Goal: Task Accomplishment & Management: Complete application form

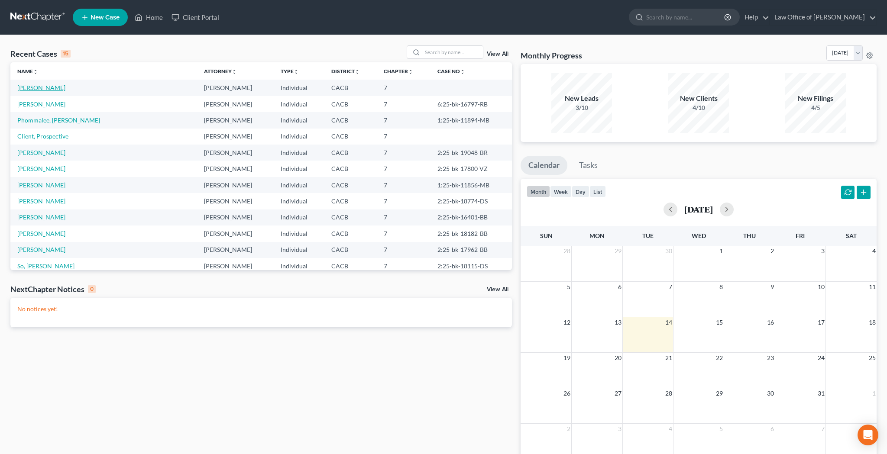
click at [38, 87] on link "[PERSON_NAME]" at bounding box center [41, 87] width 48 height 7
click at [40, 89] on link "[PERSON_NAME]" at bounding box center [41, 87] width 48 height 7
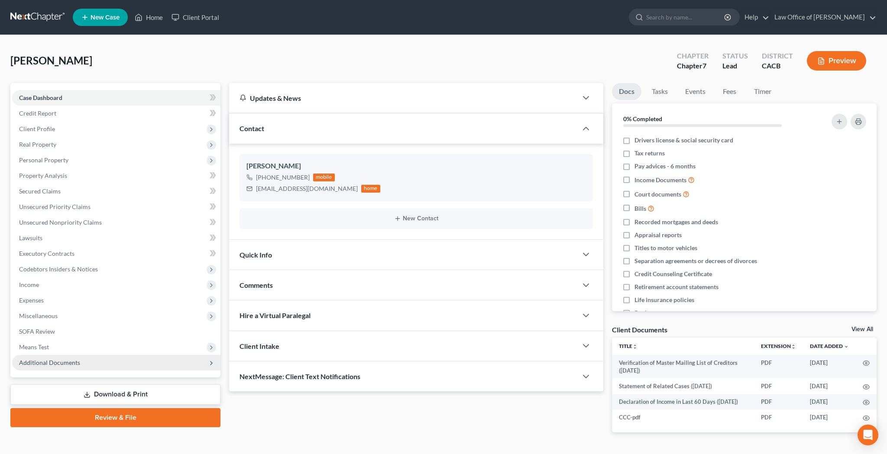
click at [47, 363] on span "Additional Documents" at bounding box center [49, 362] width 61 height 7
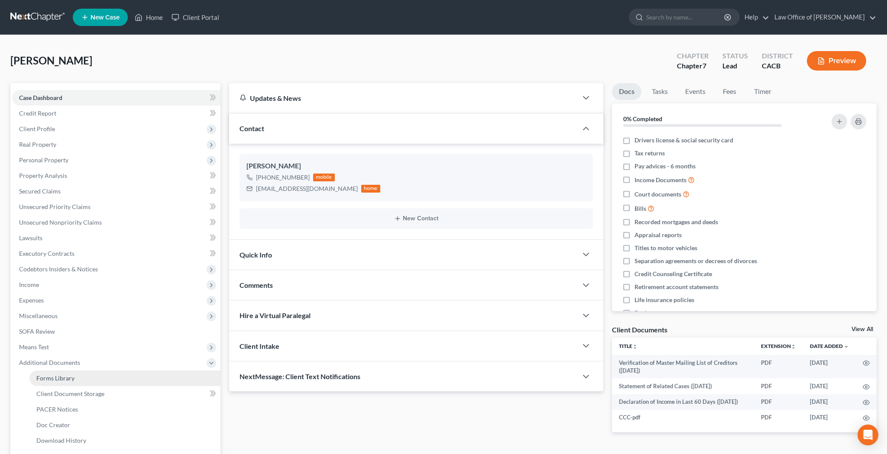
click at [52, 379] on span "Forms Library" at bounding box center [55, 378] width 38 height 7
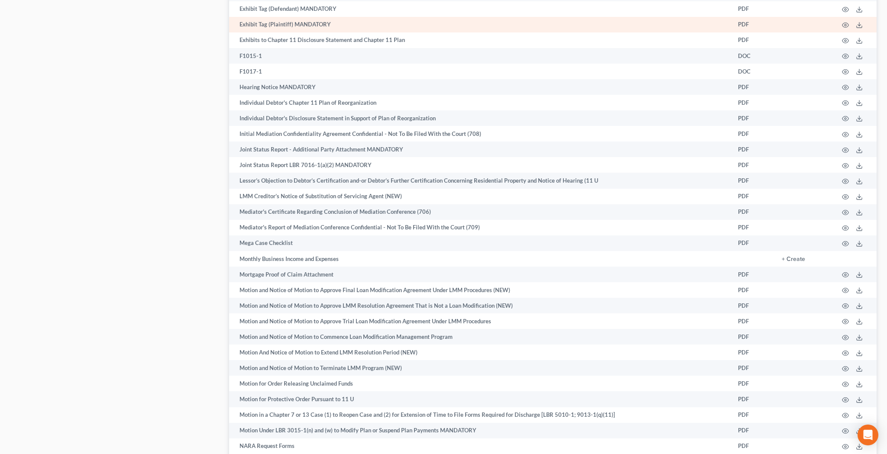
scroll to position [1820, 0]
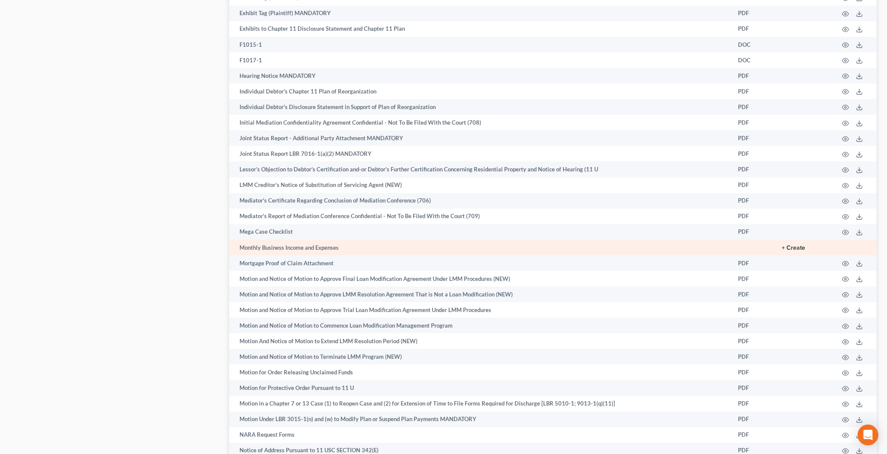
click at [795, 245] on button "+ Create" at bounding box center [793, 248] width 23 height 6
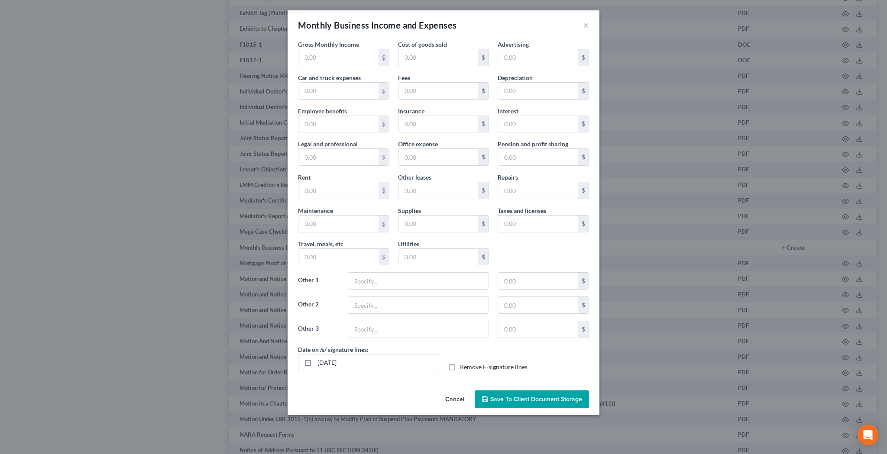
click at [457, 399] on button "Cancel" at bounding box center [454, 400] width 33 height 17
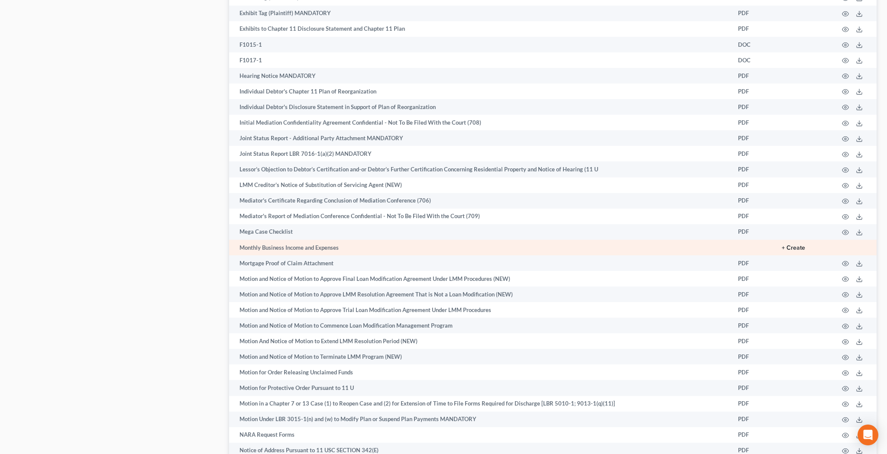
click at [796, 245] on button "+ Create" at bounding box center [793, 248] width 23 height 6
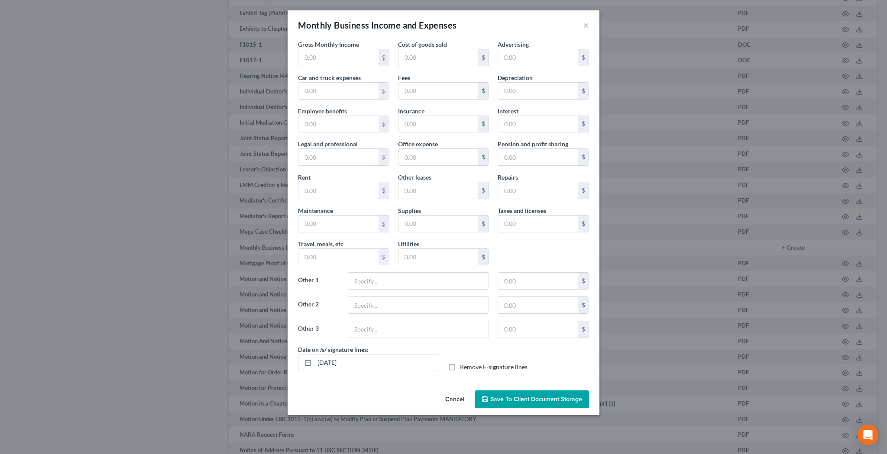
click at [460, 370] on label "Remove E-signature lines" at bounding box center [494, 367] width 68 height 9
click at [463, 369] on input "Remove E-signature lines" at bounding box center [466, 366] width 6 height 6
checkbox input "true"
click at [497, 401] on span "Save to Client Document Storage" at bounding box center [536, 399] width 92 height 7
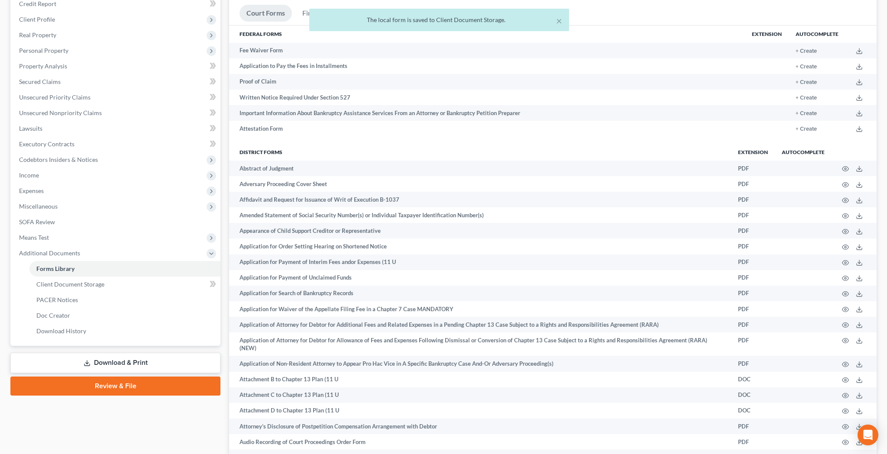
scroll to position [257, 0]
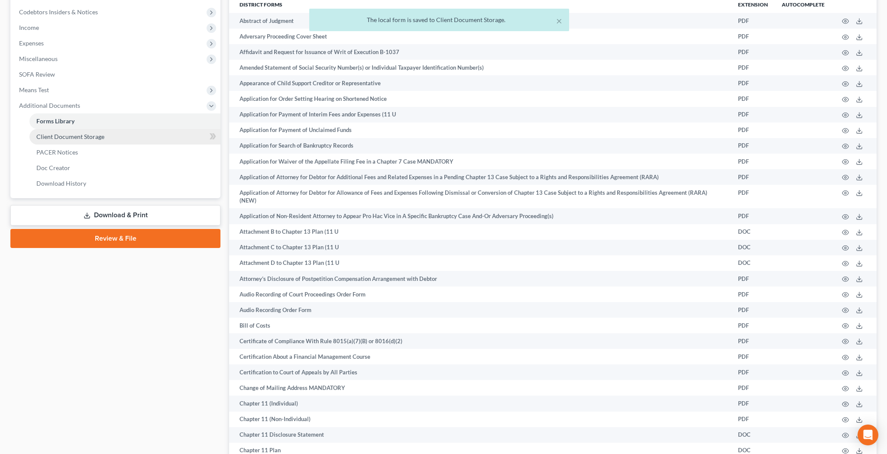
click at [84, 138] on span "Client Document Storage" at bounding box center [70, 136] width 68 height 7
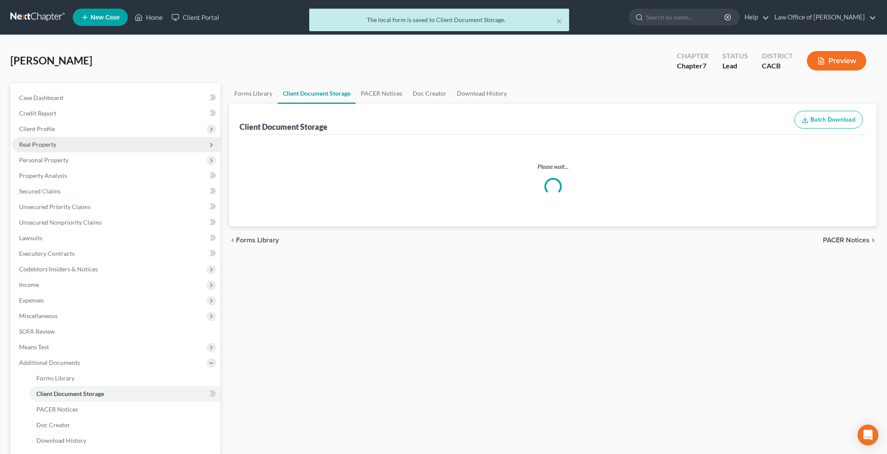
select select "10"
select select "30"
select select "65"
select select "59"
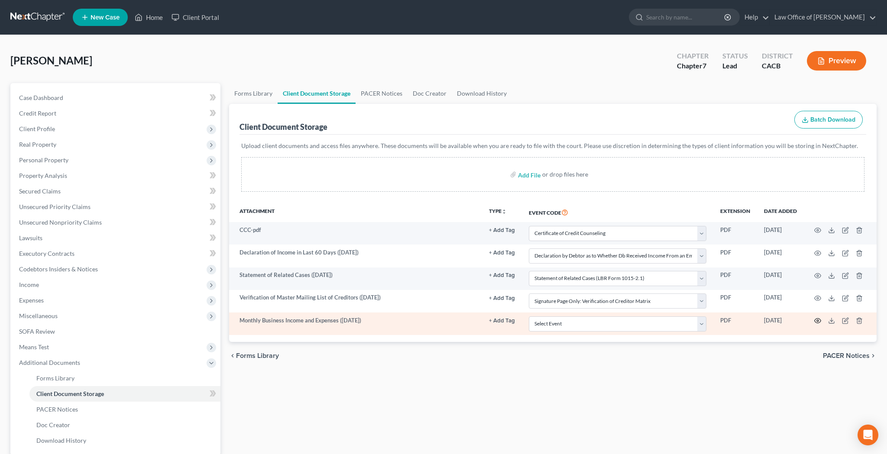
click at [818, 321] on icon "button" at bounding box center [817, 320] width 7 height 7
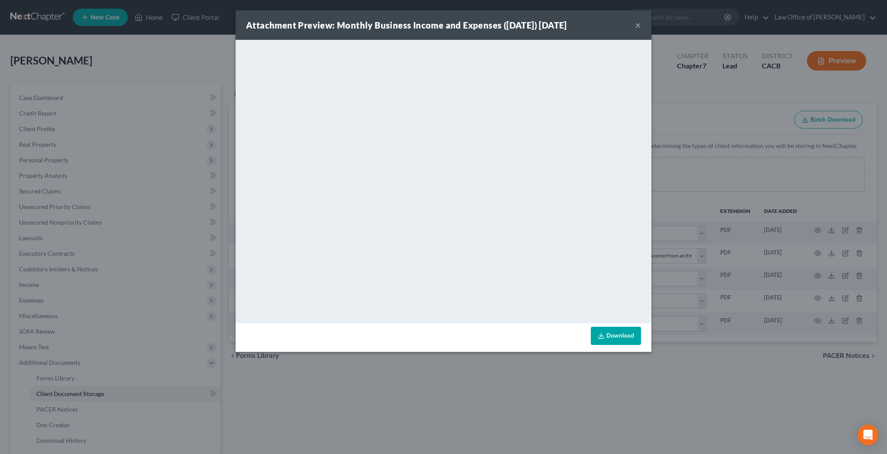
click at [611, 334] on link "Download" at bounding box center [616, 336] width 50 height 18
click at [638, 24] on button "×" at bounding box center [638, 25] width 6 height 10
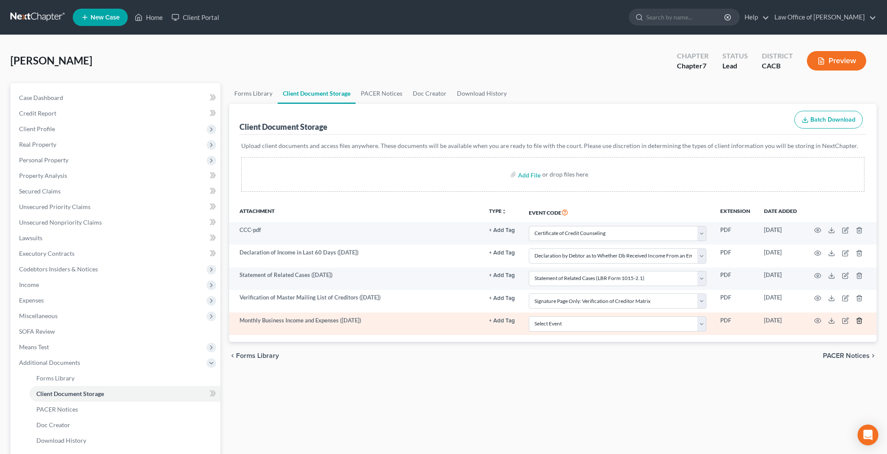
click at [860, 321] on line "button" at bounding box center [860, 322] width 0 height 2
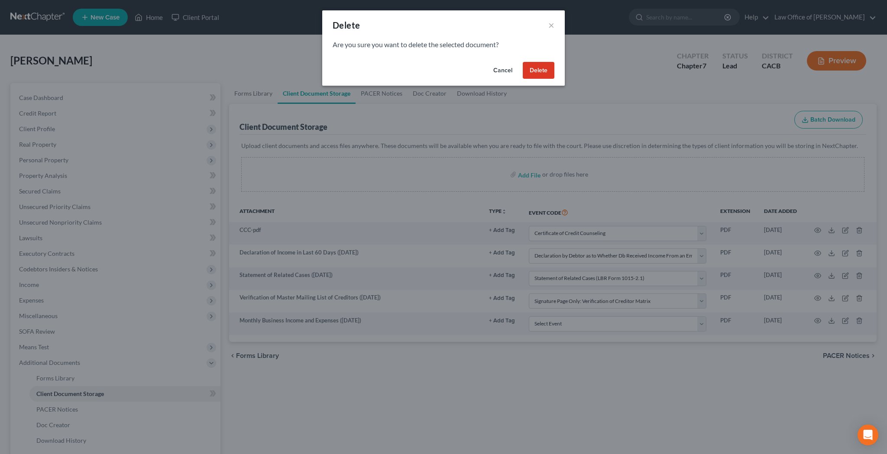
click at [541, 71] on button "Delete" at bounding box center [539, 70] width 32 height 17
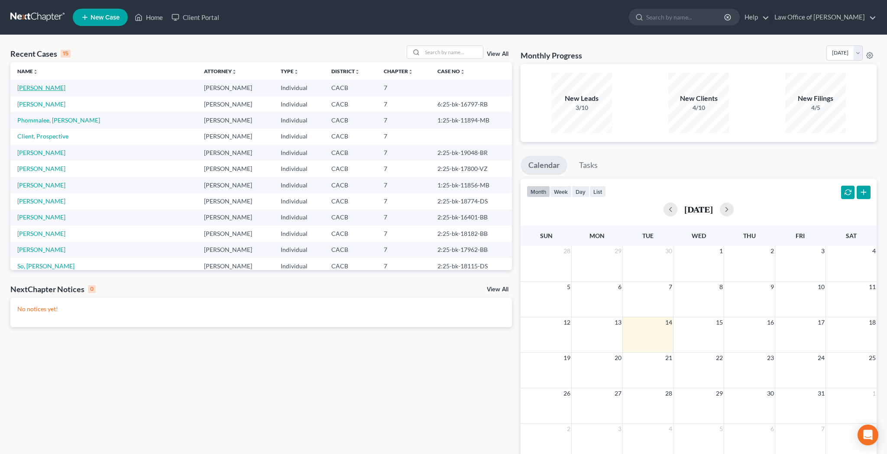
click at [47, 90] on link "[PERSON_NAME]" at bounding box center [41, 87] width 48 height 7
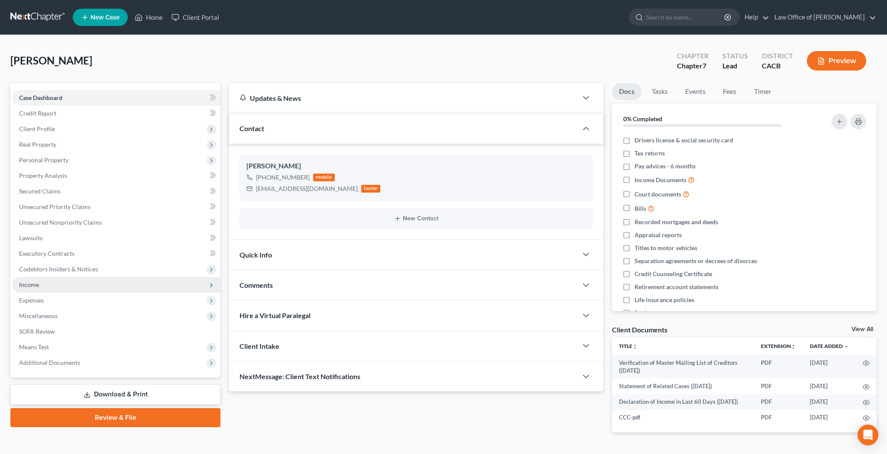
click at [42, 285] on span "Income" at bounding box center [116, 285] width 208 height 16
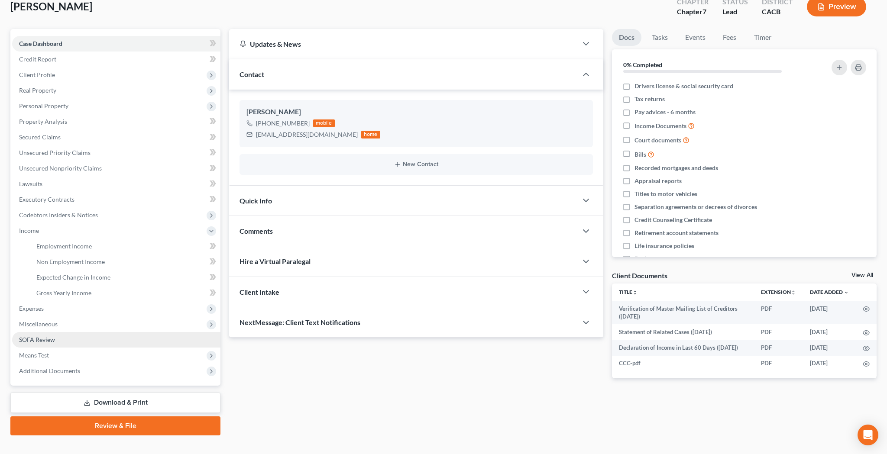
scroll to position [56, 0]
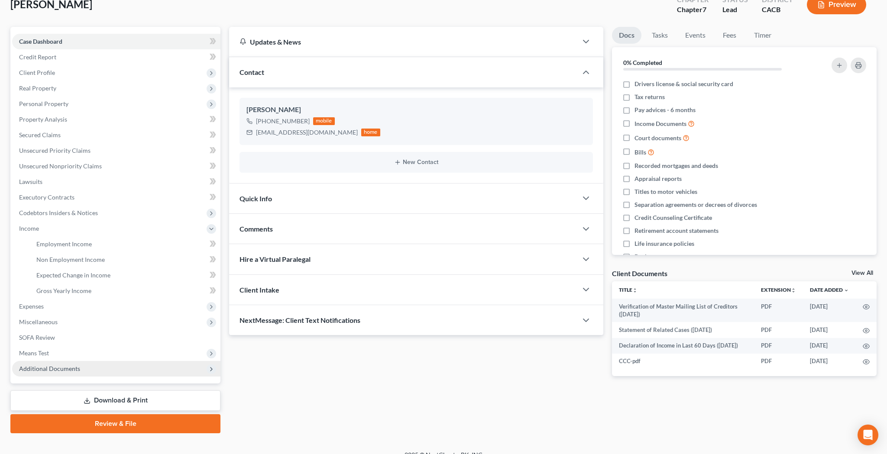
click at [44, 372] on span "Additional Documents" at bounding box center [49, 368] width 61 height 7
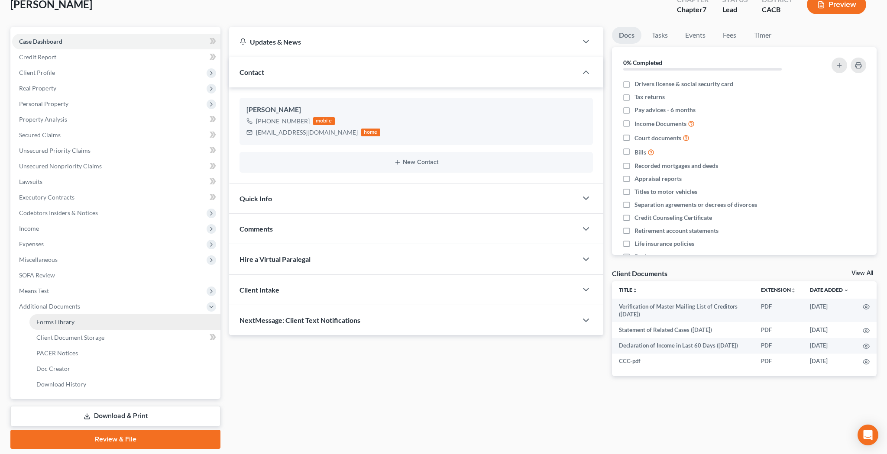
click at [62, 324] on span "Forms Library" at bounding box center [55, 321] width 38 height 7
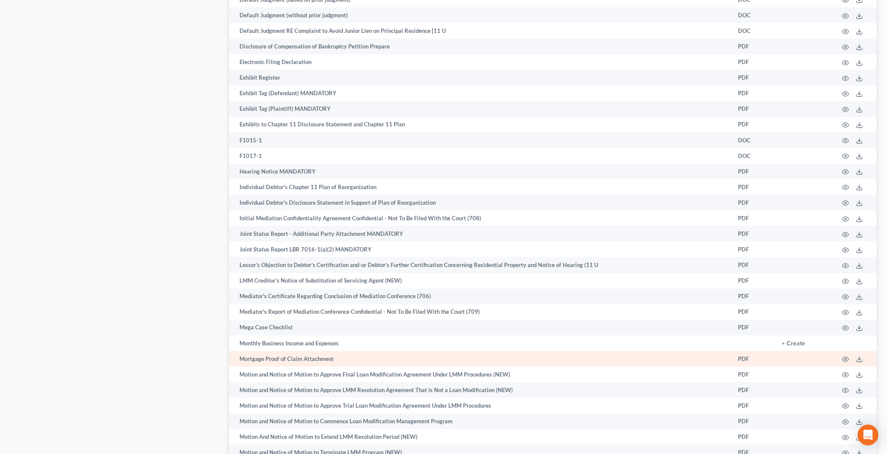
scroll to position [1727, 0]
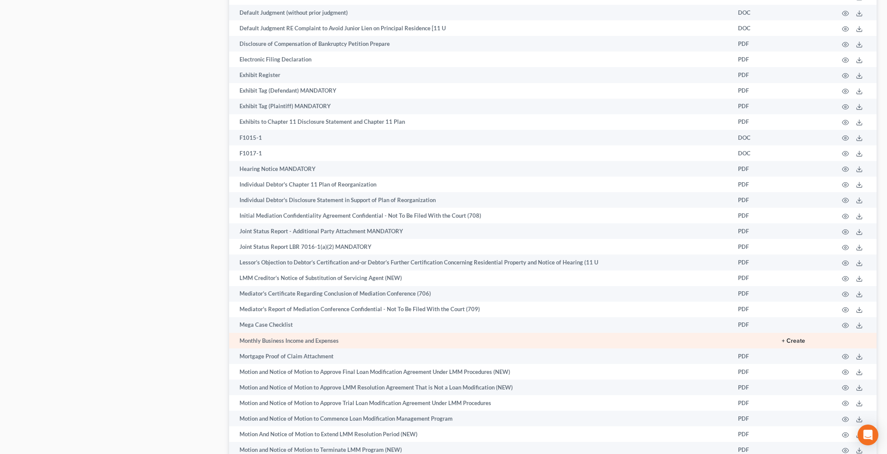
click at [793, 338] on button "+ Create" at bounding box center [793, 341] width 23 height 6
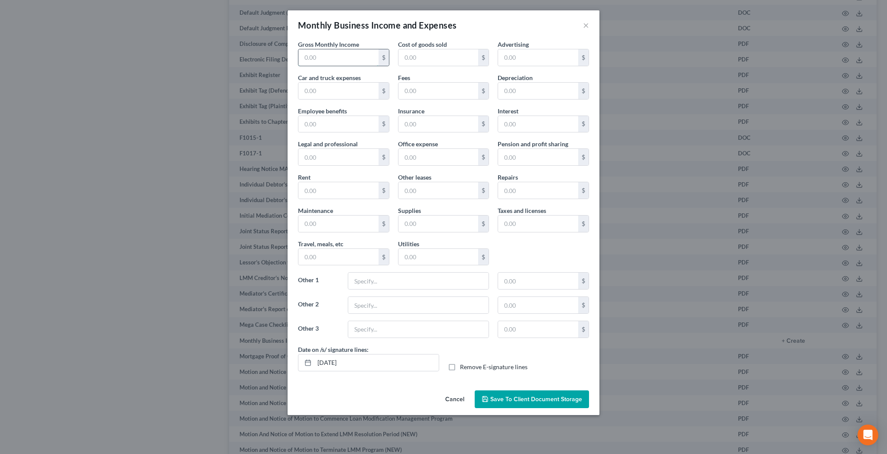
click at [333, 55] on input "text" at bounding box center [338, 57] width 80 height 16
type input "200.50"
click at [419, 62] on input "text" at bounding box center [438, 57] width 80 height 16
type input "4.66"
click at [512, 57] on input "text" at bounding box center [538, 57] width 80 height 16
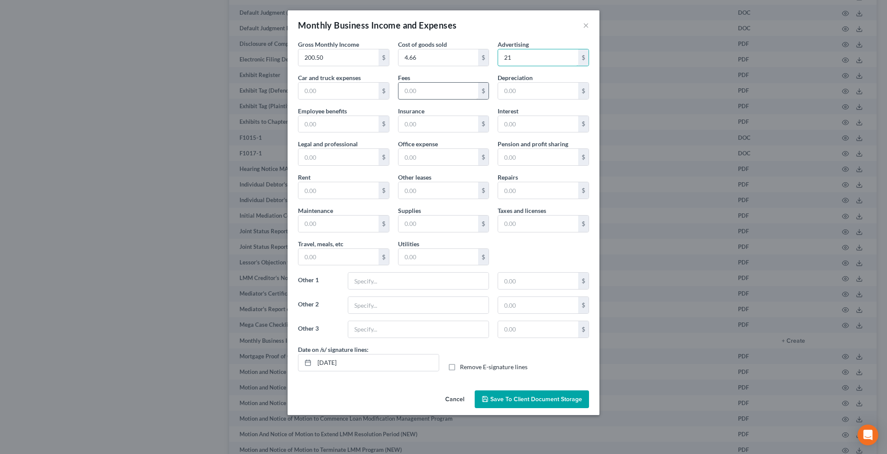
type input "21"
click at [466, 93] on input "text" at bounding box center [438, 91] width 80 height 16
type input "10"
click at [392, 281] on input "text" at bounding box center [418, 281] width 140 height 16
type input "Software / Subscriptions"
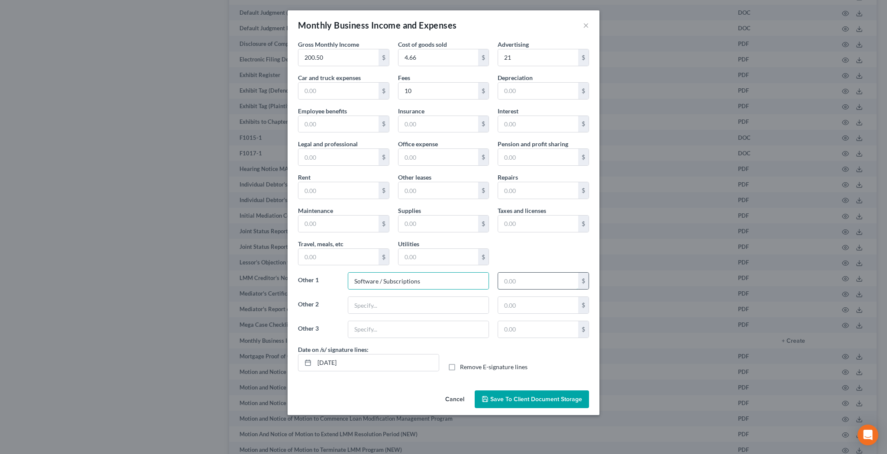
click at [514, 279] on input "text" at bounding box center [538, 281] width 80 height 16
type input "68.83"
click at [460, 366] on label "Remove E-signature lines" at bounding box center [494, 367] width 68 height 9
click at [463, 366] on input "Remove E-signature lines" at bounding box center [466, 366] width 6 height 6
checkbox input "true"
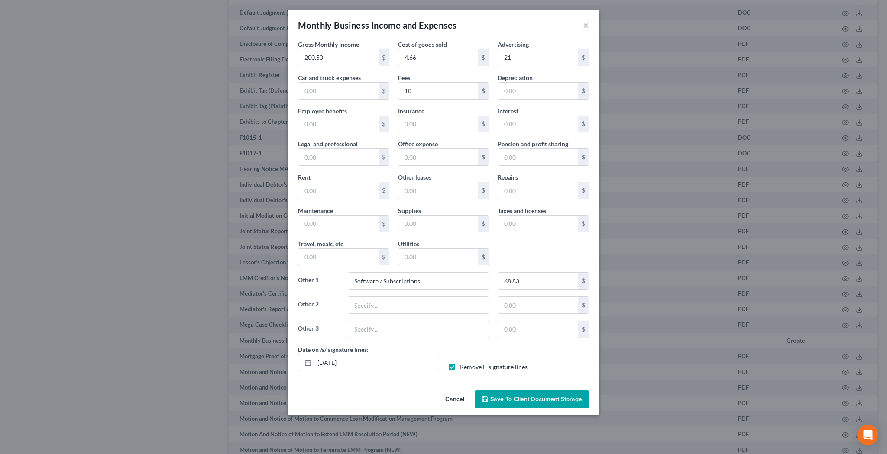
click at [528, 398] on span "Save to Client Document Storage" at bounding box center [536, 399] width 92 height 7
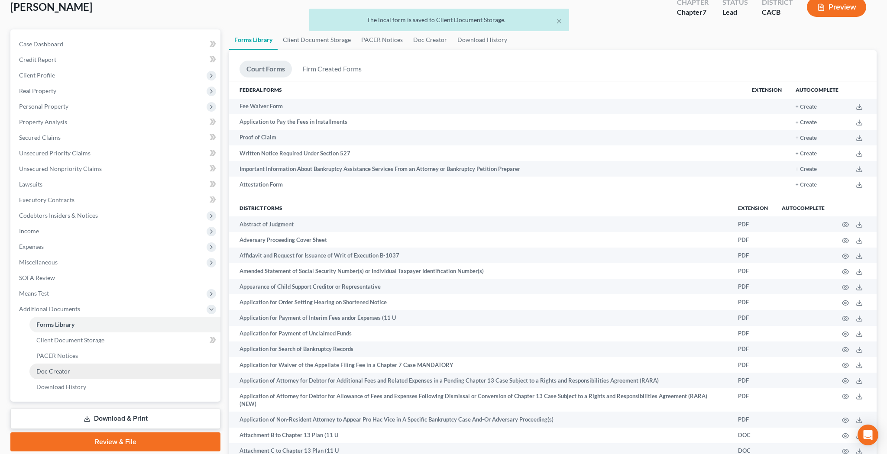
scroll to position [54, 0]
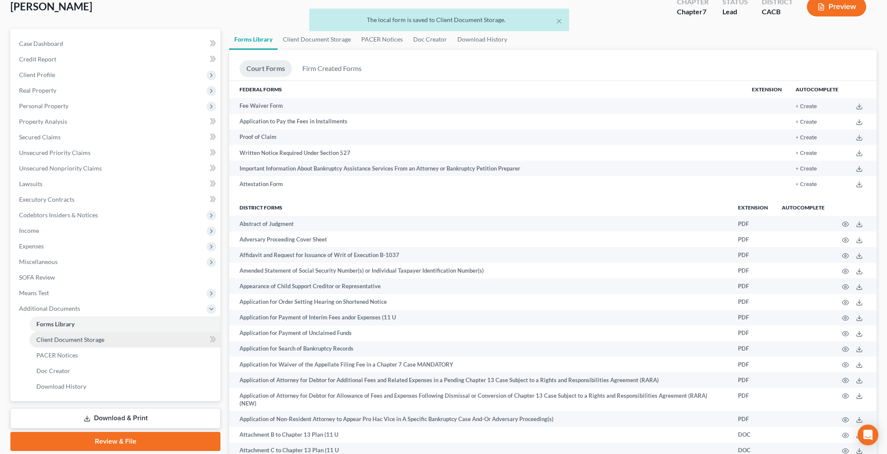
click at [101, 343] on span "Client Document Storage" at bounding box center [70, 339] width 68 height 7
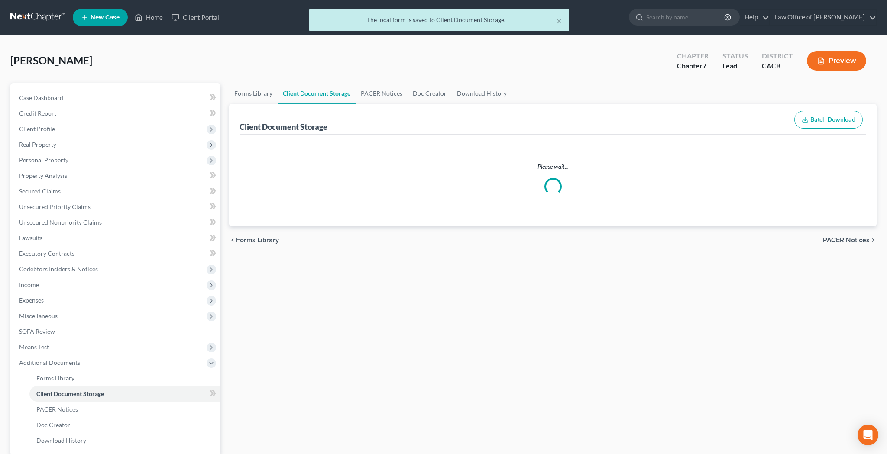
select select "10"
select select "30"
select select "65"
select select "59"
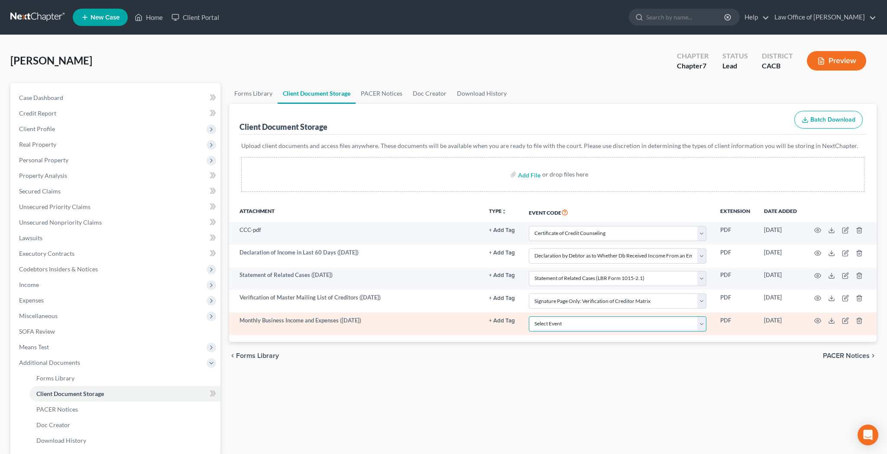
select select "70"
click at [818, 323] on icon "button" at bounding box center [817, 320] width 7 height 7
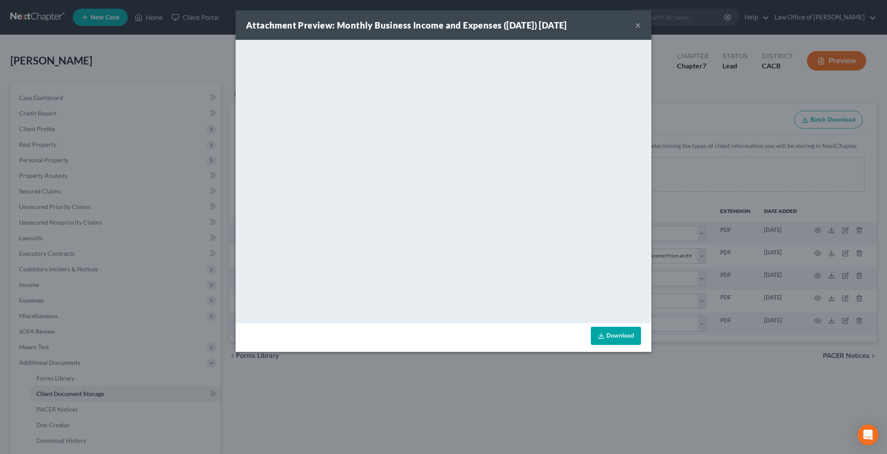
click at [613, 332] on link "Download" at bounding box center [616, 336] width 50 height 18
click at [639, 25] on button "×" at bounding box center [638, 25] width 6 height 10
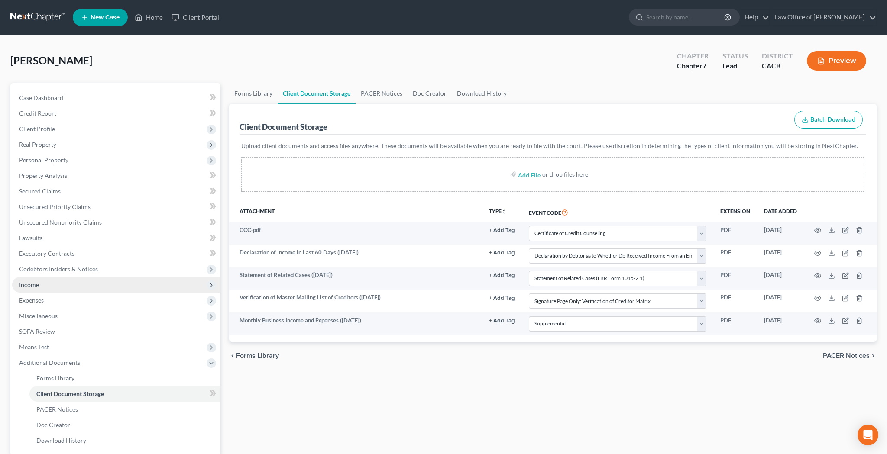
click at [72, 287] on span "Income" at bounding box center [116, 285] width 208 height 16
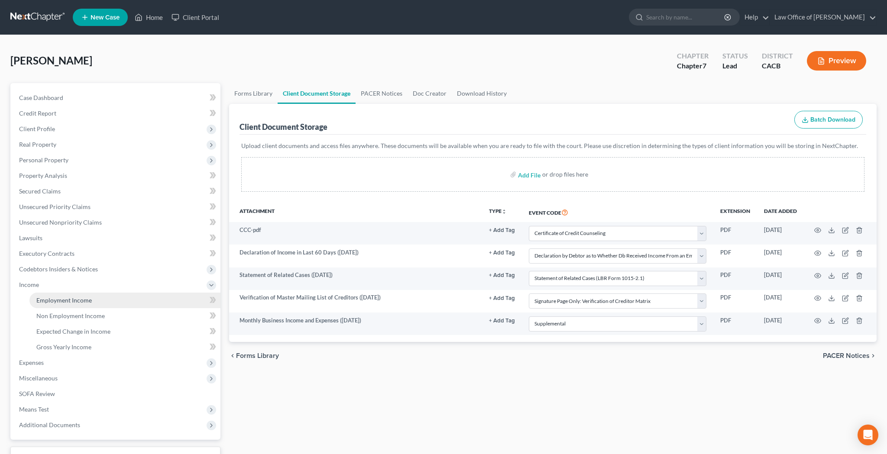
click at [103, 303] on link "Employment Income" at bounding box center [124, 301] width 191 height 16
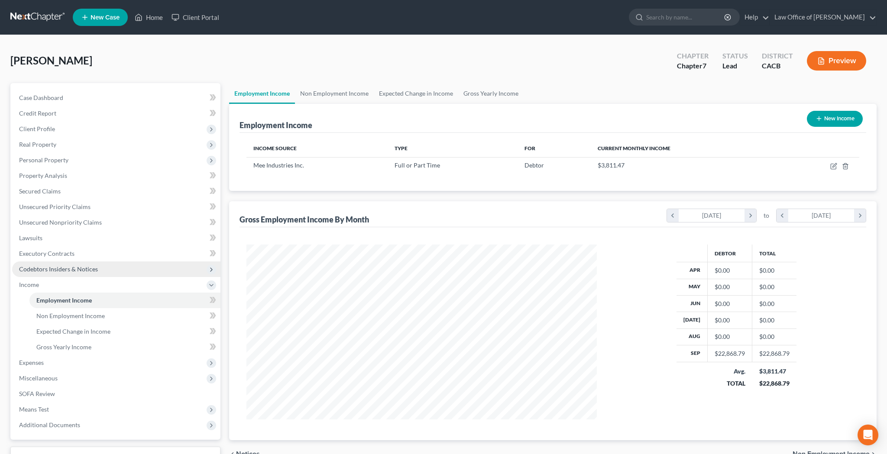
scroll to position [175, 368]
click at [317, 95] on link "Non Employment Income" at bounding box center [334, 93] width 79 height 21
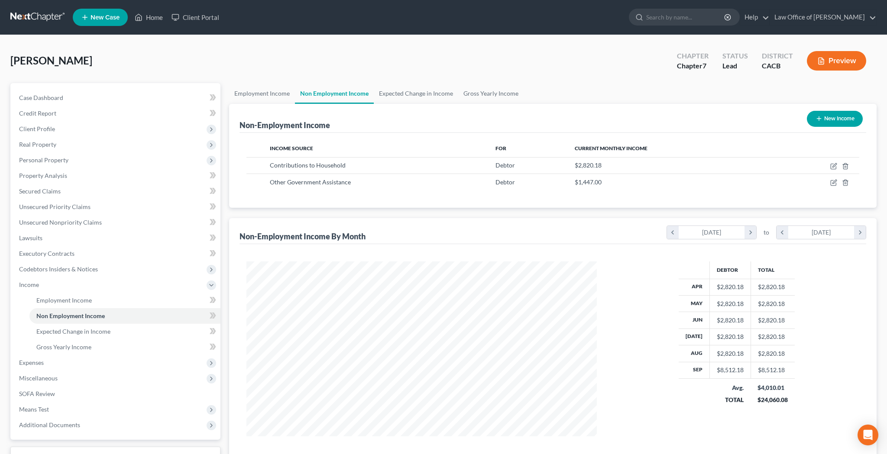
scroll to position [175, 368]
click at [819, 120] on icon "button" at bounding box center [819, 118] width 7 height 7
select select "0"
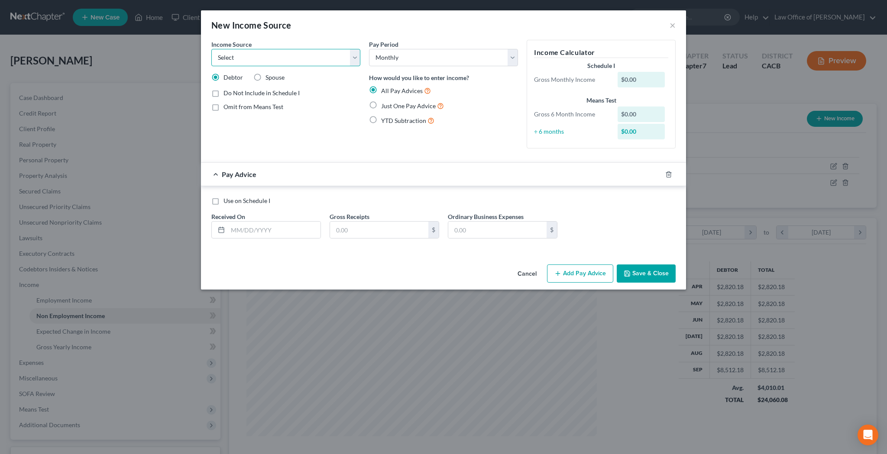
select select "10"
click at [223, 122] on label "Add Business information to Schedule I" at bounding box center [275, 122] width 105 height 9
click at [227, 122] on input "Add Business information to Schedule I" at bounding box center [230, 121] width 6 height 6
checkbox input "true"
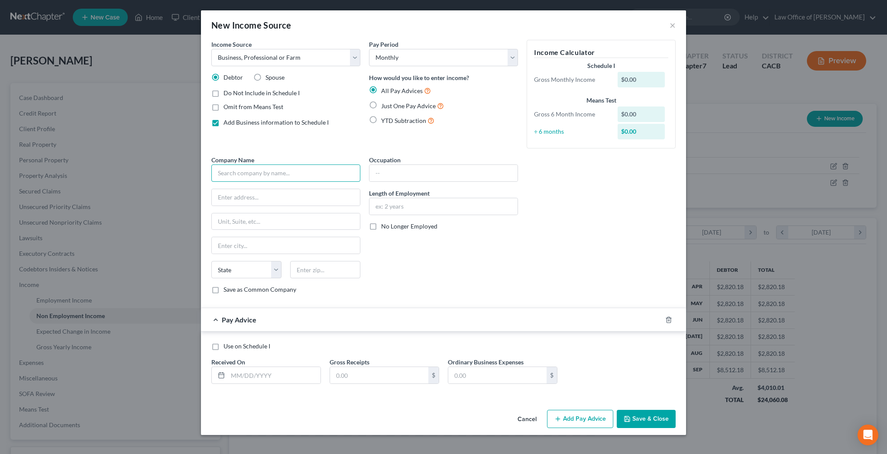
click at [258, 175] on input "text" at bounding box center [285, 173] width 149 height 17
type input "Primary Elements LLC"
click at [256, 195] on input "text" at bounding box center [286, 197] width 148 height 16
type input "[GEOGRAPHIC_DATA]"
click at [313, 271] on input "text" at bounding box center [325, 269] width 70 height 17
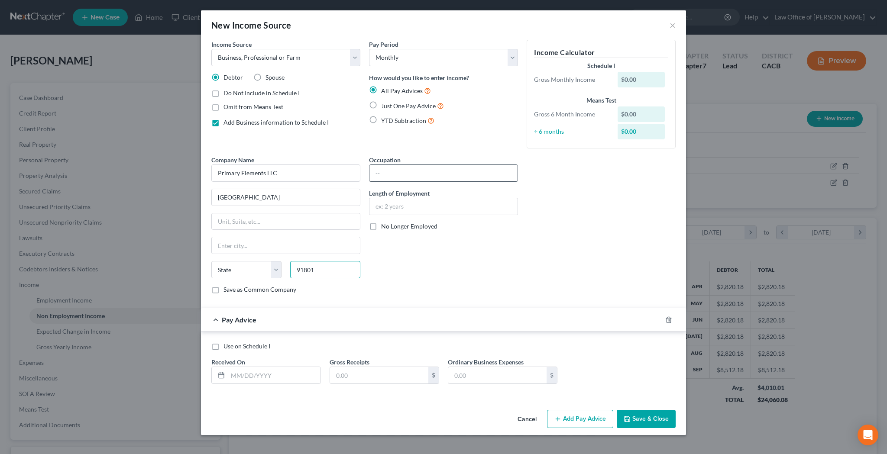
type input "91801"
click at [408, 173] on input "text" at bounding box center [443, 173] width 148 height 16
type input "Alhambra"
select select "4"
click at [409, 204] on input "text" at bounding box center [443, 206] width 148 height 16
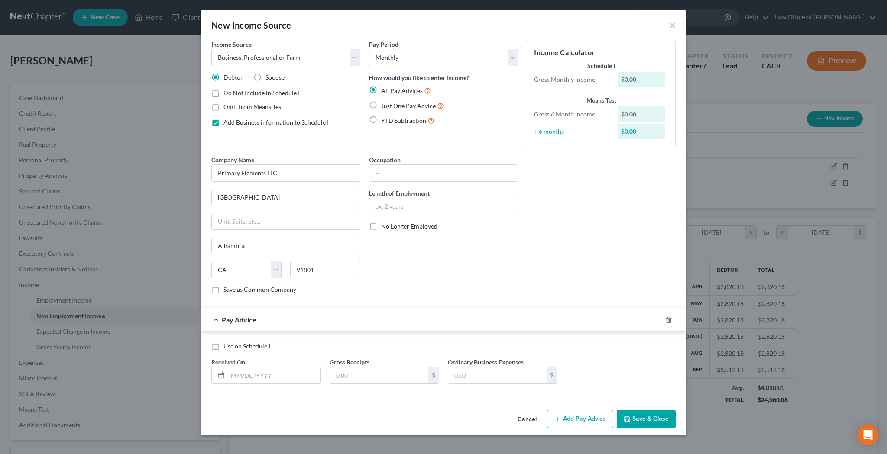
click at [381, 107] on label "Just One Pay Advice" at bounding box center [412, 106] width 63 height 10
click at [385, 107] on input "Just One Pay Advice" at bounding box center [388, 104] width 6 height 6
radio input "true"
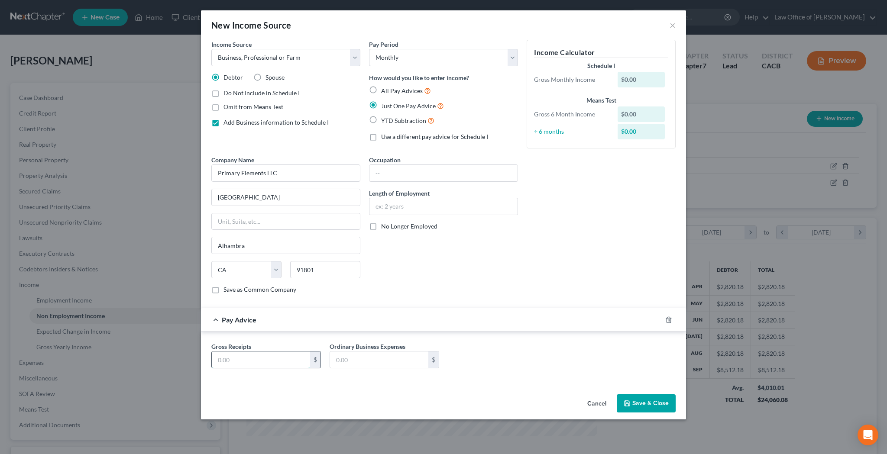
click at [296, 359] on input "text" at bounding box center [261, 360] width 98 height 16
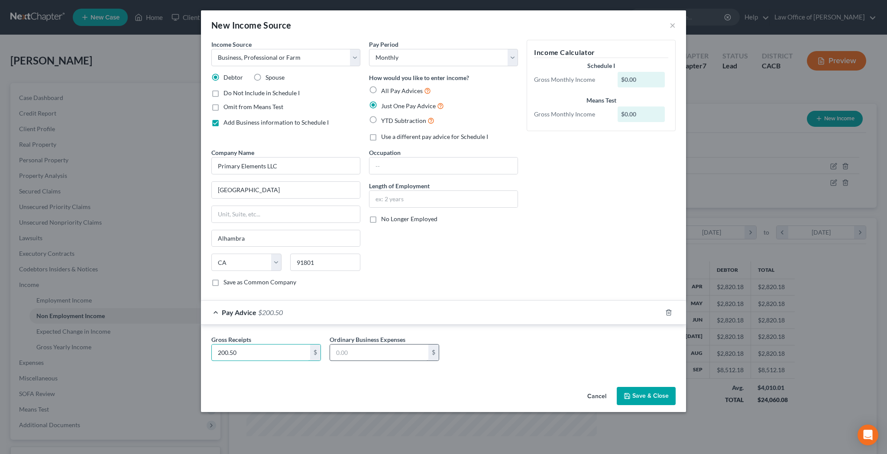
type input "200.50"
click at [376, 351] on input "text" at bounding box center [379, 353] width 98 height 16
type input "104.49"
click at [639, 394] on button "Save & Close" at bounding box center [646, 396] width 59 height 18
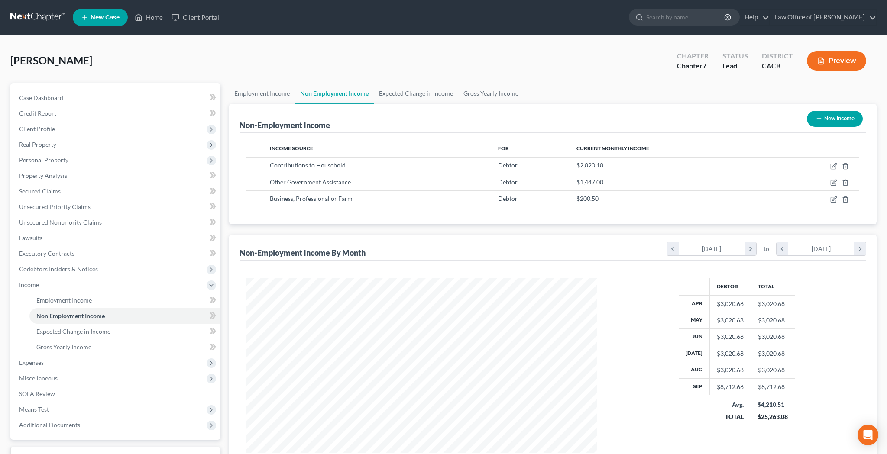
click at [825, 60] on icon "button" at bounding box center [821, 61] width 8 height 8
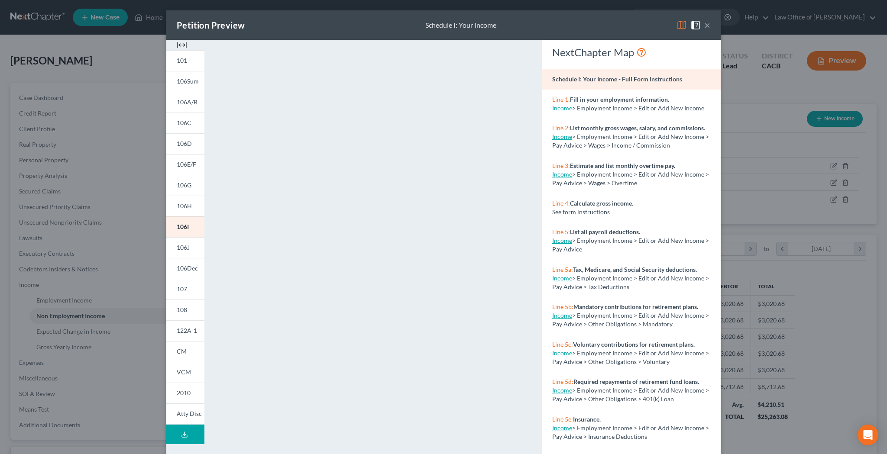
scroll to position [0, 0]
click at [710, 24] on button "×" at bounding box center [707, 25] width 6 height 10
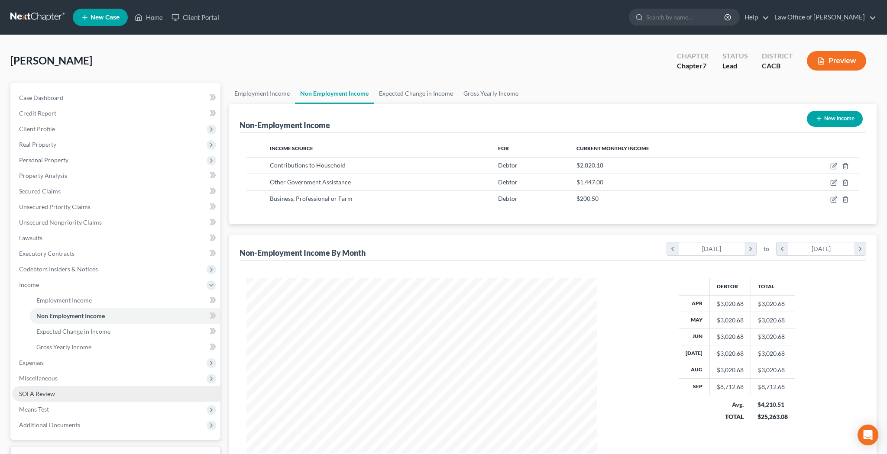
click at [81, 392] on link "SOFA Review" at bounding box center [116, 394] width 208 height 16
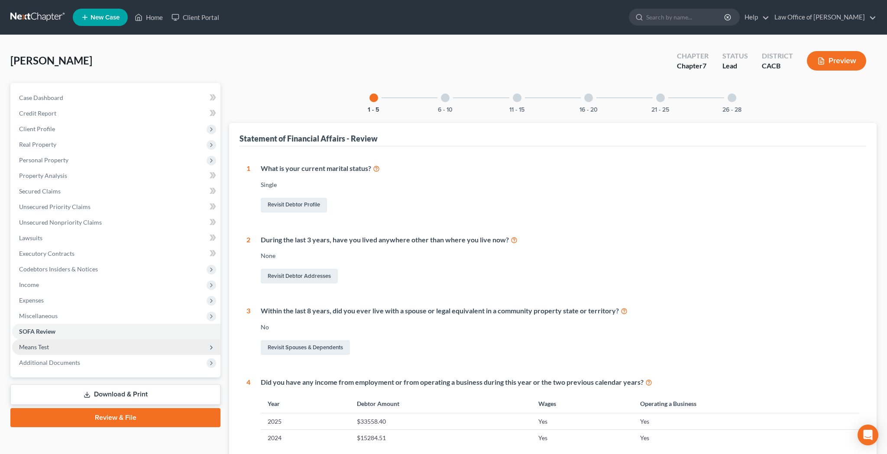
click at [71, 348] on span "Means Test" at bounding box center [116, 348] width 208 height 16
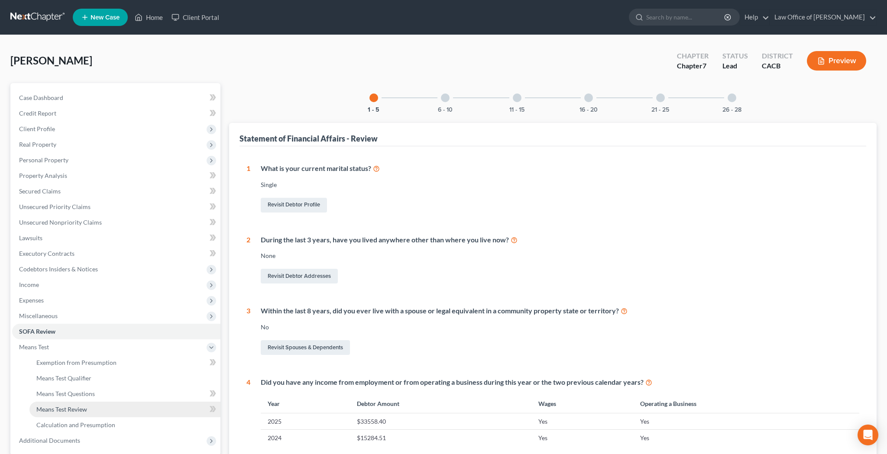
click at [76, 408] on span "Means Test Review" at bounding box center [61, 409] width 51 height 7
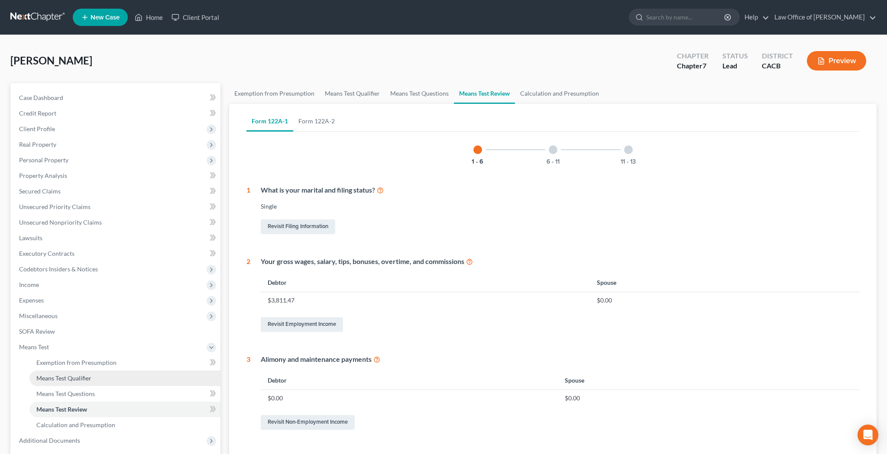
click at [78, 381] on span "Means Test Qualifier" at bounding box center [63, 378] width 55 height 7
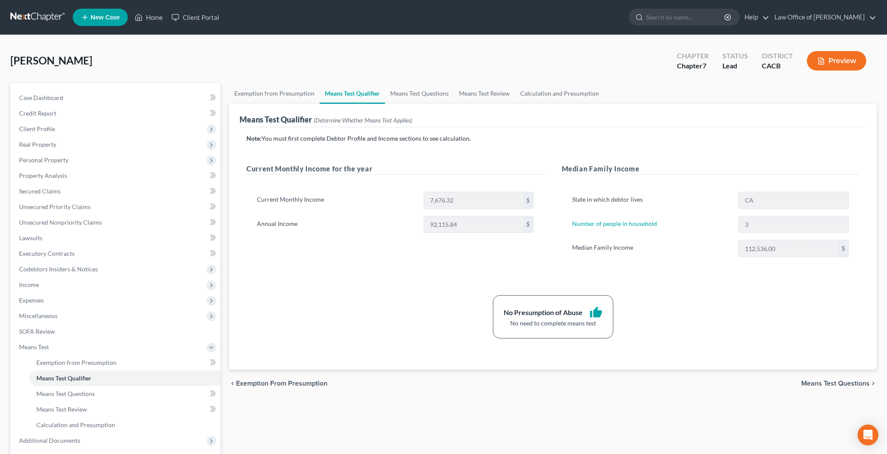
click at [849, 57] on button "Preview" at bounding box center [836, 60] width 59 height 19
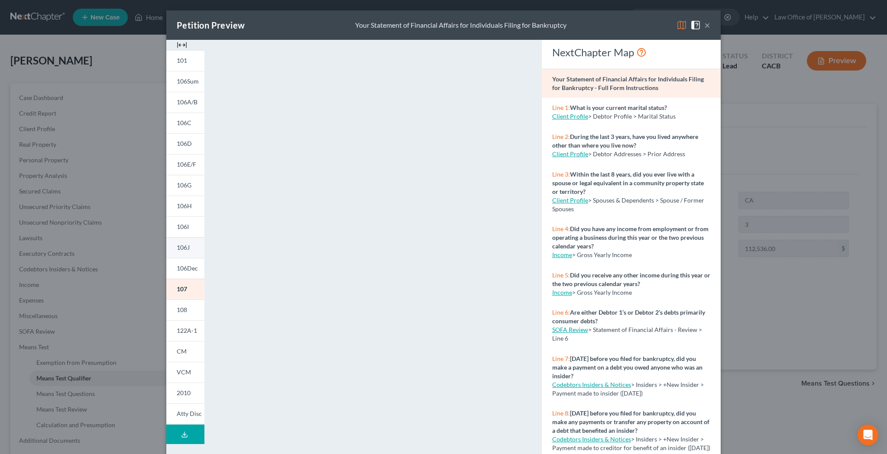
click at [185, 246] on span "106J" at bounding box center [183, 247] width 13 height 7
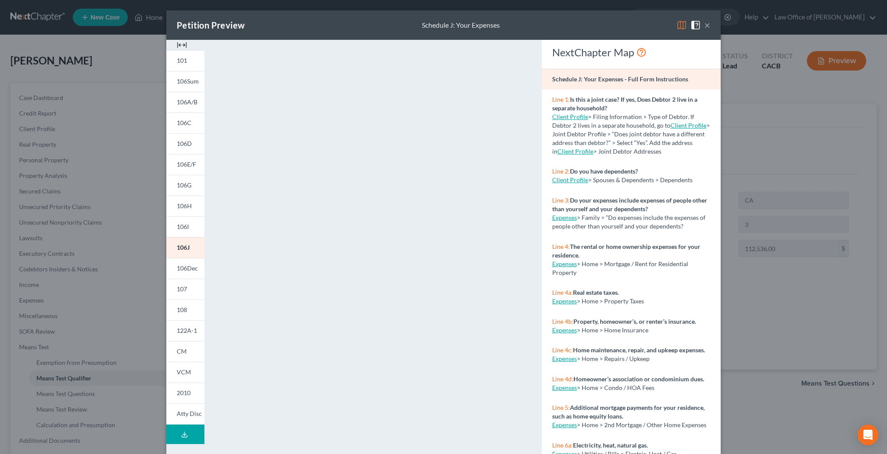
click at [704, 28] on div "×" at bounding box center [694, 25] width 34 height 10
click at [707, 29] on button "×" at bounding box center [707, 25] width 6 height 10
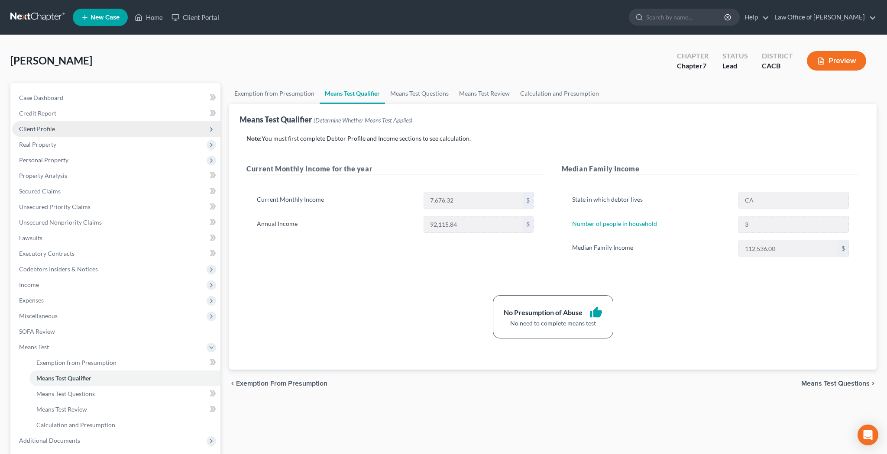
click at [50, 126] on span "Client Profile" at bounding box center [37, 128] width 36 height 7
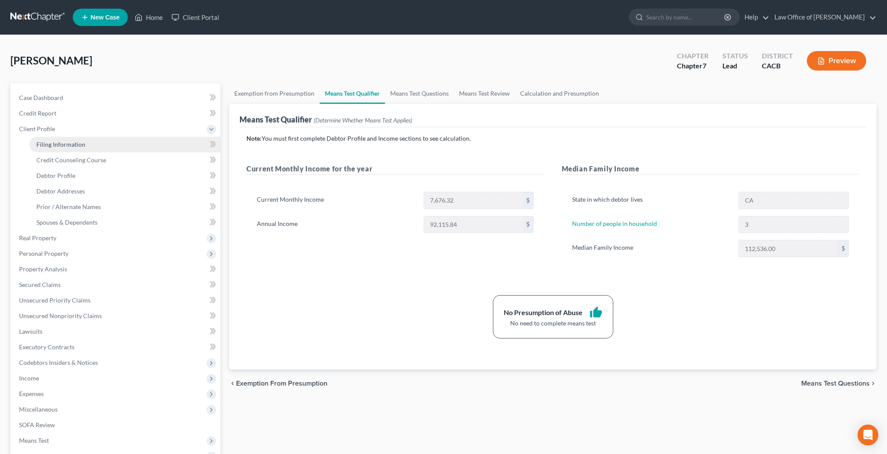
click at [108, 146] on link "Filing Information" at bounding box center [124, 145] width 191 height 16
select select "1"
select select "0"
select select "4"
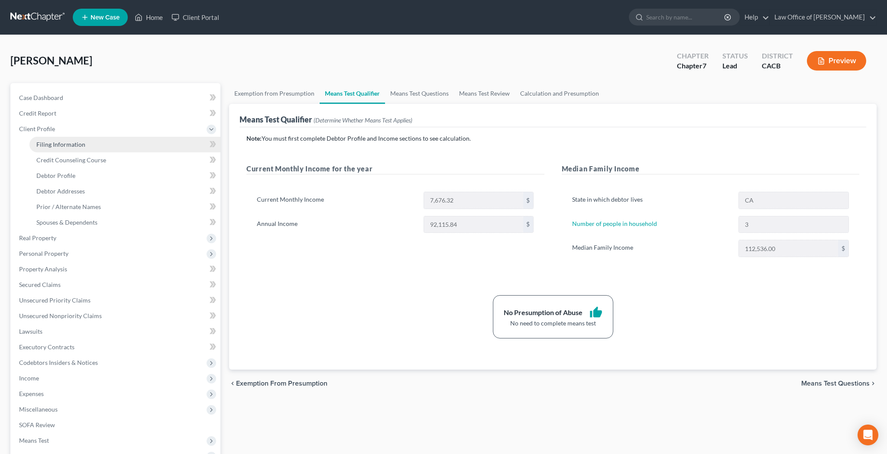
select select "0"
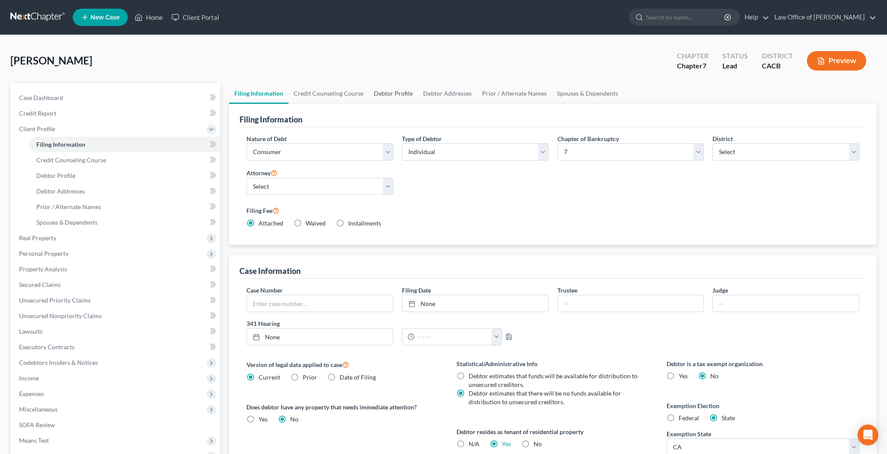
click at [385, 95] on link "Debtor Profile" at bounding box center [393, 93] width 49 height 21
select select "0"
select select "2"
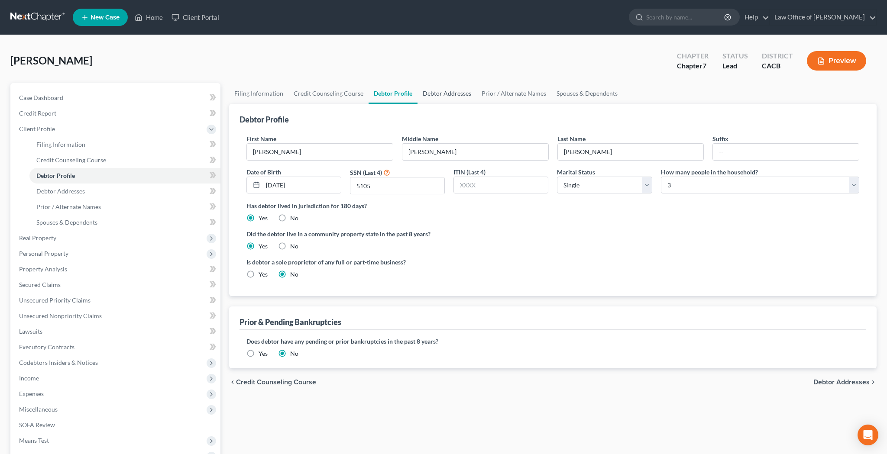
click at [449, 91] on link "Debtor Addresses" at bounding box center [447, 93] width 59 height 21
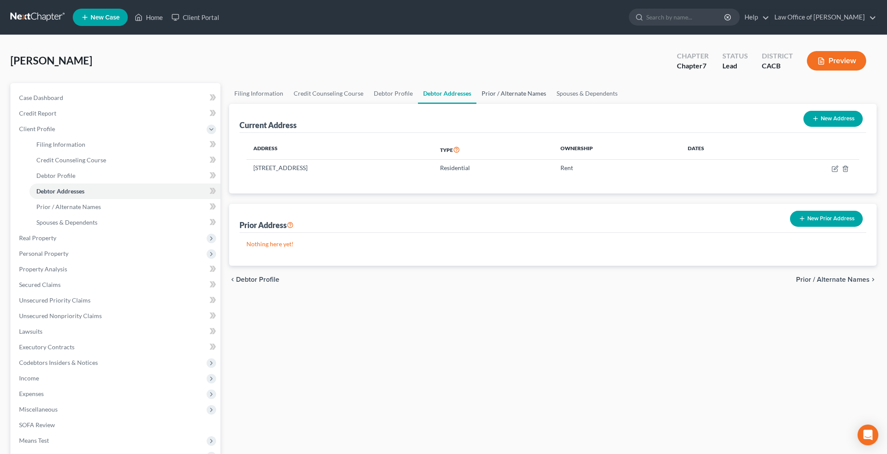
click at [512, 100] on link "Prior / Alternate Names" at bounding box center [513, 93] width 75 height 21
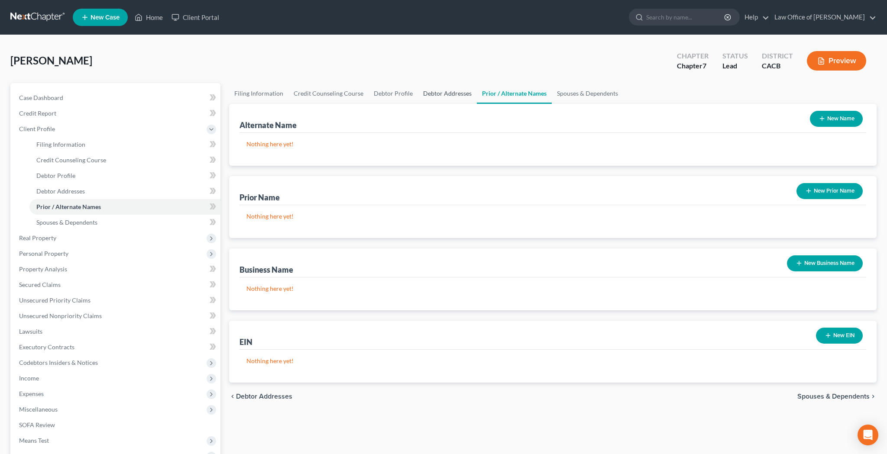
click at [438, 93] on link "Debtor Addresses" at bounding box center [447, 93] width 59 height 21
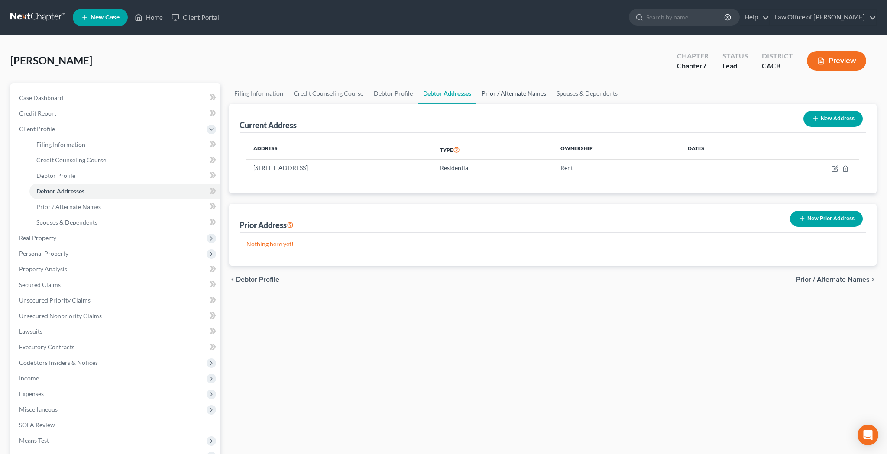
click at [505, 96] on link "Prior / Alternate Names" at bounding box center [513, 93] width 75 height 21
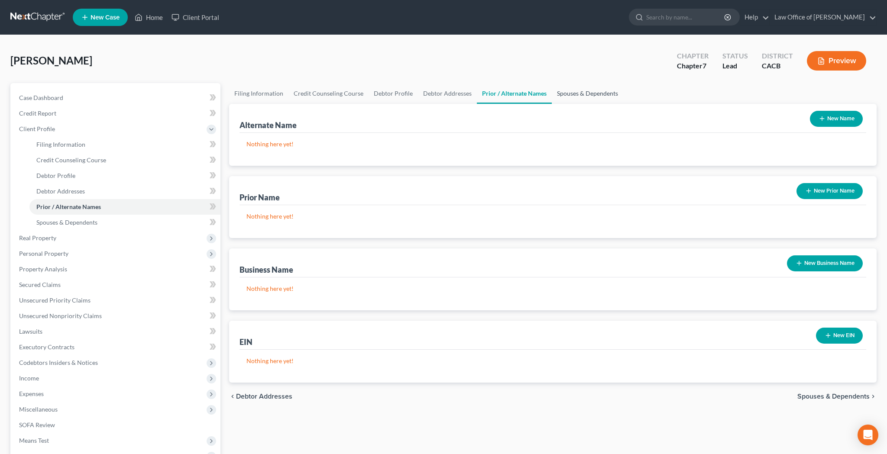
click at [582, 94] on link "Spouses & Dependents" at bounding box center [587, 93] width 71 height 21
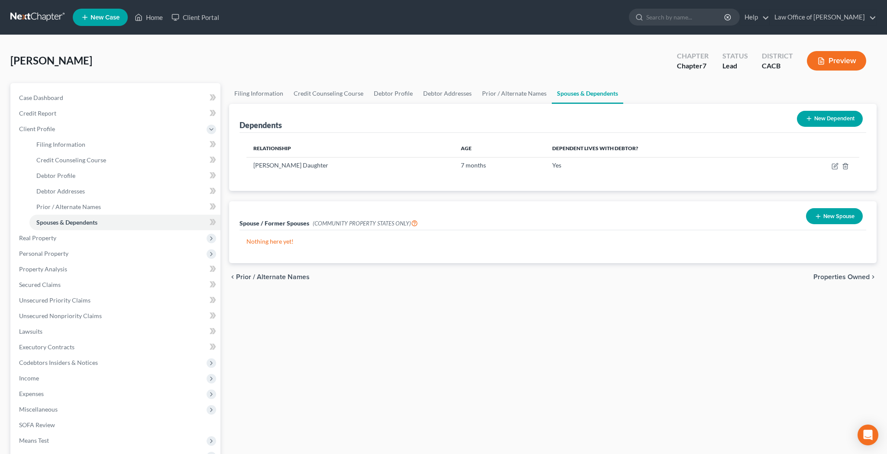
click at [826, 219] on button "New Spouse" at bounding box center [834, 216] width 57 height 16
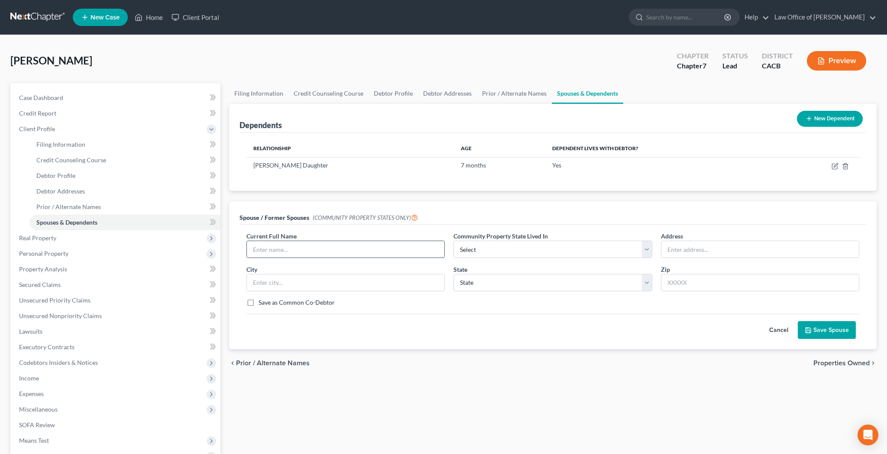
click at [351, 249] on input "text" at bounding box center [346, 249] width 198 height 16
type input "[PERSON_NAME]"
select select "1"
click at [682, 251] on input "text" at bounding box center [760, 249] width 198 height 16
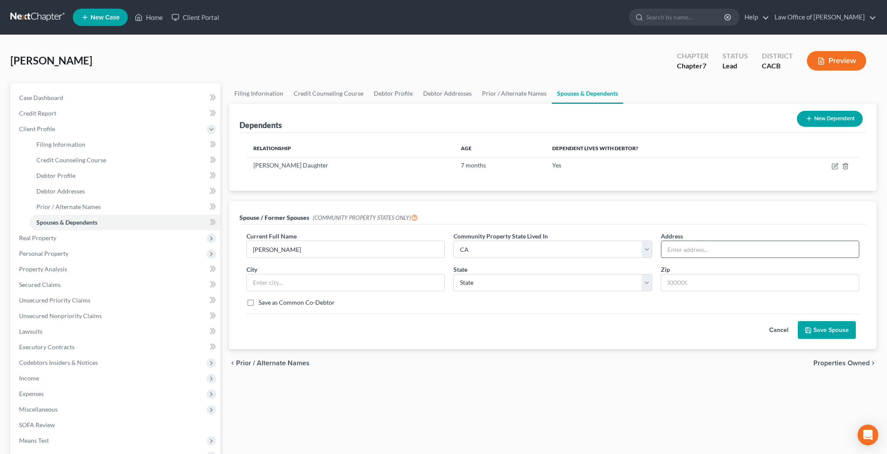
click at [764, 248] on input "text" at bounding box center [760, 249] width 198 height 16
type input "[STREET_ADDRESS]"
click at [701, 287] on input "text" at bounding box center [760, 282] width 198 height 17
type input "64108"
click at [729, 250] on input "[STREET_ADDRESS]" at bounding box center [760, 249] width 198 height 16
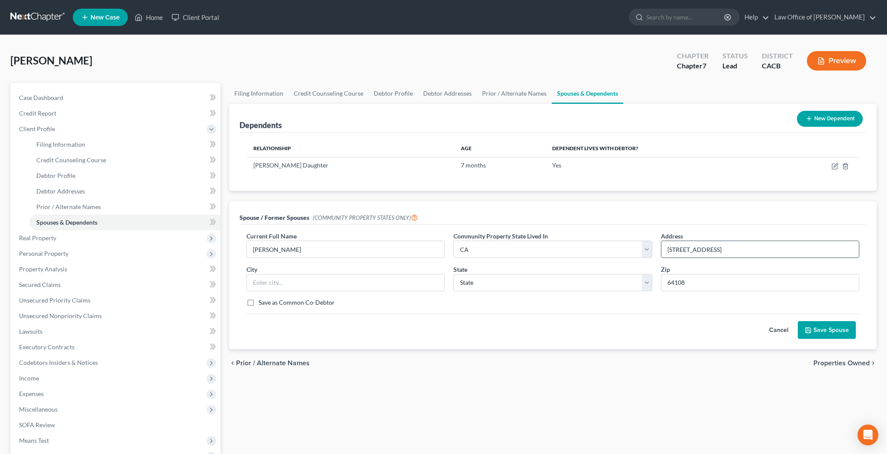
type input "[US_STATE][GEOGRAPHIC_DATA]"
select select "26"
click at [839, 330] on button "Save Spouse" at bounding box center [827, 330] width 58 height 18
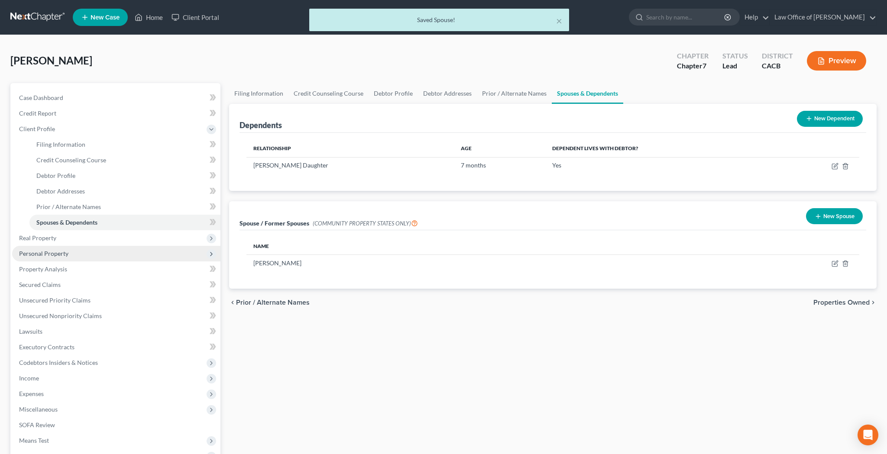
click at [125, 249] on span "Personal Property" at bounding box center [116, 254] width 208 height 16
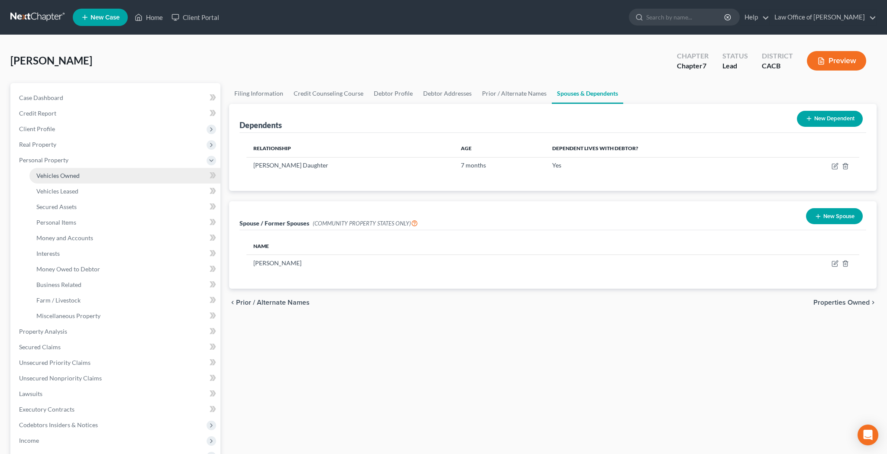
click at [94, 175] on link "Vehicles Owned" at bounding box center [124, 176] width 191 height 16
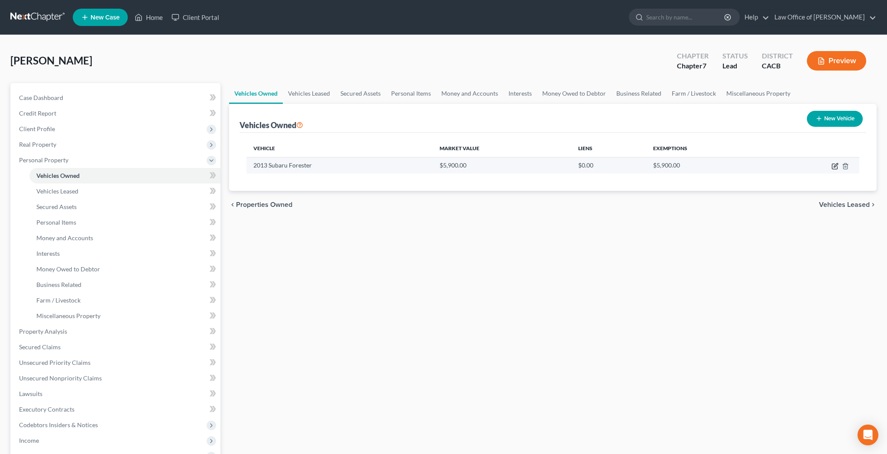
click at [833, 167] on icon "button" at bounding box center [835, 166] width 7 height 7
select select "0"
select select "13"
select select "2"
select select "0"
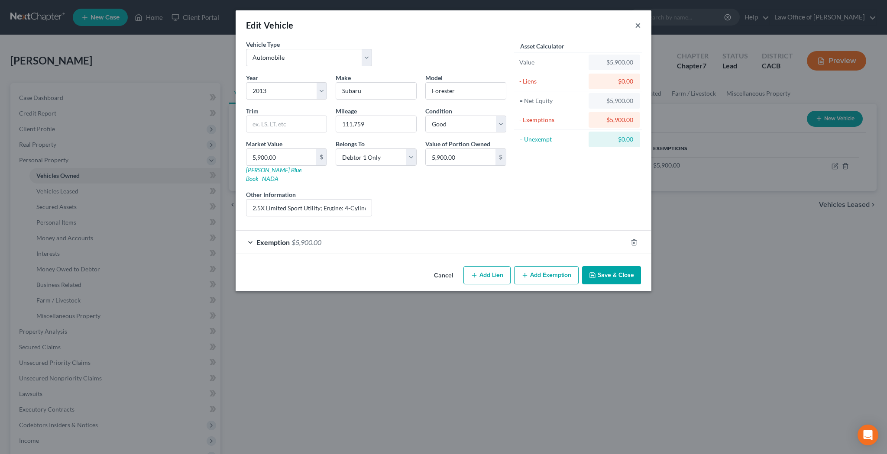
click at [639, 26] on button "×" at bounding box center [638, 25] width 6 height 10
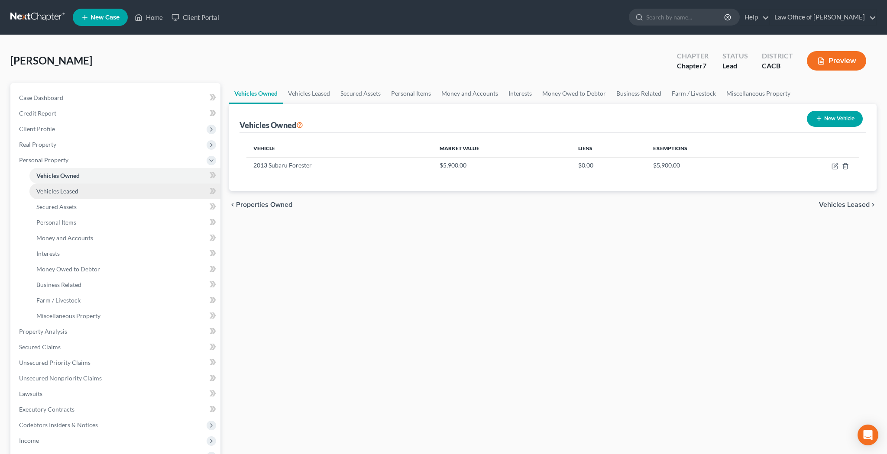
click at [102, 191] on link "Vehicles Leased" at bounding box center [124, 192] width 191 height 16
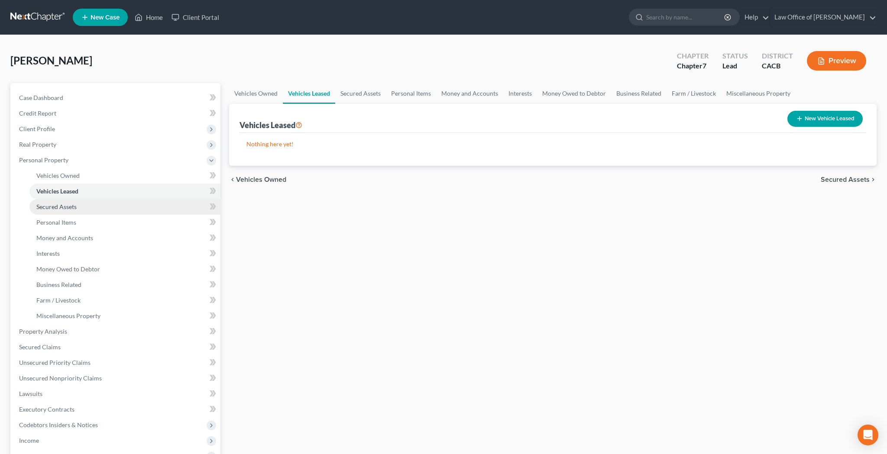
click at [95, 206] on link "Secured Assets" at bounding box center [124, 207] width 191 height 16
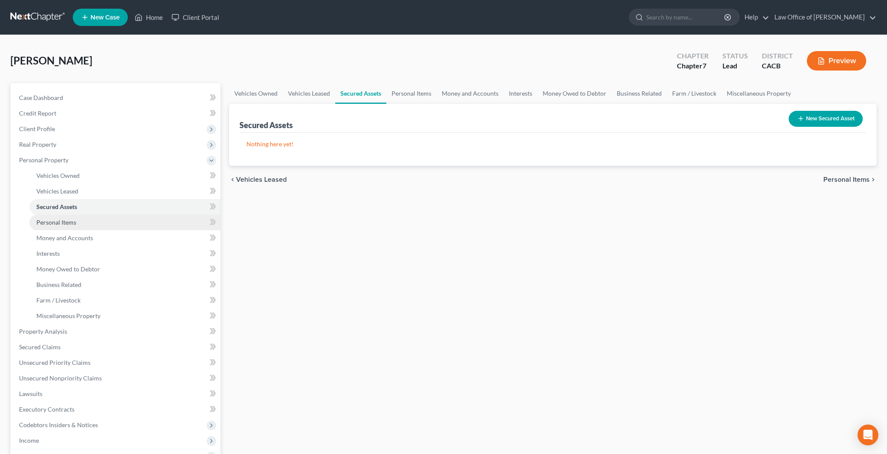
click at [94, 225] on link "Personal Items" at bounding box center [124, 223] width 191 height 16
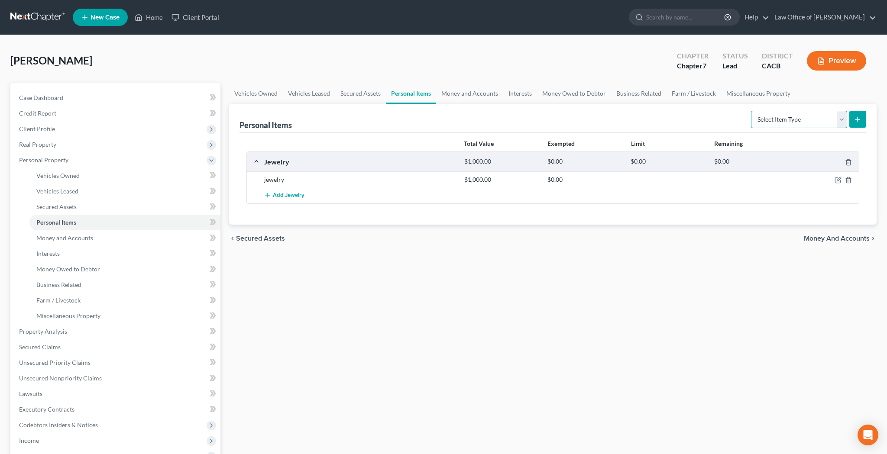
select select "clothing"
click at [855, 119] on icon "submit" at bounding box center [857, 119] width 7 height 7
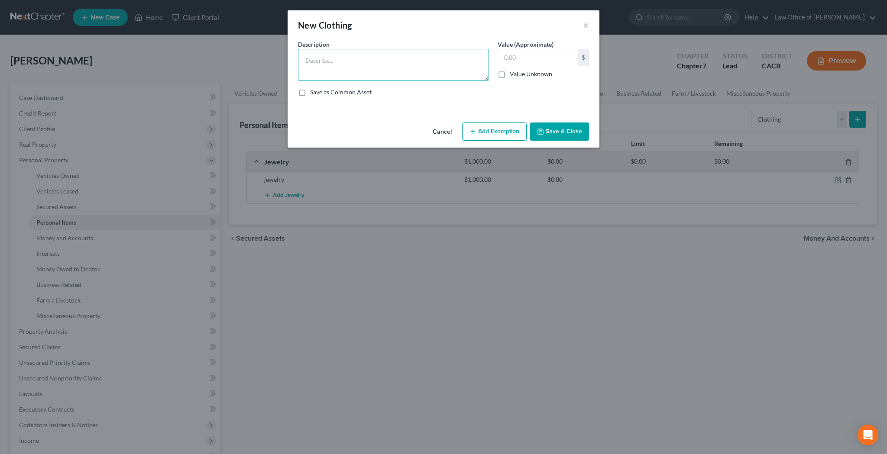
click at [454, 59] on textarea at bounding box center [393, 65] width 191 height 32
type textarea "Clothing"
click at [569, 62] on input "text" at bounding box center [538, 57] width 80 height 16
type input "3,000"
click at [508, 128] on button "Add Exemption" at bounding box center [494, 132] width 65 height 18
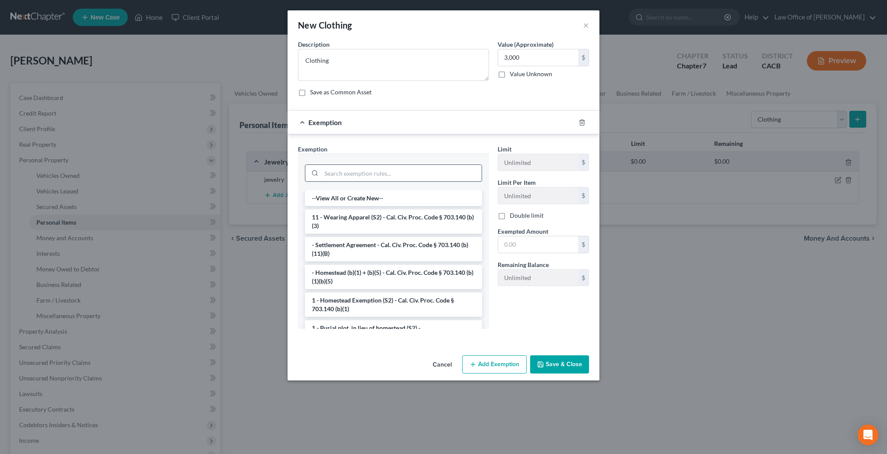
click at [402, 175] on input "search" at bounding box center [401, 173] width 160 height 16
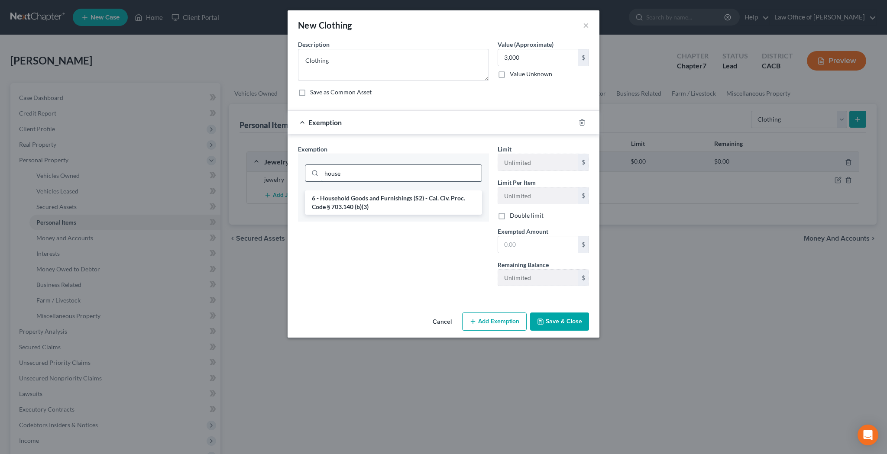
type input "house"
drag, startPoint x: 402, startPoint y: 175, endPoint x: 387, endPoint y: 204, distance: 32.0
click at [387, 204] on li "6 - Household Goods and Furnishings (S2) - Cal. Civ. Proc. Code § 703.140 (b)(3)" at bounding box center [393, 203] width 177 height 24
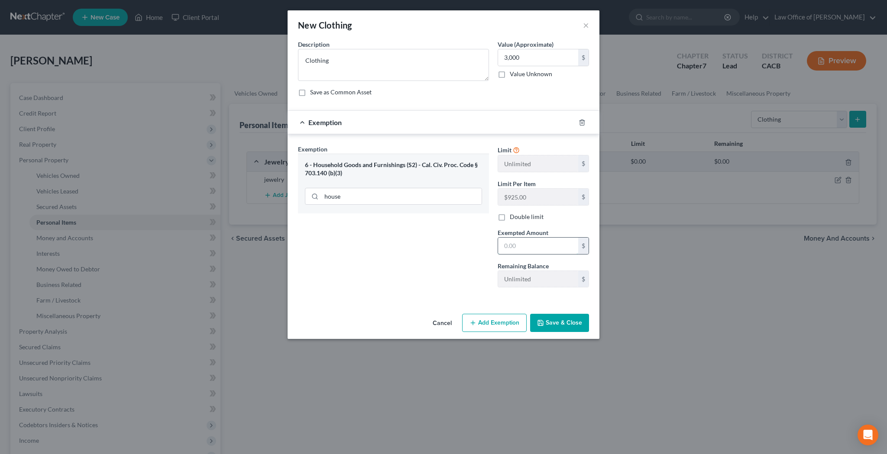
click at [535, 241] on input "text" at bounding box center [538, 246] width 80 height 16
type input "3,000"
click at [568, 321] on button "Save & Close" at bounding box center [559, 323] width 59 height 18
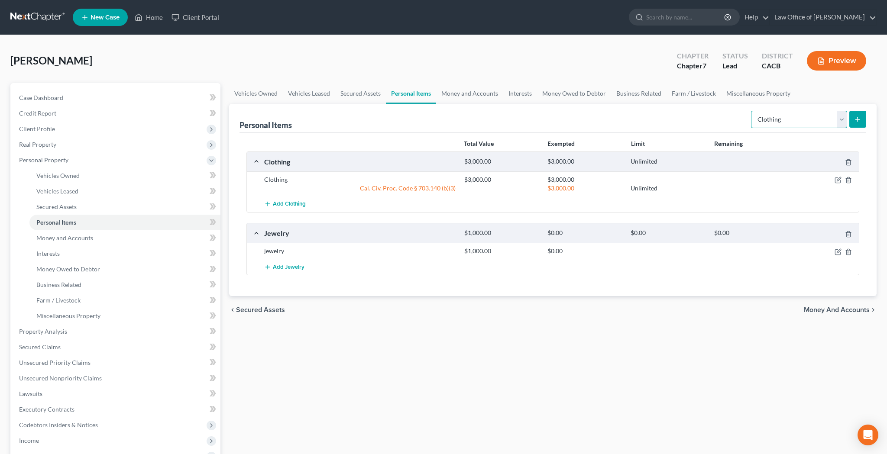
select select "electronics"
click at [858, 118] on icon "submit" at bounding box center [857, 119] width 7 height 7
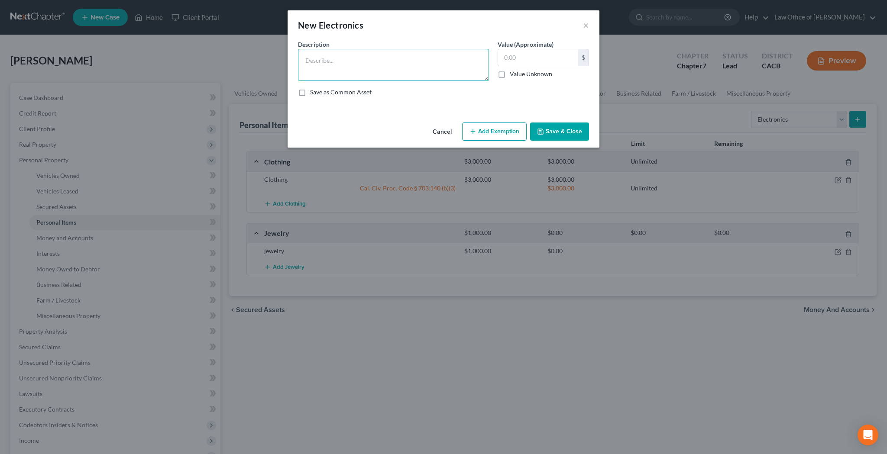
click at [404, 60] on textarea at bounding box center [393, 65] width 191 height 32
click at [439, 77] on textarea "Samsung 65" Flat Screen TV, Samsung 42" Flat Screen TV, Apple iMac Desktop Comp…" at bounding box center [393, 65] width 191 height 32
type textarea "Samsung 65" Flat Screen TV, Samsung 42" Flat Screen TV, Apple iMac Desktop Comp…"
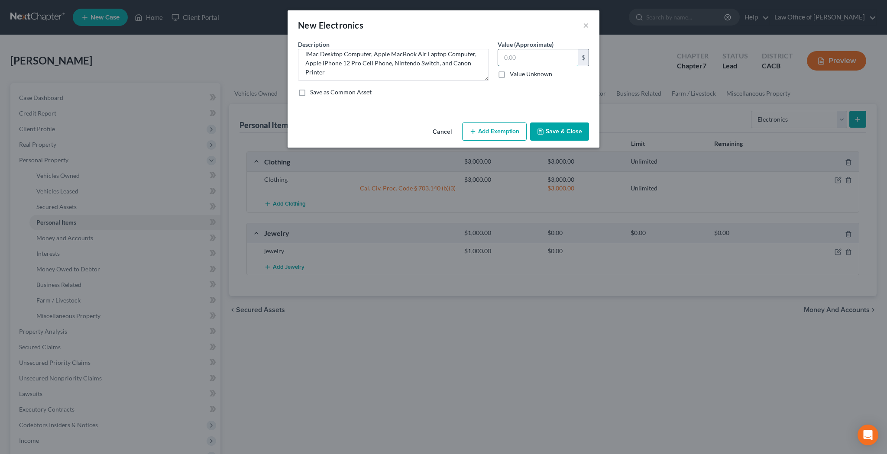
click at [521, 55] on input "text" at bounding box center [538, 57] width 80 height 16
type input "5,200"
click at [512, 127] on button "Add Exemption" at bounding box center [494, 132] width 65 height 18
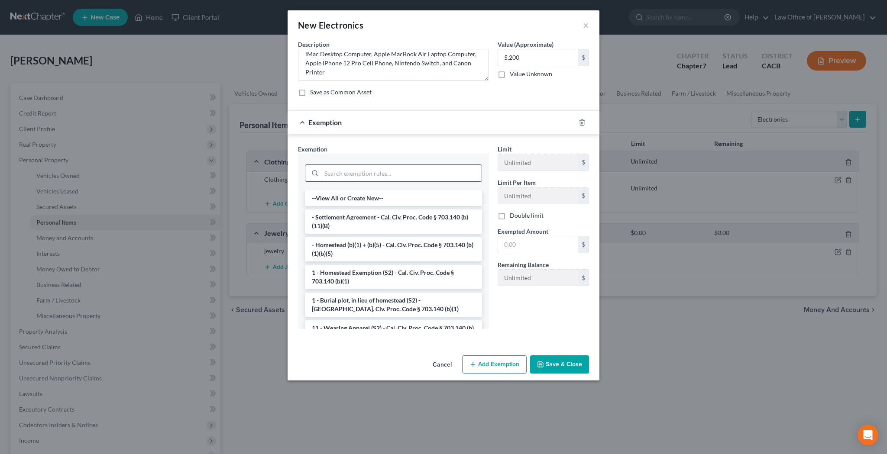
click at [437, 171] on input "search" at bounding box center [401, 173] width 160 height 16
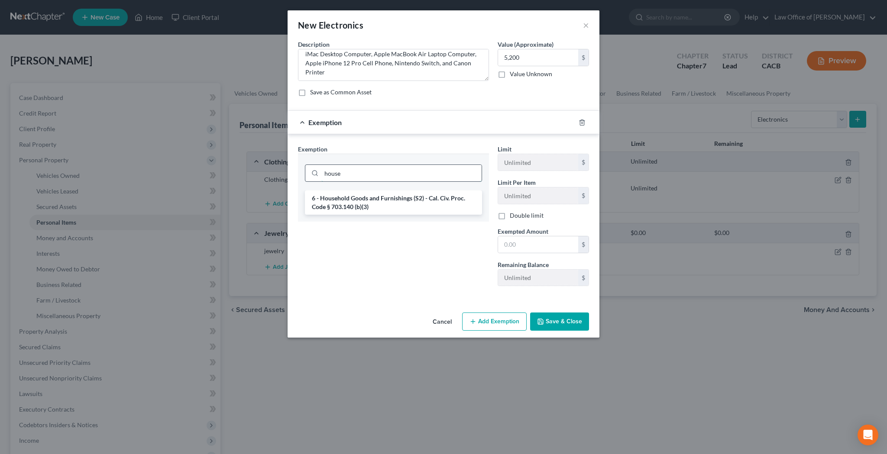
type input "house"
drag, startPoint x: 437, startPoint y: 171, endPoint x: 418, endPoint y: 202, distance: 36.4
click at [418, 202] on li "6 - Household Goods and Furnishings (S2) - Cal. Civ. Proc. Code § 703.140 (b)(3)" at bounding box center [393, 203] width 177 height 24
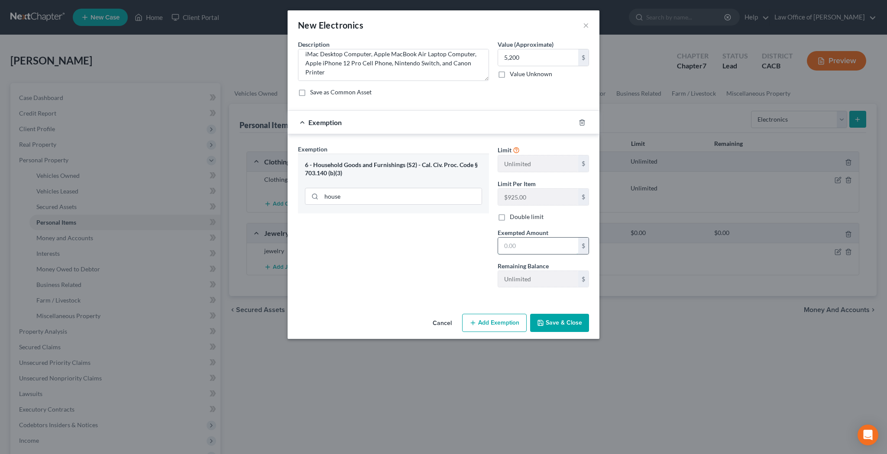
click at [519, 252] on input "text" at bounding box center [538, 246] width 80 height 16
type input "5,200"
click at [559, 328] on button "Save & Close" at bounding box center [559, 323] width 59 height 18
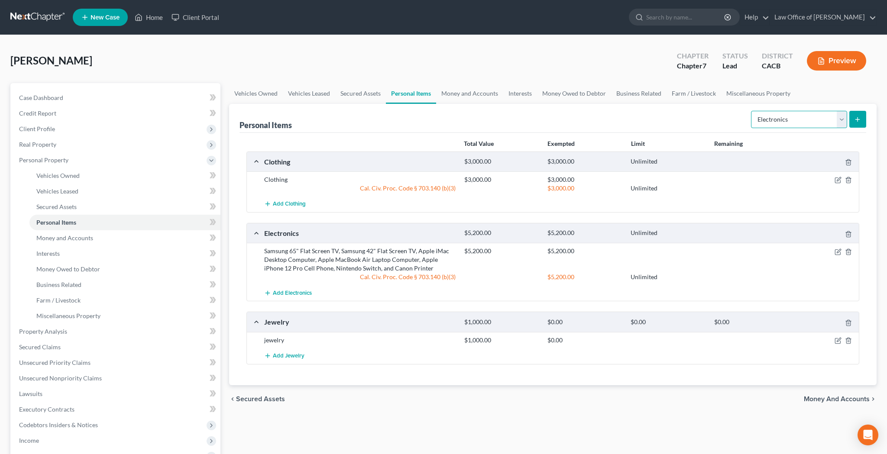
select select "household_goods"
click at [864, 117] on button "submit" at bounding box center [857, 119] width 17 height 17
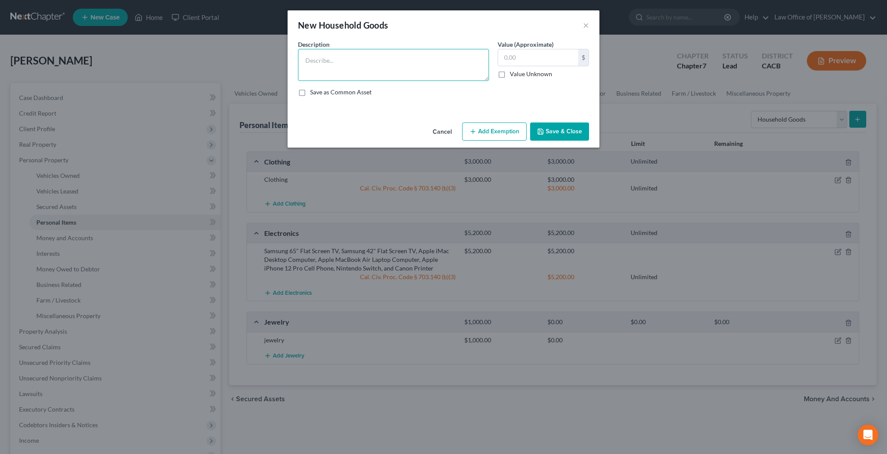
click at [427, 61] on textarea at bounding box center [393, 65] width 191 height 32
type textarea "Miscellaneous Used Household Goods and Furnishings"
click at [513, 57] on input "text" at bounding box center [538, 57] width 80 height 16
type input "5"
type input "6,000"
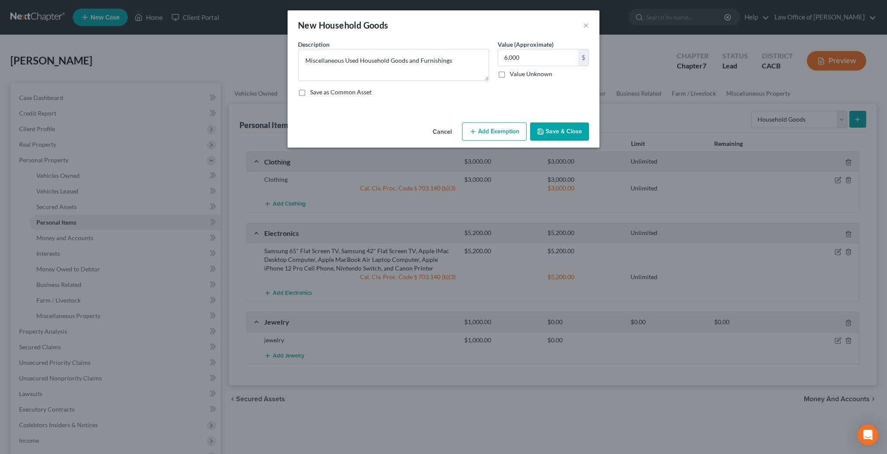
click at [499, 133] on button "Add Exemption" at bounding box center [494, 132] width 65 height 18
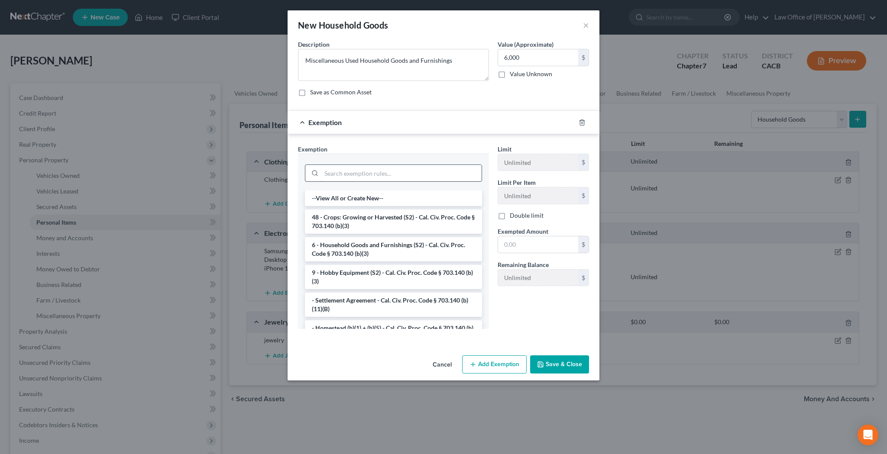
click at [444, 178] on input "search" at bounding box center [401, 173] width 160 height 16
click at [420, 244] on li "6 - Household Goods and Furnishings (S2) - Cal. Civ. Proc. Code § 703.140 (b)(3)" at bounding box center [393, 249] width 177 height 24
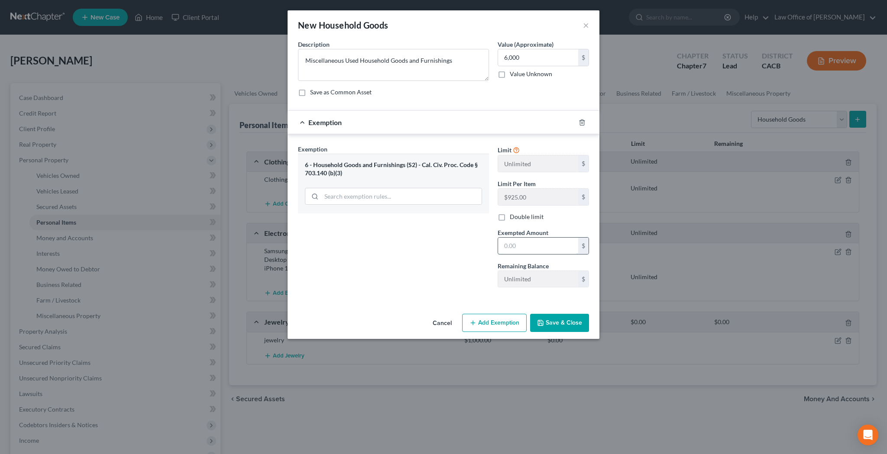
click at [509, 246] on input "text" at bounding box center [538, 246] width 80 height 16
type input "6,000"
click at [544, 320] on icon "button" at bounding box center [540, 323] width 7 height 7
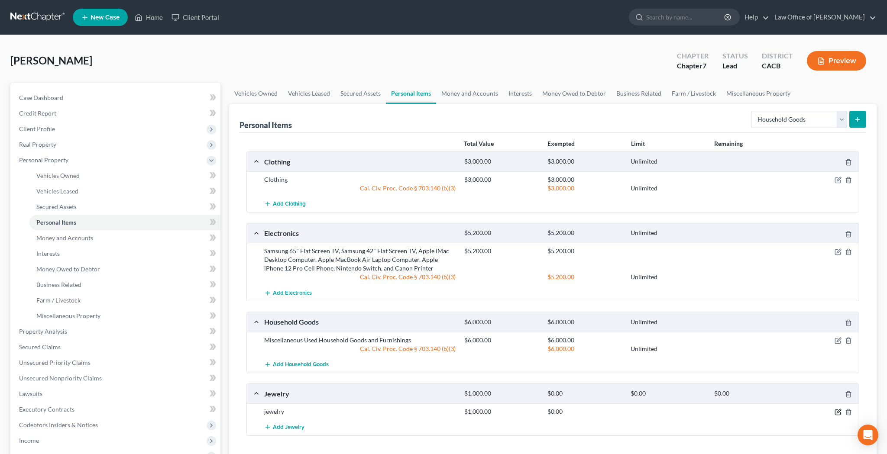
click at [837, 414] on icon "button" at bounding box center [838, 412] width 7 height 7
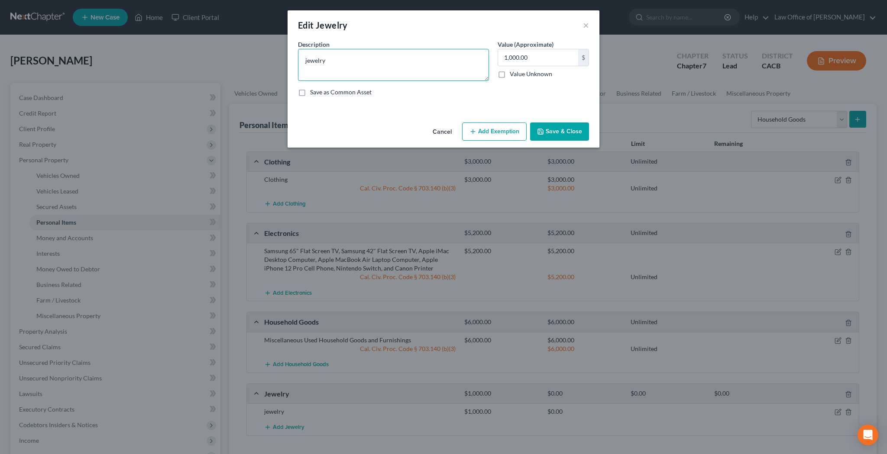
click at [347, 60] on textarea "jewelry" at bounding box center [393, 65] width 191 height 32
click at [321, 62] on textarea "Gold Wedding Band" at bounding box center [393, 65] width 191 height 32
click at [365, 60] on textarea "Gold Wedding Band" at bounding box center [393, 65] width 191 height 32
type textarea "Gold Wedding Band with Small Diamond, and Miscellaneous Used Costume Jewelry"
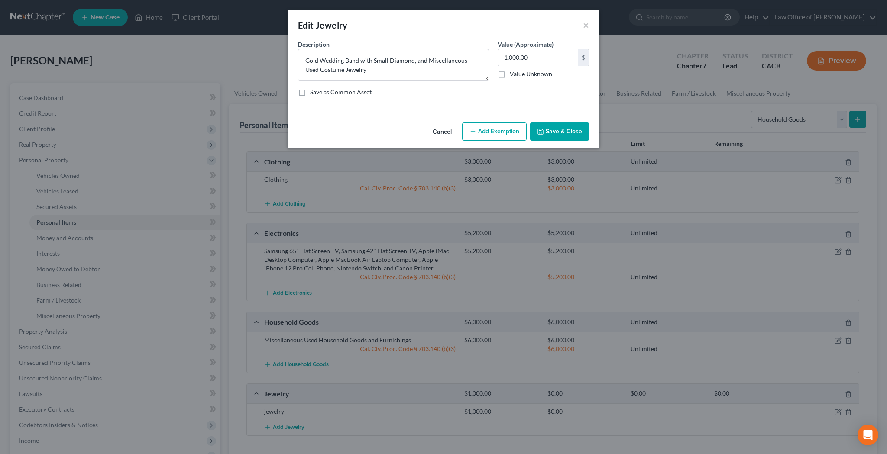
click at [510, 126] on button "Add Exemption" at bounding box center [494, 132] width 65 height 18
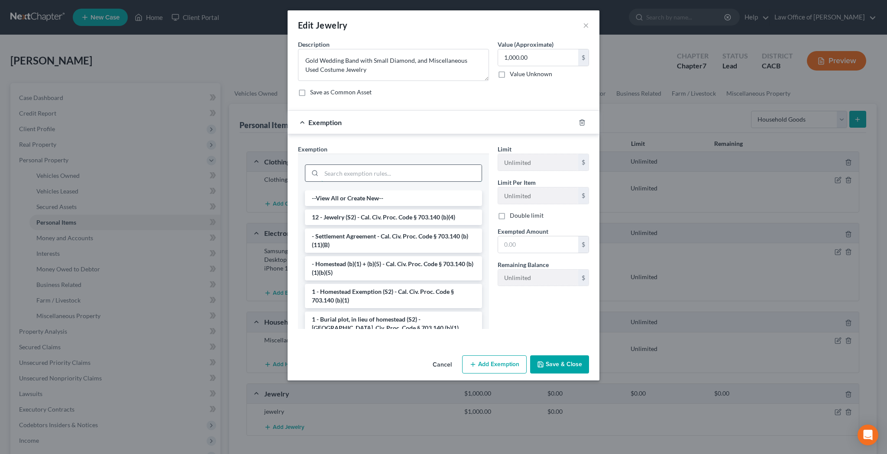
click at [427, 170] on input "search" at bounding box center [401, 173] width 160 height 16
click at [424, 214] on li "12 - Jewelry (S2) - Cal. Civ. Proc. Code § 703.140 (b)(4)" at bounding box center [393, 218] width 177 height 16
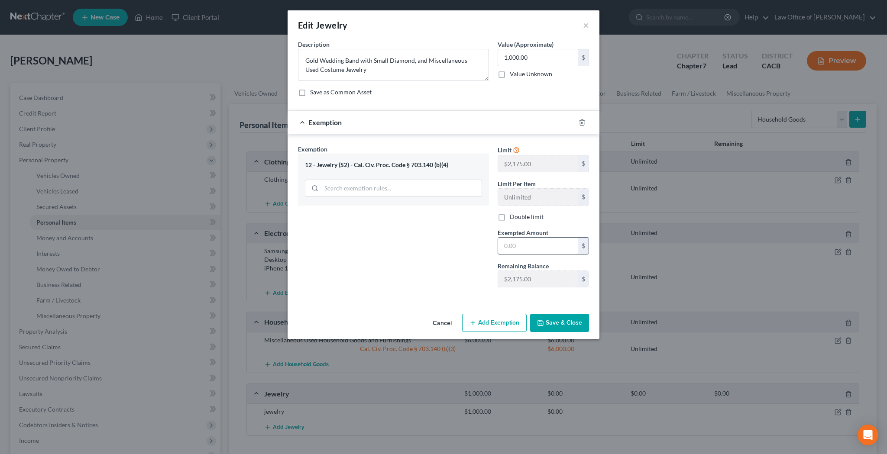
click at [525, 244] on input "text" at bounding box center [538, 246] width 80 height 16
type input "1,000"
click at [559, 320] on button "Save & Close" at bounding box center [559, 323] width 59 height 18
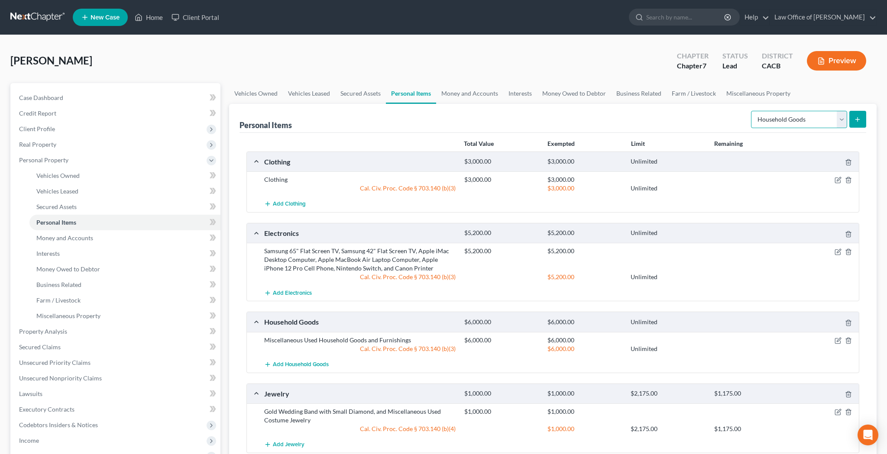
select select "pets"
click at [857, 118] on icon "submit" at bounding box center [857, 119] width 7 height 7
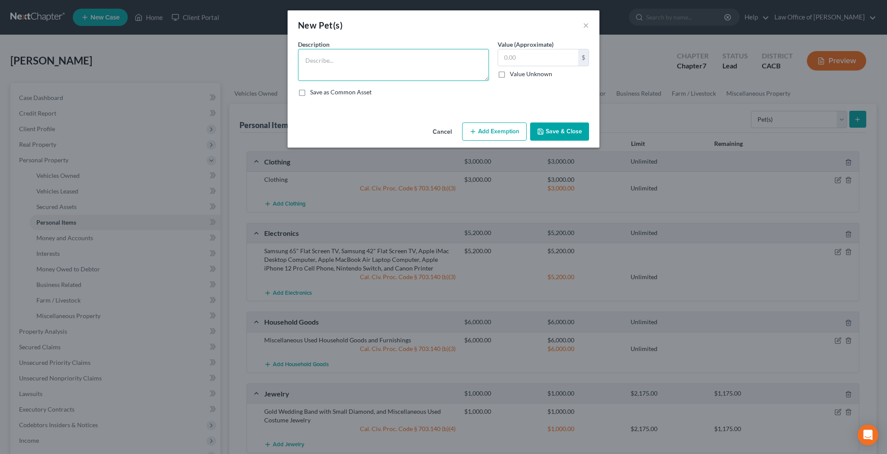
click at [390, 56] on textarea at bounding box center [393, 65] width 191 height 32
type textarea "Poodle Chihuahua Mix"
click at [535, 58] on input "text" at bounding box center [538, 57] width 80 height 16
click at [547, 128] on button "Save & Close" at bounding box center [559, 132] width 59 height 18
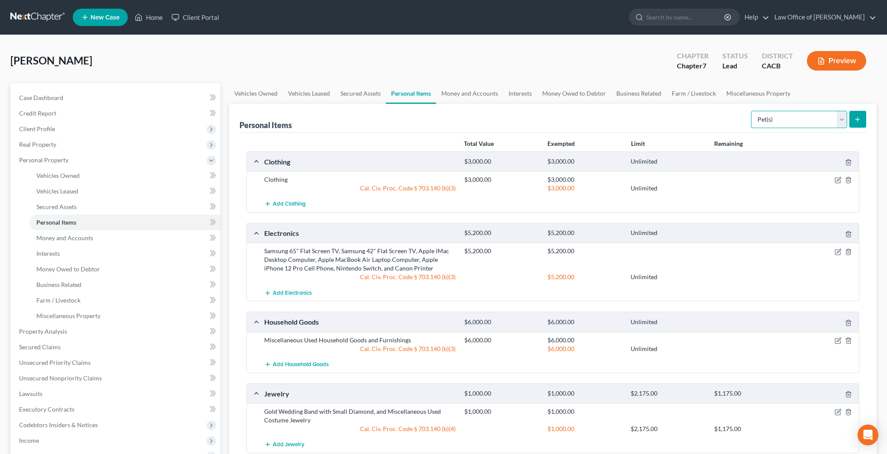
select select "sports_and_hobby_equipment"
click at [854, 124] on button "submit" at bounding box center [857, 119] width 17 height 17
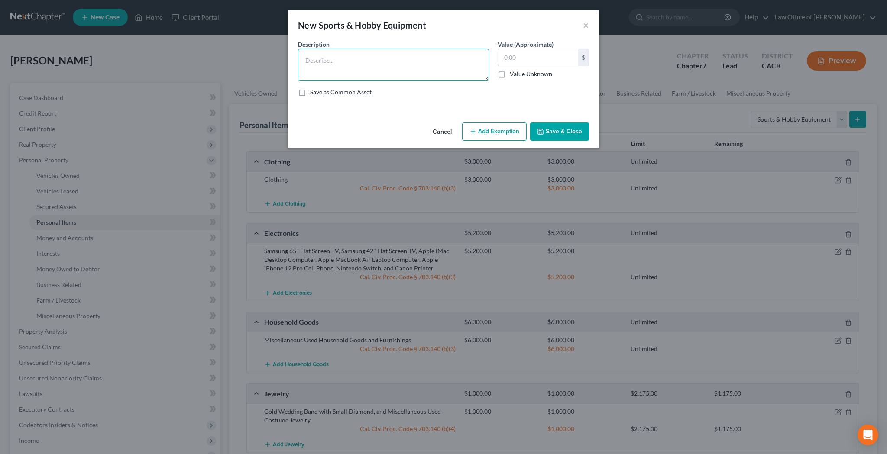
click at [416, 65] on textarea at bounding box center [393, 65] width 191 height 32
click at [386, 62] on textarea "2 Bicycles, Peleton, Yoga Mat, Dumbbells," at bounding box center [393, 65] width 191 height 32
click at [434, 63] on textarea "2 Bicycles, Peleton, Yoga Mat, and [PERSON_NAME]," at bounding box center [393, 65] width 191 height 32
click at [360, 62] on textarea "2 Bicycles, Peleton, Yoga Mat, and Dumbbells" at bounding box center [393, 65] width 191 height 32
click at [411, 60] on textarea "2 Bicycles, Yoga Mat, and Dumbbells" at bounding box center [393, 65] width 191 height 32
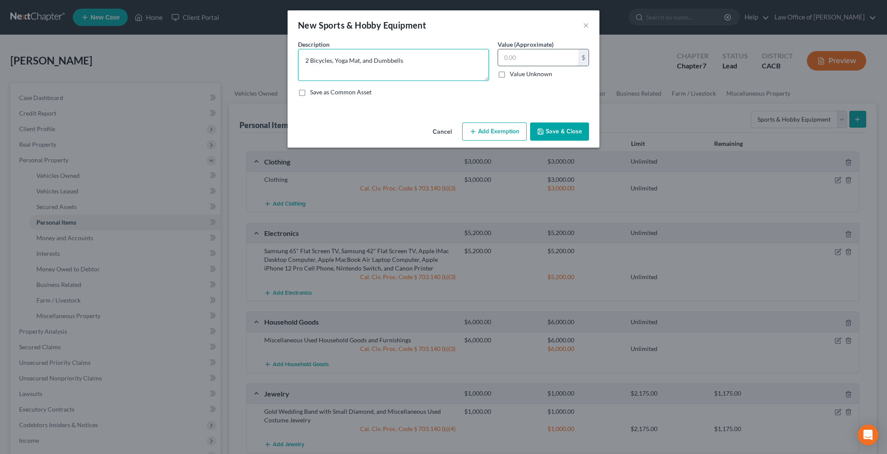
type textarea "2 Bicycles, Yoga Mat, and Dumbbells"
click at [528, 56] on input "text" at bounding box center [538, 57] width 80 height 16
type input "630"
click at [502, 130] on button "Add Exemption" at bounding box center [494, 132] width 65 height 18
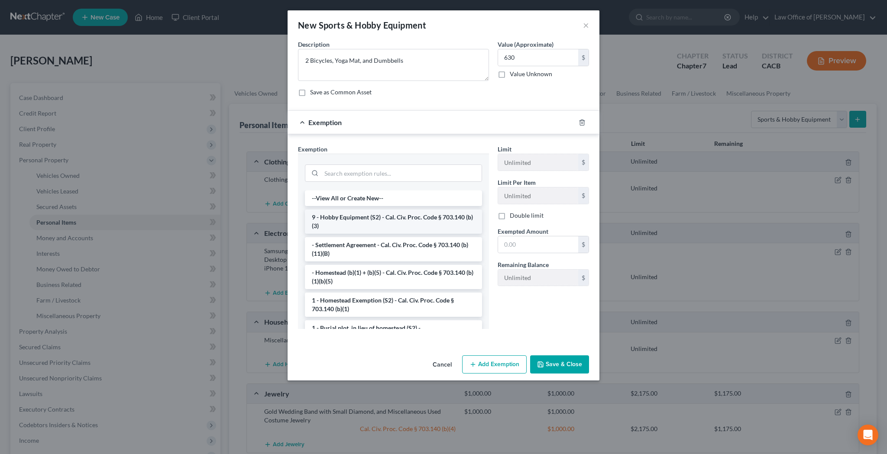
click at [428, 218] on li "9 - Hobby Equipment (S2) - Cal. Civ. Proc. Code § 703.140 (b)(3)" at bounding box center [393, 222] width 177 height 24
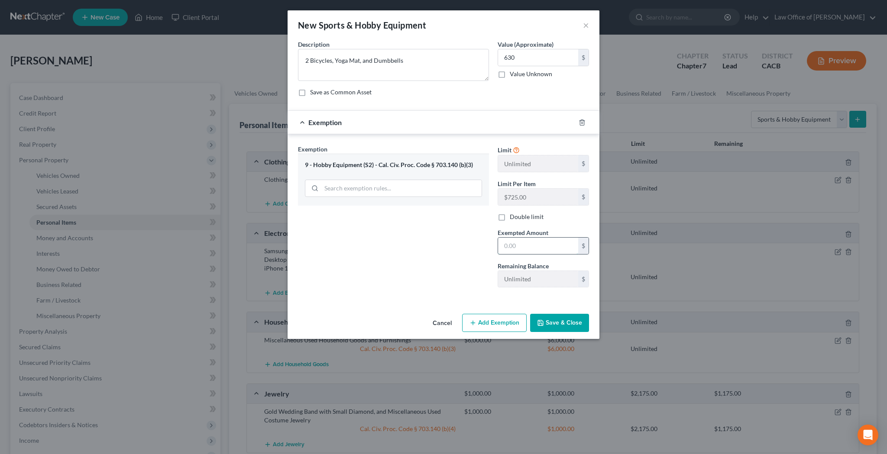
click at [518, 244] on input "text" at bounding box center [538, 246] width 80 height 16
type input "630"
click at [549, 324] on button "Save & Close" at bounding box center [559, 323] width 59 height 18
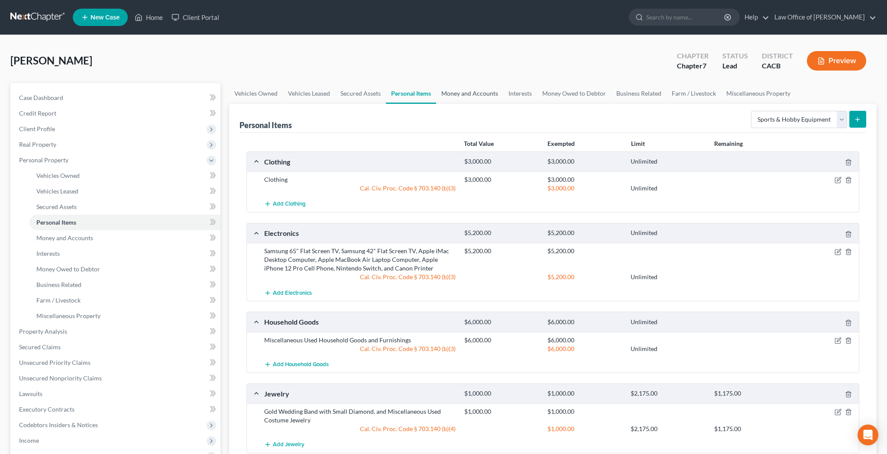
click at [468, 92] on link "Money and Accounts" at bounding box center [469, 93] width 67 height 21
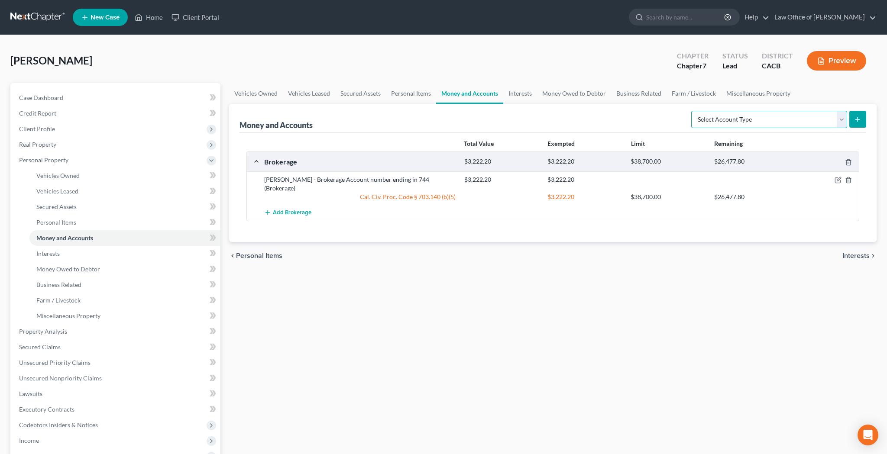
select select "cash_on_hand"
click at [861, 120] on icon "submit" at bounding box center [857, 119] width 7 height 7
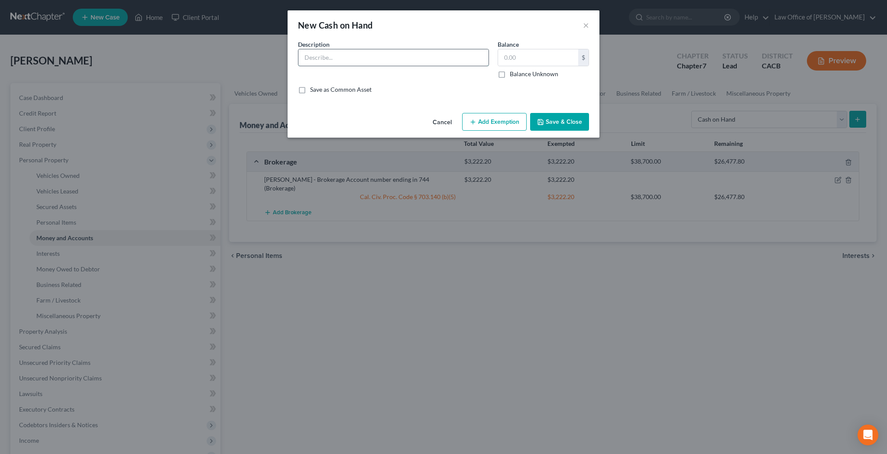
click at [428, 58] on input "text" at bounding box center [393, 57] width 190 height 16
type input "Cash on Hand"
click at [510, 58] on input "text" at bounding box center [538, 57] width 80 height 16
type input "100"
click at [517, 120] on button "Add Exemption" at bounding box center [494, 122] width 65 height 18
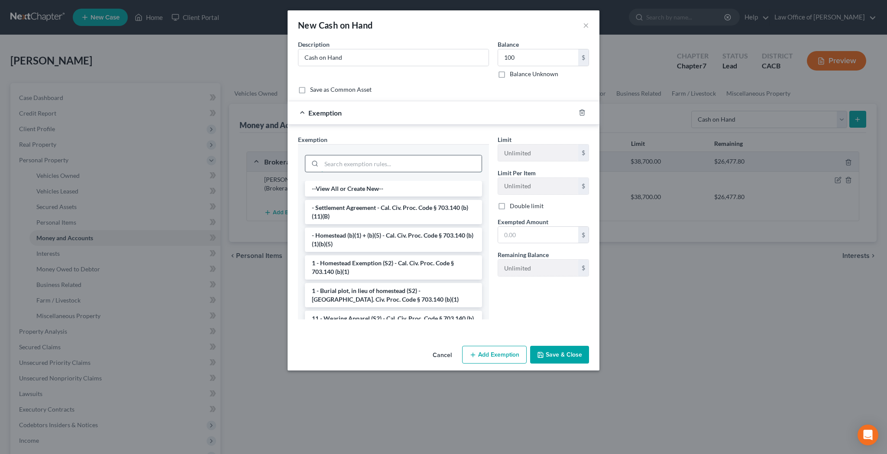
click at [443, 162] on input "search" at bounding box center [401, 163] width 160 height 16
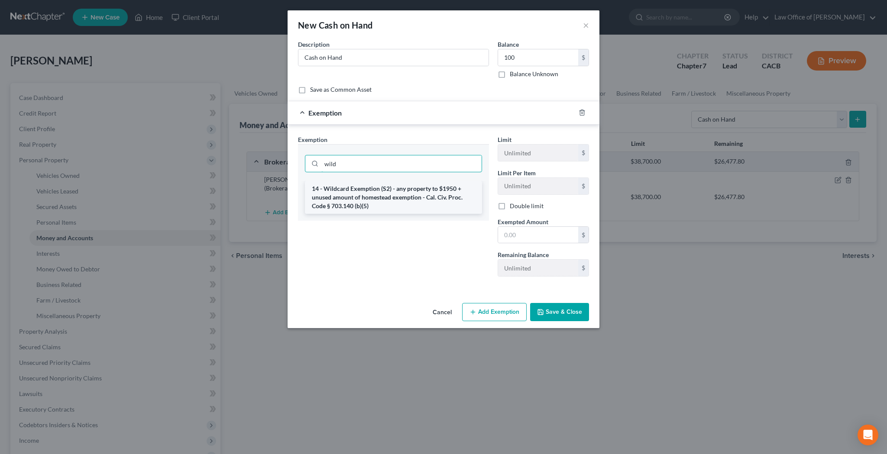
type input "wild"
click at [445, 204] on li "14 - Wildcard Exemption (S2) - any property to $1950 + unused amount of homeste…" at bounding box center [393, 197] width 177 height 33
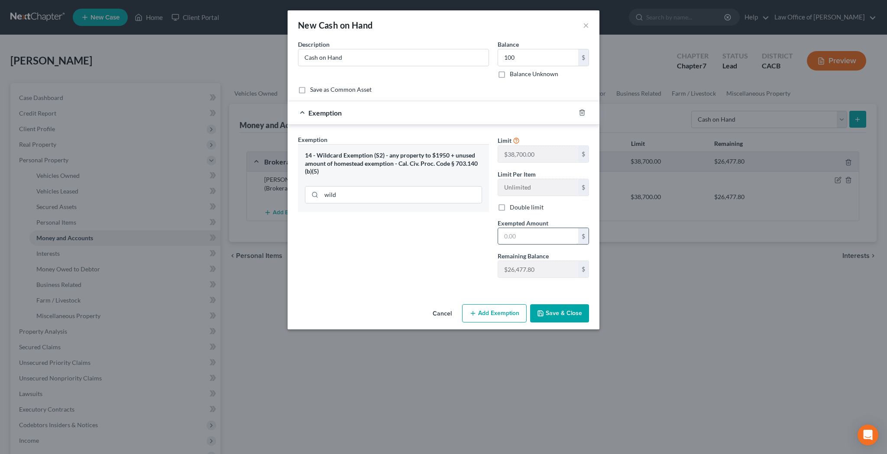
click at [534, 235] on input "text" at bounding box center [538, 236] width 80 height 16
type input "100"
click at [551, 313] on button "Save & Close" at bounding box center [559, 313] width 59 height 18
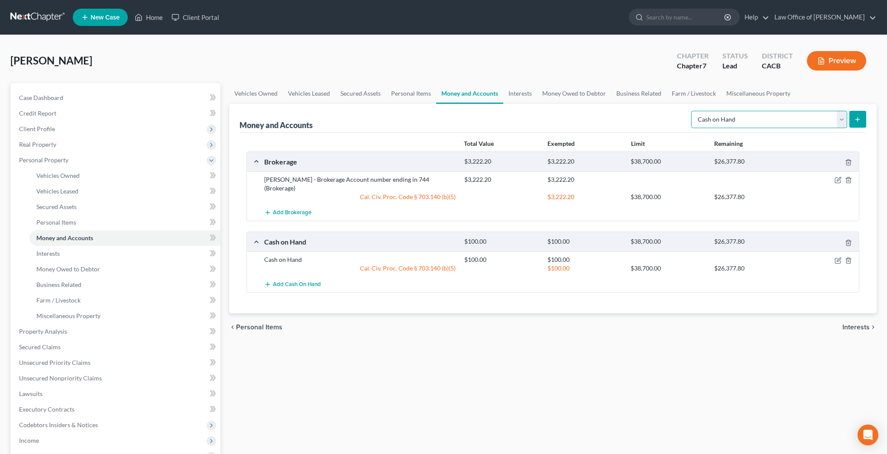
select select "certificates_of_deposit"
click at [859, 118] on icon "submit" at bounding box center [857, 119] width 7 height 7
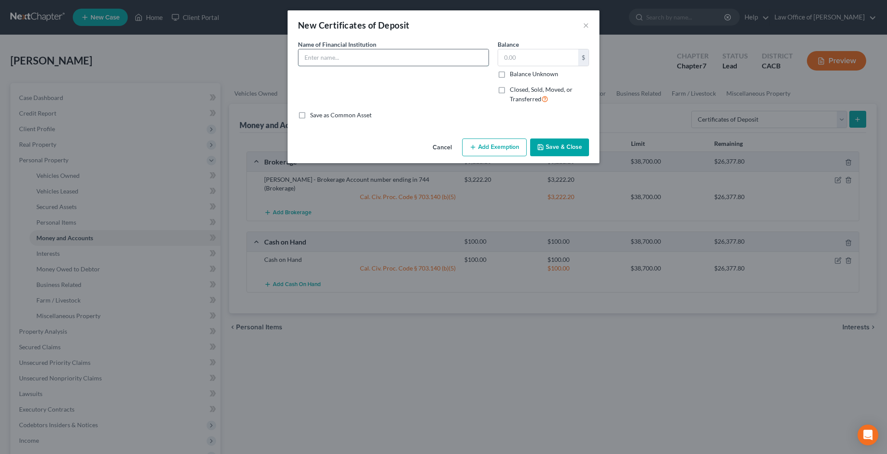
click at [394, 56] on input "text" at bounding box center [393, 57] width 190 height 16
type input "Certificate of Deposit"
click at [545, 56] on input "text" at bounding box center [538, 57] width 80 height 16
type input "600"
click at [505, 150] on button "Add Exemption" at bounding box center [494, 148] width 65 height 18
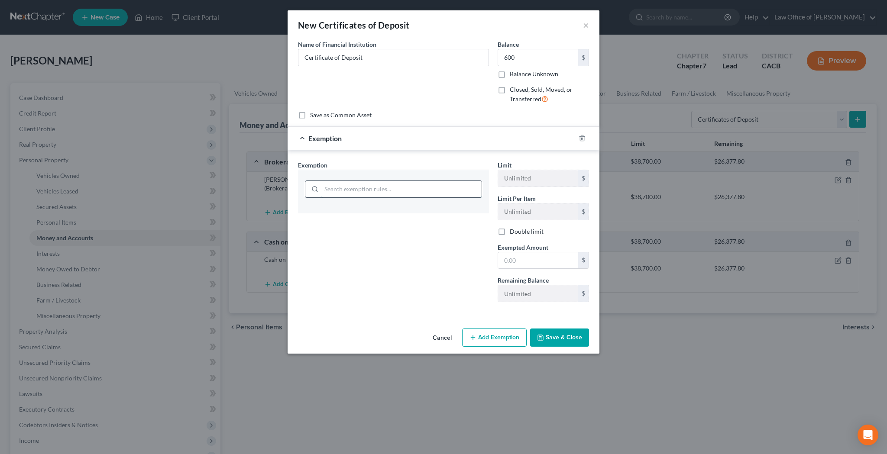
click at [372, 189] on input "search" at bounding box center [401, 189] width 160 height 16
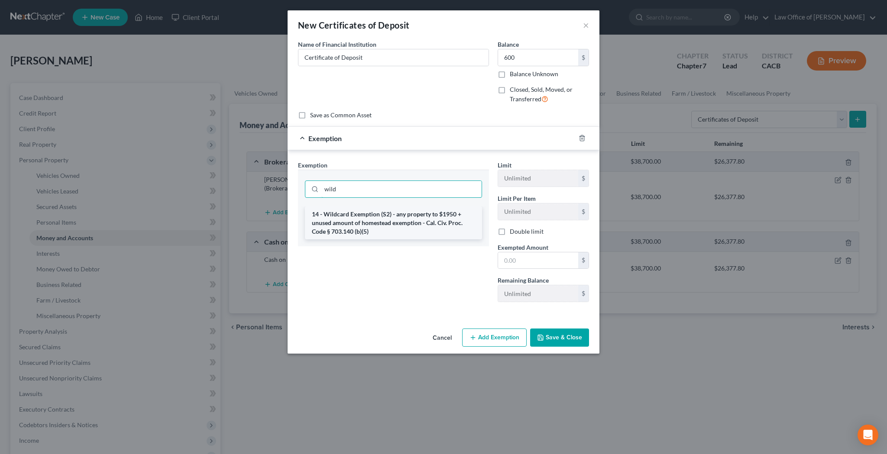
type input "wild"
click at [376, 214] on li "14 - Wildcard Exemption (S2) - any property to $1950 + unused amount of homeste…" at bounding box center [393, 223] width 177 height 33
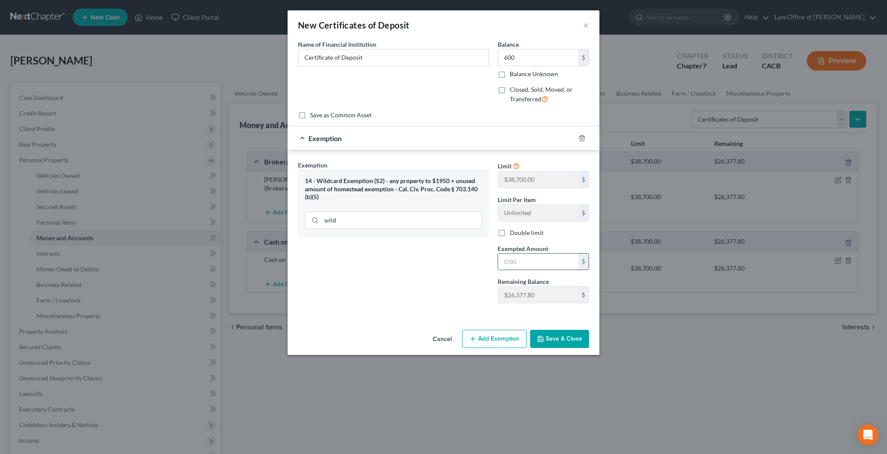
click at [521, 259] on input "text" at bounding box center [538, 262] width 80 height 16
type input "600"
click at [556, 337] on button "Save & Close" at bounding box center [559, 339] width 59 height 18
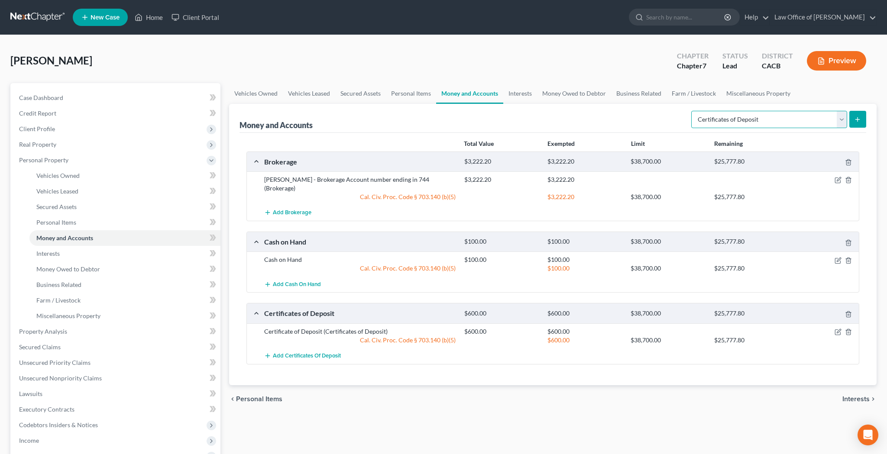
select select "checking"
click at [855, 120] on icon "submit" at bounding box center [857, 119] width 7 height 7
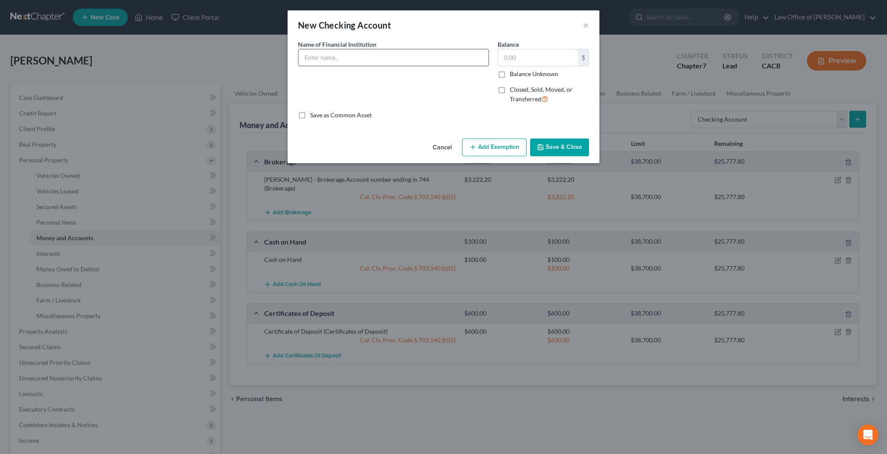
click at [372, 56] on input "text" at bounding box center [393, 57] width 190 height 16
type input "[PERSON_NAME] Fargo Bank - Checking Account number ending in"
click at [562, 144] on button "Save & Close" at bounding box center [559, 148] width 59 height 18
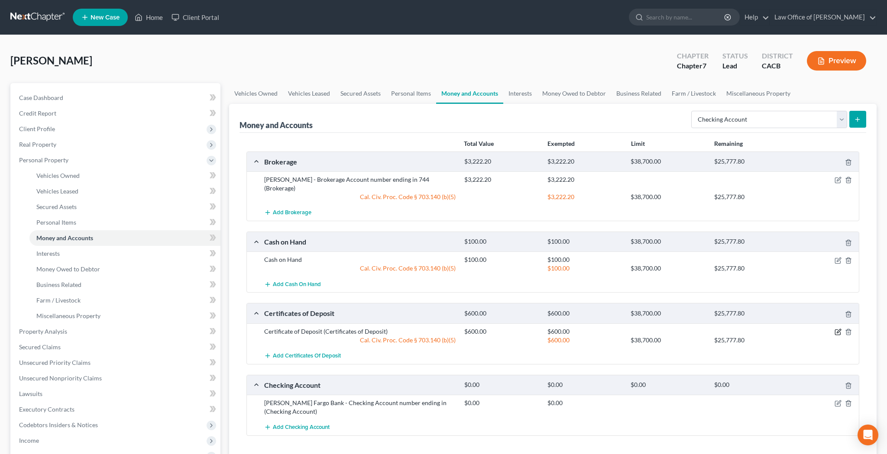
click at [838, 329] on icon "button" at bounding box center [838, 332] width 7 height 7
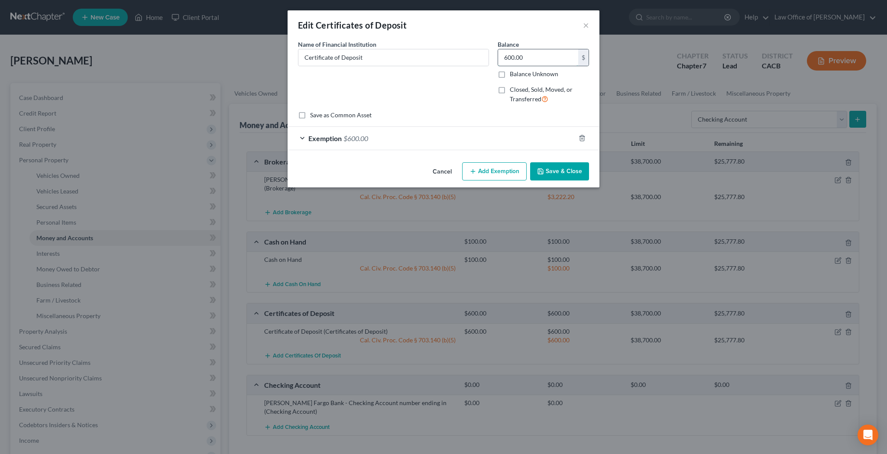
click at [531, 58] on input "600.00" at bounding box center [538, 57] width 80 height 16
type input "648.99"
click at [304, 61] on input "Certificate of Deposit" at bounding box center [393, 57] width 190 height 16
type input "Citibank - Certificate of Deposit"
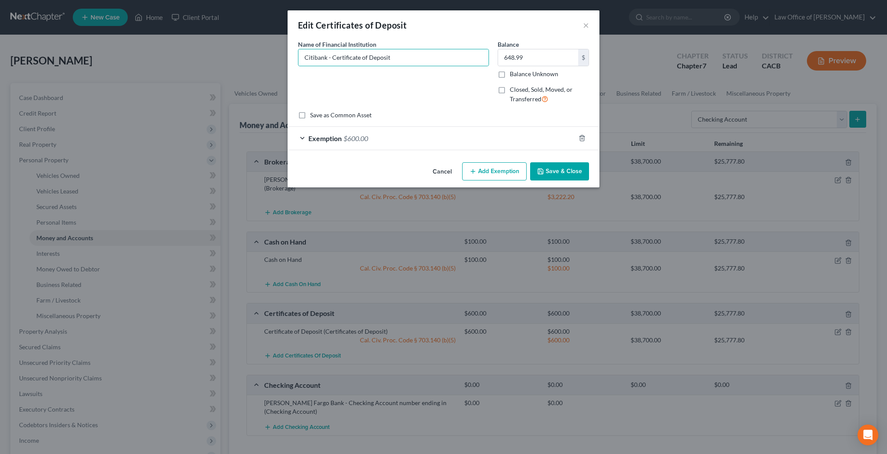
click at [302, 136] on div "Exemption $600.00" at bounding box center [432, 138] width 288 height 23
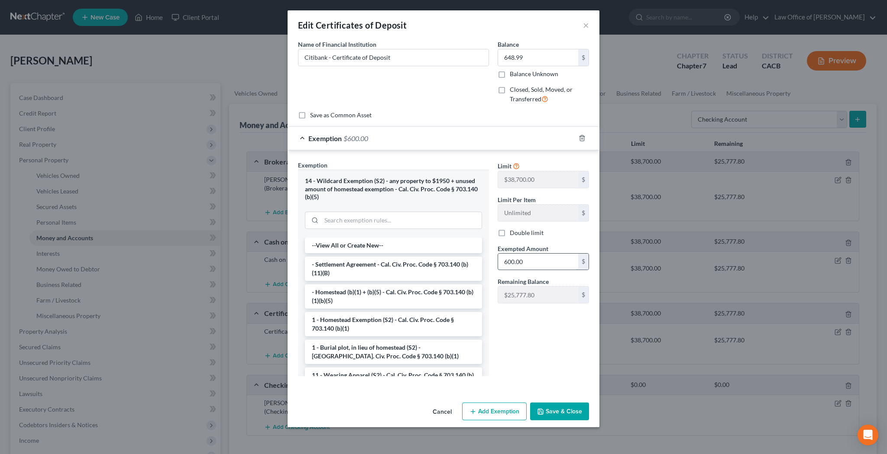
click at [541, 260] on input "600.00" at bounding box center [538, 262] width 80 height 16
type input "648.99"
click at [567, 409] on button "Save & Close" at bounding box center [559, 412] width 59 height 18
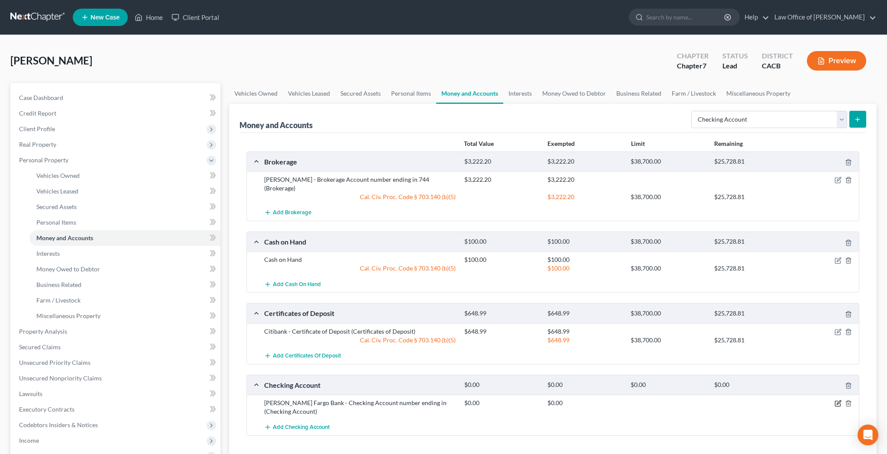
click at [837, 400] on icon "button" at bounding box center [838, 403] width 7 height 7
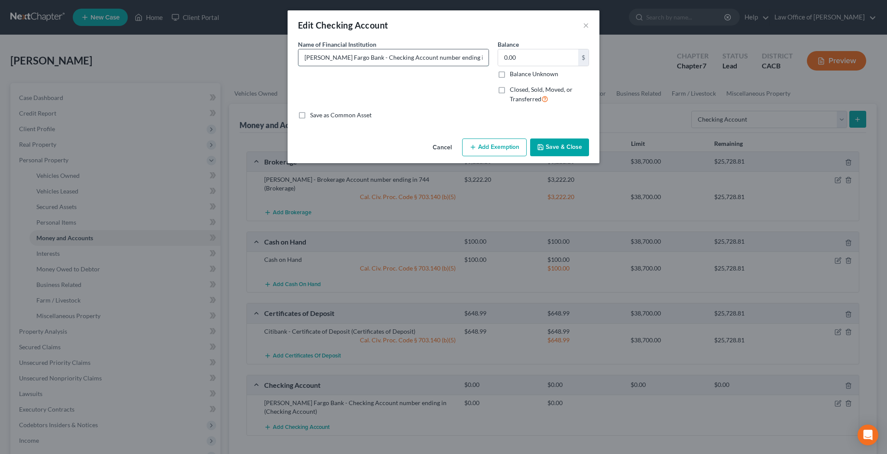
click at [461, 56] on input "[PERSON_NAME] Fargo Bank - Checking Account number ending in" at bounding box center [393, 57] width 190 height 16
type input "[PERSON_NAME] Fargo Bank - Checking Account number ending in 7666"
click at [527, 58] on input "0.00" at bounding box center [538, 57] width 80 height 16
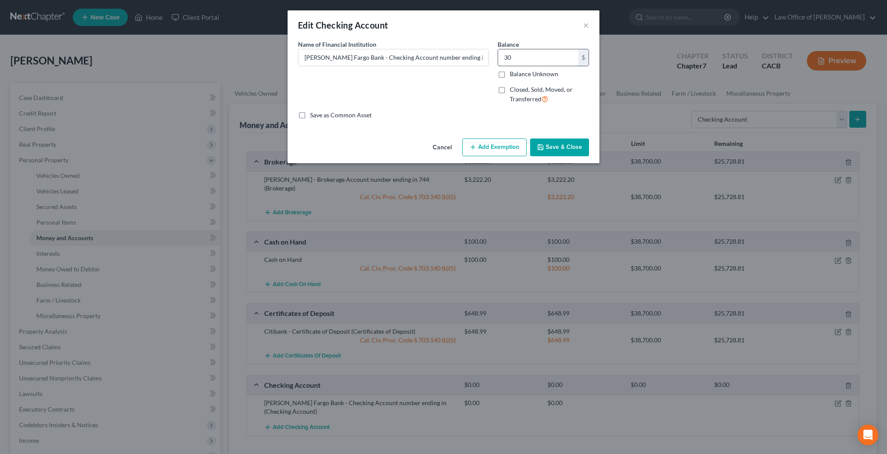
type input "3"
type input "304.31"
click at [502, 146] on button "Add Exemption" at bounding box center [494, 148] width 65 height 18
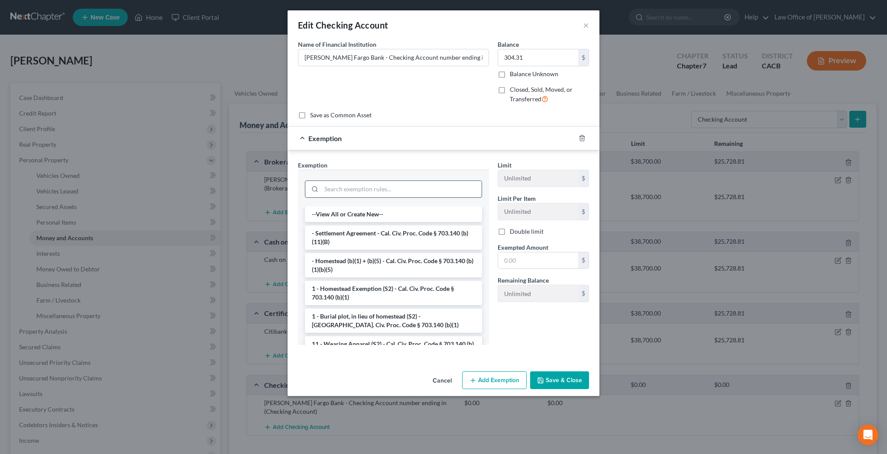
click at [420, 192] on input "search" at bounding box center [401, 189] width 160 height 16
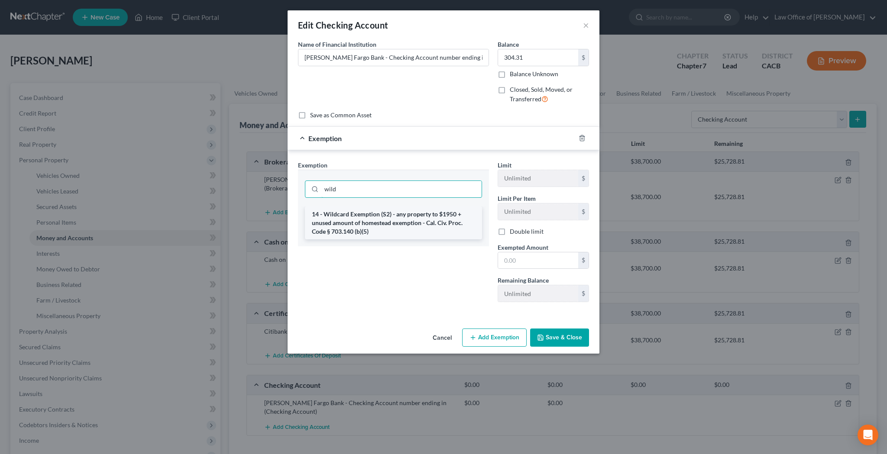
type input "wild"
click at [436, 220] on li "14 - Wildcard Exemption (S2) - any property to $1950 + unused amount of homeste…" at bounding box center [393, 223] width 177 height 33
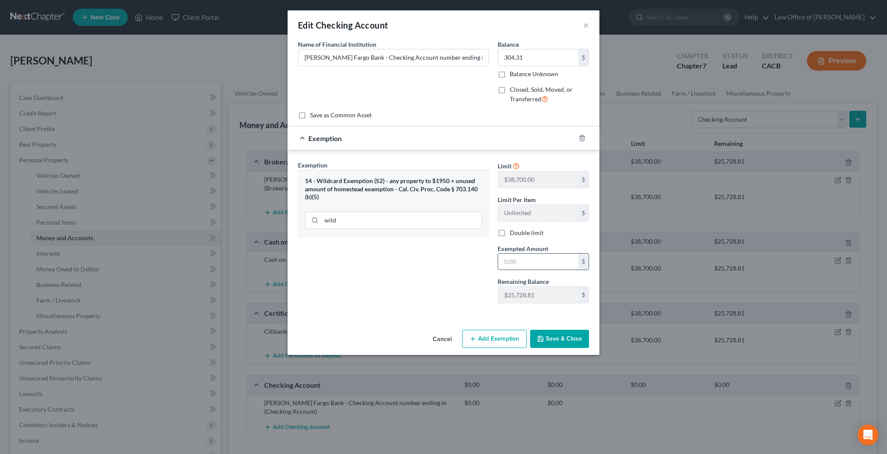
click at [527, 262] on input "text" at bounding box center [538, 262] width 80 height 16
type input "304.31"
click at [574, 340] on button "Save & Close" at bounding box center [559, 339] width 59 height 18
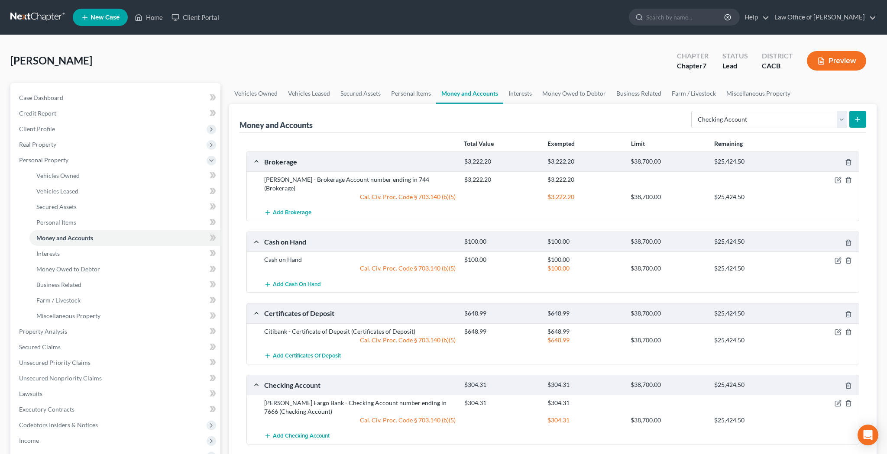
click at [852, 123] on button "submit" at bounding box center [857, 119] width 17 height 17
select select "checking"
click at [855, 119] on icon "submit" at bounding box center [857, 119] width 7 height 7
click at [862, 120] on button "submit" at bounding box center [857, 119] width 17 height 17
click at [856, 119] on icon "submit" at bounding box center [857, 119] width 7 height 7
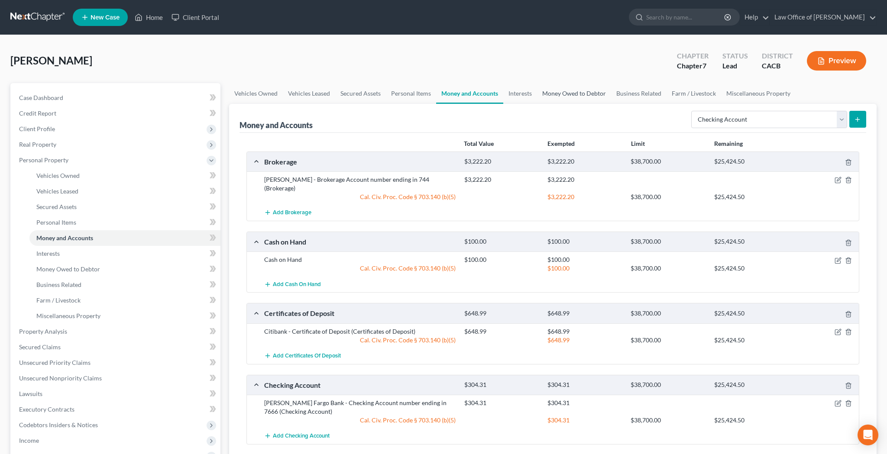
click at [555, 93] on link "Money Owed to Debtor" at bounding box center [574, 93] width 74 height 21
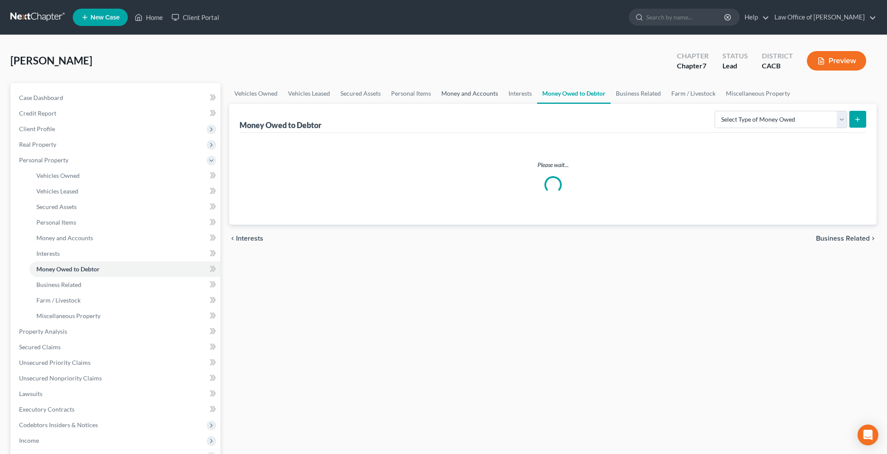
click at [481, 94] on link "Money and Accounts" at bounding box center [469, 93] width 67 height 21
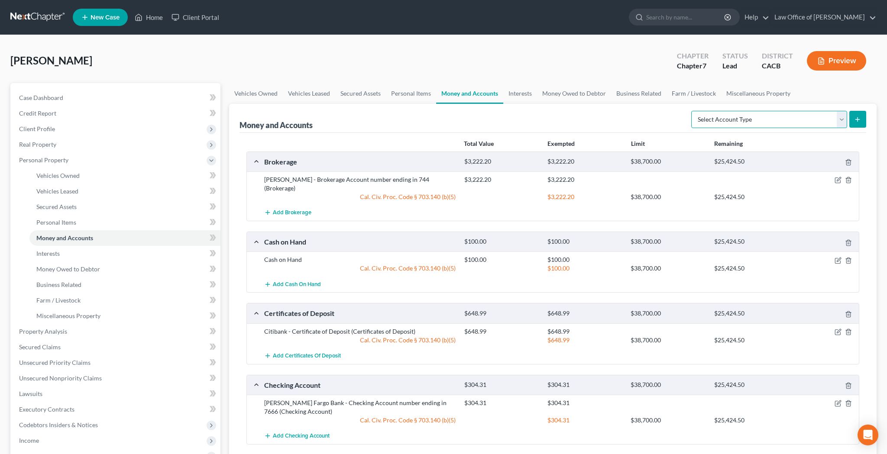
select select "checking"
click at [860, 123] on button "submit" at bounding box center [857, 119] width 17 height 17
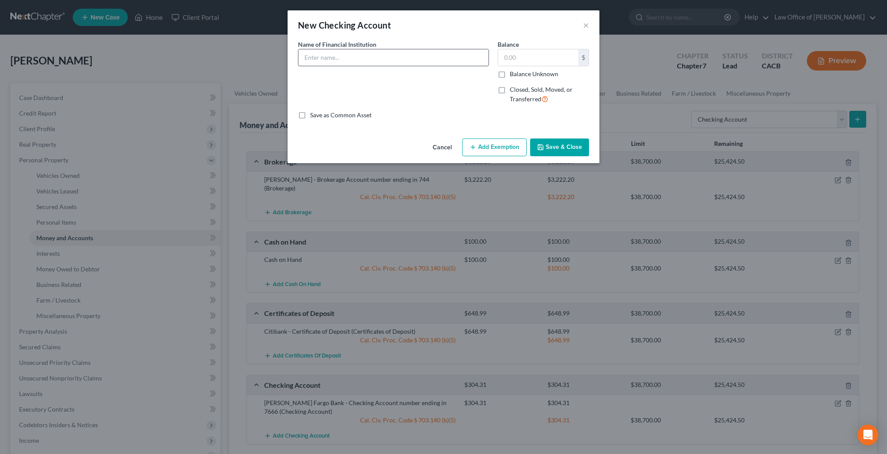
click at [381, 59] on input "text" at bounding box center [393, 57] width 190 height 16
type input "[PERSON_NAME] Fargo Bank - Business Checking Account number ending in 2743"
click at [527, 58] on input "text" at bounding box center [538, 57] width 80 height 16
type input "2,572.61"
click at [506, 150] on button "Add Exemption" at bounding box center [494, 148] width 65 height 18
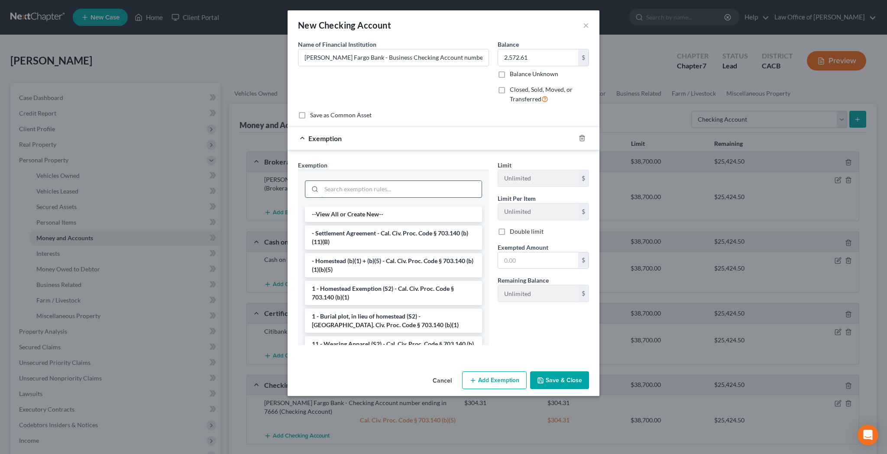
click at [395, 190] on input "search" at bounding box center [401, 189] width 160 height 16
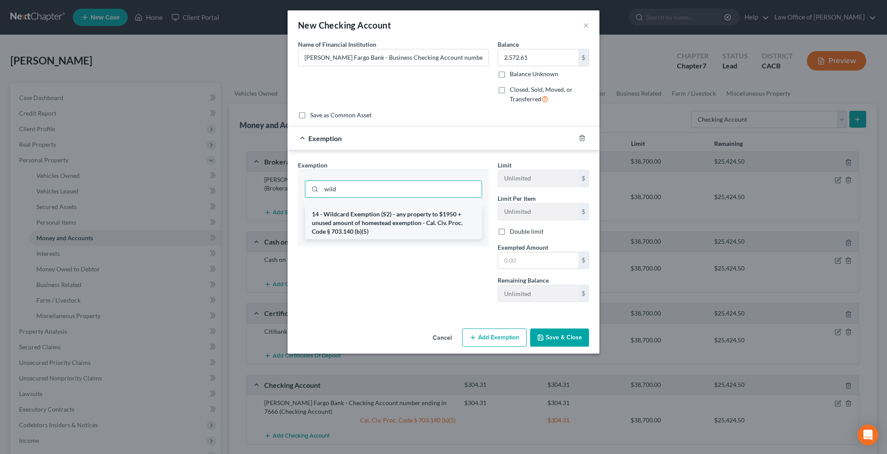
type input "wild"
click at [396, 216] on li "14 - Wildcard Exemption (S2) - any property to $1950 + unused amount of homeste…" at bounding box center [393, 223] width 177 height 33
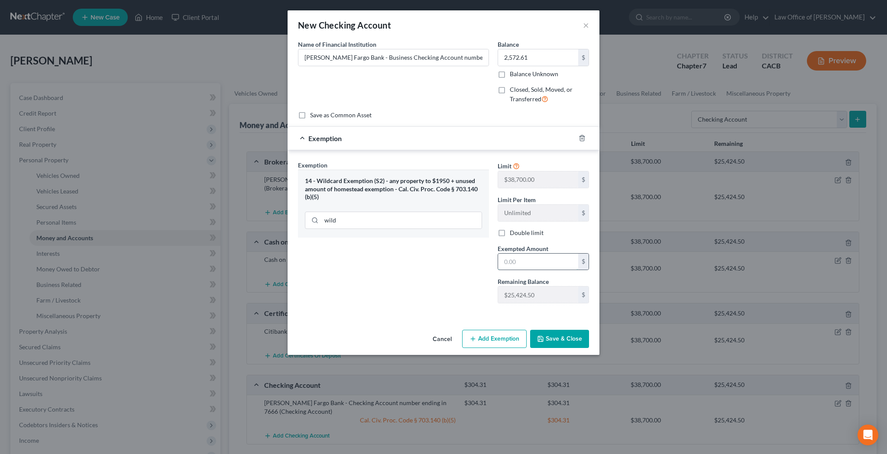
click at [516, 258] on input "text" at bounding box center [538, 262] width 80 height 16
type input "2,572.61"
click at [567, 340] on button "Save & Close" at bounding box center [559, 339] width 59 height 18
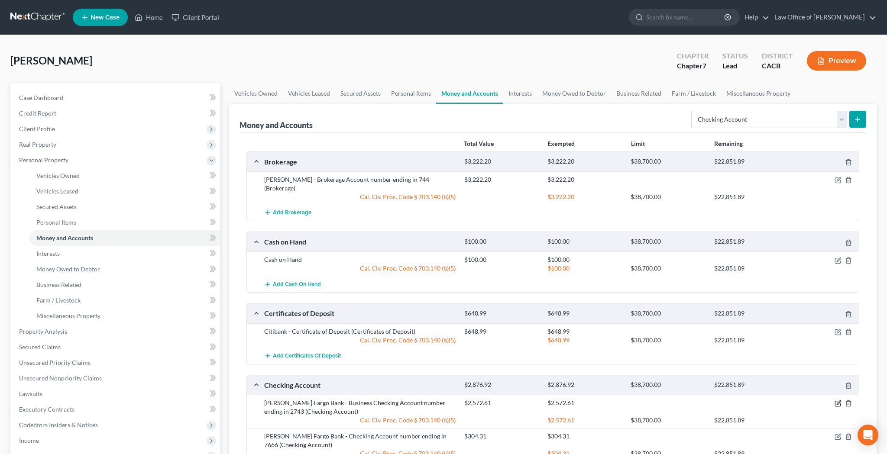
click at [837, 400] on icon "button" at bounding box center [838, 403] width 7 height 7
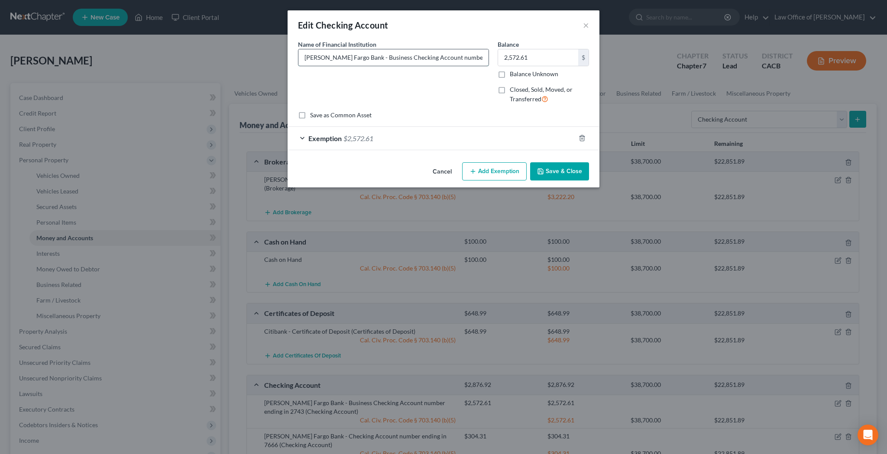
click at [468, 58] on input "[PERSON_NAME] Fargo Bank - Business Checking Account number ending in 2743" at bounding box center [393, 57] width 190 height 16
type input "[PERSON_NAME] Fargo Bank - Business Checking Account number ending in 2743 (Pri…"
click at [565, 171] on button "Save & Close" at bounding box center [559, 171] width 59 height 18
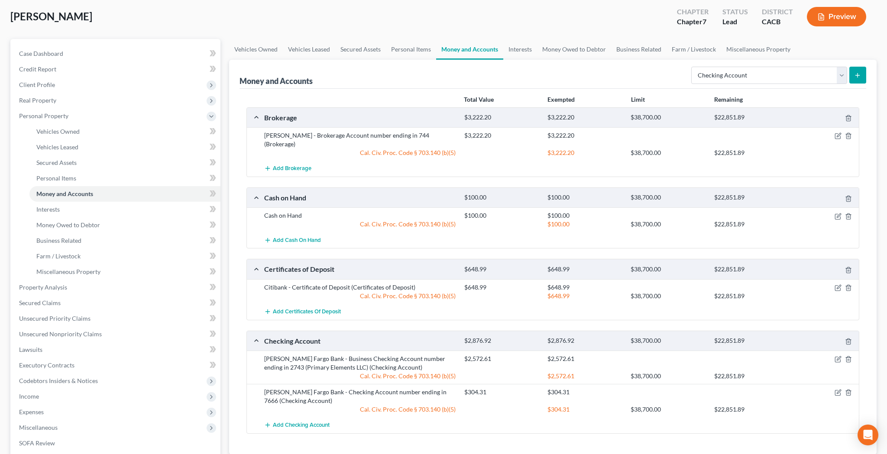
scroll to position [49, 0]
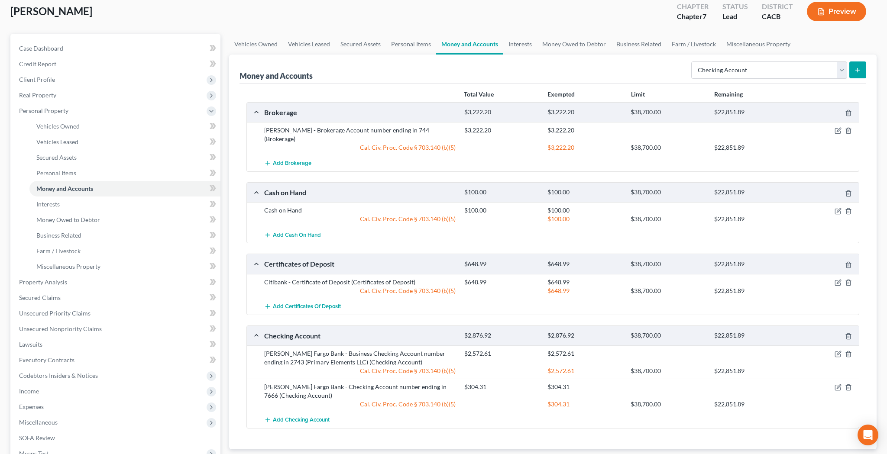
click at [860, 70] on icon "submit" at bounding box center [857, 70] width 7 height 7
click at [517, 48] on link "Interests" at bounding box center [520, 44] width 34 height 21
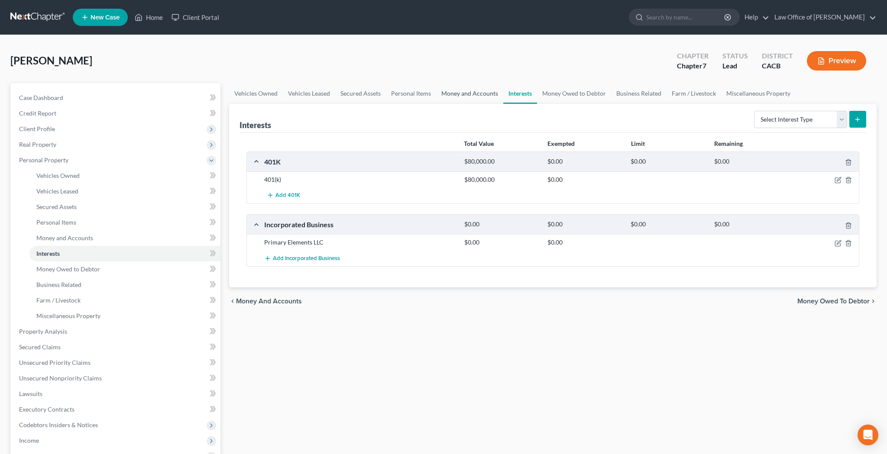
click at [474, 92] on link "Money and Accounts" at bounding box center [469, 93] width 67 height 21
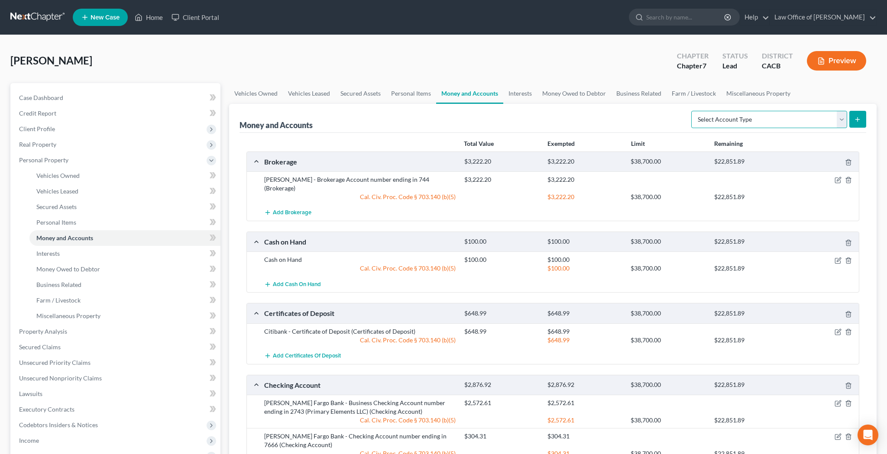
select select "checking"
click at [860, 121] on icon "submit" at bounding box center [857, 119] width 7 height 7
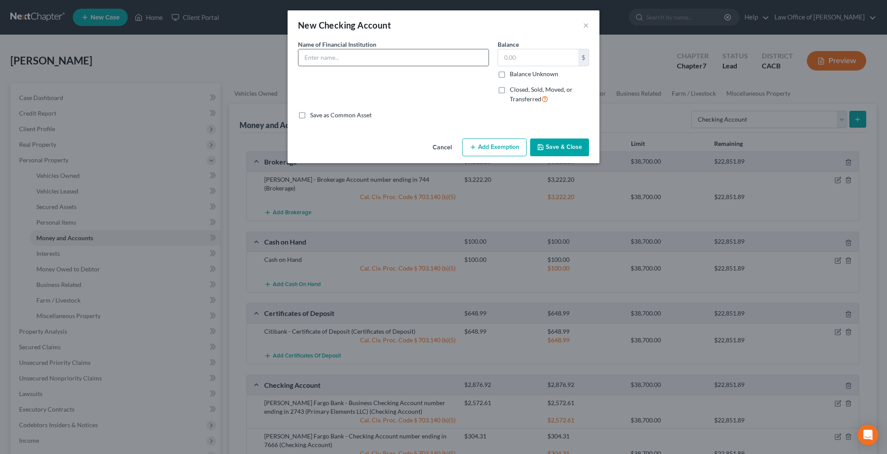
click at [454, 58] on input "text" at bounding box center [393, 57] width 190 height 16
type input "Capital One - Checking Account number ending in 7391"
click at [516, 59] on input "text" at bounding box center [538, 57] width 80 height 16
type input "16.28"
click at [491, 147] on button "Add Exemption" at bounding box center [494, 148] width 65 height 18
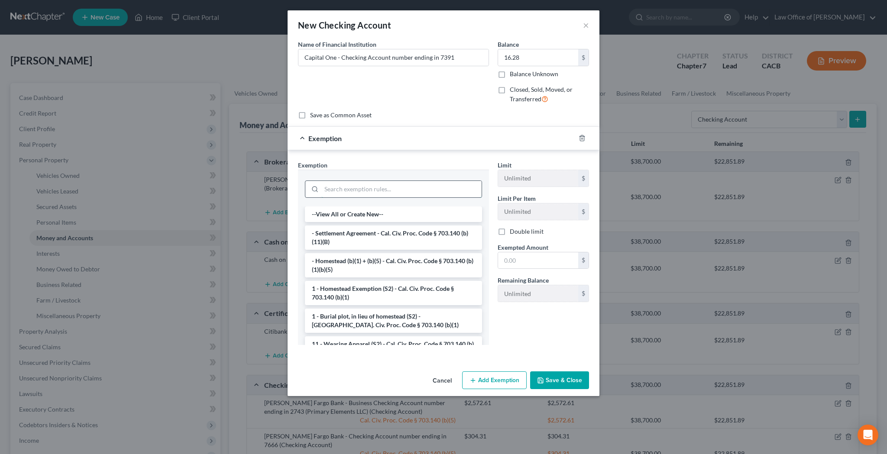
click at [440, 186] on input "search" at bounding box center [401, 189] width 160 height 16
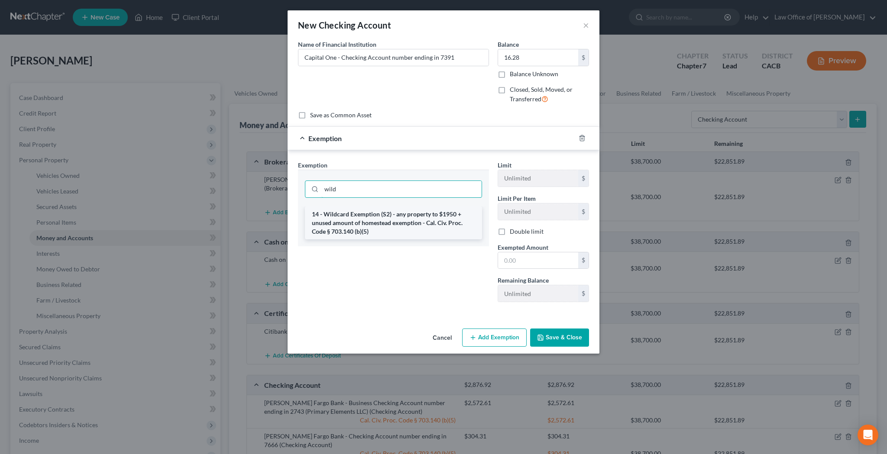
type input "wild"
click at [452, 217] on li "14 - Wildcard Exemption (S2) - any property to $1950 + unused amount of homeste…" at bounding box center [393, 223] width 177 height 33
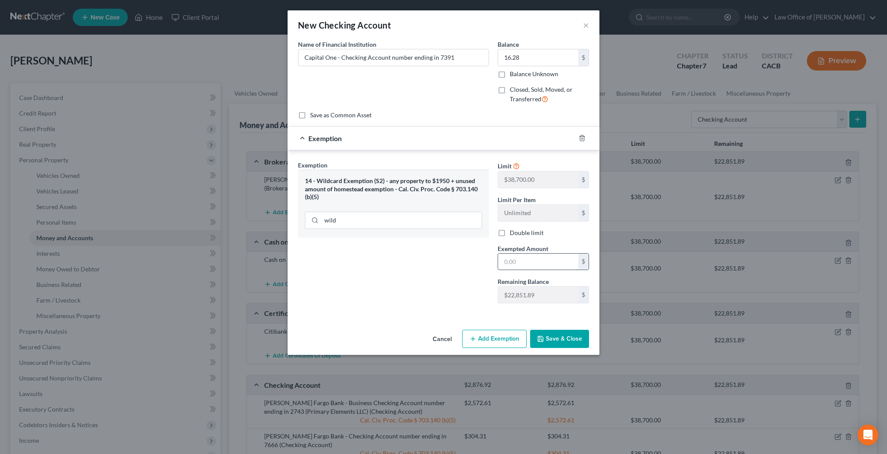
click at [510, 258] on input "text" at bounding box center [538, 262] width 80 height 16
type input "16.28"
click at [553, 339] on button "Save & Close" at bounding box center [559, 339] width 59 height 18
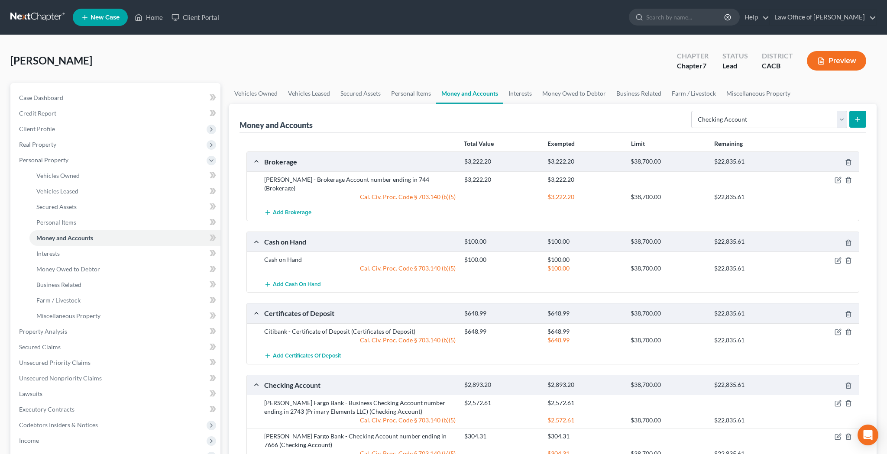
click at [858, 123] on button "submit" at bounding box center [857, 119] width 17 height 17
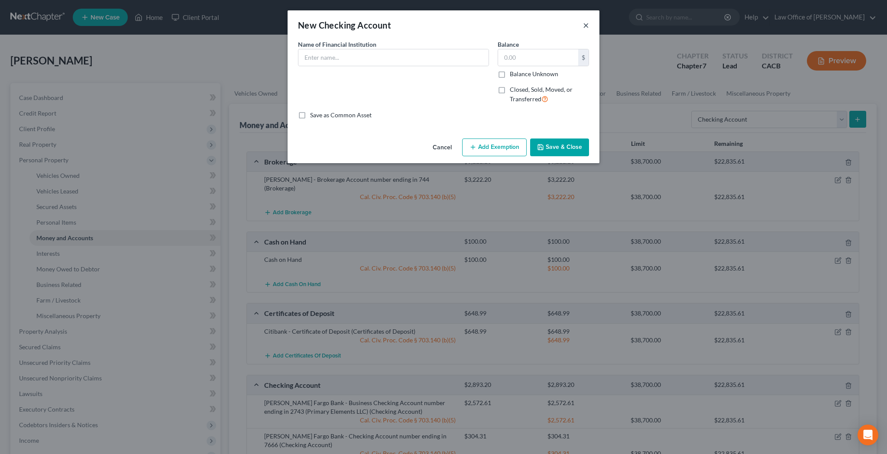
click at [589, 25] on button "×" at bounding box center [586, 25] width 6 height 10
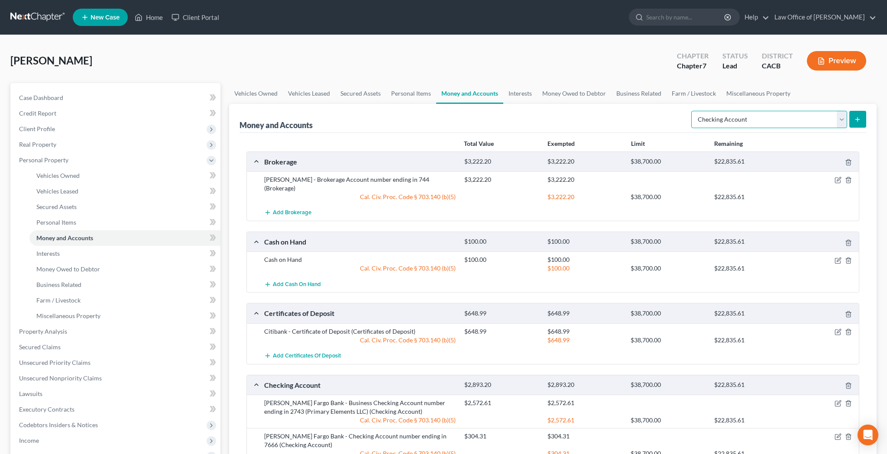
select select "savings"
click at [856, 121] on icon "submit" at bounding box center [857, 119] width 7 height 7
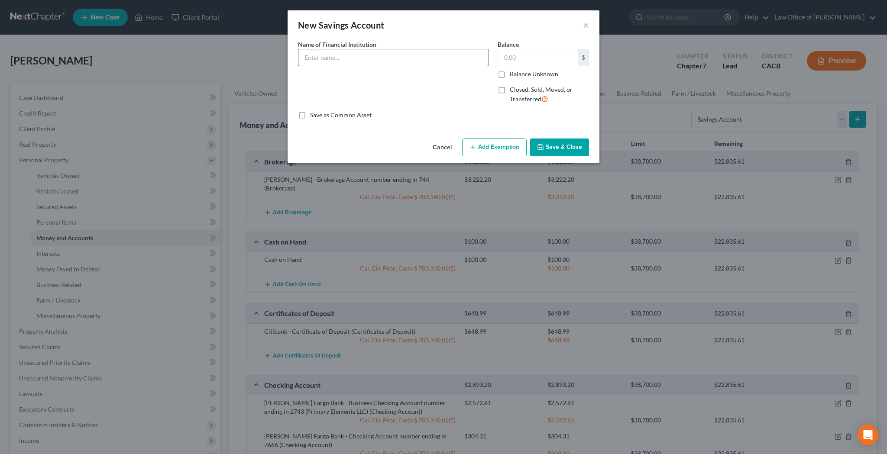
click at [436, 55] on input "text" at bounding box center [393, 57] width 190 height 16
type input "1964"
click at [521, 57] on input "text" at bounding box center [538, 57] width 80 height 16
type input "6.60"
click at [303, 59] on input "1964" at bounding box center [393, 57] width 190 height 16
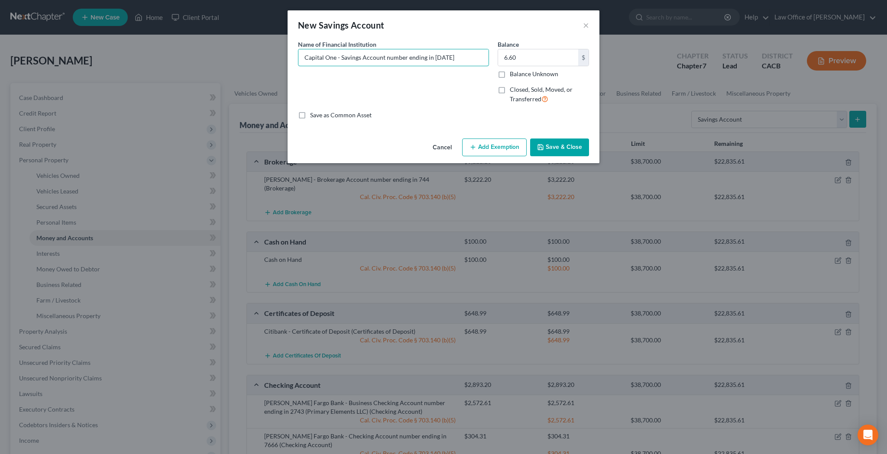
type input "Capital One - Savings Account number ending in [DATE]"
click at [471, 146] on icon "button" at bounding box center [473, 147] width 7 height 7
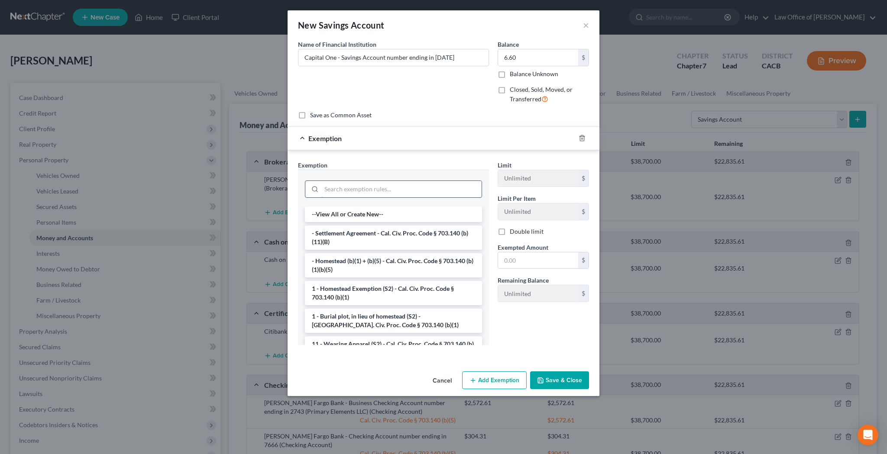
click at [405, 185] on input "search" at bounding box center [401, 189] width 160 height 16
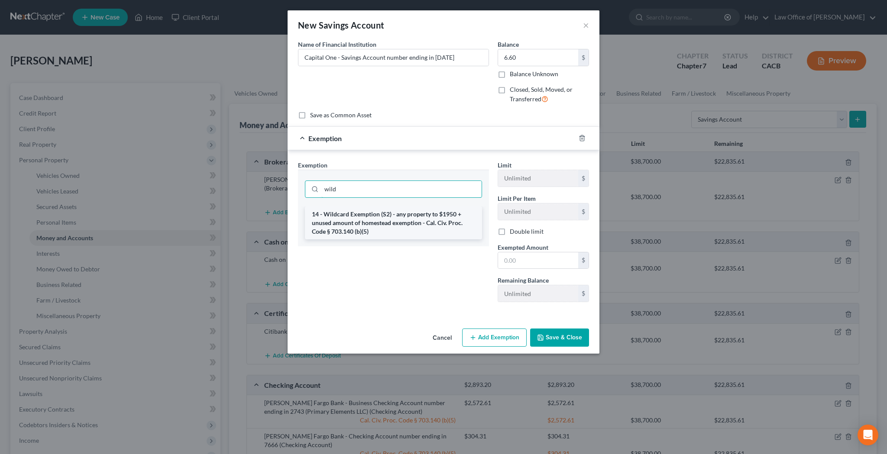
type input "wild"
click at [413, 217] on li "14 - Wildcard Exemption (S2) - any property to $1950 + unused amount of homeste…" at bounding box center [393, 223] width 177 height 33
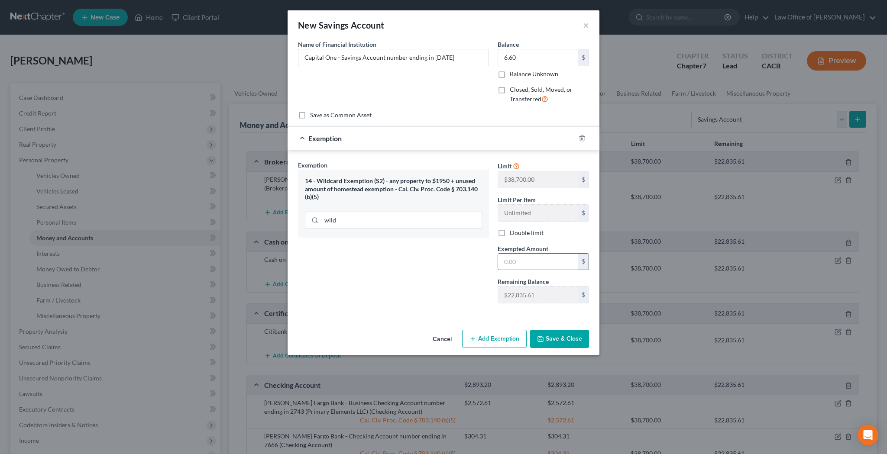
click at [515, 270] on div "$" at bounding box center [543, 261] width 91 height 17
click at [515, 269] on input "text" at bounding box center [538, 262] width 80 height 16
type input "6.60"
click at [551, 334] on button "Save & Close" at bounding box center [559, 339] width 59 height 18
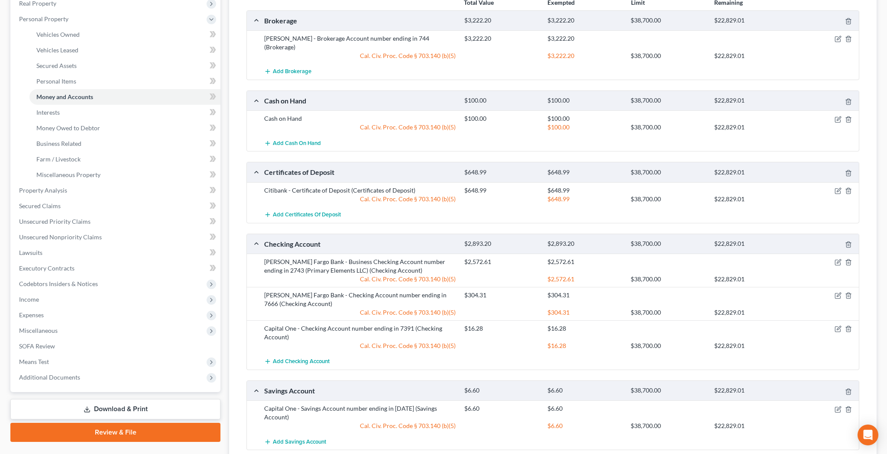
scroll to position [144, 0]
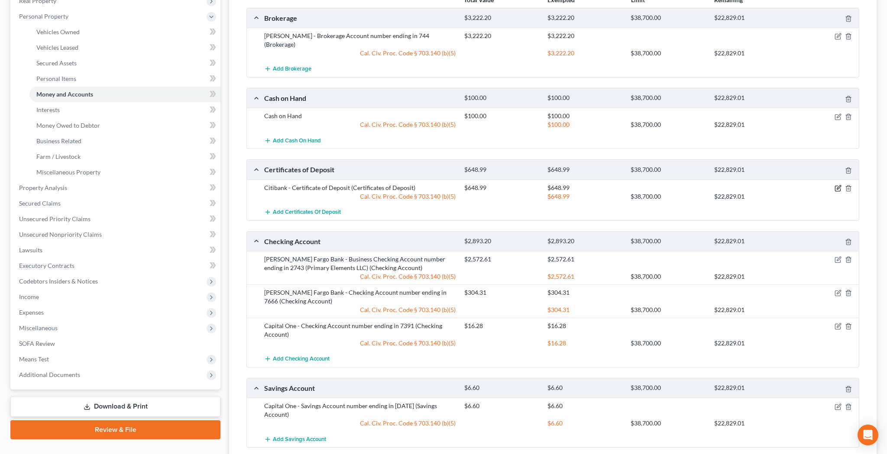
click at [836, 185] on icon "button" at bounding box center [838, 188] width 7 height 7
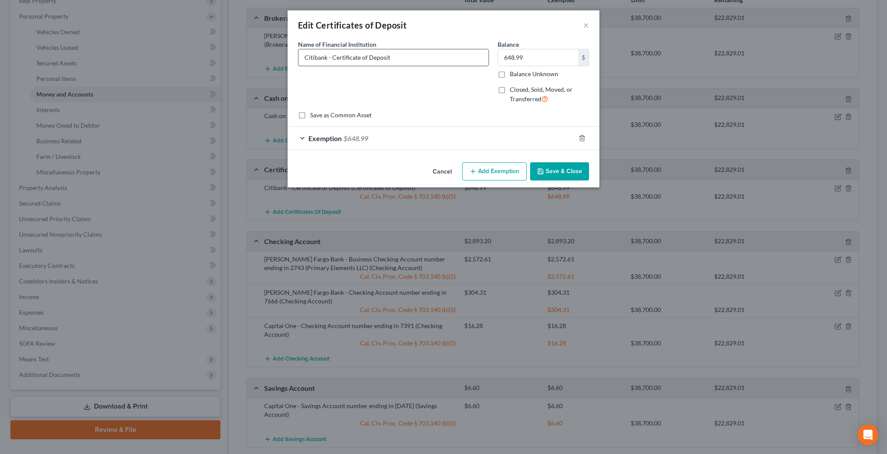
click at [445, 60] on input "Citibank - Certificate of Deposit" at bounding box center [393, 57] width 190 height 16
type input "Citibank"
click at [555, 170] on button "Save & Close" at bounding box center [559, 171] width 59 height 18
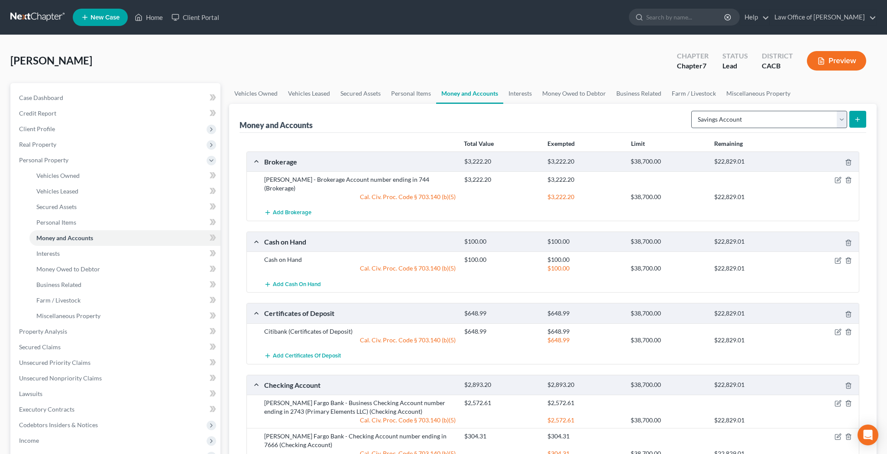
scroll to position [0, 0]
select select "other"
click at [858, 119] on line "submit" at bounding box center [858, 119] width 0 height 4
click at [855, 121] on icon "submit" at bounding box center [857, 119] width 7 height 7
click at [761, 94] on link "Miscellaneous Property" at bounding box center [758, 93] width 74 height 21
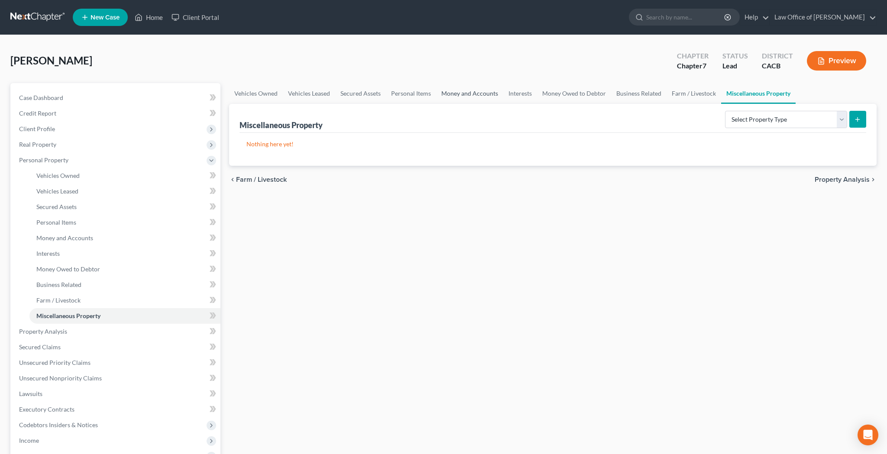
click at [489, 92] on link "Money and Accounts" at bounding box center [469, 93] width 67 height 21
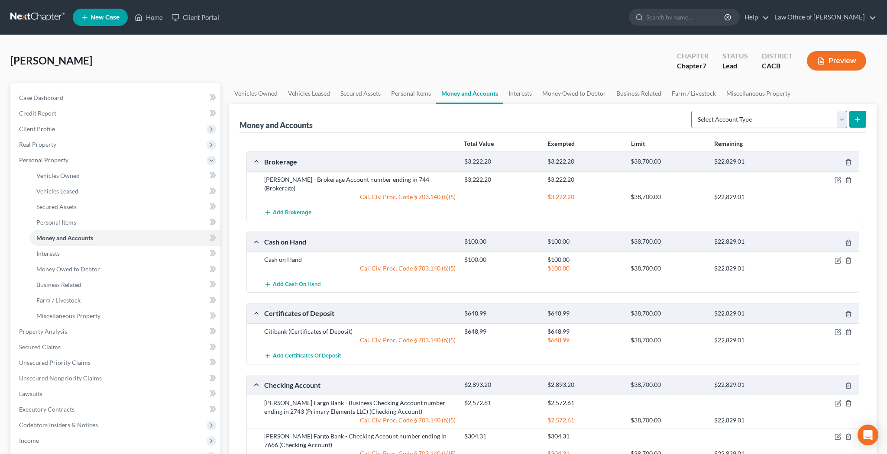
select select "other"
click at [858, 119] on icon "submit" at bounding box center [857, 119] width 7 height 7
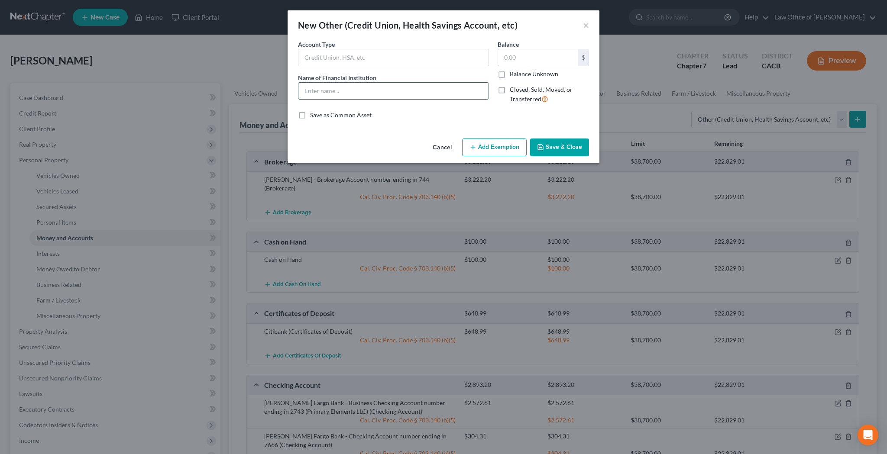
click at [413, 89] on input "text" at bounding box center [393, 91] width 190 height 16
type input "Venmo"
click at [557, 52] on input "text" at bounding box center [538, 57] width 80 height 16
type input "135"
click at [506, 146] on button "Add Exemption" at bounding box center [494, 148] width 65 height 18
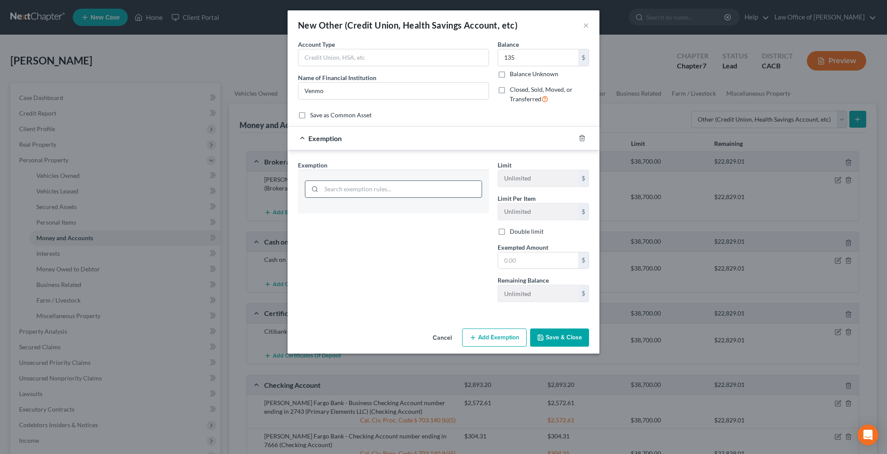
click at [428, 186] on input "search" at bounding box center [401, 189] width 160 height 16
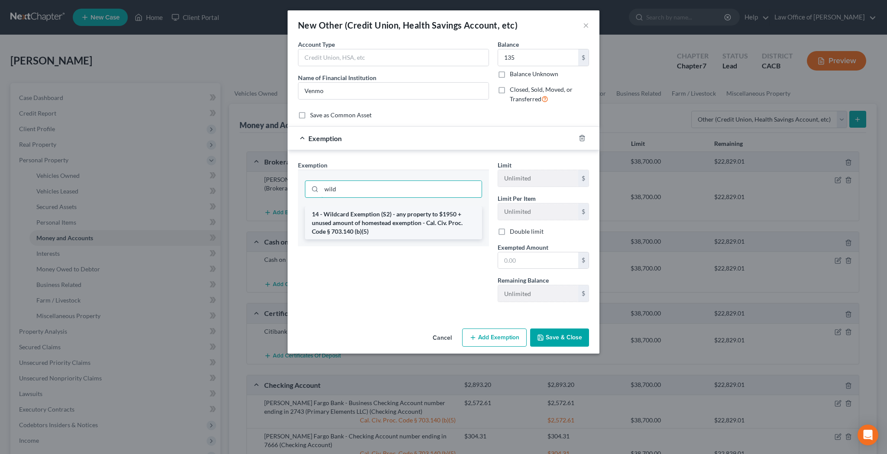
type input "wild"
click at [425, 217] on li "14 - Wildcard Exemption (S2) - any property to $1950 + unused amount of homeste…" at bounding box center [393, 223] width 177 height 33
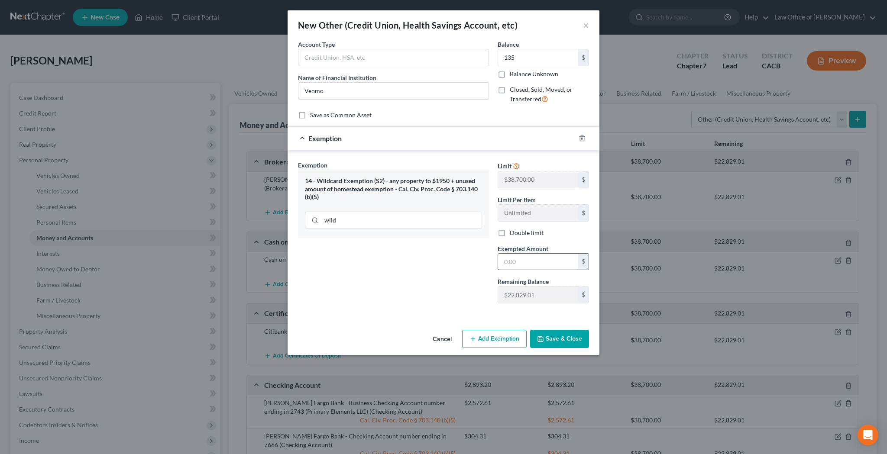
click at [517, 256] on input "text" at bounding box center [538, 262] width 80 height 16
type input "135"
click at [557, 344] on button "Save & Close" at bounding box center [559, 339] width 59 height 18
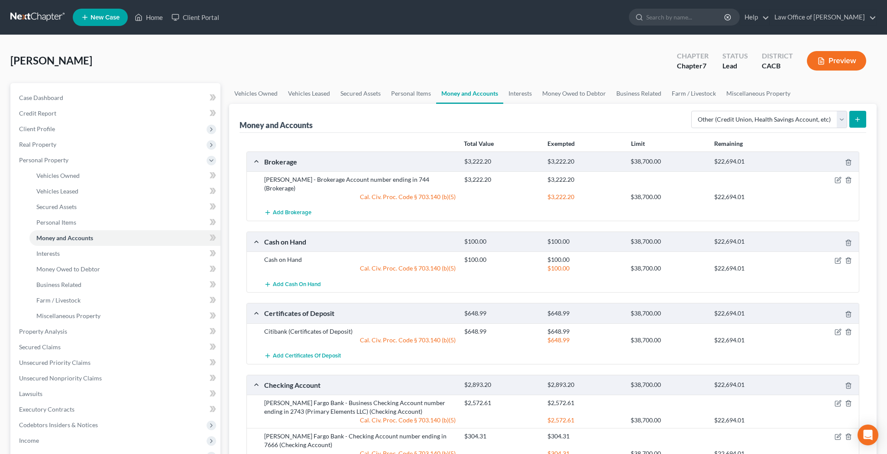
click at [853, 121] on button "submit" at bounding box center [857, 119] width 17 height 17
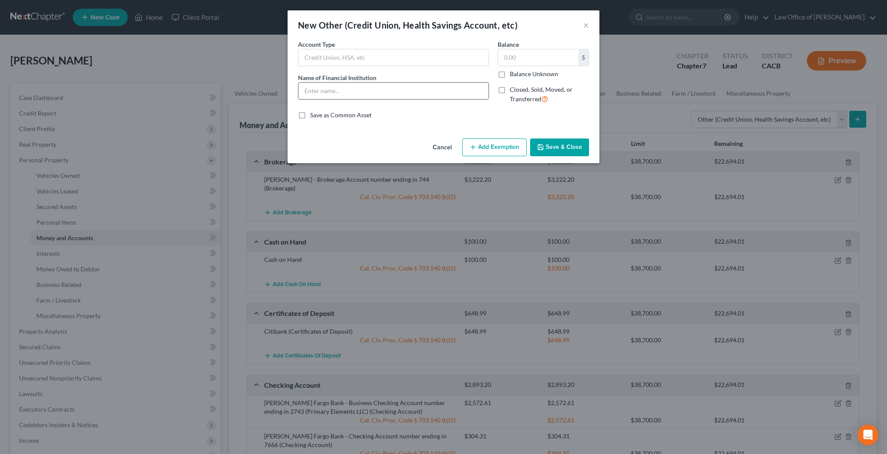
click at [444, 92] on input "text" at bounding box center [393, 91] width 190 height 16
type input "Apple Cash"
click at [512, 62] on input "text" at bounding box center [538, 57] width 80 height 16
type input "0"
click at [563, 145] on button "Save & Close" at bounding box center [559, 148] width 59 height 18
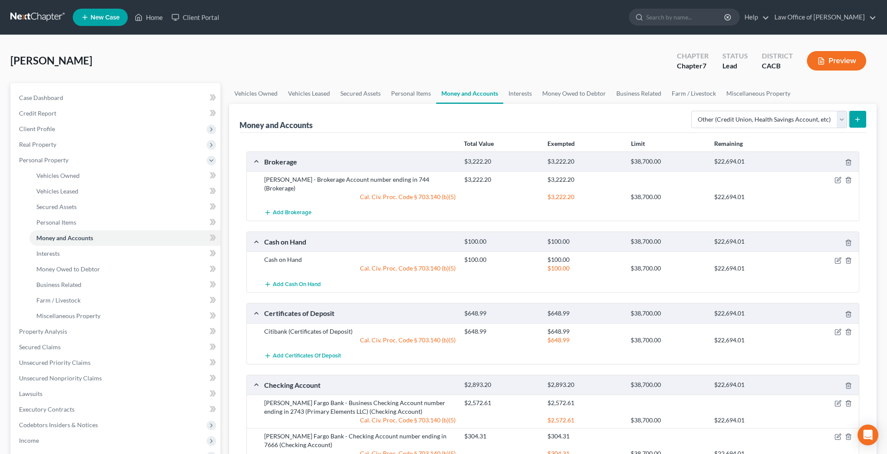
click at [861, 117] on icon "submit" at bounding box center [857, 119] width 7 height 7
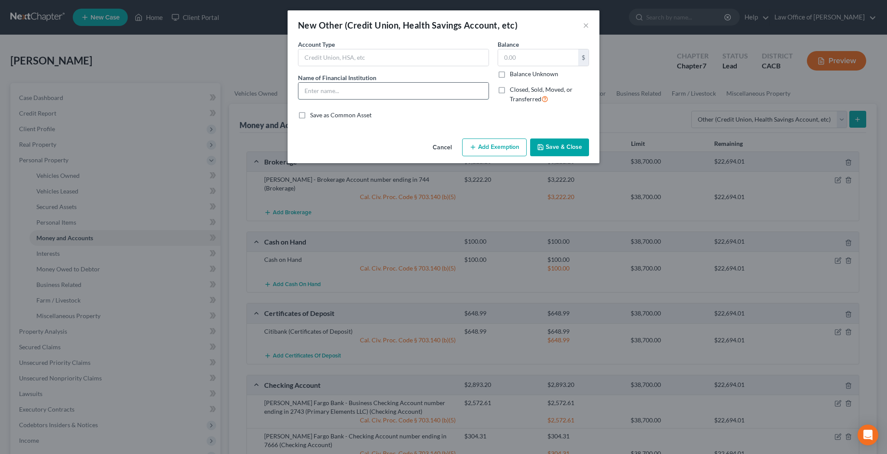
click at [414, 88] on input "text" at bounding box center [393, 91] width 190 height 16
type input "PayPal"
click at [522, 61] on input "text" at bounding box center [538, 57] width 80 height 16
type input "187.23"
click at [370, 90] on input "PayPal" at bounding box center [393, 91] width 190 height 16
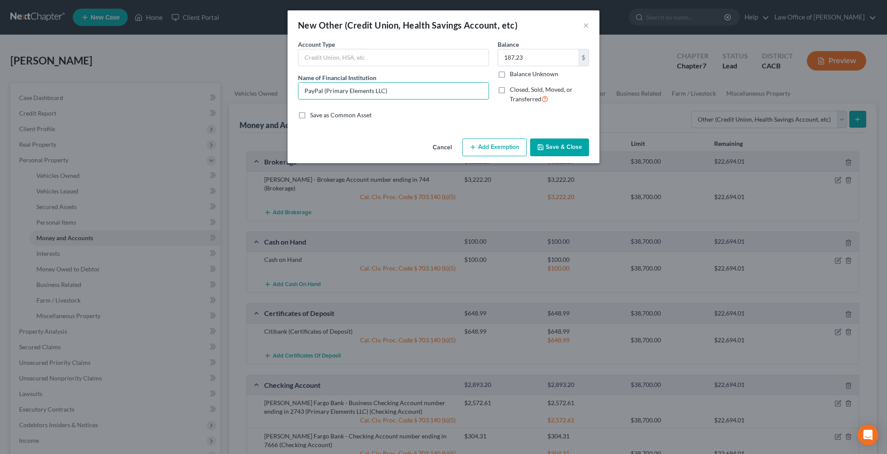
type input "PayPal (Primary Elements LLC)"
click at [482, 149] on button "Add Exemption" at bounding box center [494, 148] width 65 height 18
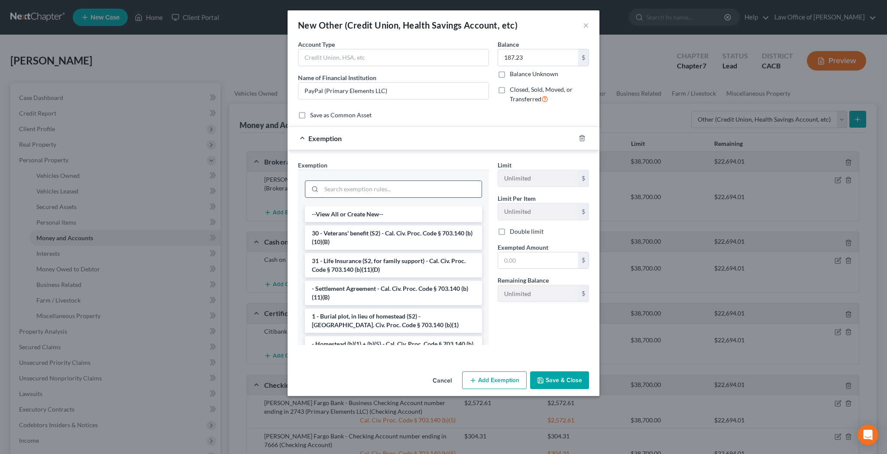
click at [418, 188] on input "search" at bounding box center [401, 189] width 160 height 16
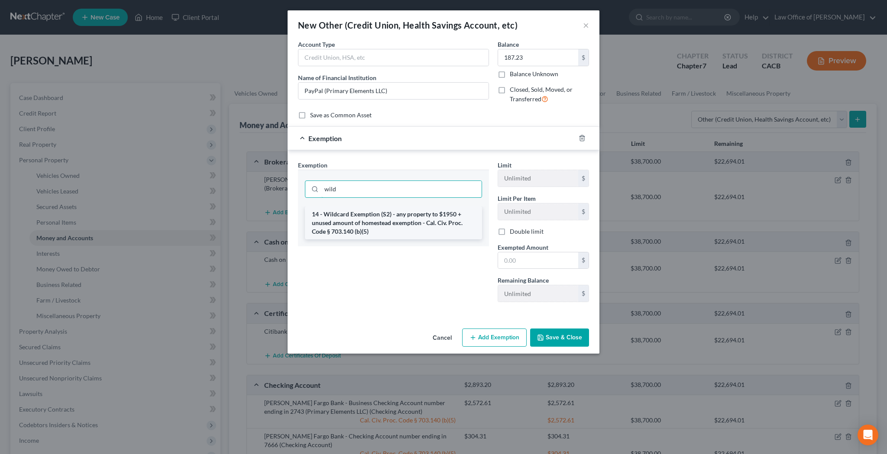
type input "wild"
click at [415, 220] on li "14 - Wildcard Exemption (S2) - any property to $1950 + unused amount of homeste…" at bounding box center [393, 223] width 177 height 33
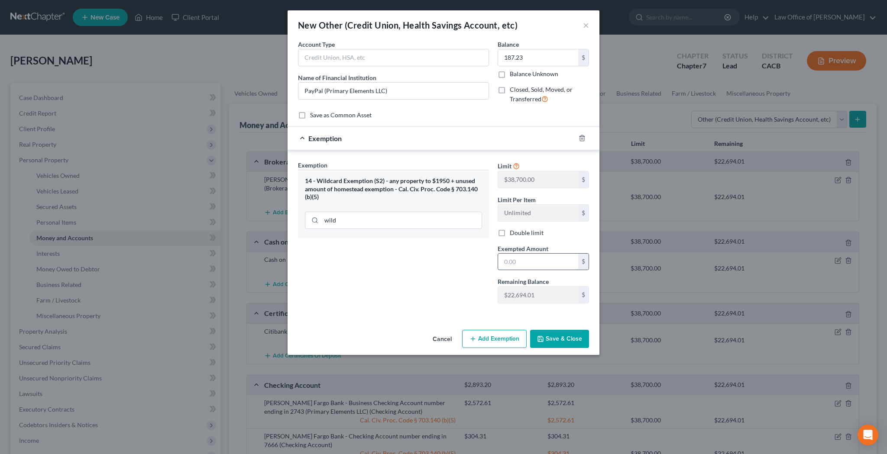
click at [514, 258] on input "text" at bounding box center [538, 262] width 80 height 16
type input "187.23"
click at [557, 336] on button "Save & Close" at bounding box center [559, 339] width 59 height 18
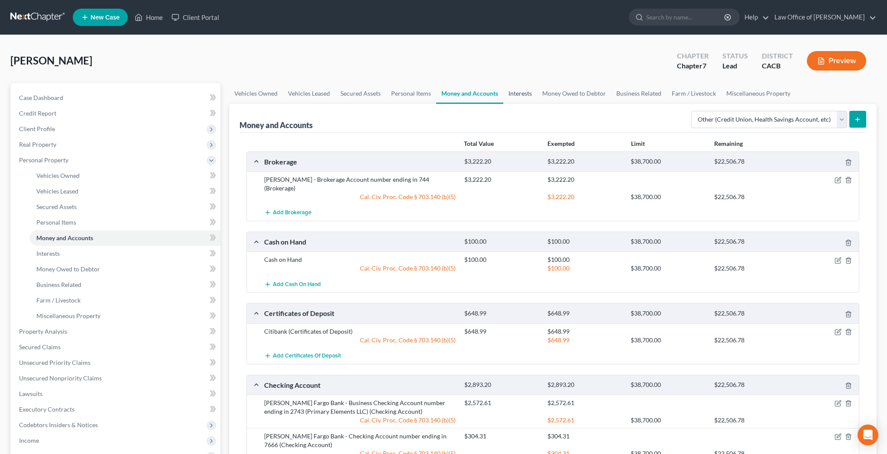
click at [525, 97] on link "Interests" at bounding box center [520, 93] width 34 height 21
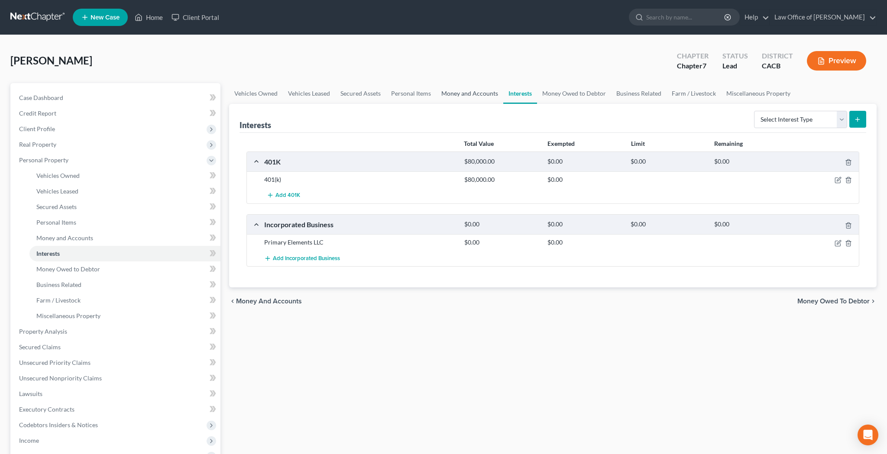
click at [476, 95] on link "Money and Accounts" at bounding box center [469, 93] width 67 height 21
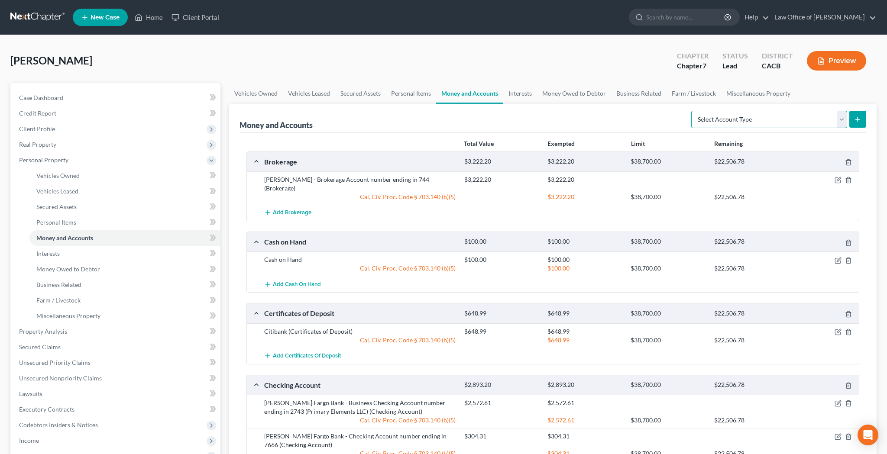
select select "security_deposits"
click at [859, 123] on icon "submit" at bounding box center [857, 119] width 7 height 7
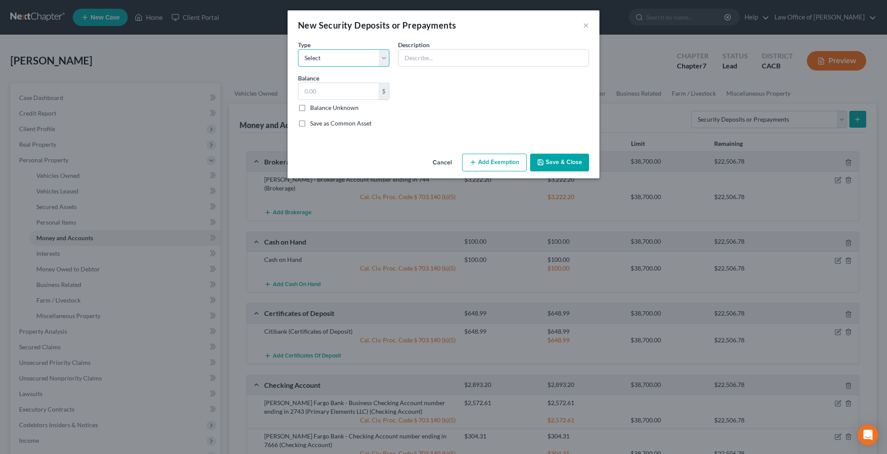
select select "3"
click at [421, 59] on input "text" at bounding box center [493, 58] width 190 height 16
click at [361, 93] on input "text" at bounding box center [338, 91] width 80 height 16
type input "3,000"
click at [417, 58] on input "text" at bounding box center [493, 58] width 190 height 16
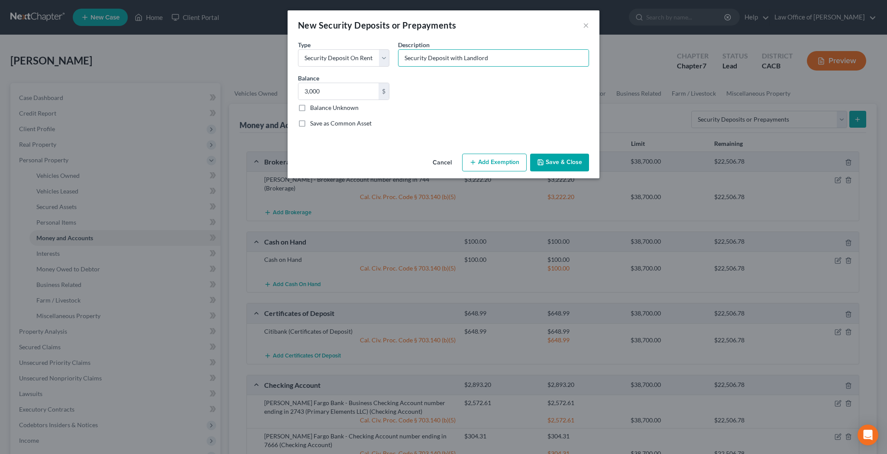
type input "Security Deposit with Landlord"
click at [496, 161] on button "Add Exemption" at bounding box center [494, 163] width 65 height 18
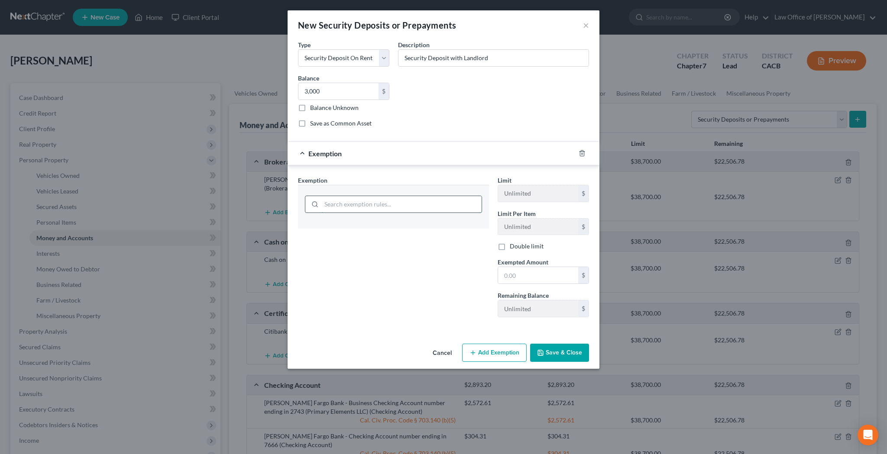
click at [386, 197] on input "search" at bounding box center [401, 204] width 160 height 16
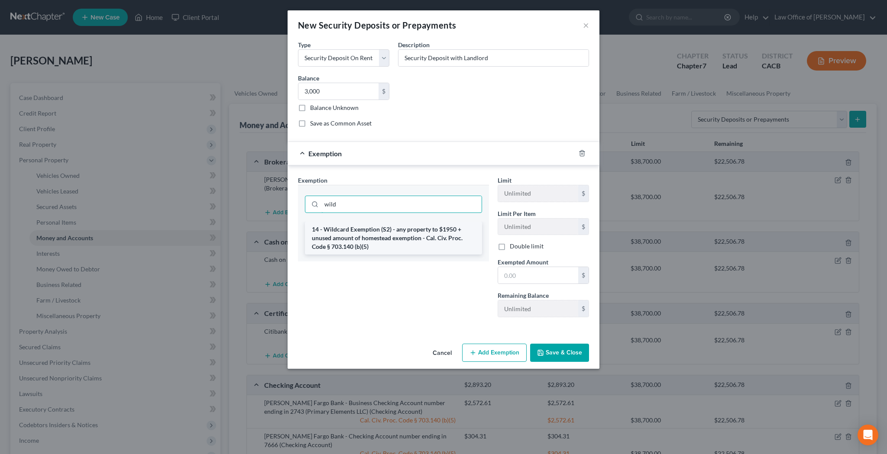
type input "wild"
click at [398, 234] on li "14 - Wildcard Exemption (S2) - any property to $1950 + unused amount of homeste…" at bounding box center [393, 238] width 177 height 33
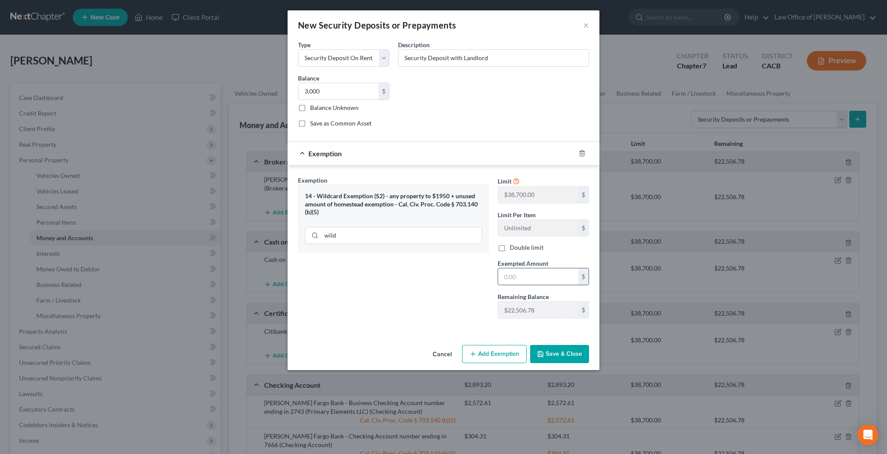
click at [517, 275] on input "text" at bounding box center [538, 277] width 80 height 16
type input "3,000"
click at [571, 365] on div "Cancel Add Exemption Save & Close" at bounding box center [444, 356] width 312 height 29
click at [570, 358] on button "Save & Close" at bounding box center [559, 354] width 59 height 18
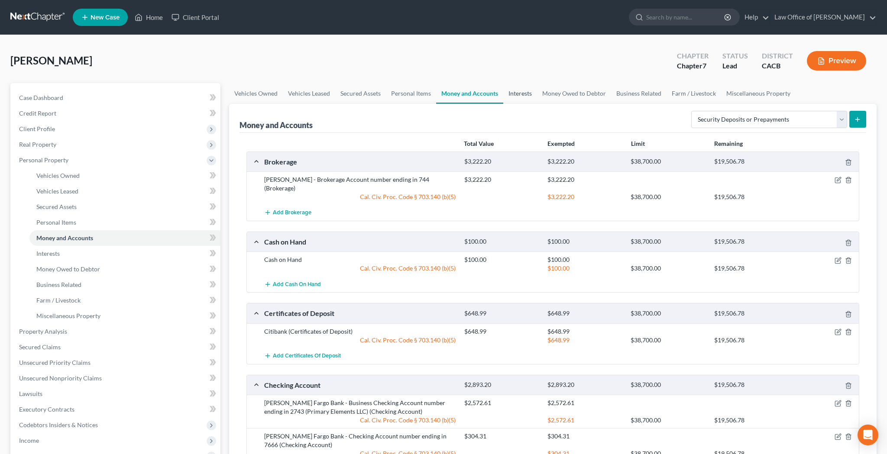
click at [520, 97] on link "Interests" at bounding box center [520, 93] width 34 height 21
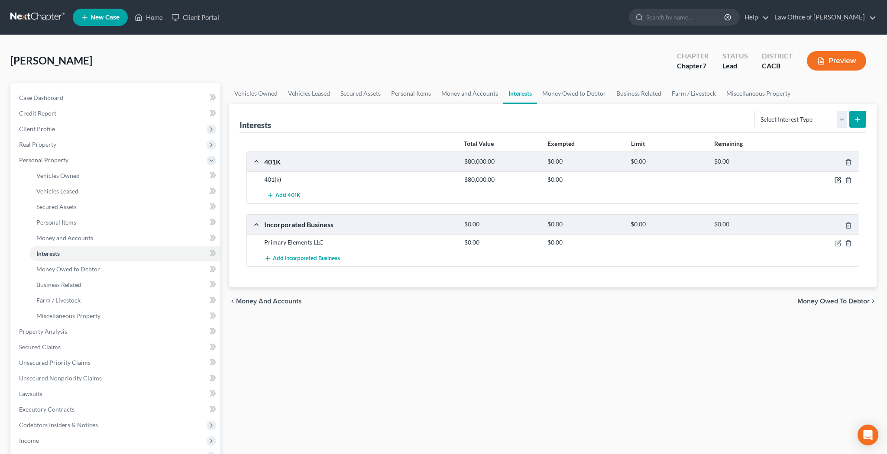
click at [836, 180] on icon "button" at bounding box center [838, 180] width 7 height 7
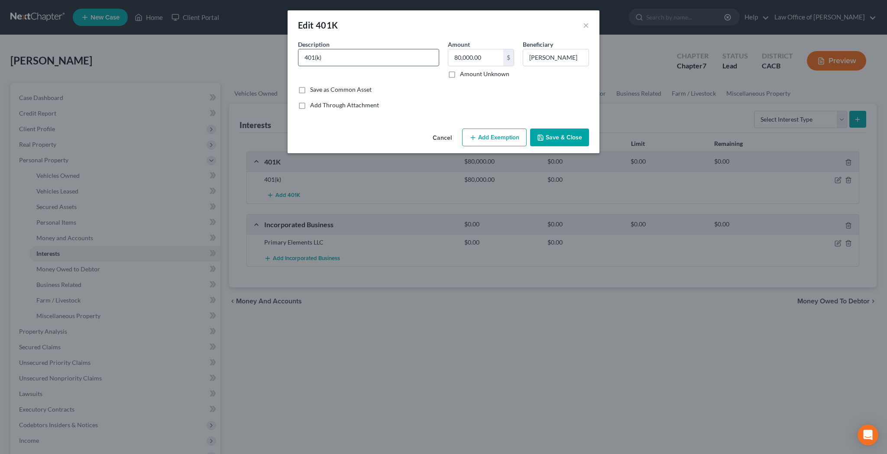
click at [304, 56] on input "401(k)" at bounding box center [368, 57] width 140 height 16
type input "The Standard - 401(k)"
click at [488, 57] on input "80,000.00" at bounding box center [475, 57] width 55 height 16
type input "150,000"
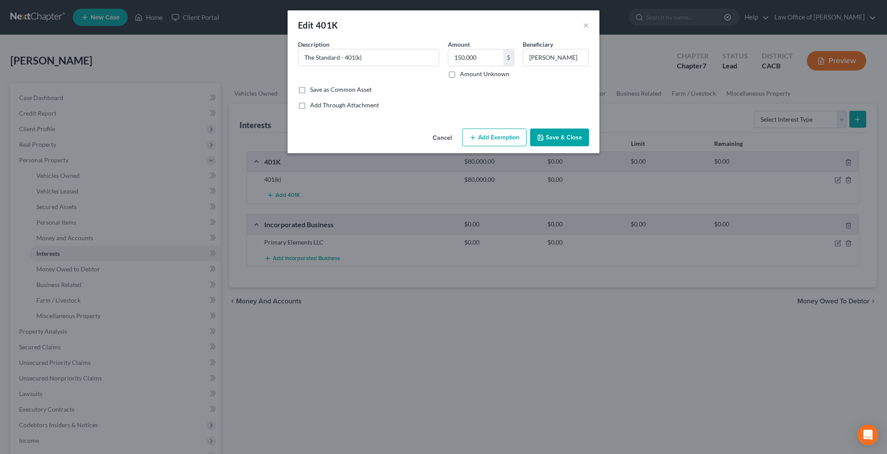
click at [499, 140] on button "Add Exemption" at bounding box center [494, 138] width 65 height 18
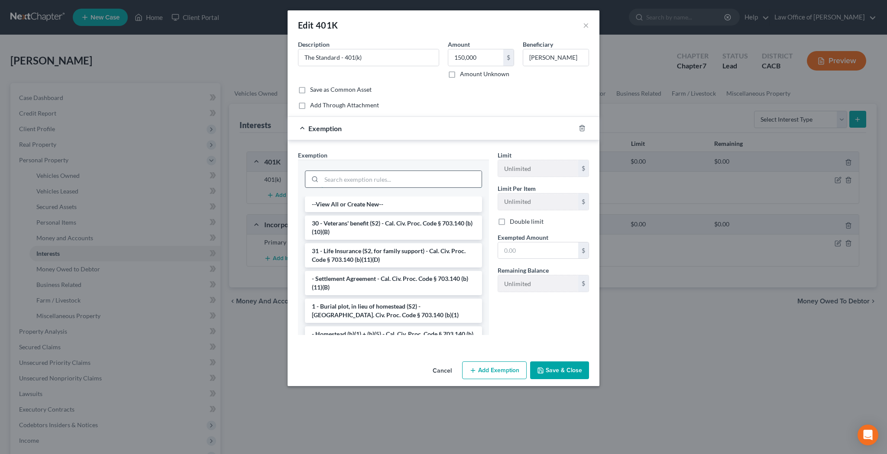
click at [405, 182] on input "search" at bounding box center [401, 179] width 160 height 16
type input "r"
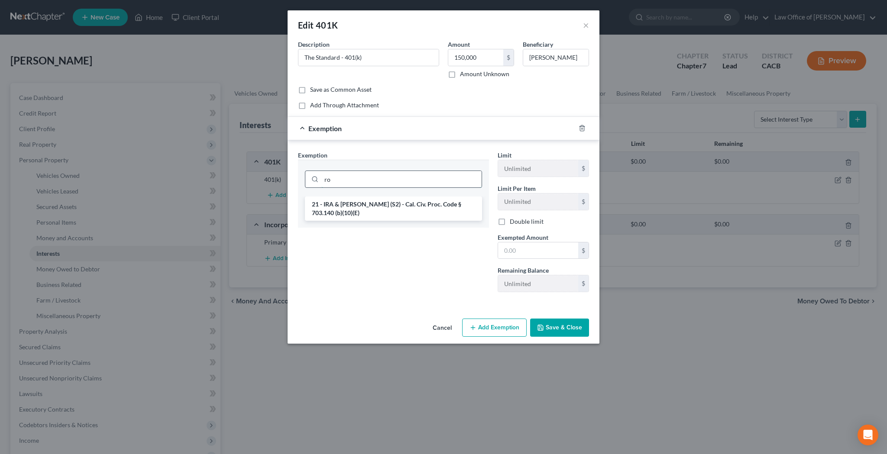
type input "r"
type input "reti"
click at [412, 209] on li "21 - IRA & [PERSON_NAME] (S2) - Cal. Civ. Proc. Code § 703.140 (b)(10)(E)" at bounding box center [393, 209] width 177 height 24
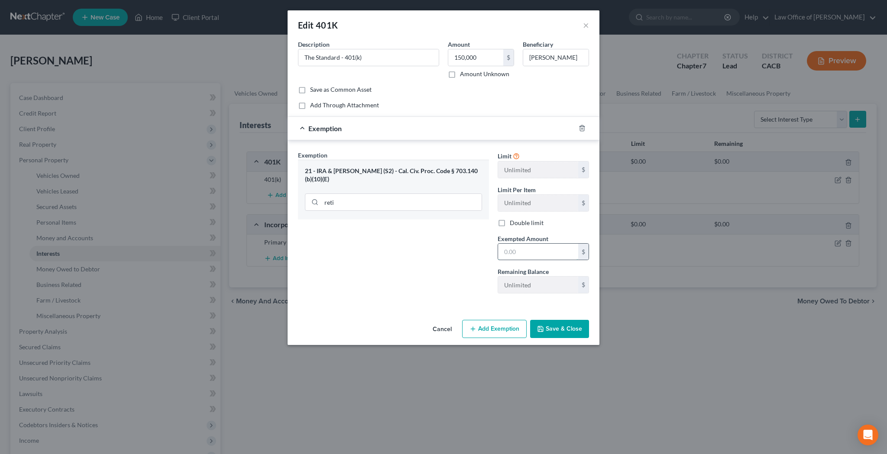
click at [519, 251] on input "text" at bounding box center [538, 252] width 80 height 16
click at [401, 194] on input "reti" at bounding box center [401, 202] width 160 height 16
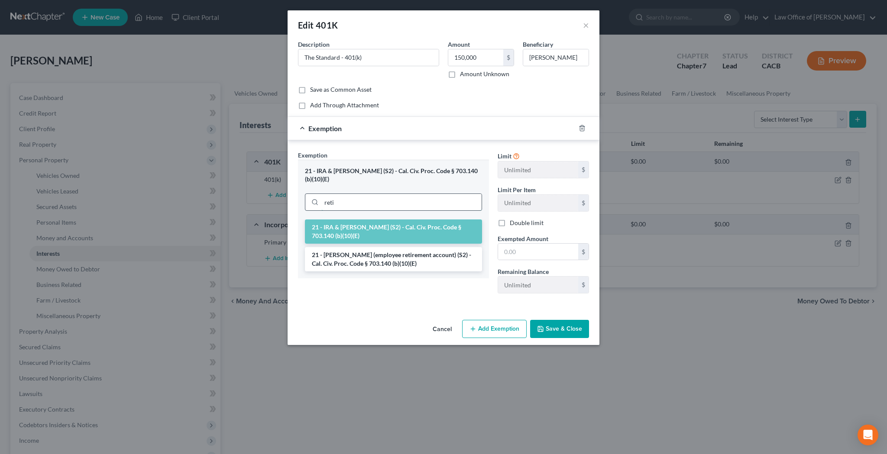
click at [401, 194] on input "reti" at bounding box center [401, 202] width 160 height 16
click at [403, 249] on li "21 - [PERSON_NAME] (employee retirement account) (S2) - Cal. Civ. Proc. Code § …" at bounding box center [393, 259] width 177 height 24
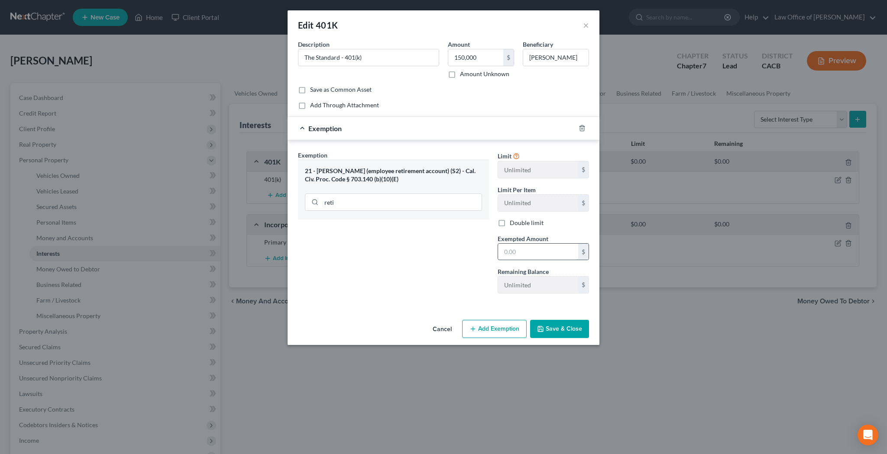
click at [518, 253] on input "text" at bounding box center [538, 252] width 80 height 16
type input "150,000"
click at [566, 330] on button "Save & Close" at bounding box center [559, 329] width 59 height 18
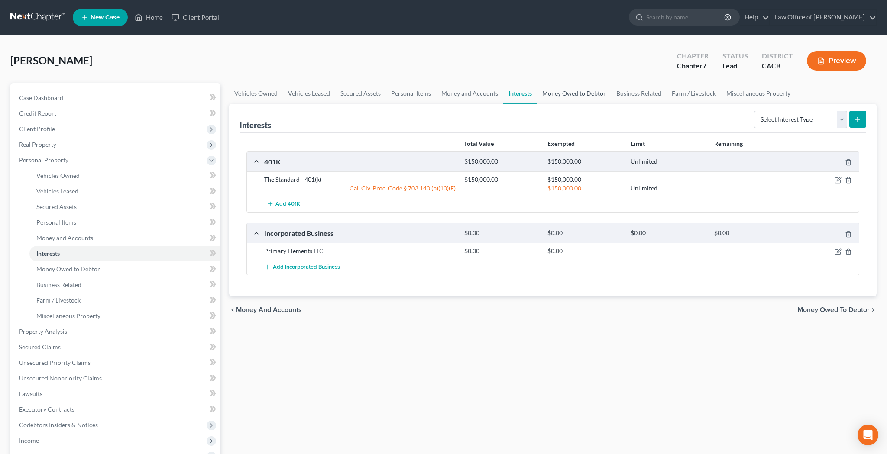
click at [574, 95] on link "Money Owed to Debtor" at bounding box center [574, 93] width 74 height 21
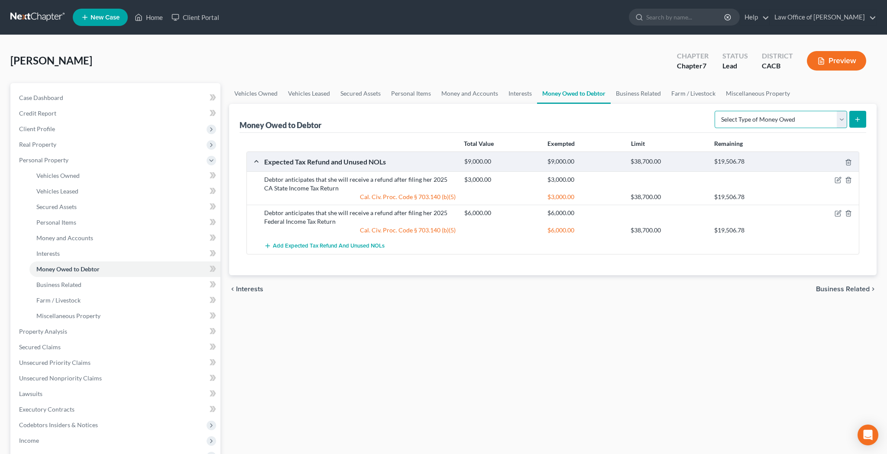
select select "expected_tax_refund"
click at [857, 119] on icon "submit" at bounding box center [857, 119] width 7 height 7
select select "0"
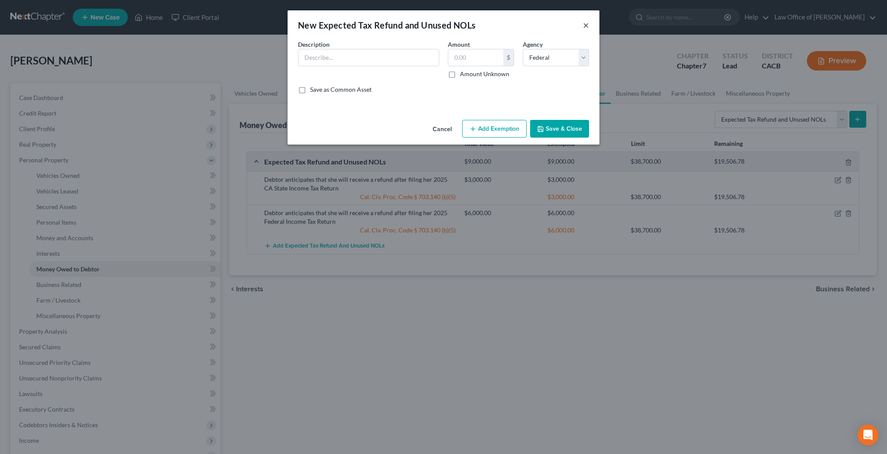
click at [584, 26] on button "×" at bounding box center [586, 25] width 6 height 10
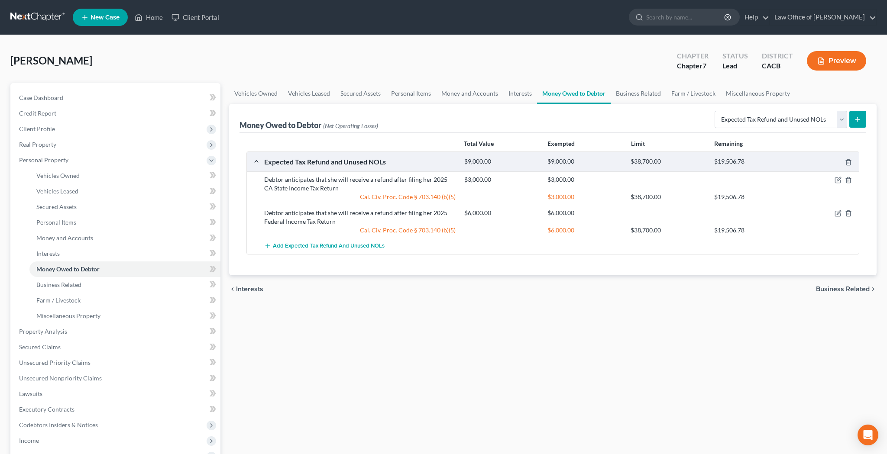
click at [267, 180] on div "Debtor anticipates that she will receive a refund after filing her 2025 CA Stat…" at bounding box center [360, 183] width 200 height 17
click at [836, 181] on icon "button" at bounding box center [838, 180] width 7 height 7
select select "1"
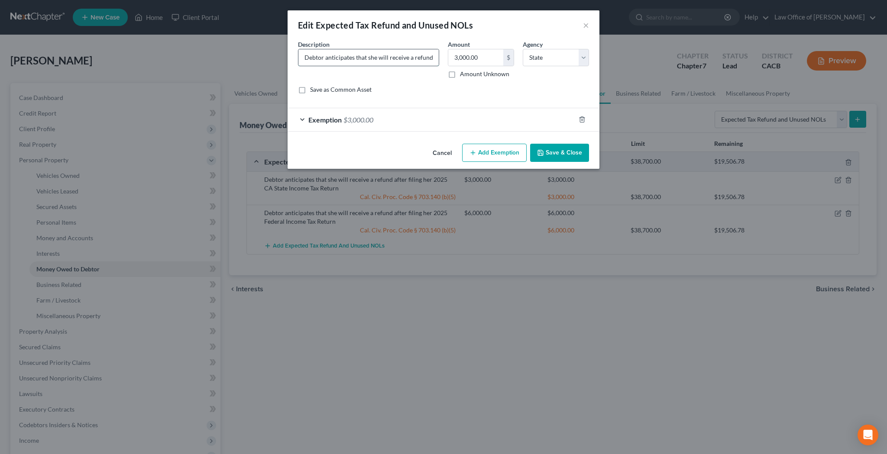
click at [417, 54] on input "Debtor anticipates that she will receive a refund after filing her 2025 CA Stat…" at bounding box center [368, 57] width 140 height 16
click at [427, 58] on input "Debtor anticipates that she will receive a refund after filing her 2024 and 202…" at bounding box center [368, 57] width 140 height 16
type input "Debtor anticipates that she will receive a refund after filing her 2024 and 202…"
click at [479, 60] on input "3,000.00" at bounding box center [475, 57] width 55 height 16
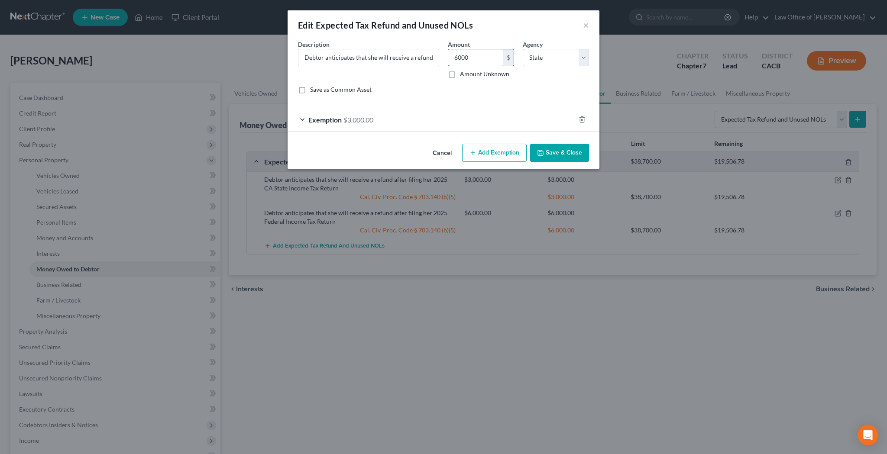
type input "6,000"
click at [302, 119] on div "Exemption $3,000.00" at bounding box center [432, 119] width 288 height 23
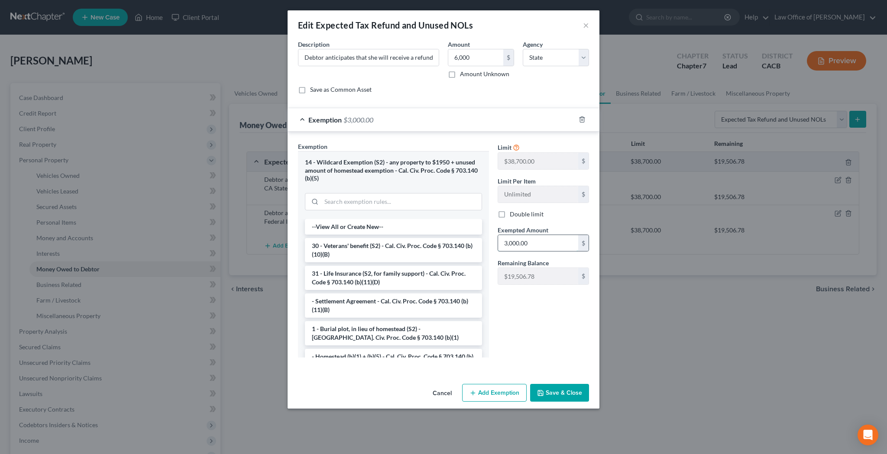
click at [537, 240] on input "3,000.00" at bounding box center [538, 243] width 80 height 16
type input "6,000"
click at [573, 389] on button "Save & Close" at bounding box center [559, 393] width 59 height 18
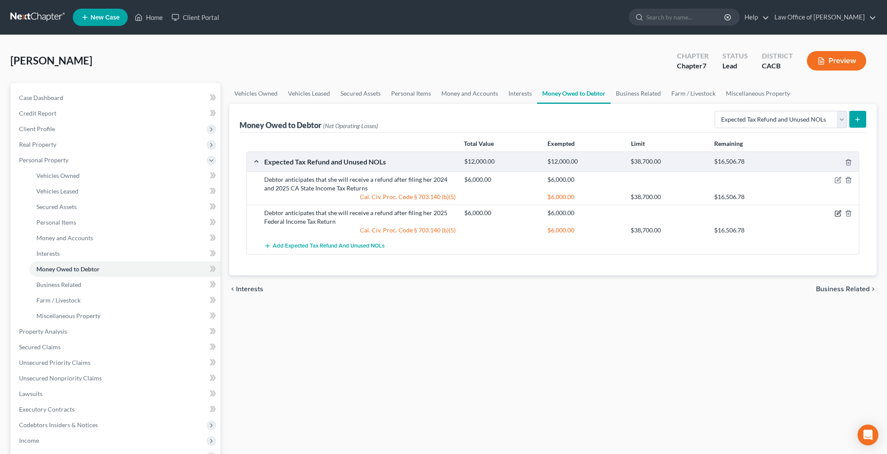
click at [837, 214] on icon "button" at bounding box center [839, 213] width 4 height 4
select select "0"
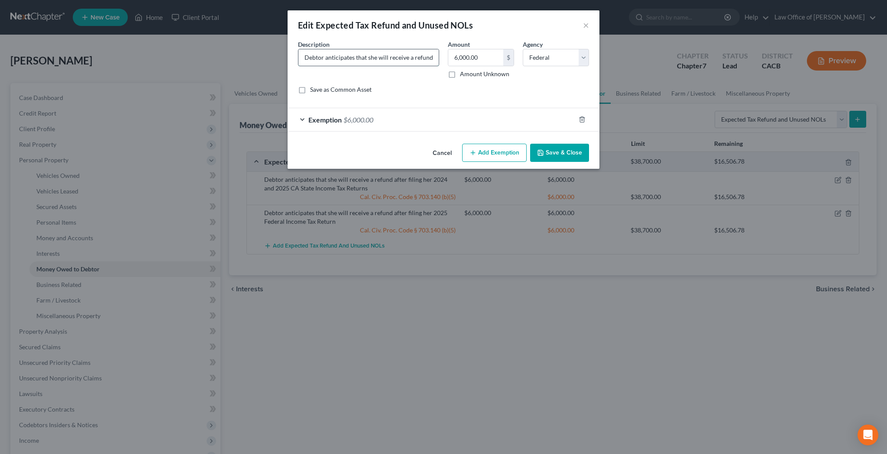
click at [426, 57] on input "Debtor anticipates that she will receive a refund after filing her 2025 Federal…" at bounding box center [368, 57] width 140 height 16
type input "Debtor anticipates that she will receive a refund after filing her 2024 and 202…"
click at [484, 55] on input "6,000.00" at bounding box center [475, 57] width 55 height 16
type input "12,000"
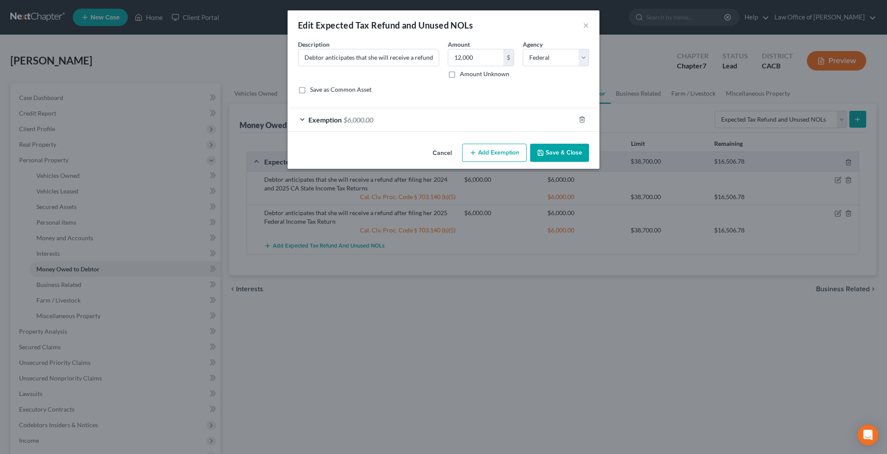
click at [304, 119] on div "Exemption $6,000.00" at bounding box center [432, 119] width 288 height 23
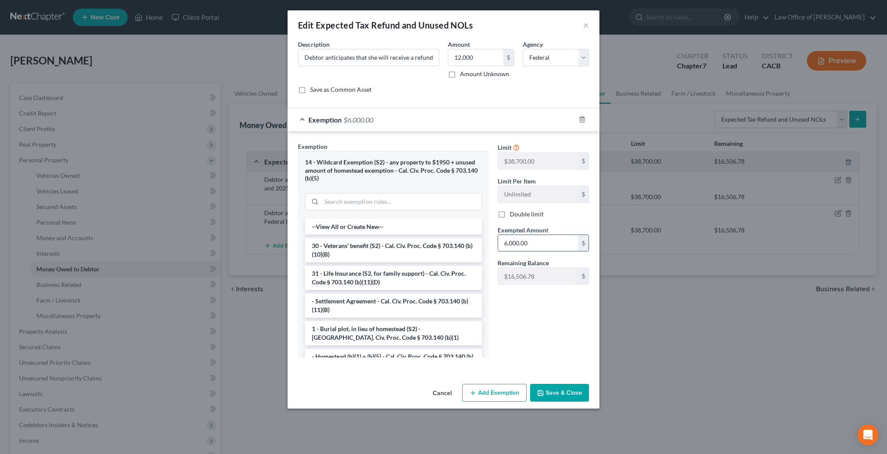
click at [540, 244] on input "6,000.00" at bounding box center [538, 243] width 80 height 16
type input "12,000"
click at [564, 395] on button "Save & Close" at bounding box center [559, 393] width 59 height 18
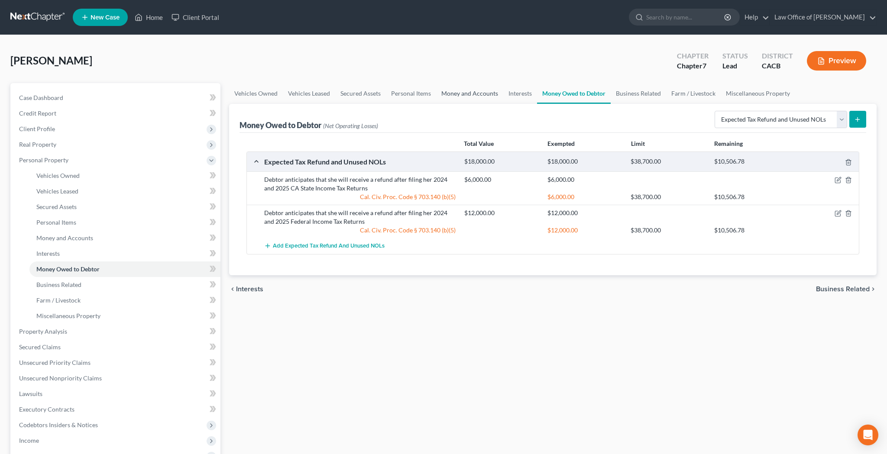
click at [464, 95] on link "Money and Accounts" at bounding box center [469, 93] width 67 height 21
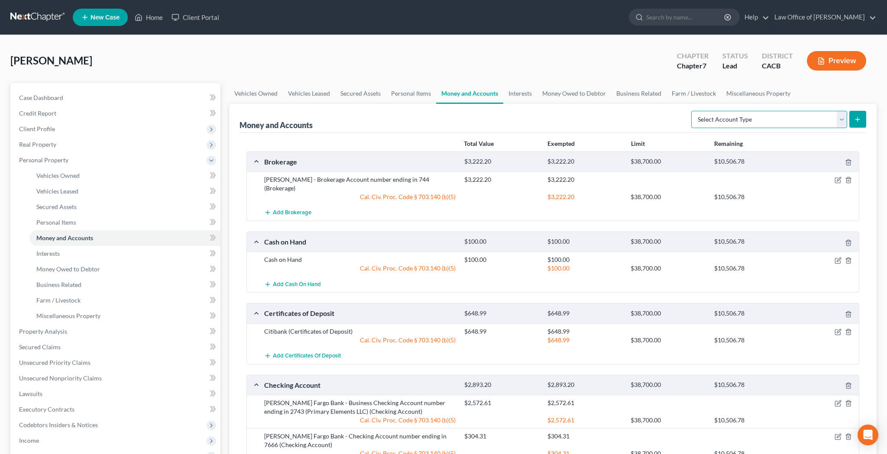
select select "brokerage"
click at [859, 118] on icon "submit" at bounding box center [857, 119] width 7 height 7
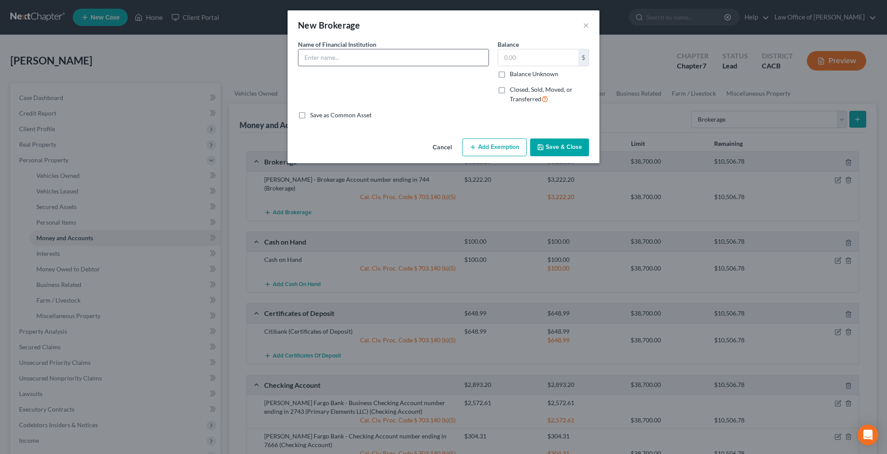
click at [453, 55] on input "text" at bounding box center [393, 57] width 190 height 16
type input "B"
type input "C"
click at [358, 59] on input "Coinbase - Crytocurrency Account" at bounding box center [393, 57] width 190 height 16
click at [417, 57] on input "Coinbase - Crytocurency Account" at bounding box center [393, 57] width 190 height 16
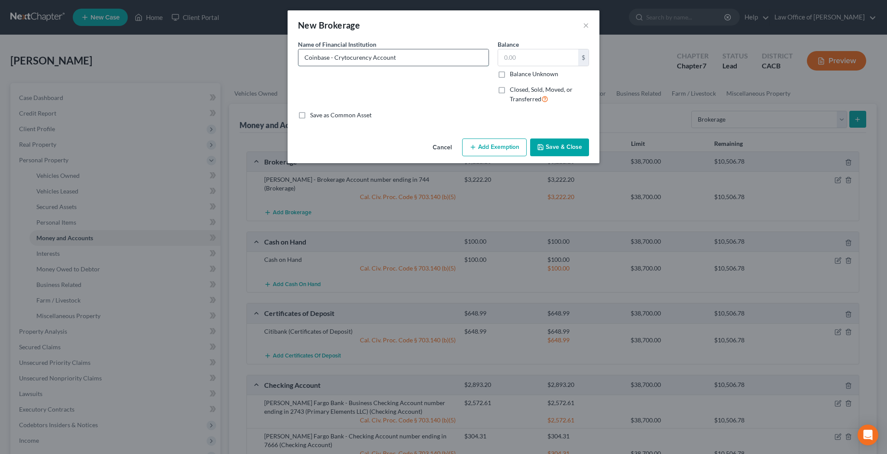
click at [353, 59] on input "Coinbase - Crytocurency Account" at bounding box center [393, 57] width 190 height 16
click at [356, 59] on input "Coinbase - Crytocurency Account" at bounding box center [393, 57] width 190 height 16
click at [330, 61] on input "Coinbase - Crytocurrency Account" at bounding box center [393, 57] width 190 height 16
click at [372, 59] on input "Coinbase - Crytocurrency Account" at bounding box center [393, 57] width 190 height 16
type input "Coinbase - Cryptocurrency Account"
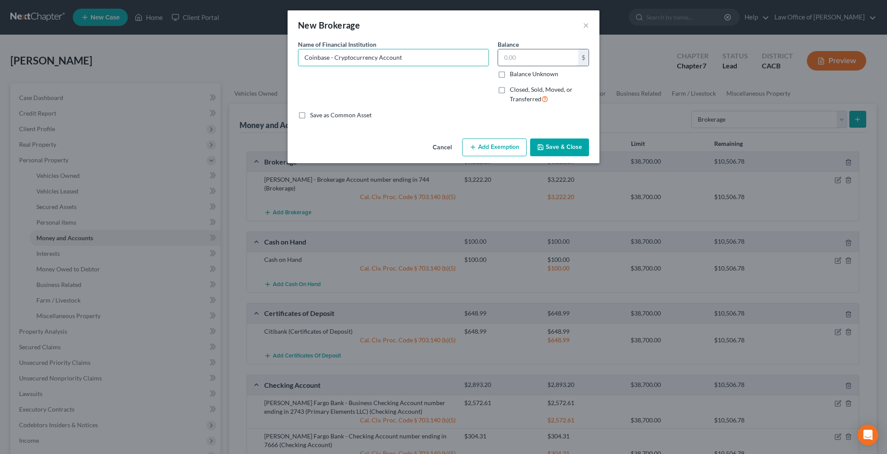
click at [521, 59] on input "text" at bounding box center [538, 57] width 80 height 16
type input "969.93"
click at [502, 147] on button "Add Exemption" at bounding box center [494, 148] width 65 height 18
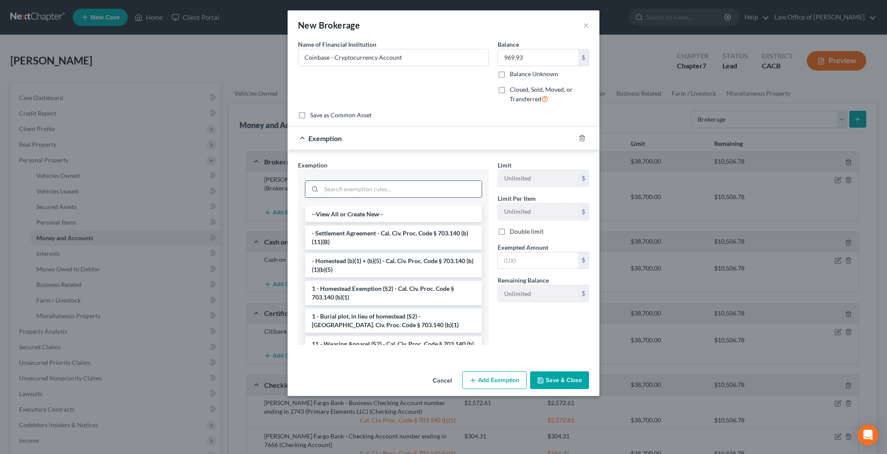
click at [438, 190] on input "search" at bounding box center [401, 189] width 160 height 16
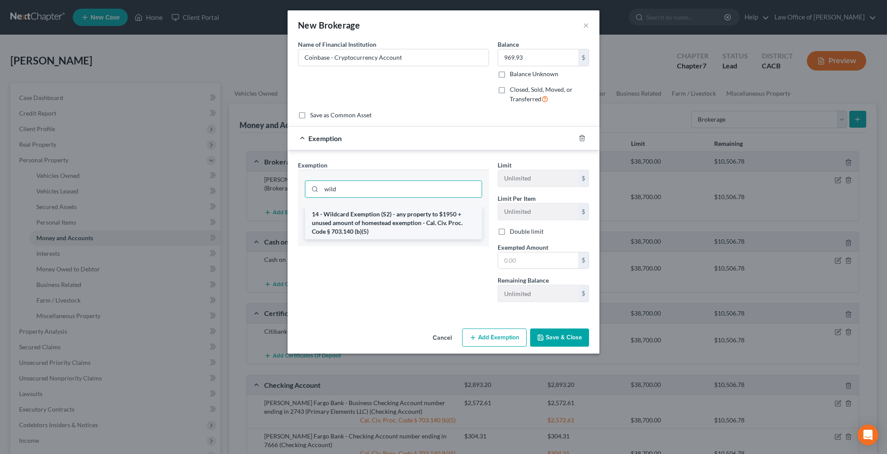
type input "wild"
click at [442, 212] on li "14 - Wildcard Exemption (S2) - any property to $1950 + unused amount of homeste…" at bounding box center [393, 223] width 177 height 33
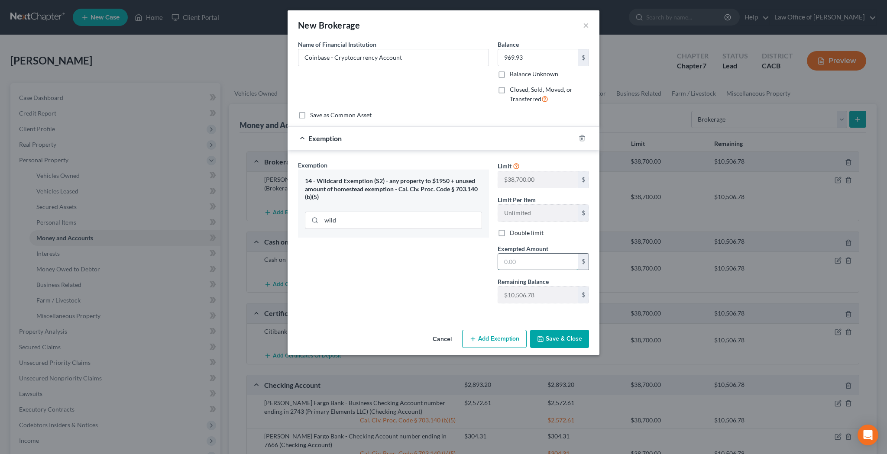
click at [522, 259] on input "text" at bounding box center [538, 262] width 80 height 16
type input "969.93"
click at [557, 339] on button "Save & Close" at bounding box center [559, 339] width 59 height 18
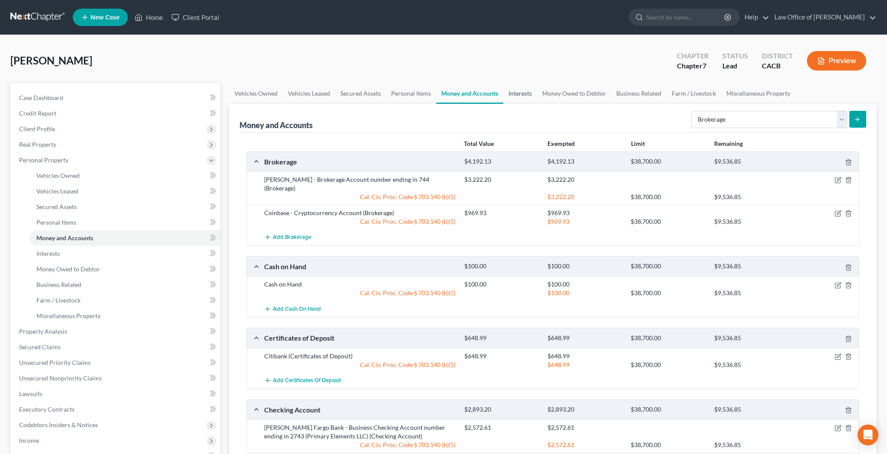
click at [522, 92] on link "Interests" at bounding box center [520, 93] width 34 height 21
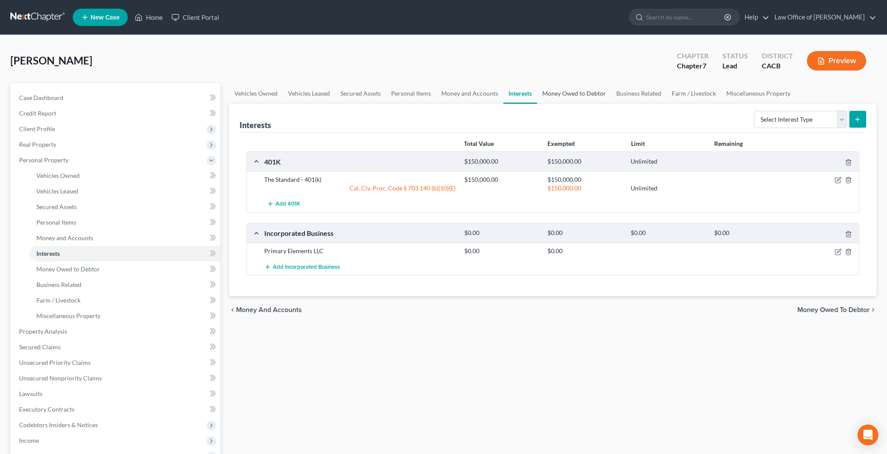
click at [564, 91] on link "Money Owed to Debtor" at bounding box center [574, 93] width 74 height 21
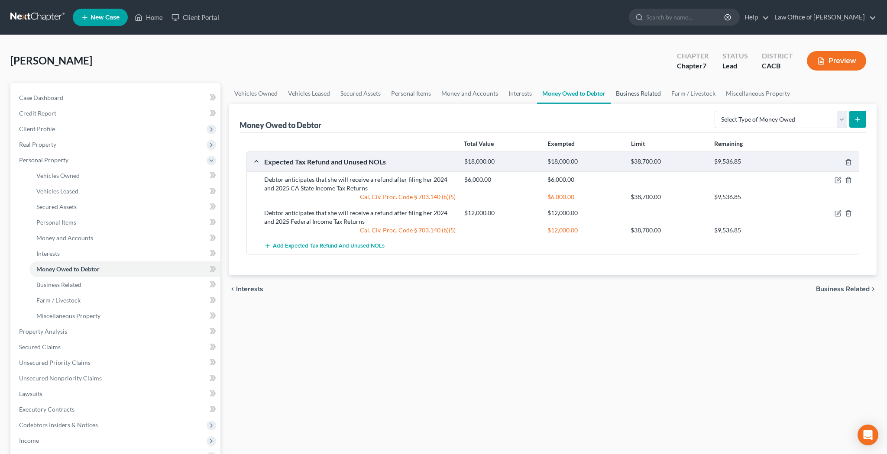
click at [625, 96] on link "Business Related" at bounding box center [638, 93] width 55 height 21
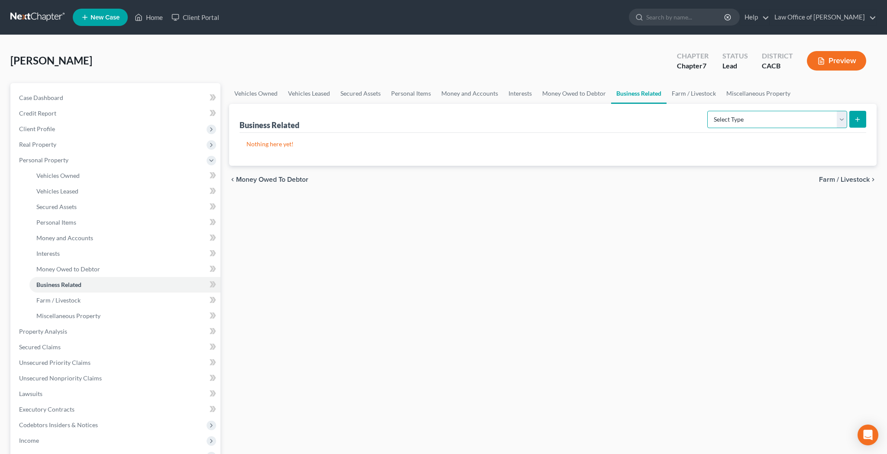
select select "inventory"
click at [855, 118] on icon "submit" at bounding box center [857, 119] width 7 height 7
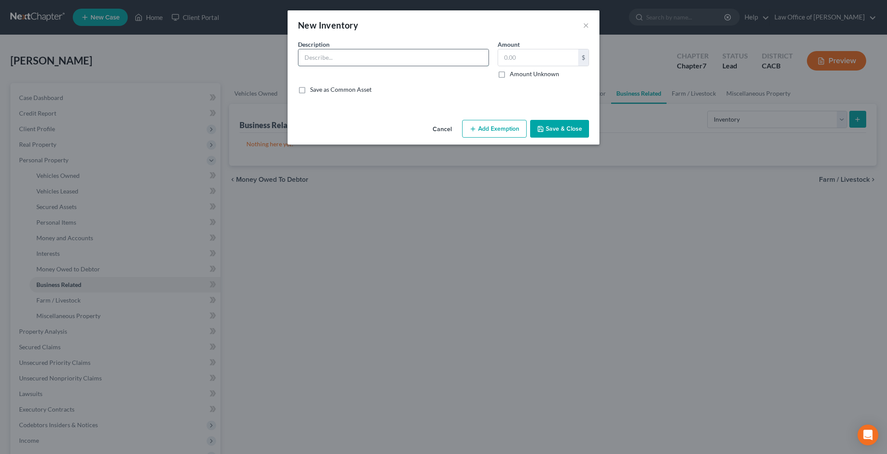
click at [418, 56] on input "text" at bounding box center [393, 57] width 190 height 16
type input "Primary Elements LLC"
click at [527, 57] on input "text" at bounding box center [538, 57] width 80 height 16
click at [507, 128] on button "Add Exemption" at bounding box center [494, 129] width 65 height 18
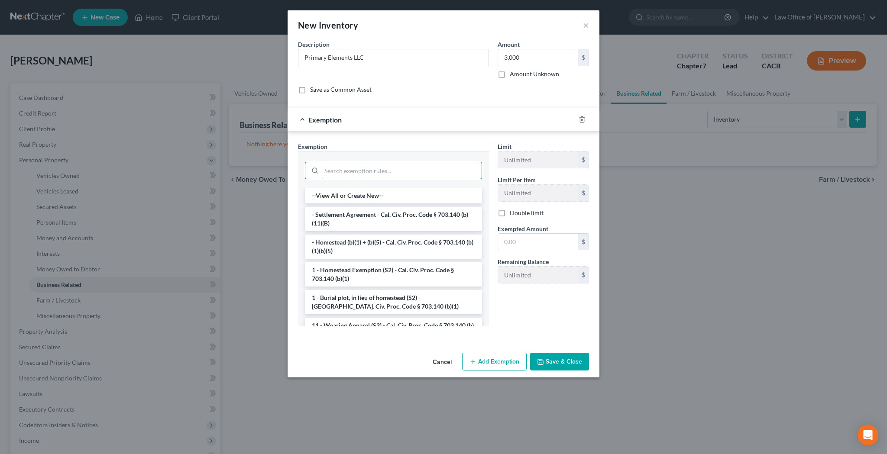
click at [437, 169] on input "search" at bounding box center [401, 170] width 160 height 16
click at [528, 60] on input "3,000" at bounding box center [538, 57] width 80 height 16
type input "3,168"
click at [398, 169] on input "search" at bounding box center [401, 170] width 160 height 16
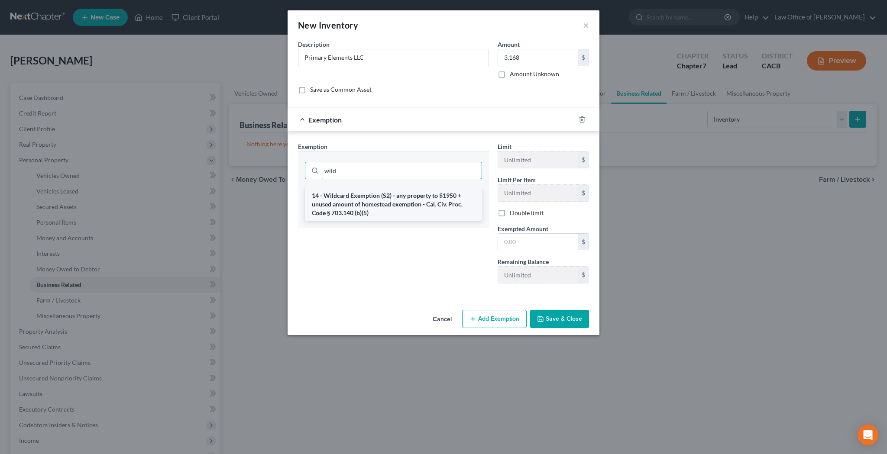
type input "wild"
click at [400, 204] on li "14 - Wildcard Exemption (S2) - any property to $1950 + unused amount of homeste…" at bounding box center [393, 204] width 177 height 33
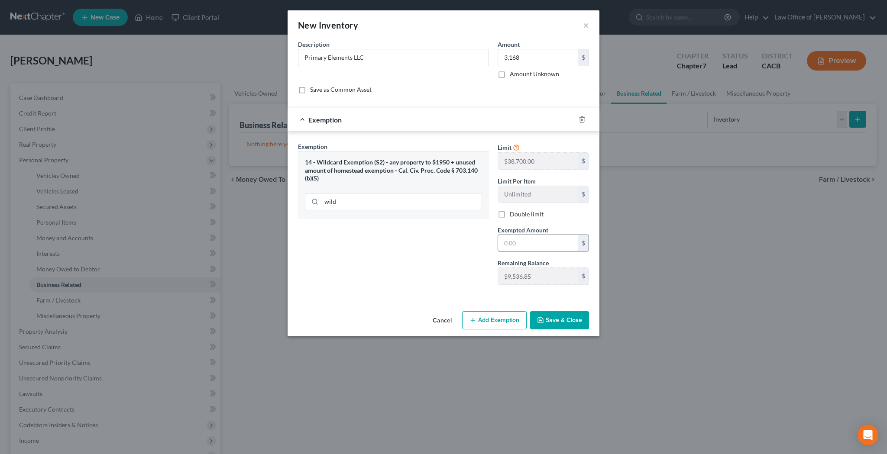
click at [521, 243] on input "text" at bounding box center [538, 243] width 80 height 16
type input "3,168"
click at [554, 321] on button "Save & Close" at bounding box center [559, 320] width 59 height 18
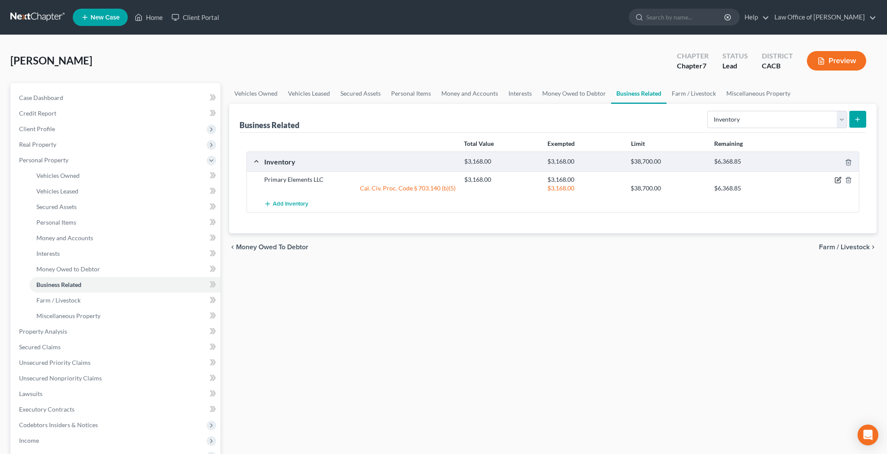
click at [836, 178] on icon "button" at bounding box center [837, 180] width 5 height 5
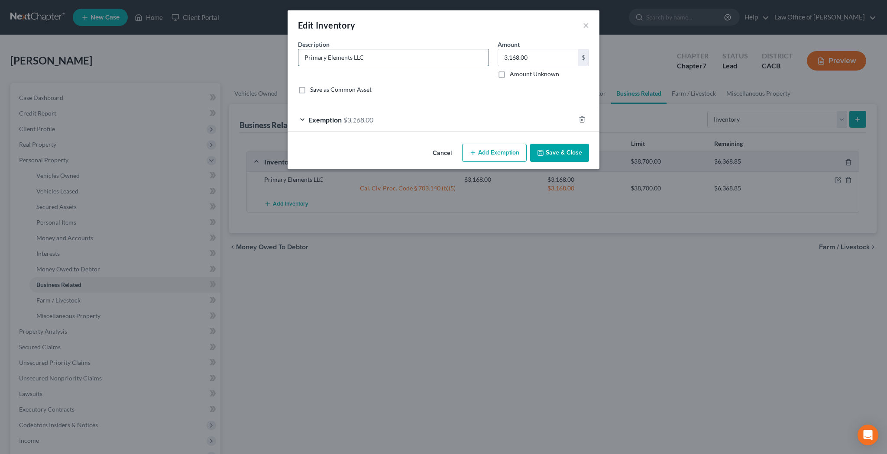
click at [421, 60] on input "Primary Elements LLC" at bounding box center [393, 57] width 190 height 16
click at [435, 57] on input "Primary Elements LLC: printed bottles, spray lids, raw materials" at bounding box center [393, 57] width 190 height 16
click at [480, 59] on input "Primary Elements LLC: printed bottles, spray lids, raw materials" at bounding box center [393, 57] width 190 height 16
click at [435, 57] on input "Primary Elements LLC: printed bottles, spray lids, bulk raw materials" at bounding box center [393, 57] width 190 height 16
type input "Primary Elements LLC: printed bottles, spray lids, and bulk raw materials"
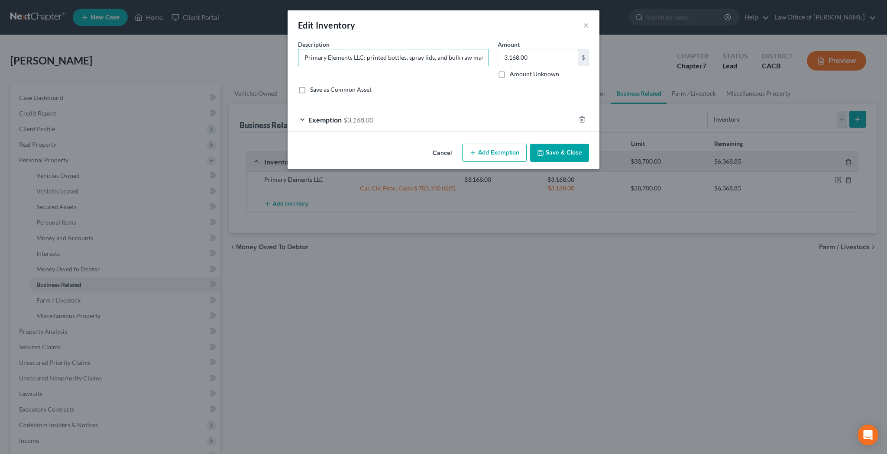
click at [554, 152] on button "Save & Close" at bounding box center [559, 153] width 59 height 18
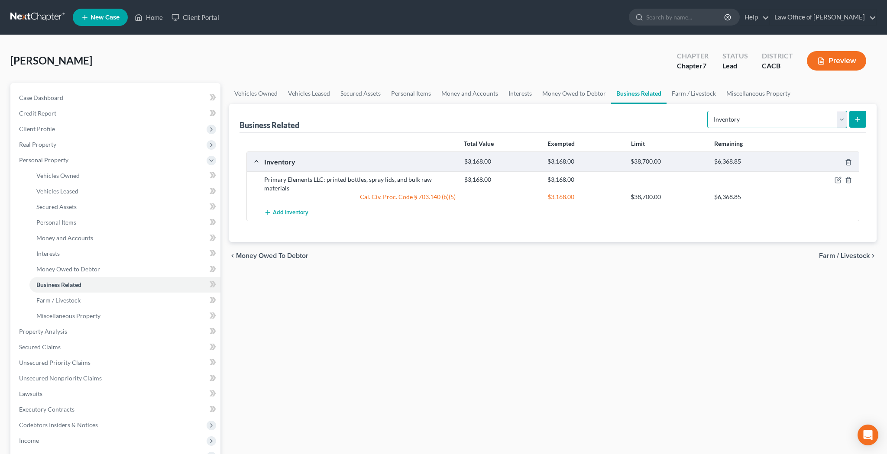
select select "machinery"
click at [855, 121] on icon "submit" at bounding box center [857, 119] width 7 height 7
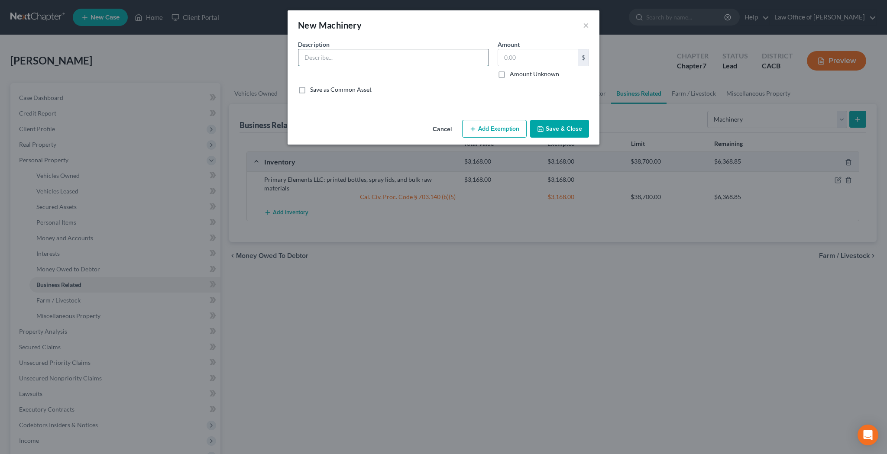
click at [389, 55] on input "text" at bounding box center [393, 57] width 190 height 16
click at [438, 57] on input "Primary Elements LLC: immersion blender, mixing bowls, cooking utensils," at bounding box center [393, 57] width 190 height 16
click at [457, 58] on input "Primary Elements LLC: immersion blender, mixing bowls, lab/cooking utensils, sh…" at bounding box center [393, 57] width 190 height 16
click at [486, 58] on input "Primary Elements LLC: immersion blender, mixing bowls, lab/cooking utensils, sh…" at bounding box center [393, 57] width 190 height 16
click at [444, 59] on input "Primary Elements LLC: immersion blender, mixing bowls, lab/cooking utensils, sh…" at bounding box center [393, 57] width 190 height 16
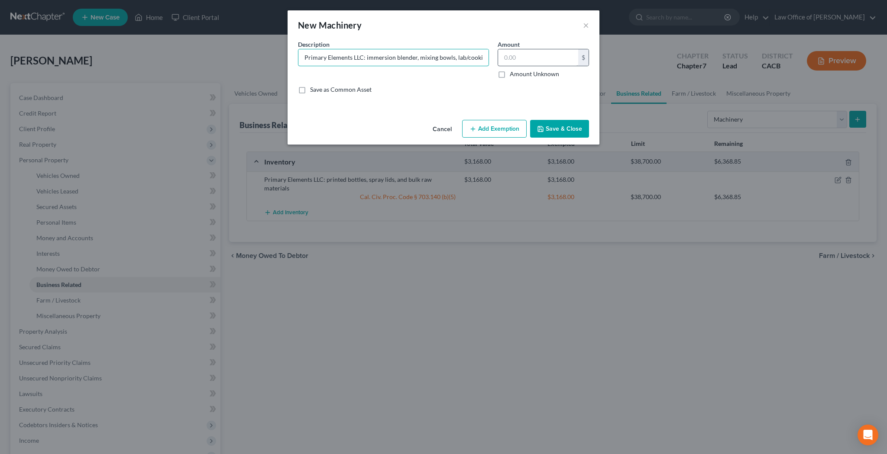
type input "Primary Elements LLC: immersion blender, mixing bowls, lab/cooking utensils, sh…"
click at [519, 56] on input "text" at bounding box center [538, 57] width 80 height 16
click at [473, 58] on input "Primary Elements LLC: immersion blender, mixing bowls, lab/cooking utensils, sh…" at bounding box center [393, 57] width 190 height 16
click at [519, 56] on input "text" at bounding box center [538, 57] width 80 height 16
type input "500"
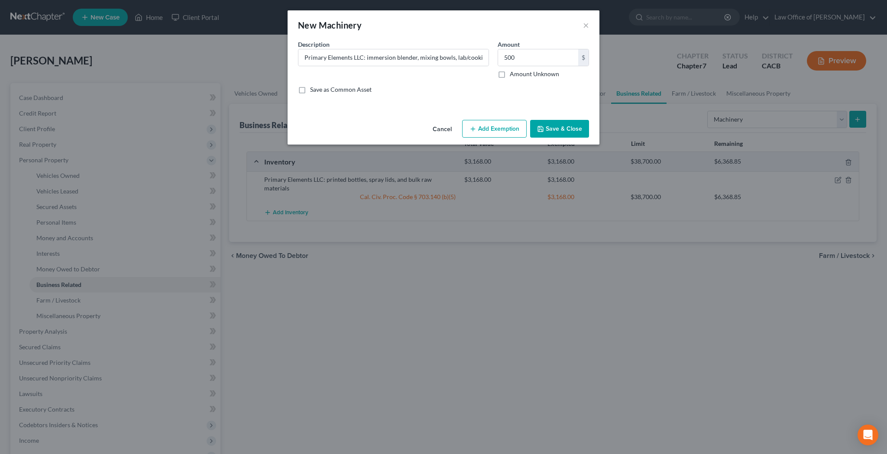
click at [498, 131] on button "Add Exemption" at bounding box center [494, 129] width 65 height 18
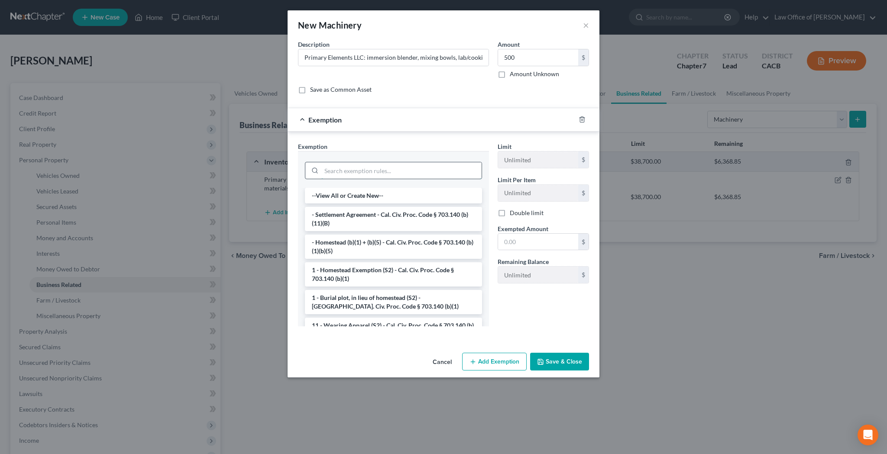
click at [407, 173] on input "search" at bounding box center [401, 170] width 160 height 16
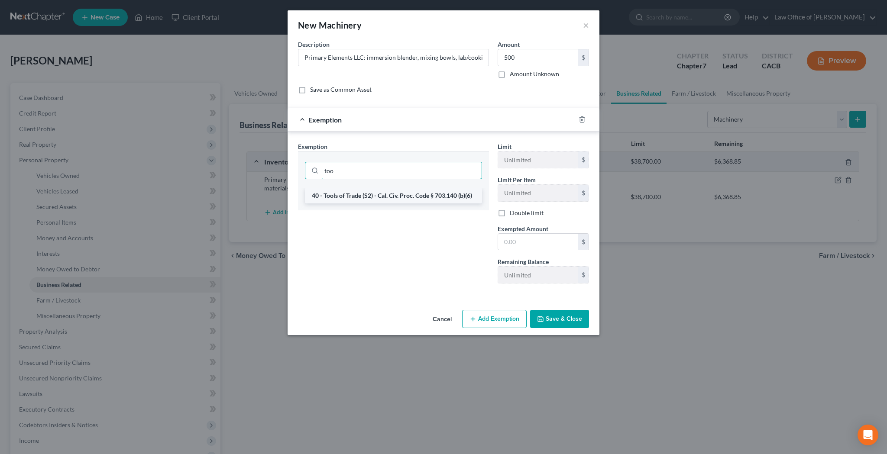
type input "too"
click at [405, 192] on li "40 - Tools of Trade (S2) - Cal. Civ. Proc. Code § 703.140 (b)(6)" at bounding box center [393, 196] width 177 height 16
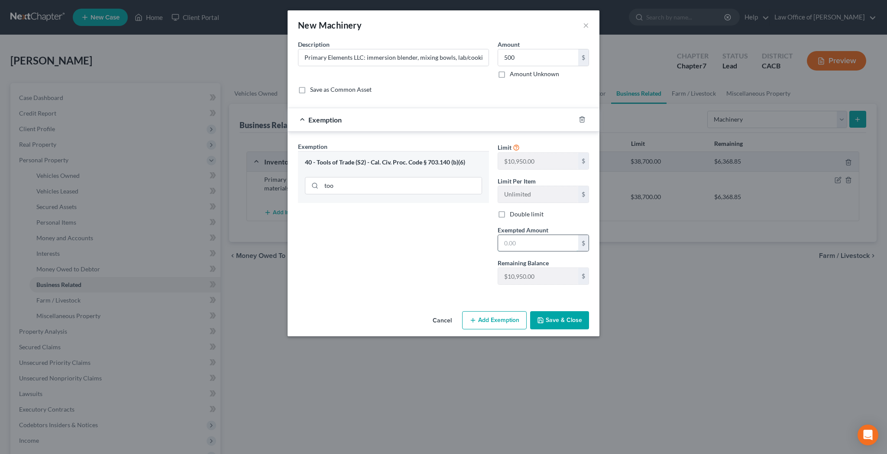
click at [511, 241] on input "text" at bounding box center [538, 243] width 80 height 16
type input "500"
click at [566, 328] on button "Save & Close" at bounding box center [559, 320] width 59 height 18
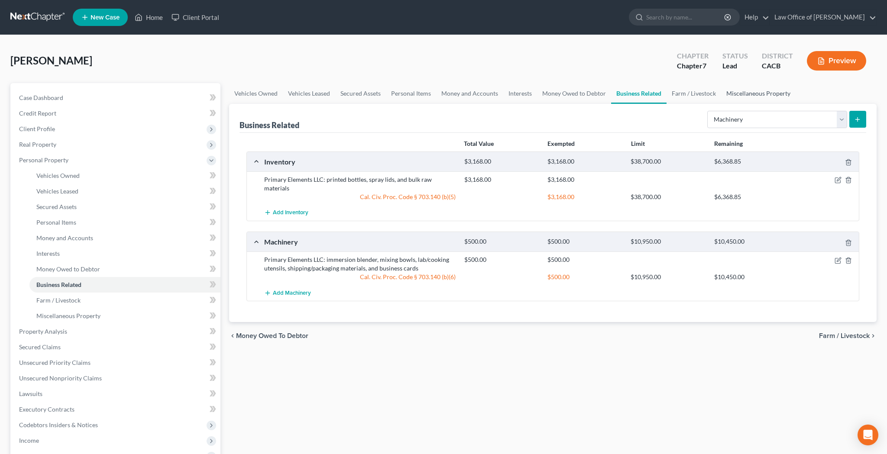
click at [738, 93] on link "Miscellaneous Property" at bounding box center [758, 93] width 74 height 21
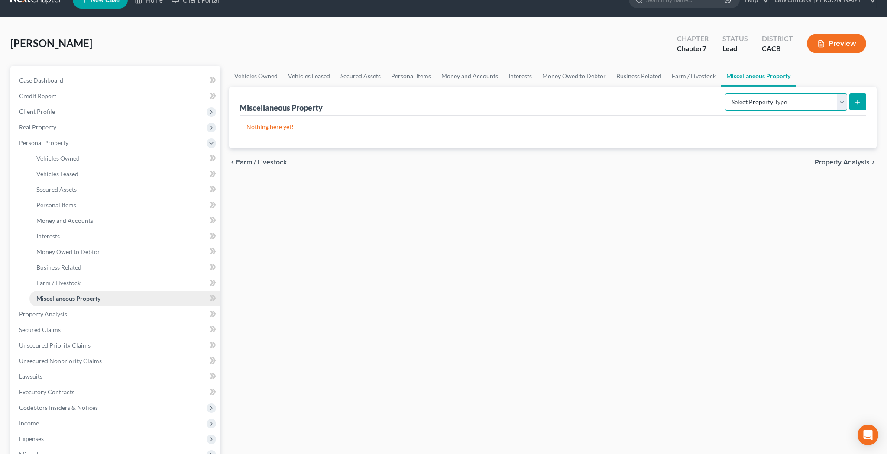
scroll to position [20, 0]
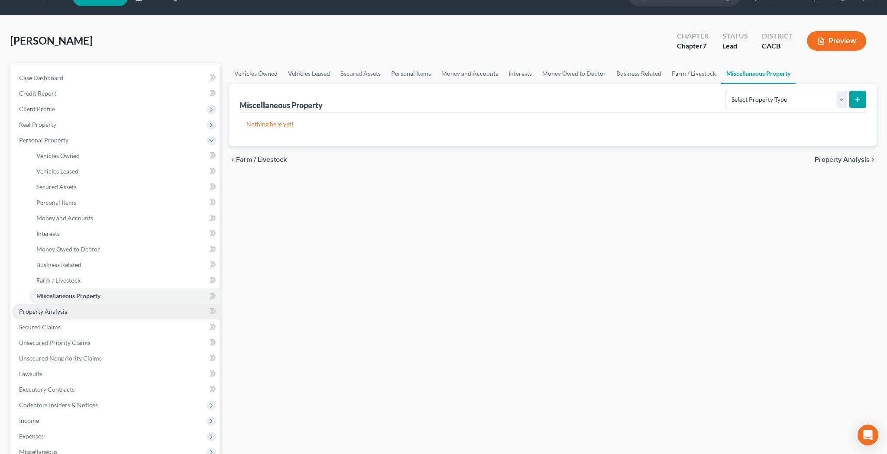
click at [99, 307] on link "Property Analysis" at bounding box center [116, 312] width 208 height 16
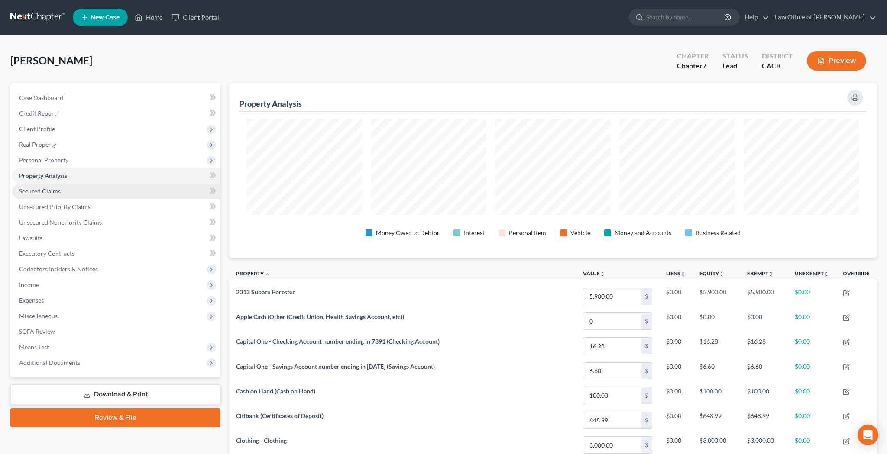
click at [55, 192] on span "Secured Claims" at bounding box center [40, 191] width 42 height 7
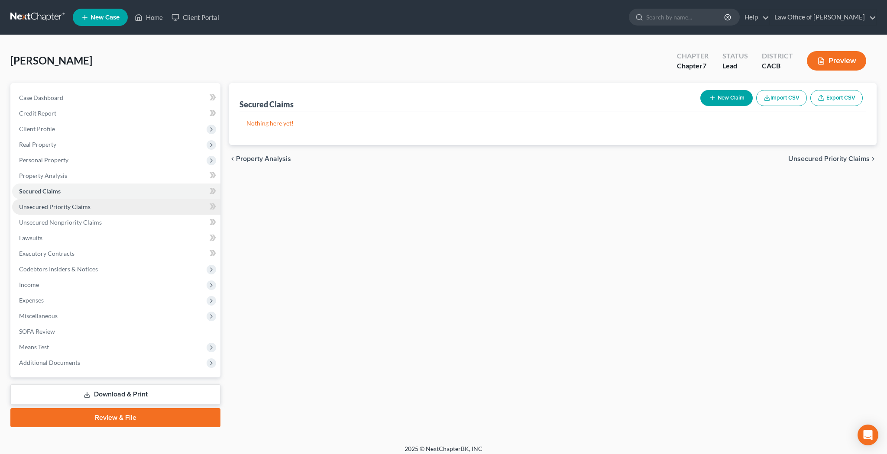
click at [64, 207] on span "Unsecured Priority Claims" at bounding box center [54, 206] width 71 height 7
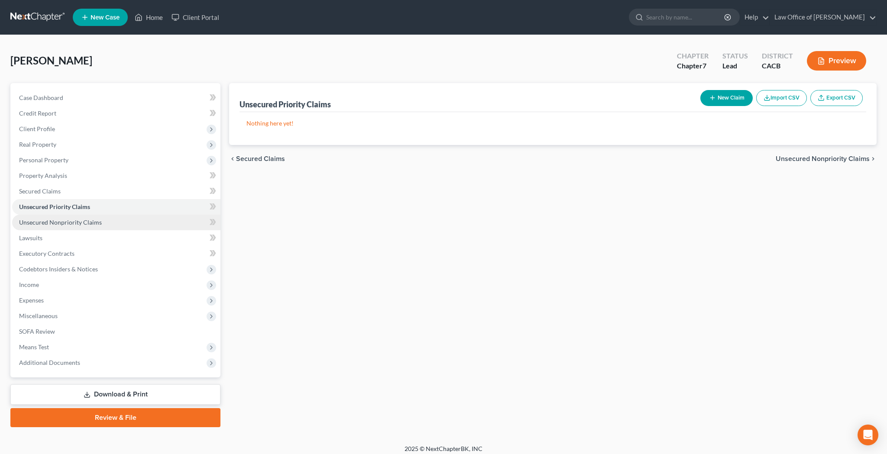
click at [110, 221] on link "Unsecured Nonpriority Claims" at bounding box center [116, 223] width 208 height 16
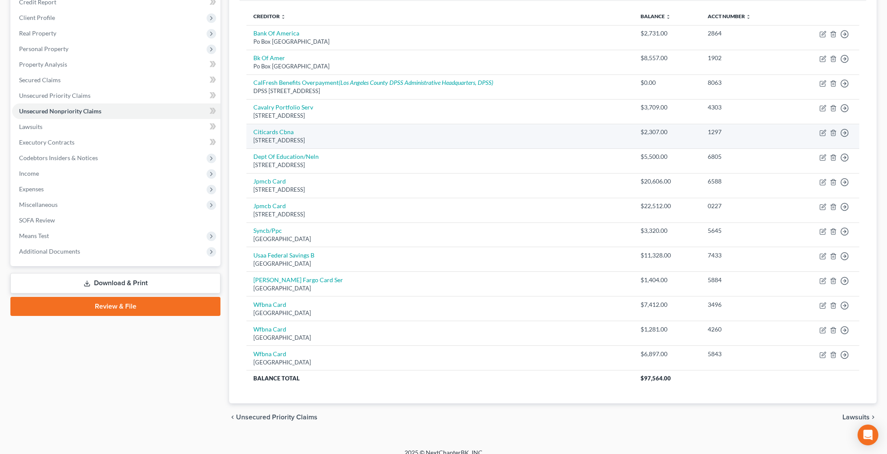
scroll to position [115, 0]
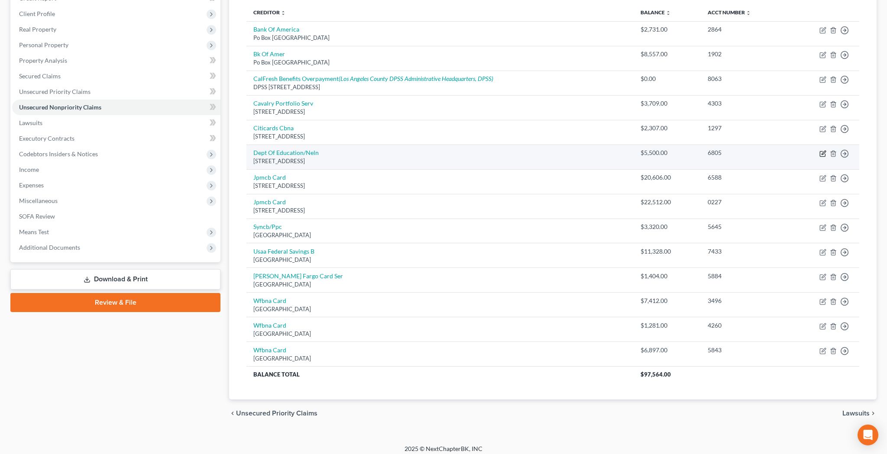
click at [823, 151] on icon "button" at bounding box center [822, 153] width 7 height 7
select select "30"
select select "17"
select select "0"
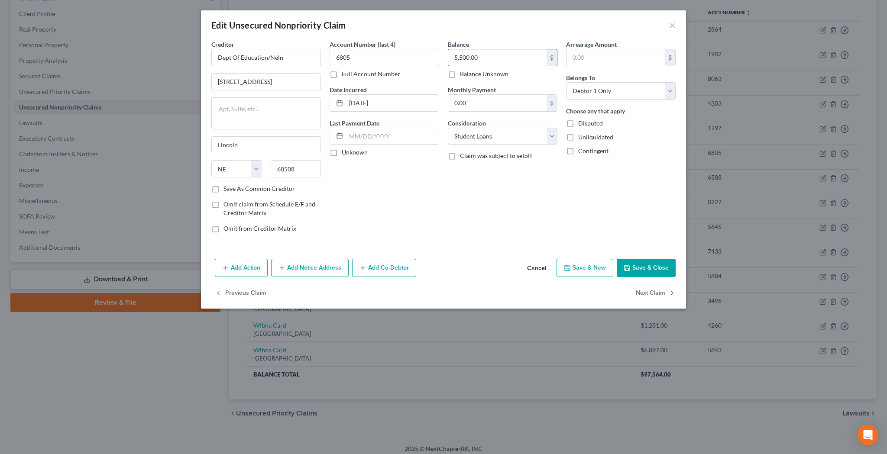
click at [503, 57] on input "5,500.00" at bounding box center [497, 57] width 98 height 16
click at [503, 57] on input "12,500" at bounding box center [497, 57] width 98 height 16
type input "18,000"
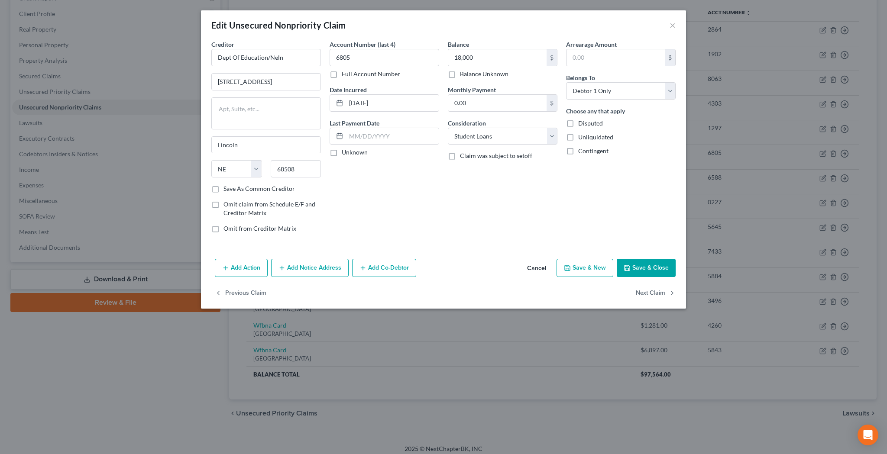
click at [642, 268] on button "Save & Close" at bounding box center [646, 268] width 59 height 18
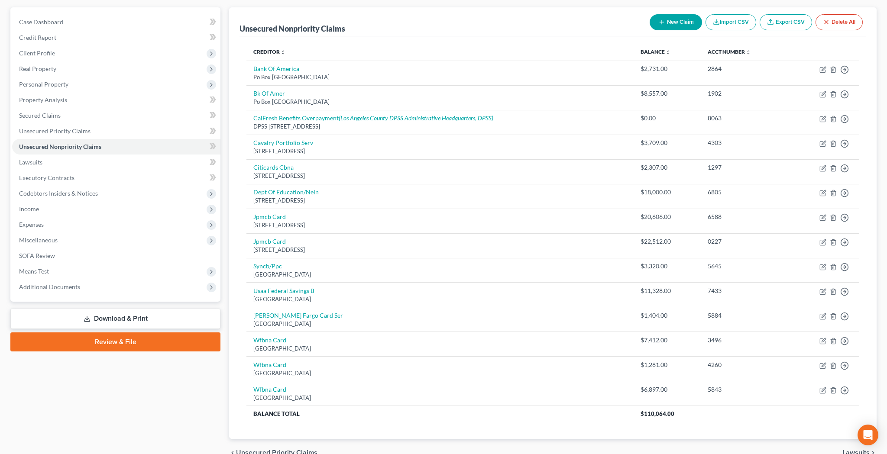
scroll to position [75, 0]
click at [43, 164] on link "Lawsuits" at bounding box center [116, 163] width 208 height 16
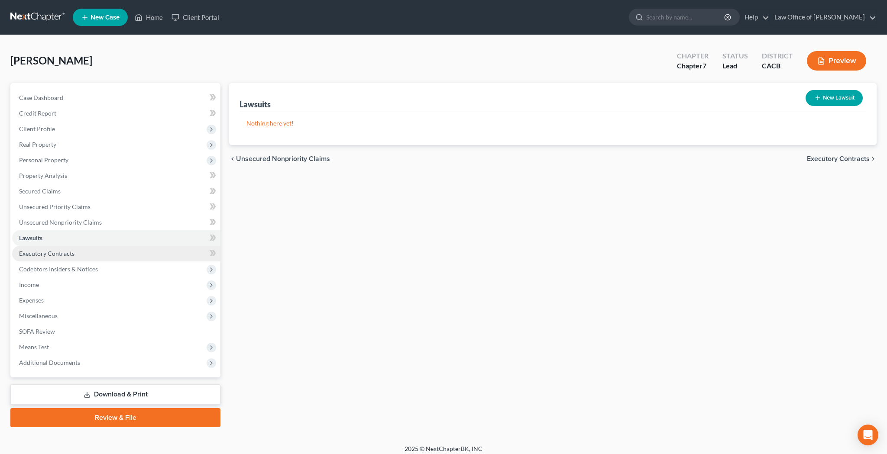
click at [62, 253] on span "Executory Contracts" at bounding box center [46, 253] width 55 height 7
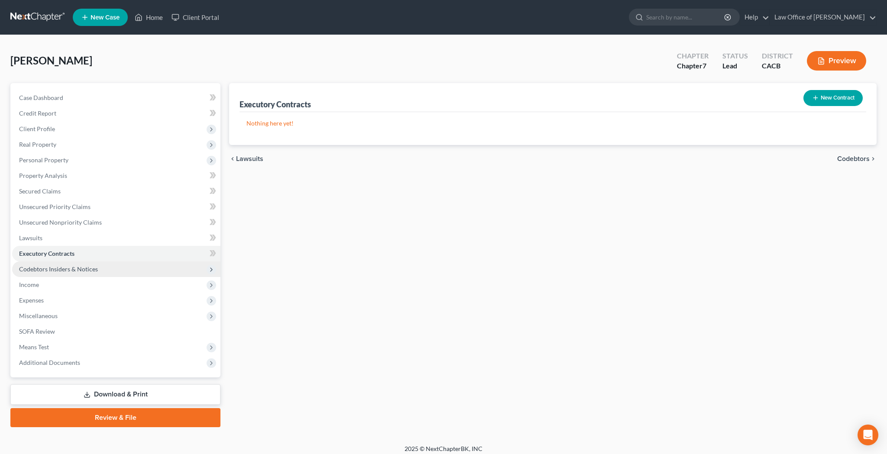
click at [63, 269] on span "Codebtors Insiders & Notices" at bounding box center [58, 269] width 79 height 7
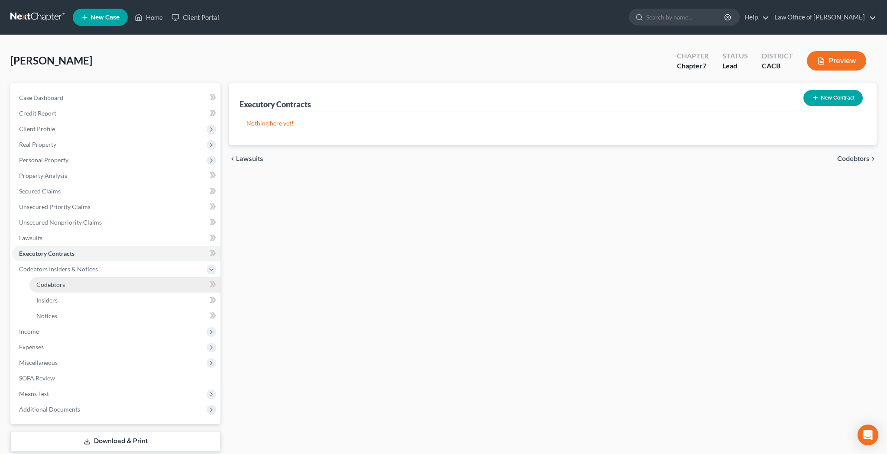
click at [65, 288] on span "Codebtors" at bounding box center [50, 284] width 29 height 7
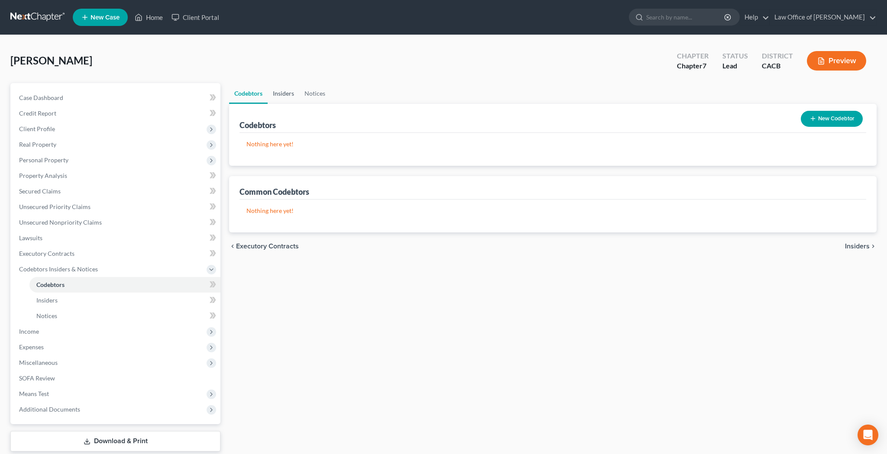
click at [287, 94] on link "Insiders" at bounding box center [284, 93] width 32 height 21
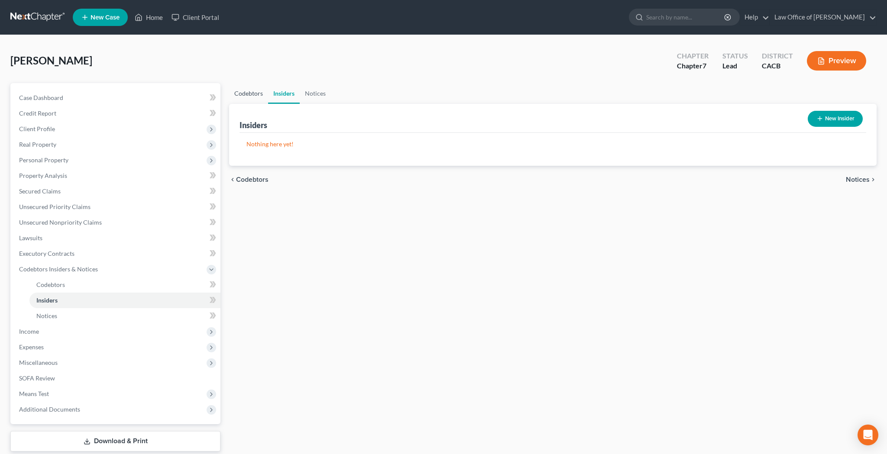
click at [260, 97] on link "Codebtors" at bounding box center [248, 93] width 39 height 21
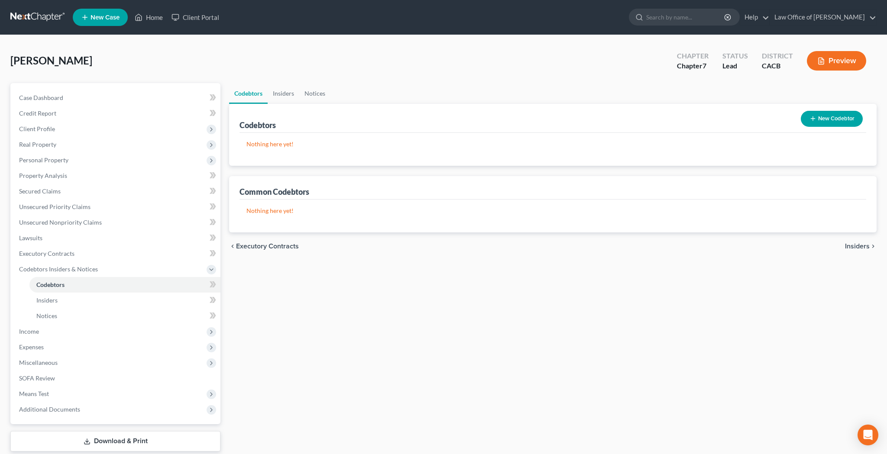
click at [855, 57] on button "Preview" at bounding box center [836, 60] width 59 height 19
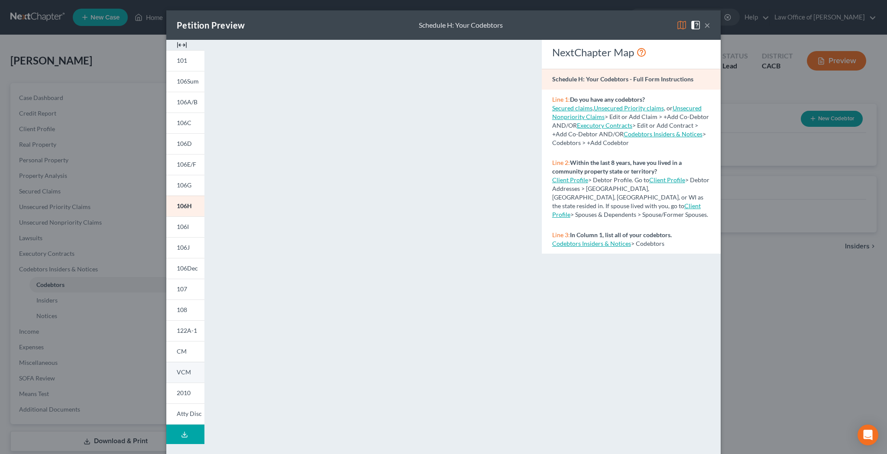
click at [189, 370] on span "VCM" at bounding box center [184, 372] width 14 height 7
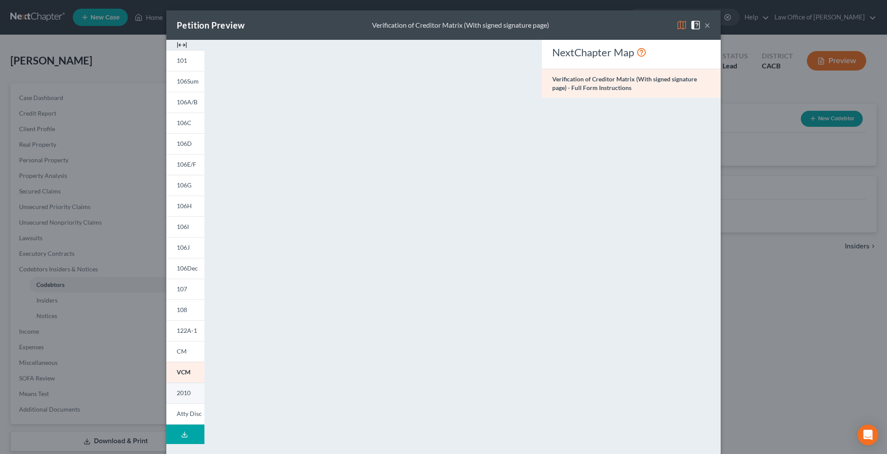
click at [187, 392] on span "2010" at bounding box center [184, 392] width 14 height 7
click at [186, 350] on span "CM" at bounding box center [182, 351] width 10 height 7
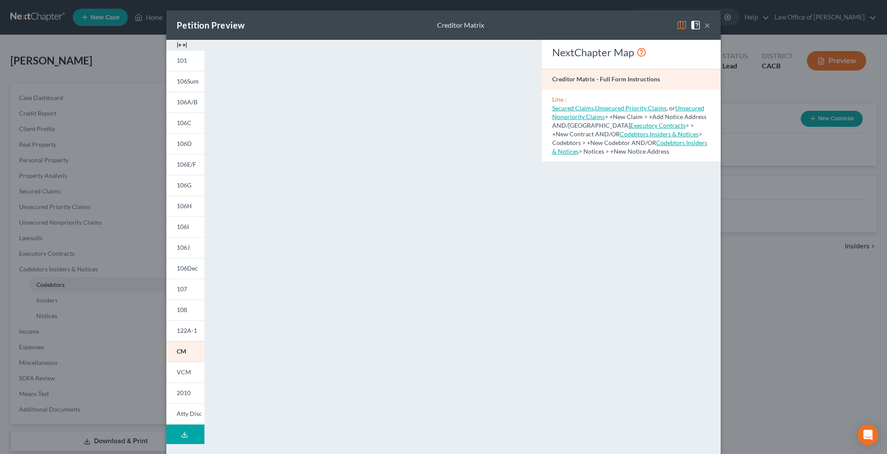
click at [709, 26] on button "×" at bounding box center [707, 25] width 6 height 10
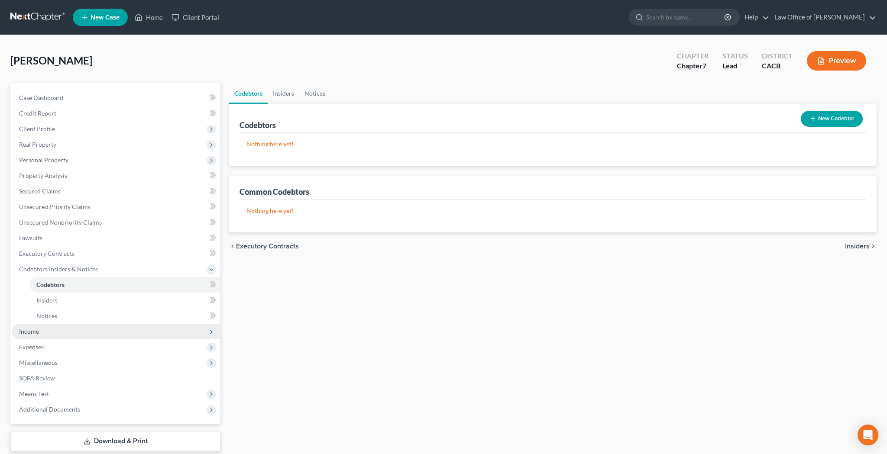
click at [80, 330] on span "Income" at bounding box center [116, 332] width 208 height 16
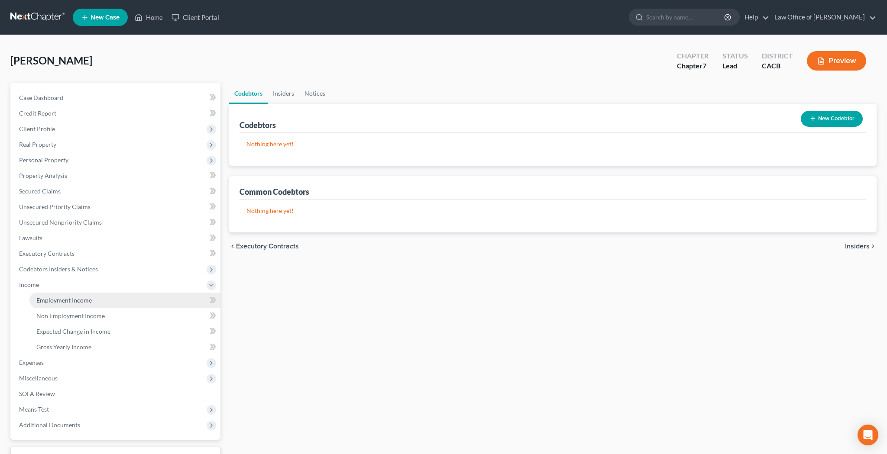
click at [94, 297] on link "Employment Income" at bounding box center [124, 301] width 191 height 16
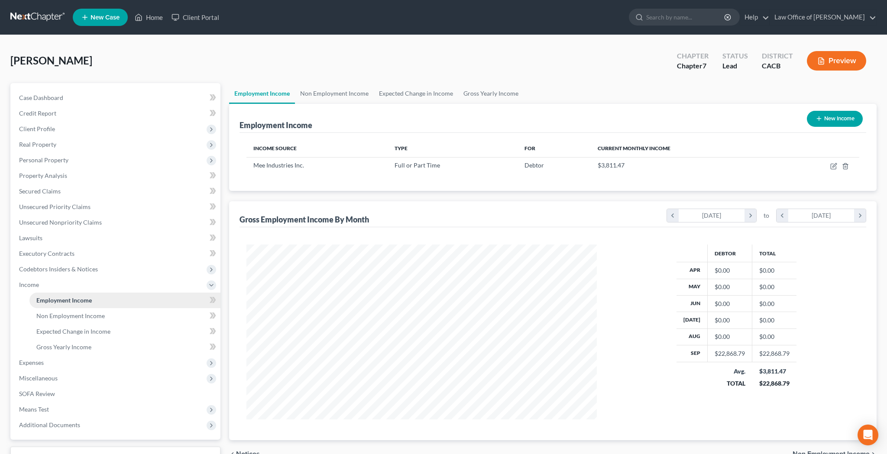
scroll to position [175, 368]
click at [835, 165] on icon "button" at bounding box center [833, 166] width 7 height 7
select select "0"
select select "4"
select select "0"
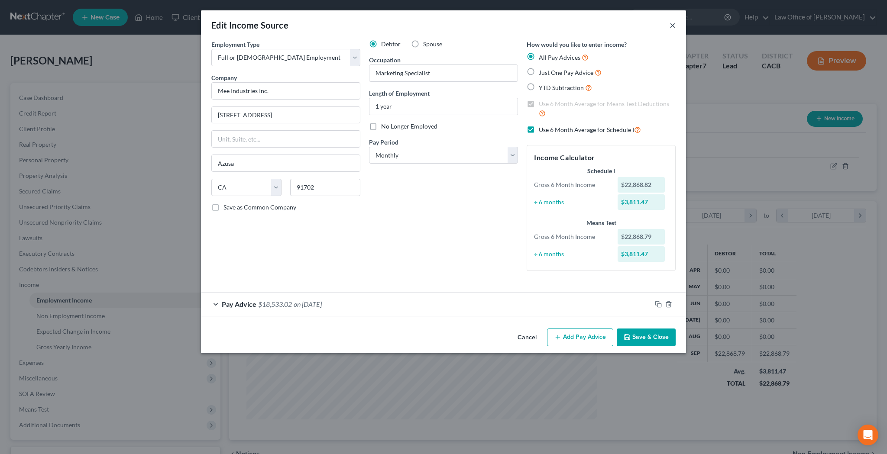
click at [675, 27] on button "×" at bounding box center [673, 25] width 6 height 10
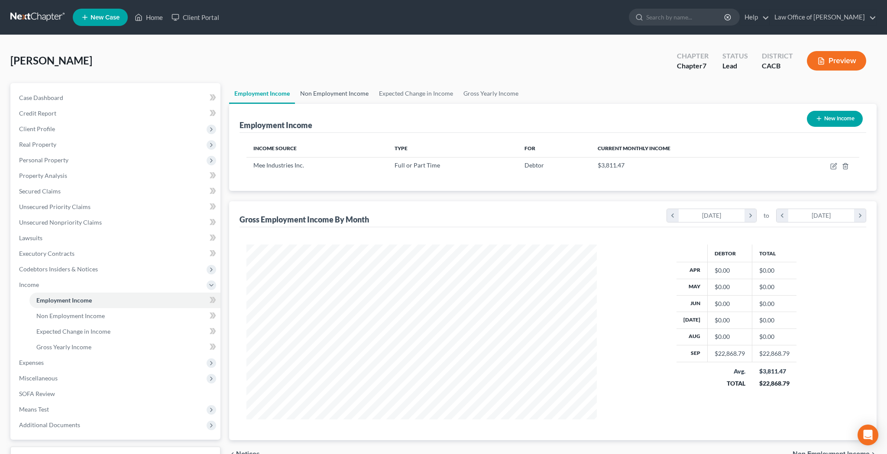
click at [340, 91] on link "Non Employment Income" at bounding box center [334, 93] width 79 height 21
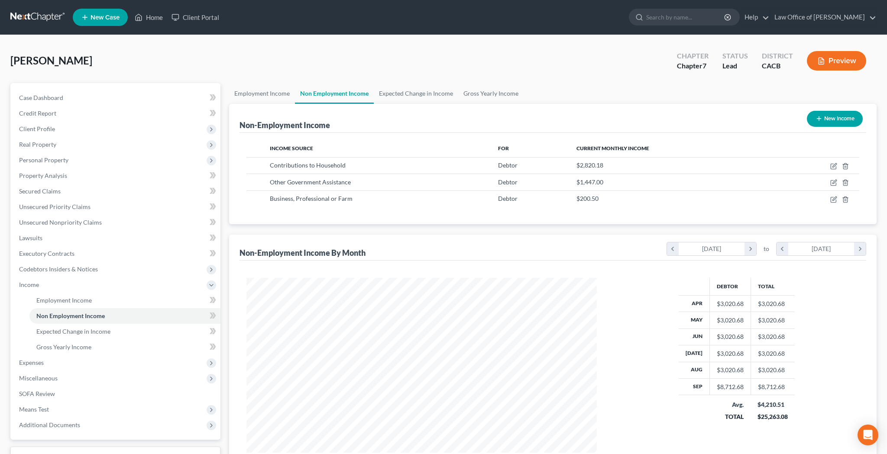
scroll to position [175, 368]
click at [836, 182] on icon "button" at bounding box center [834, 182] width 4 height 4
select select "5"
select select "0"
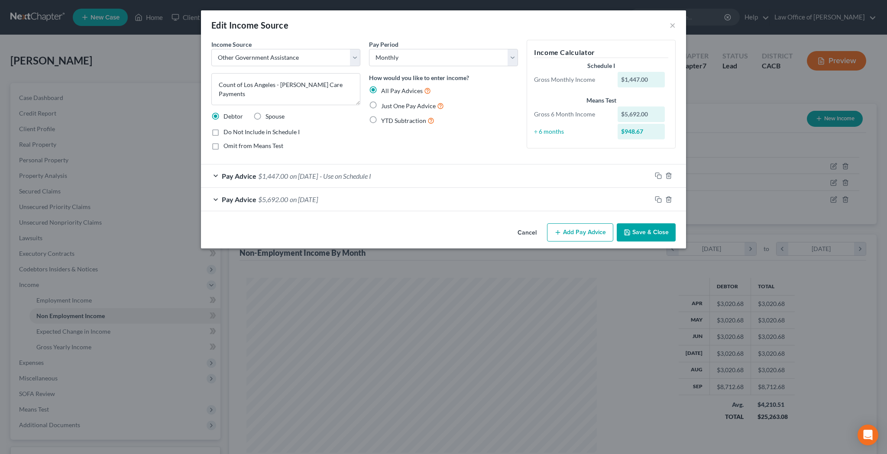
click at [669, 28] on div "Edit Income Source ×" at bounding box center [443, 24] width 485 height 29
click at [674, 26] on button "×" at bounding box center [673, 25] width 6 height 10
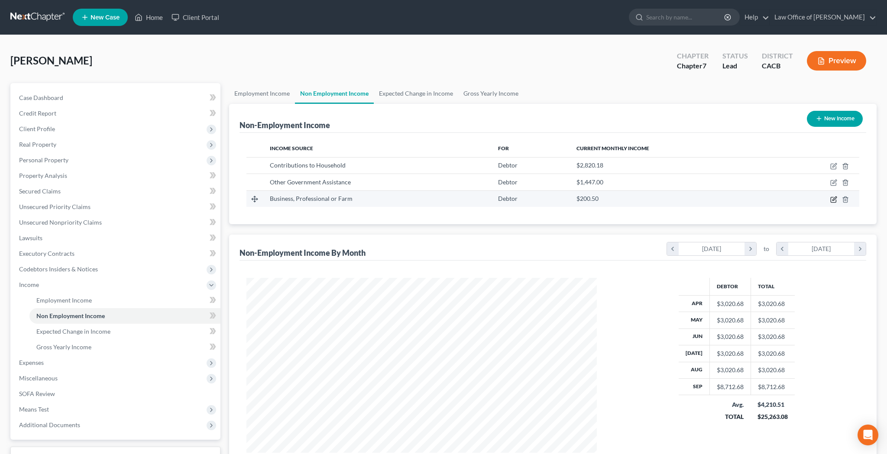
click at [832, 202] on icon "button" at bounding box center [833, 199] width 7 height 7
select select "10"
select select "0"
select select "4"
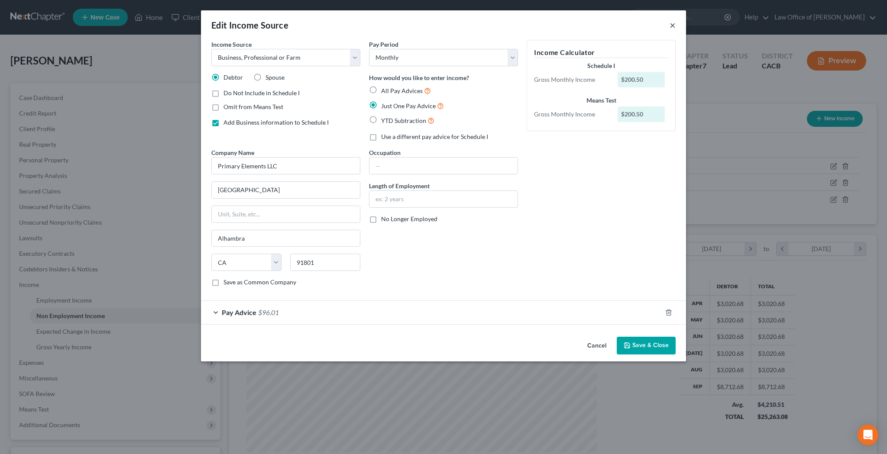
click at [674, 25] on button "×" at bounding box center [673, 25] width 6 height 10
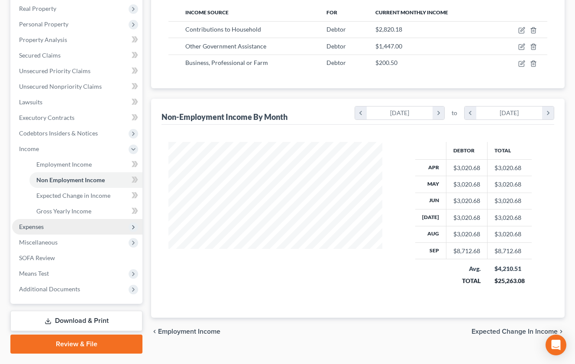
scroll to position [138, 0]
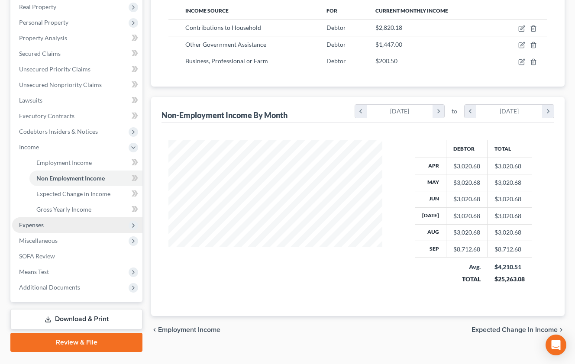
click at [62, 228] on span "Expenses" at bounding box center [77, 225] width 130 height 16
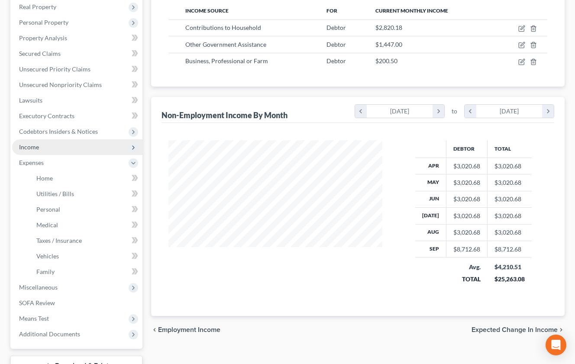
click at [61, 146] on span "Income" at bounding box center [77, 147] width 130 height 16
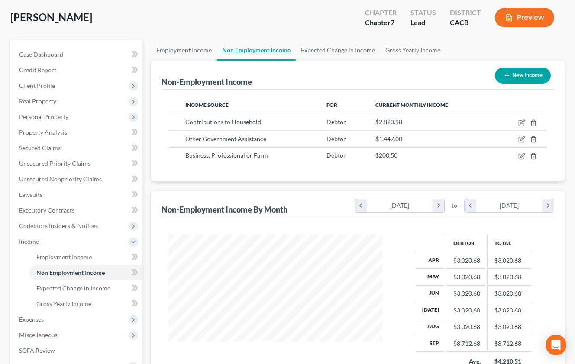
scroll to position [45, 0]
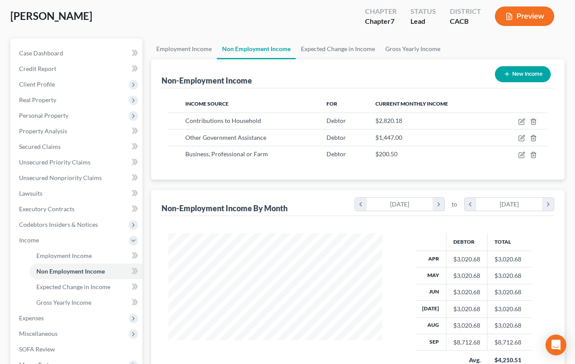
click at [513, 14] on icon "button" at bounding box center [509, 17] width 8 height 8
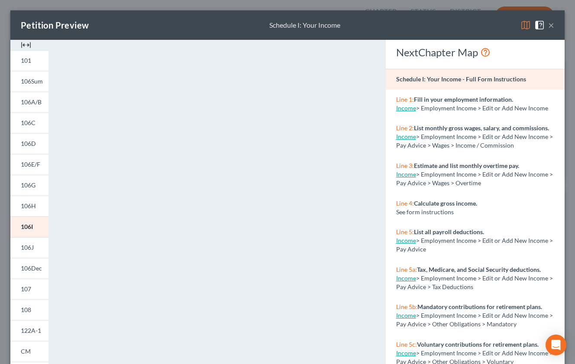
click at [553, 26] on button "×" at bounding box center [551, 25] width 6 height 10
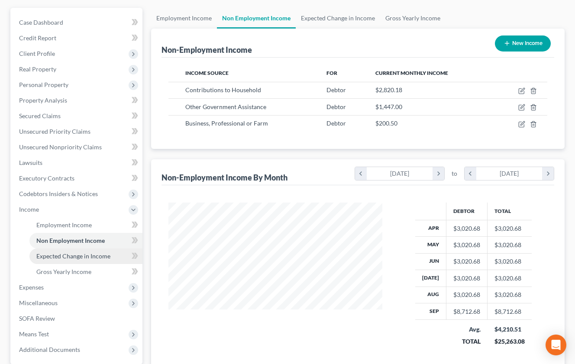
scroll to position [77, 0]
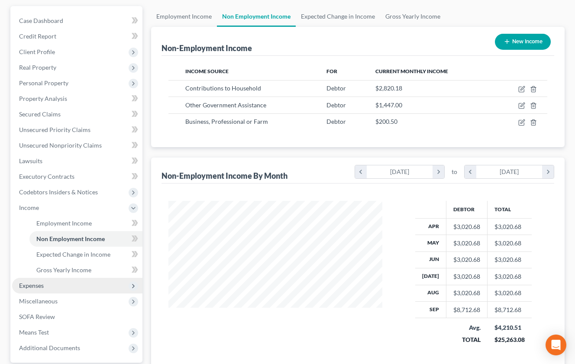
click at [84, 287] on span "Expenses" at bounding box center [77, 286] width 130 height 16
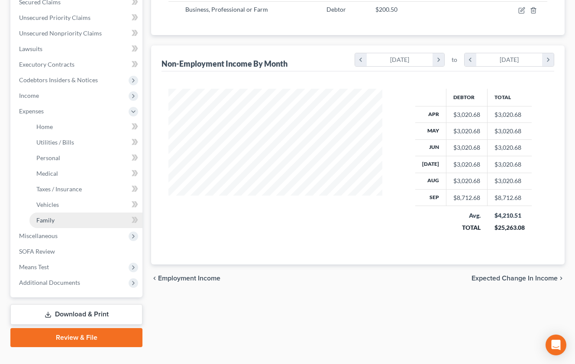
scroll to position [194, 0]
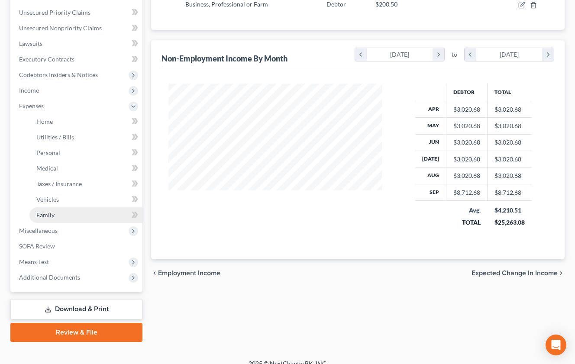
click at [78, 217] on link "Family" at bounding box center [85, 215] width 113 height 16
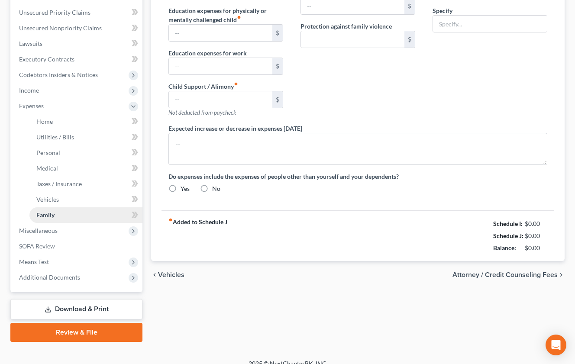
type input "0.00"
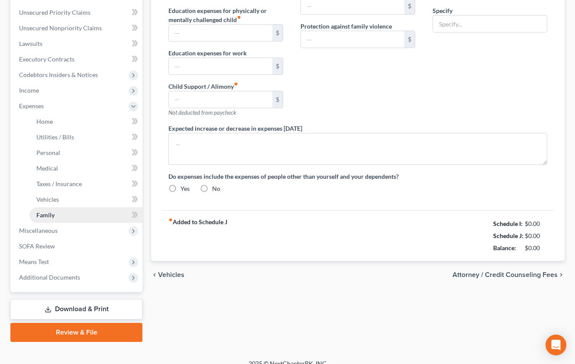
type input "0.00"
type input "75.00"
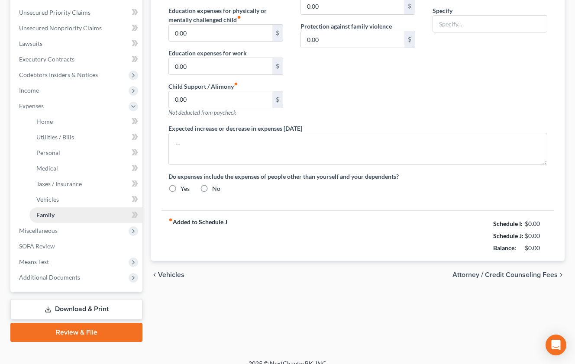
type input "Pet Food and Supplies"
radio input "true"
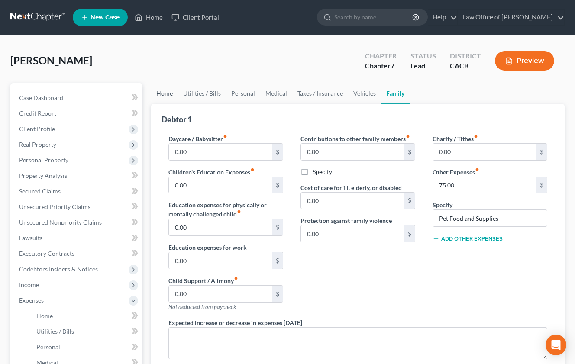
click at [170, 97] on link "Home" at bounding box center [164, 93] width 27 height 21
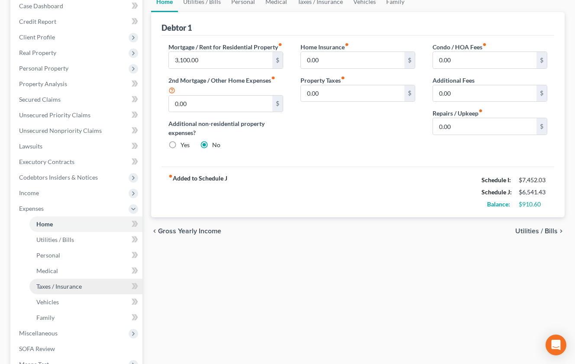
scroll to position [88, 0]
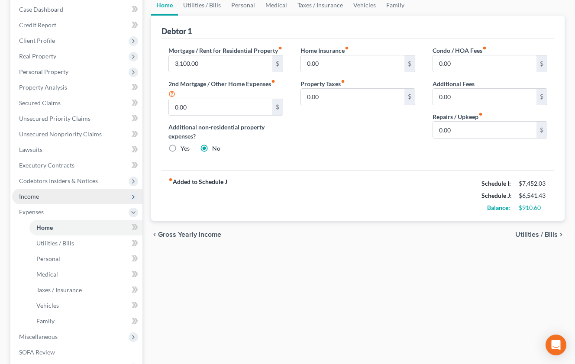
click at [63, 200] on span "Income" at bounding box center [77, 197] width 130 height 16
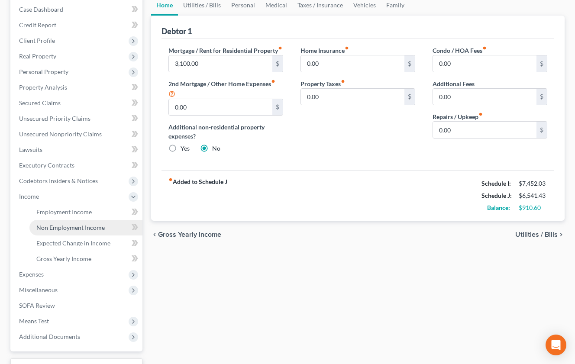
click at [66, 226] on span "Non Employment Income" at bounding box center [70, 227] width 68 height 7
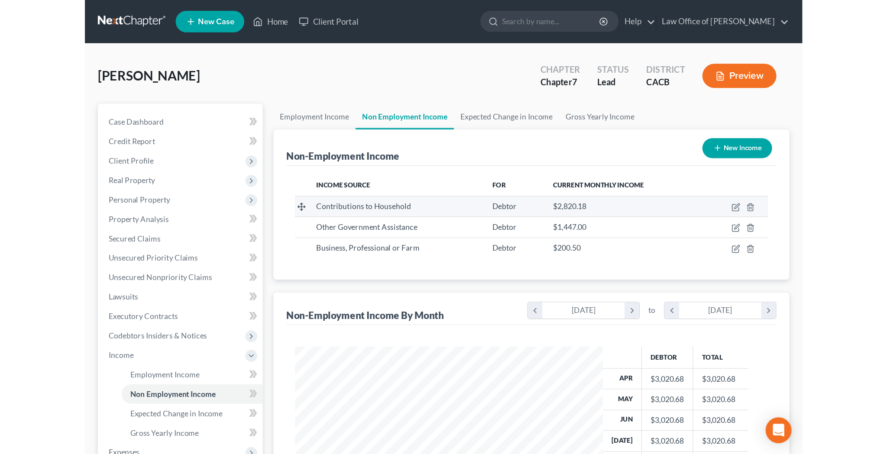
scroll to position [175, 368]
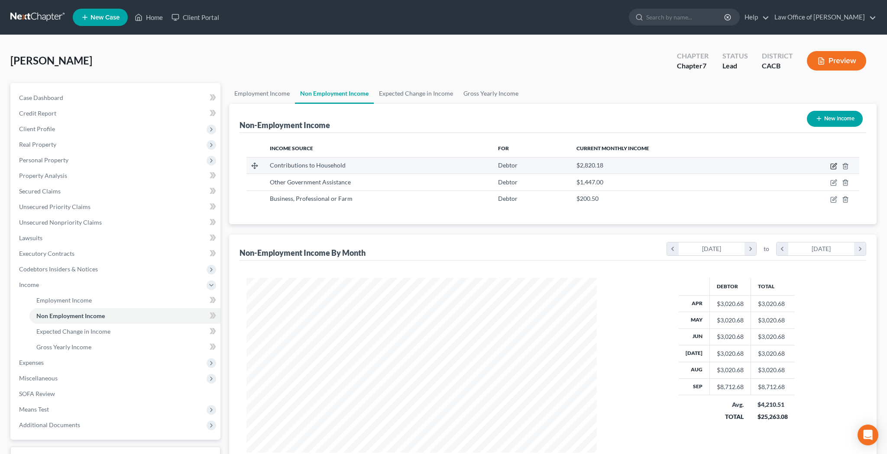
click at [835, 167] on icon "button" at bounding box center [833, 166] width 7 height 7
select select "8"
select select "0"
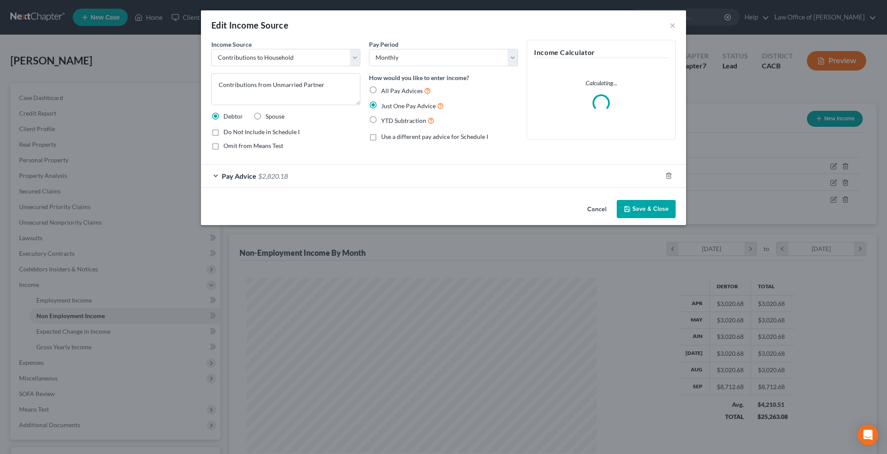
click at [216, 175] on div "Pay Advice $2,820.18" at bounding box center [431, 176] width 461 height 23
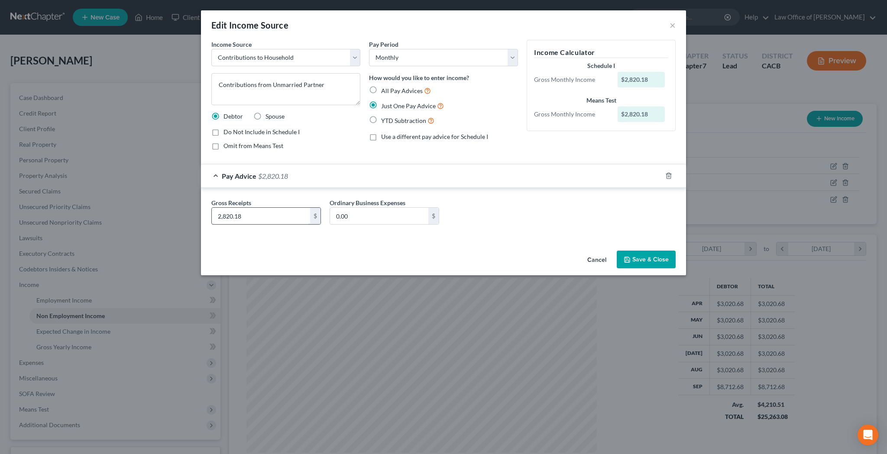
click at [220, 217] on input "2,820.18" at bounding box center [261, 216] width 98 height 16
type input "1,800"
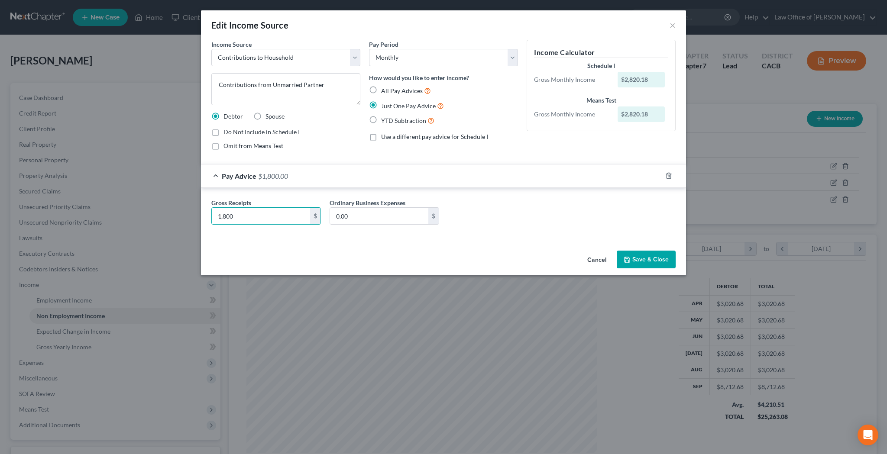
click at [653, 261] on button "Save & Close" at bounding box center [646, 260] width 59 height 18
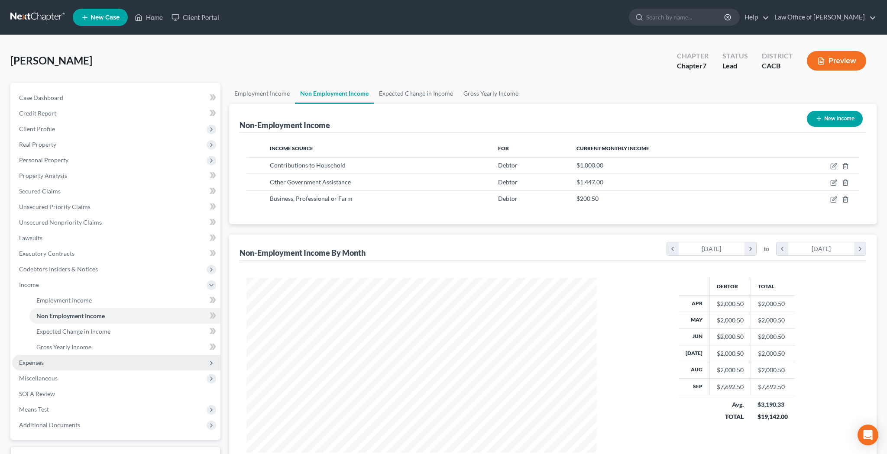
click at [88, 362] on span "Expenses" at bounding box center [116, 363] width 208 height 16
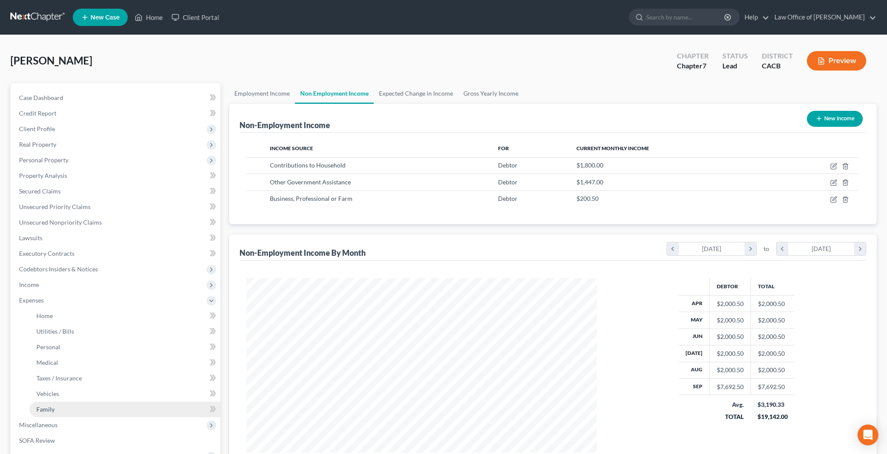
click at [96, 414] on link "Family" at bounding box center [124, 410] width 191 height 16
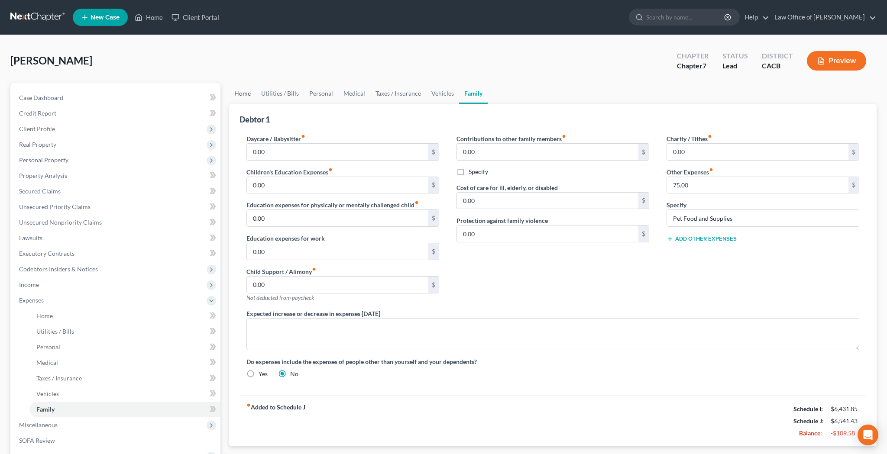
click at [243, 93] on link "Home" at bounding box center [242, 93] width 27 height 21
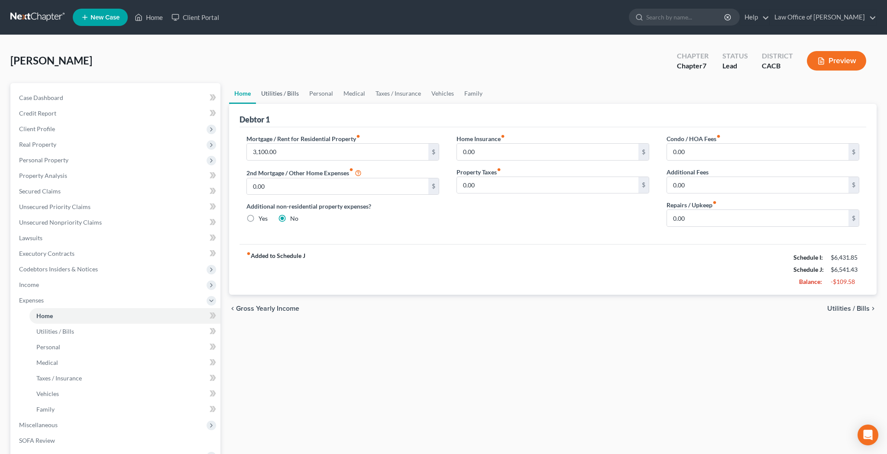
click at [284, 95] on link "Utilities / Bills" at bounding box center [280, 93] width 48 height 21
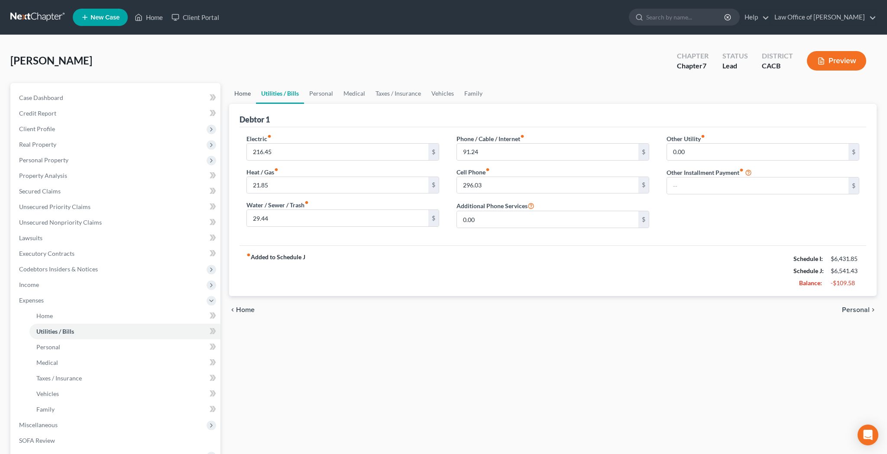
click at [246, 97] on link "Home" at bounding box center [242, 93] width 27 height 21
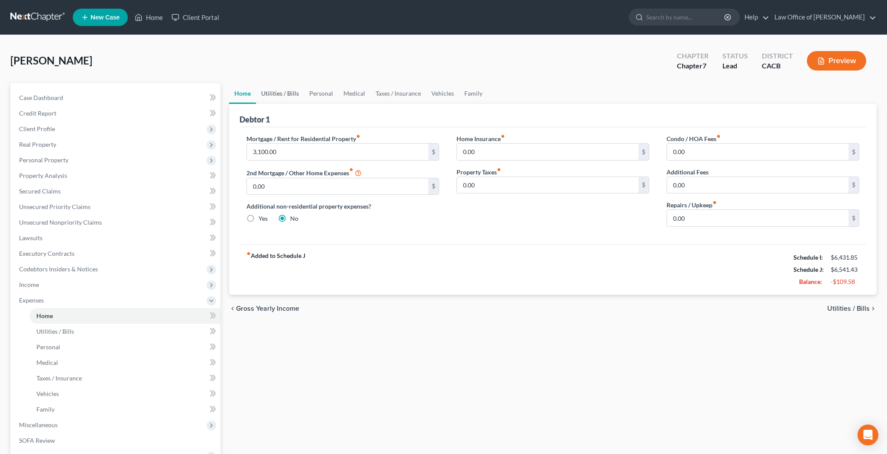
click at [280, 95] on link "Utilities / Bills" at bounding box center [280, 93] width 48 height 21
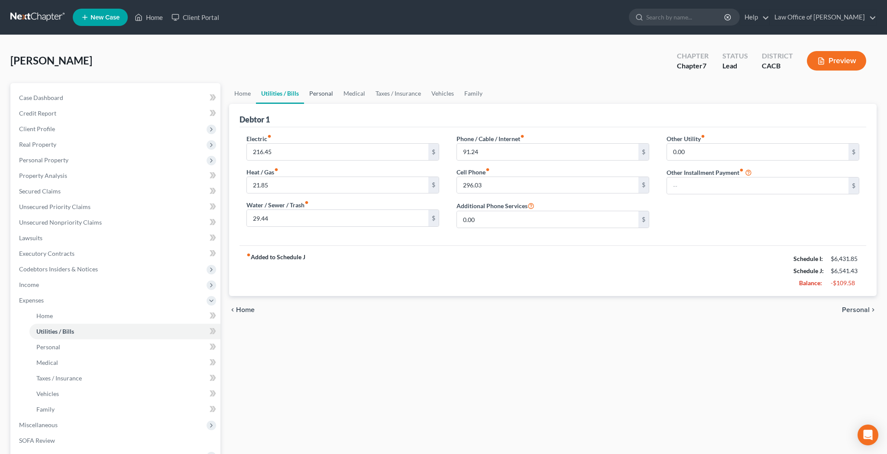
click at [317, 96] on link "Personal" at bounding box center [321, 93] width 34 height 21
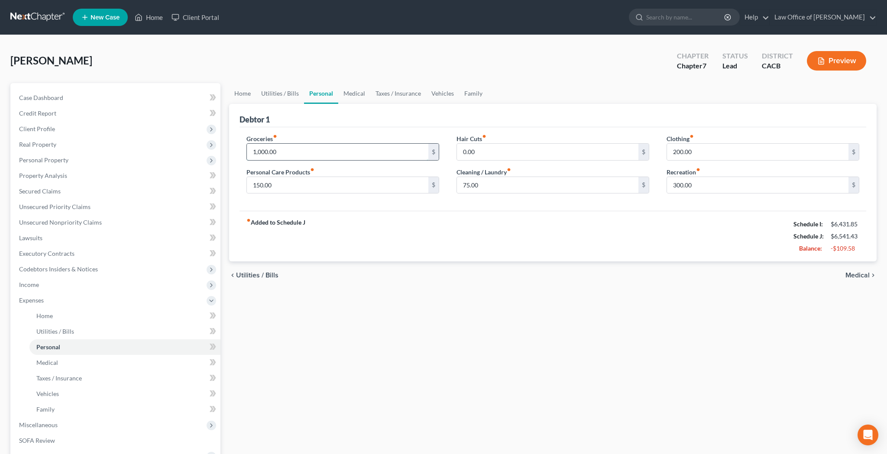
click at [311, 149] on input "1,000.00" at bounding box center [337, 152] width 181 height 16
type input "900"
click at [351, 135] on div "Groceries fiber_manual_record 900 $" at bounding box center [342, 147] width 193 height 26
click at [362, 92] on link "Medical" at bounding box center [354, 93] width 32 height 21
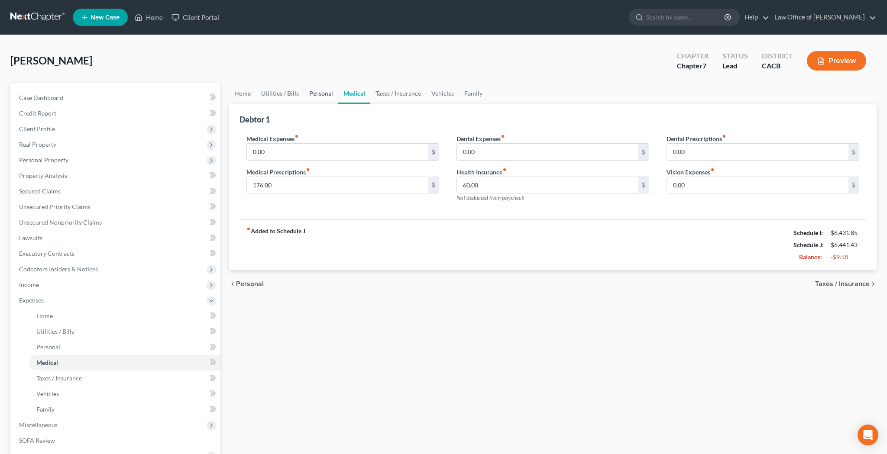
click at [318, 97] on link "Personal" at bounding box center [321, 93] width 34 height 21
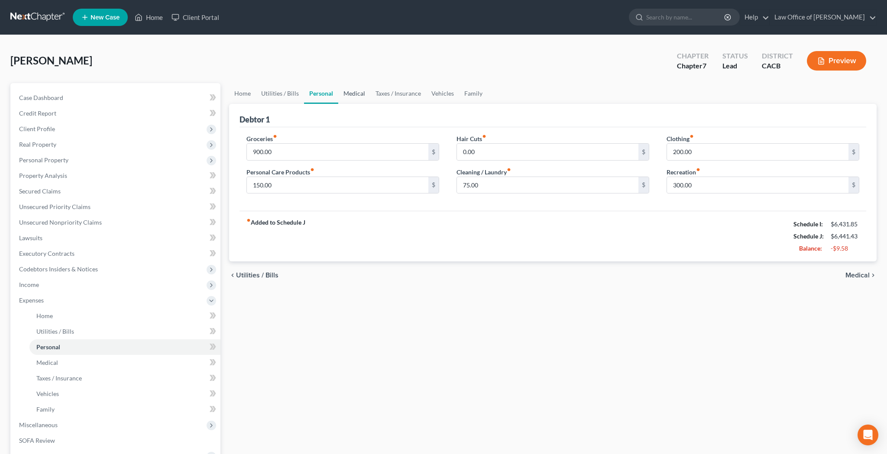
click at [348, 98] on link "Medical" at bounding box center [354, 93] width 32 height 21
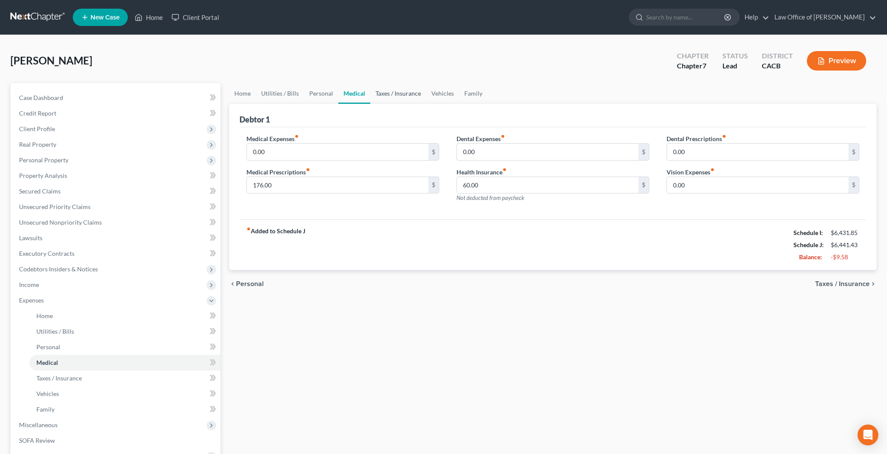
click at [394, 97] on link "Taxes / Insurance" at bounding box center [398, 93] width 56 height 21
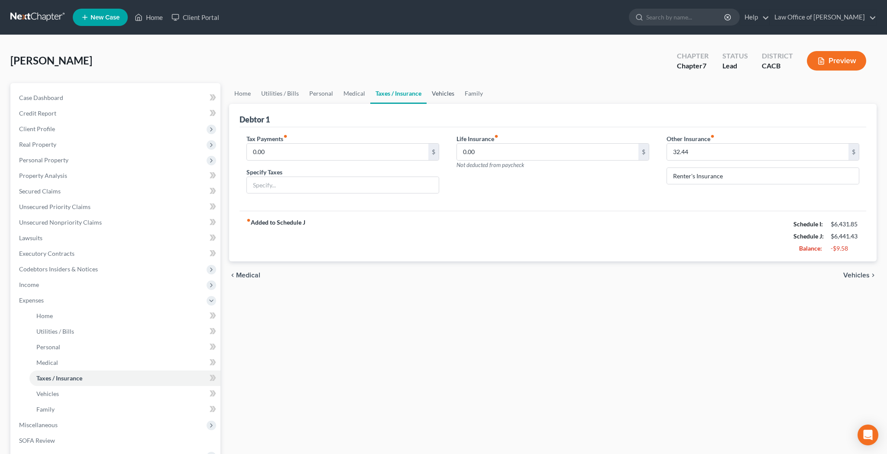
click at [440, 94] on link "Vehicles" at bounding box center [443, 93] width 33 height 21
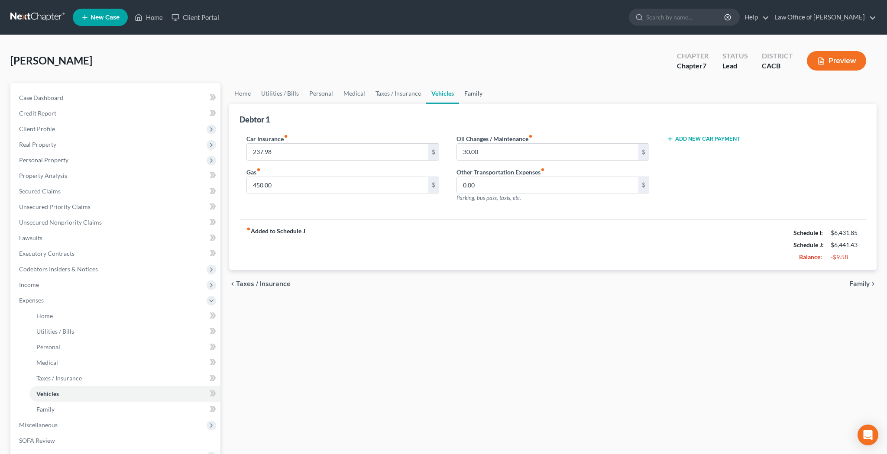
click at [473, 94] on link "Family" at bounding box center [473, 93] width 29 height 21
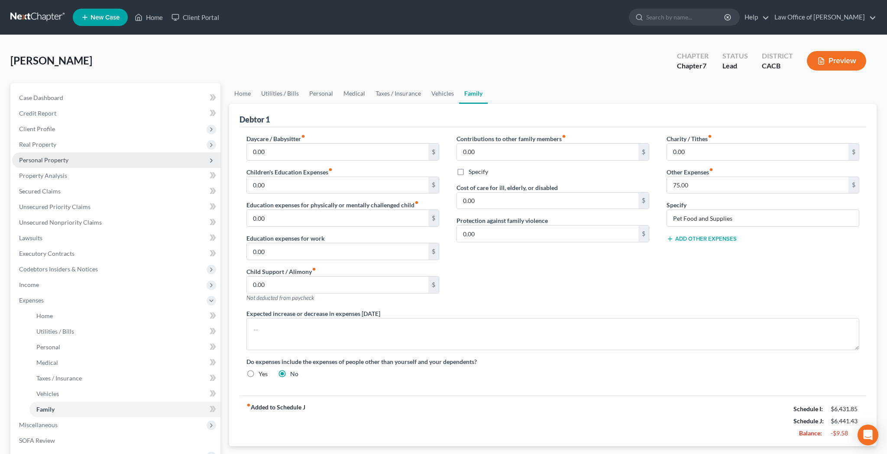
click at [74, 160] on span "Personal Property" at bounding box center [116, 160] width 208 height 16
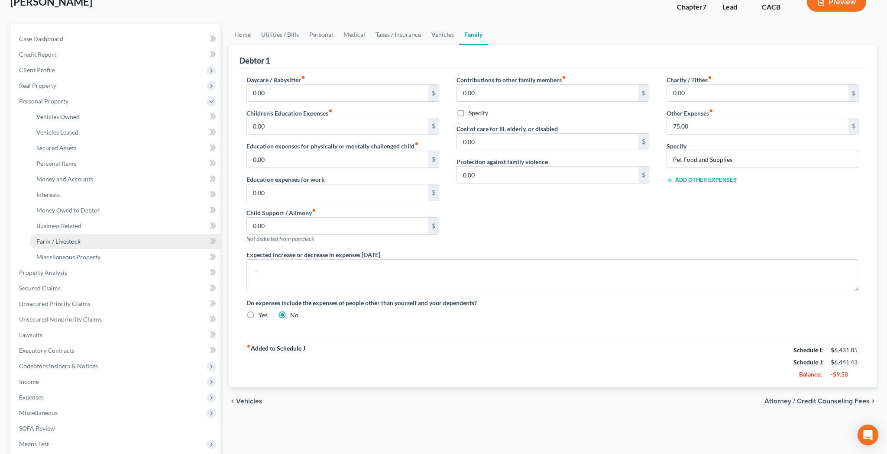
scroll to position [62, 0]
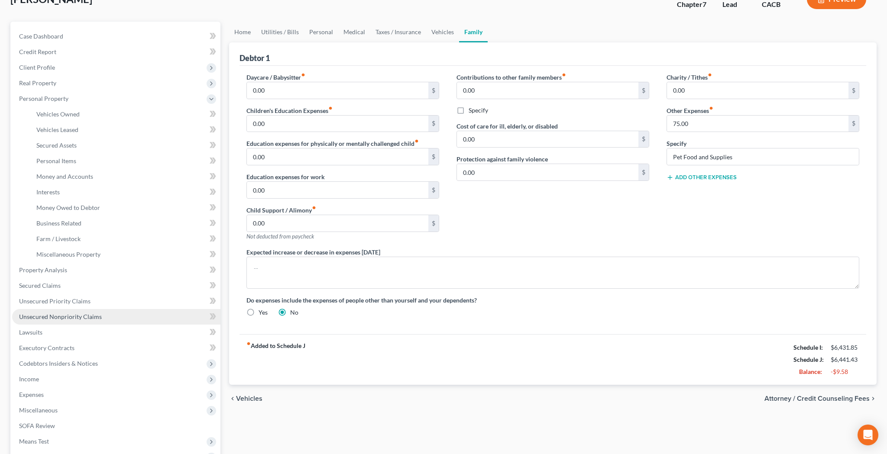
click at [70, 315] on span "Unsecured Nonpriority Claims" at bounding box center [60, 316] width 83 height 7
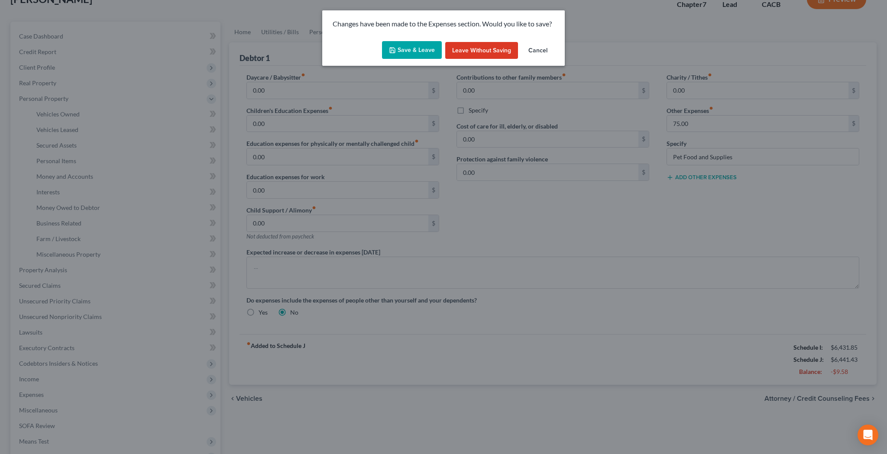
click at [408, 49] on button "Save & Leave" at bounding box center [412, 50] width 60 height 18
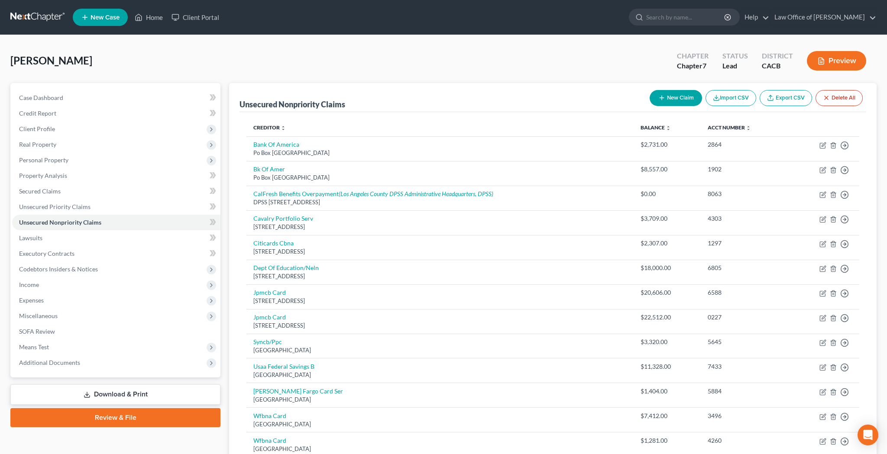
click at [680, 99] on button "New Claim" at bounding box center [676, 98] width 52 height 16
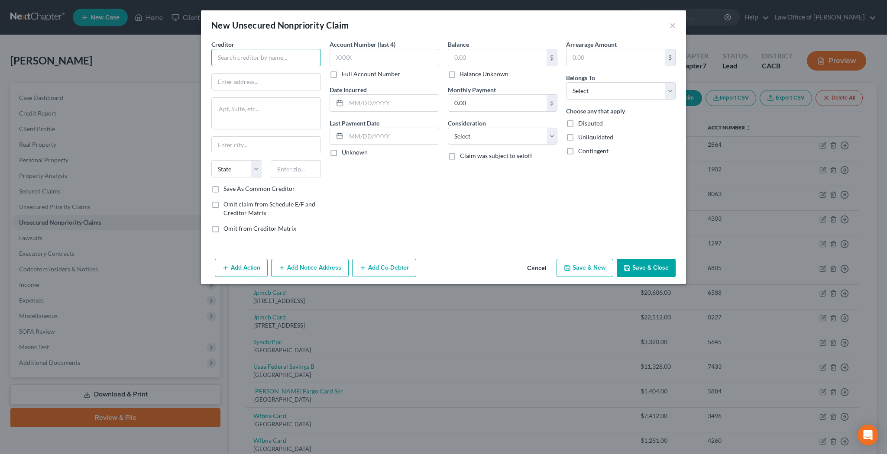
click at [230, 59] on input "text" at bounding box center [266, 57] width 110 height 17
type input "[PERSON_NAME]"
click at [225, 80] on input "text" at bounding box center [266, 82] width 109 height 16
click at [670, 26] on button "×" at bounding box center [673, 25] width 6 height 10
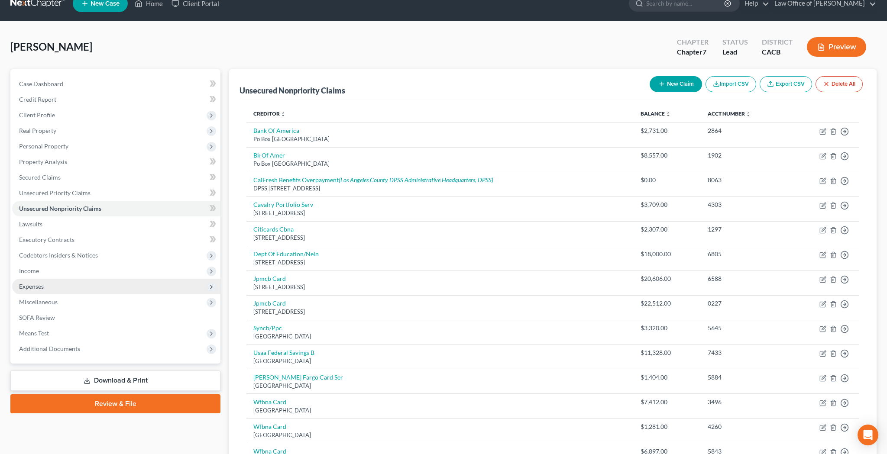
scroll to position [13, 0]
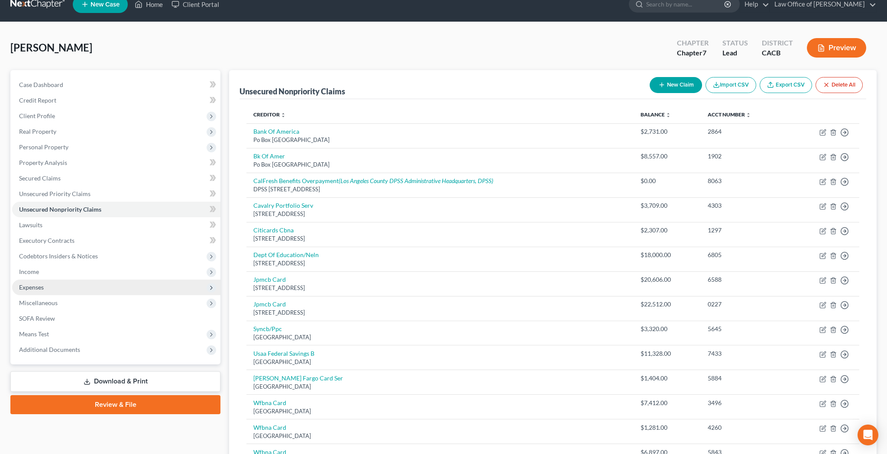
click at [60, 287] on span "Expenses" at bounding box center [116, 288] width 208 height 16
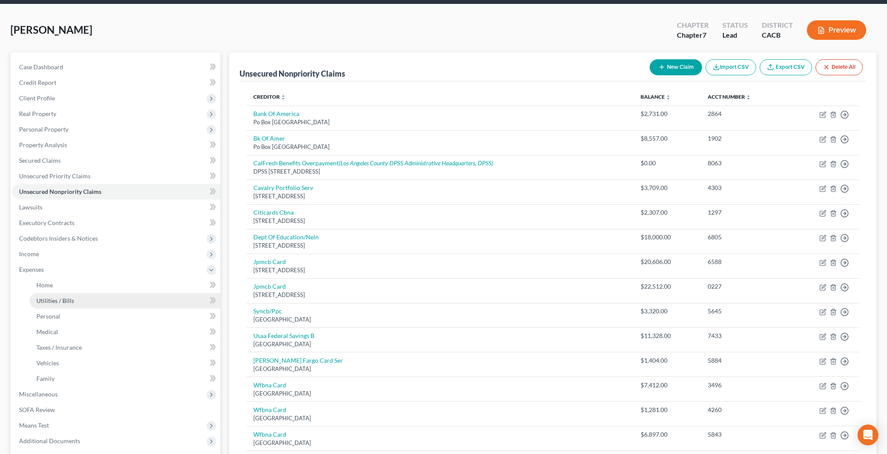
scroll to position [34, 0]
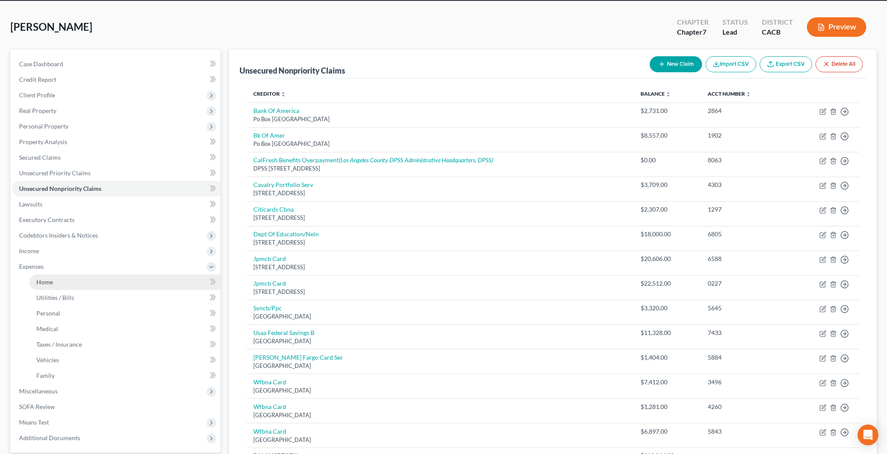
click at [60, 281] on link "Home" at bounding box center [124, 283] width 191 height 16
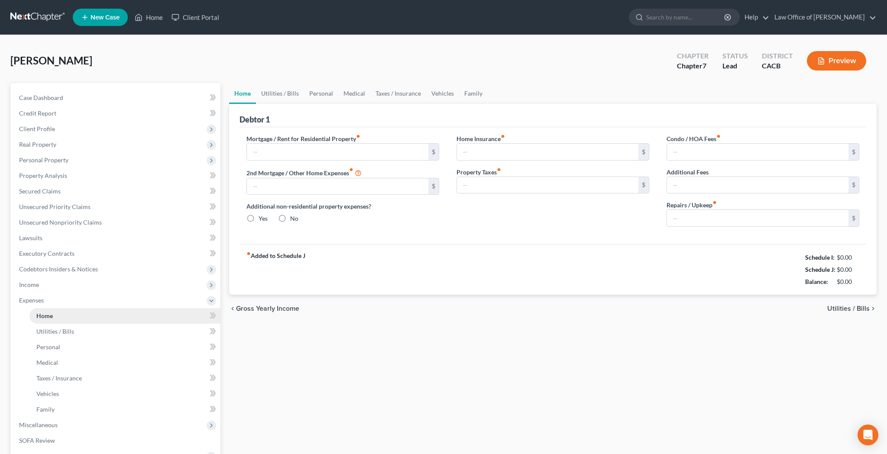
type input "3,100.00"
type input "0.00"
radio input "true"
type input "0.00"
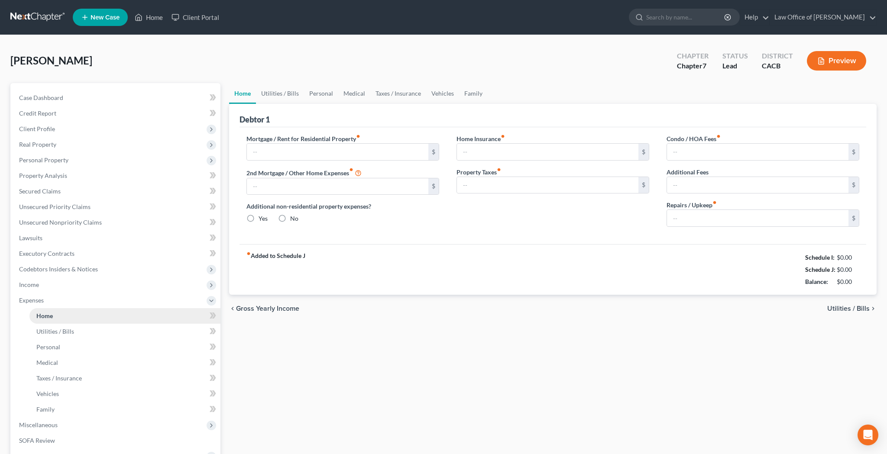
type input "0.00"
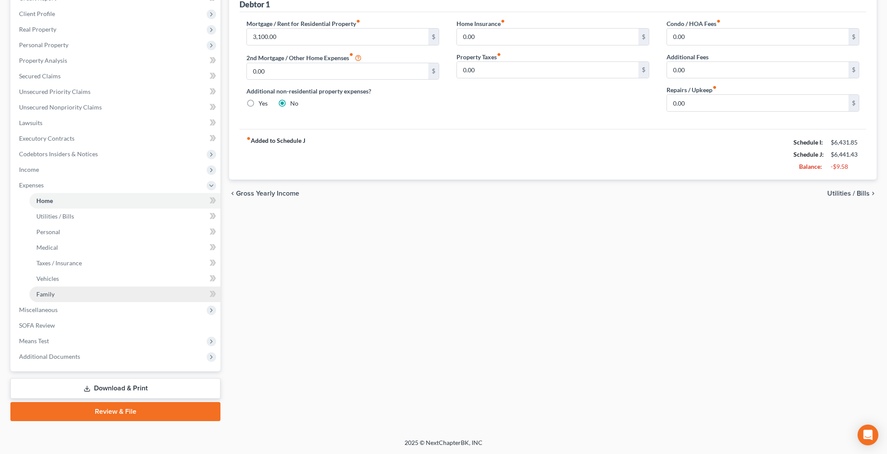
scroll to position [115, 0]
click at [71, 309] on span "Miscellaneous" at bounding box center [116, 310] width 208 height 16
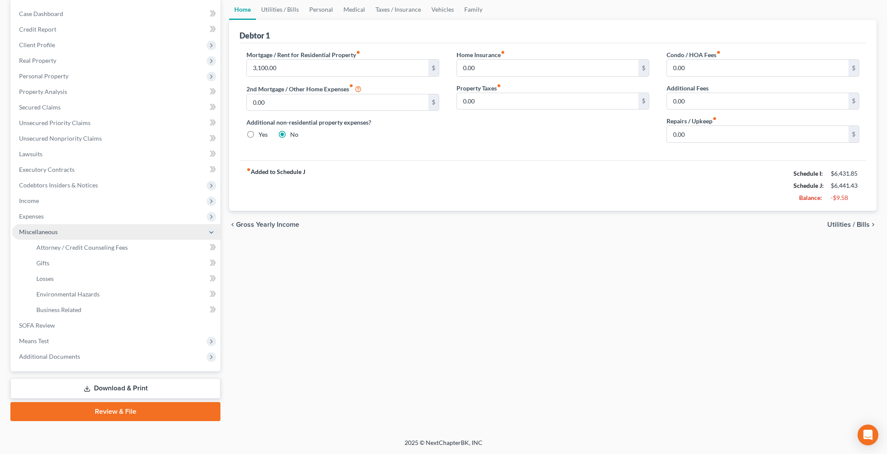
scroll to position [84, 0]
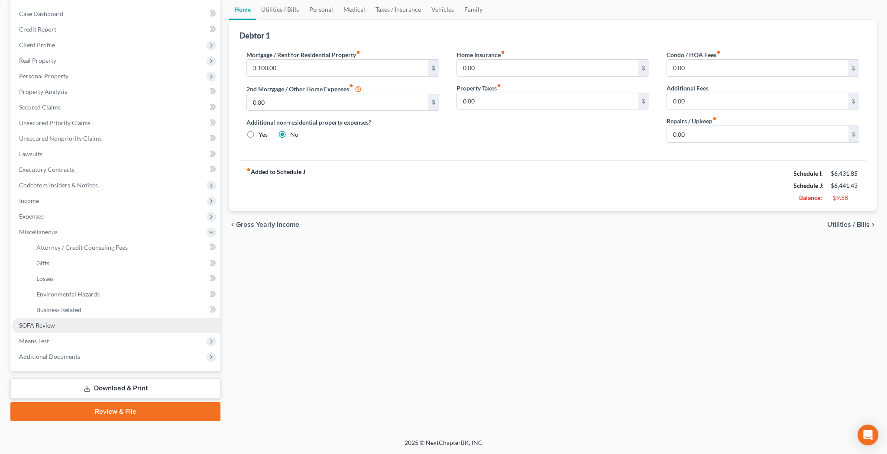
click at [61, 324] on link "SOFA Review" at bounding box center [116, 326] width 208 height 16
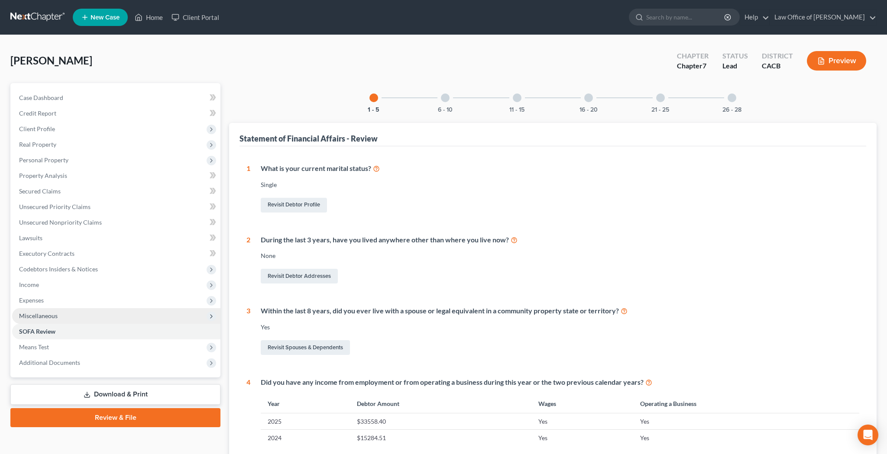
click at [66, 315] on span "Miscellaneous" at bounding box center [116, 316] width 208 height 16
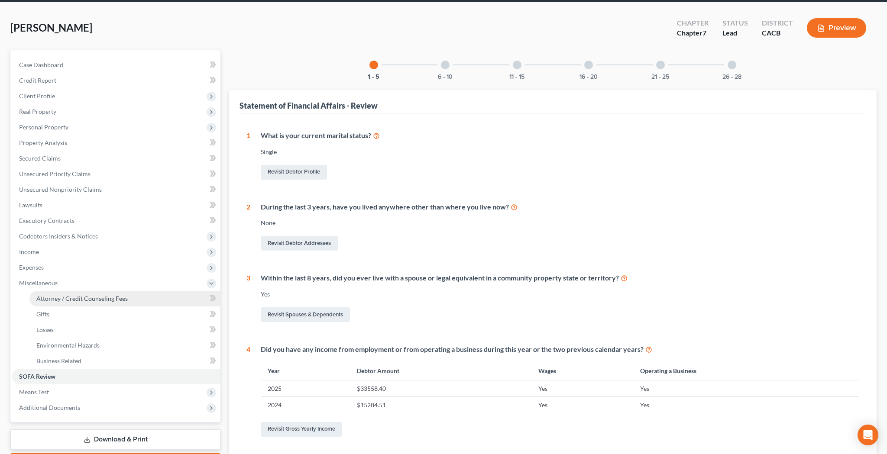
scroll to position [33, 0]
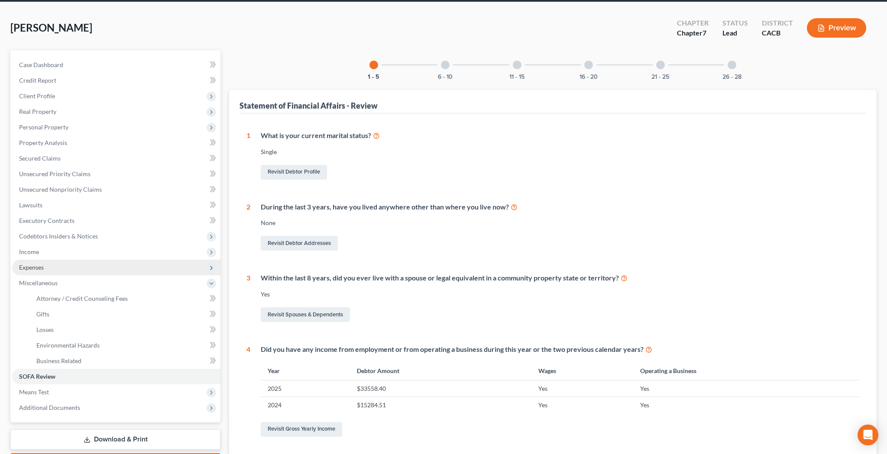
click at [62, 265] on span "Expenses" at bounding box center [116, 268] width 208 height 16
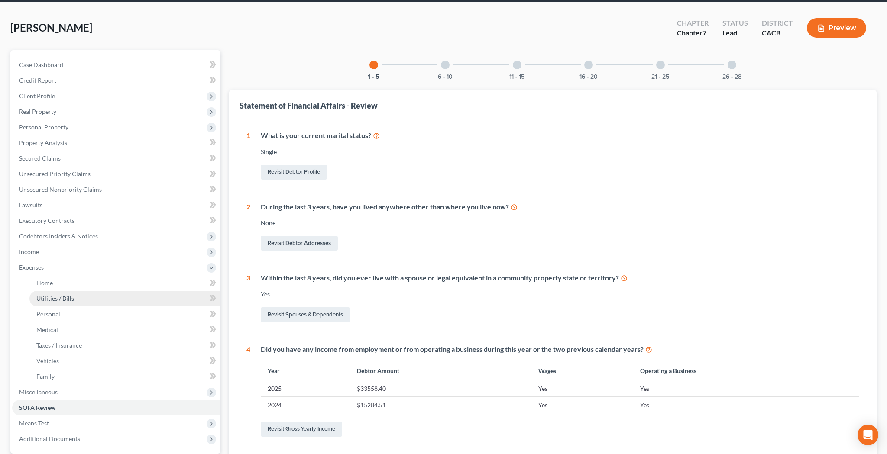
click at [60, 298] on span "Utilities / Bills" at bounding box center [55, 298] width 38 height 7
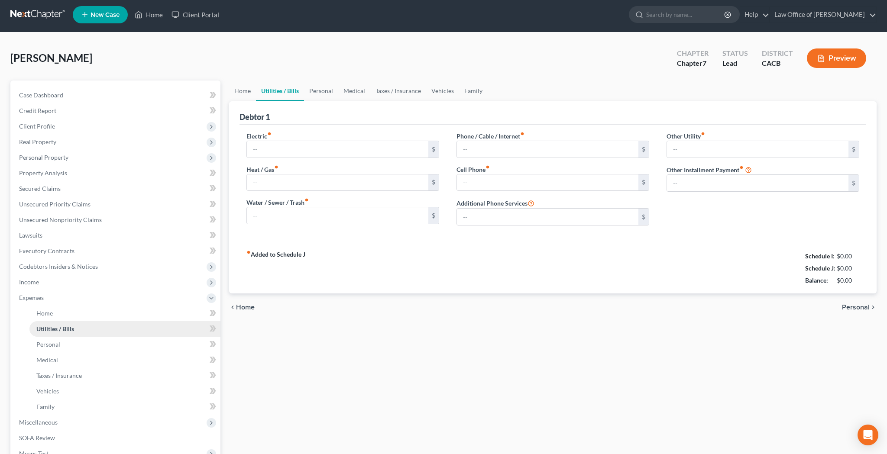
type input "216.45"
type input "21.85"
type input "29.44"
type input "91.24"
type input "296.03"
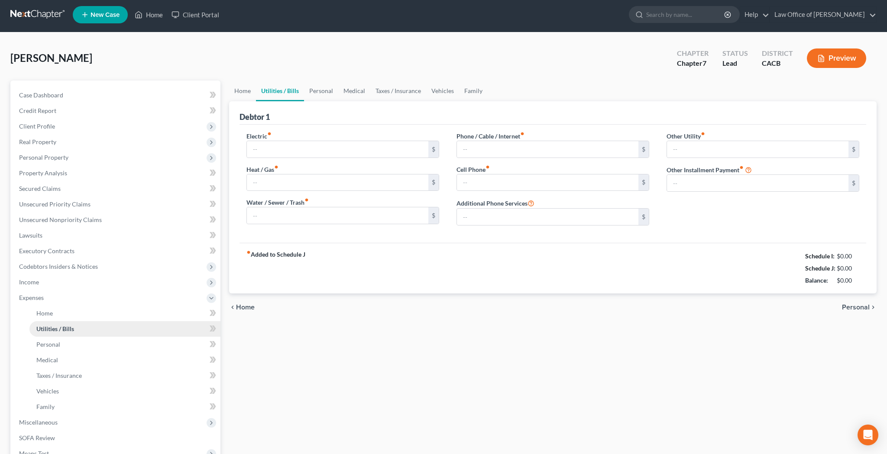
type input "0.00"
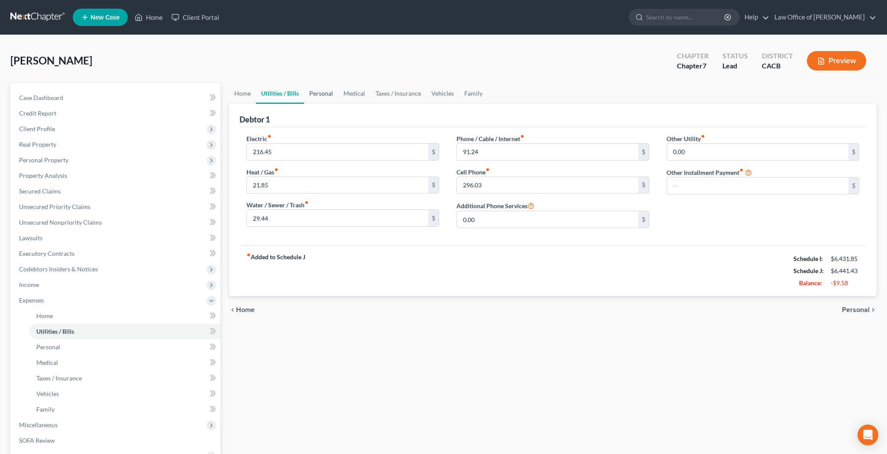
click at [330, 93] on link "Personal" at bounding box center [321, 93] width 34 height 21
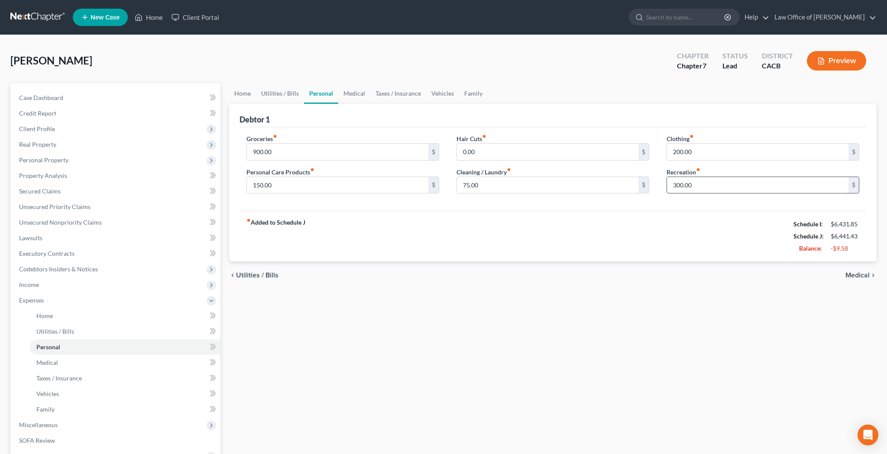
click at [714, 186] on input "300.00" at bounding box center [757, 185] width 181 height 16
click at [356, 96] on link "Medical" at bounding box center [354, 93] width 32 height 21
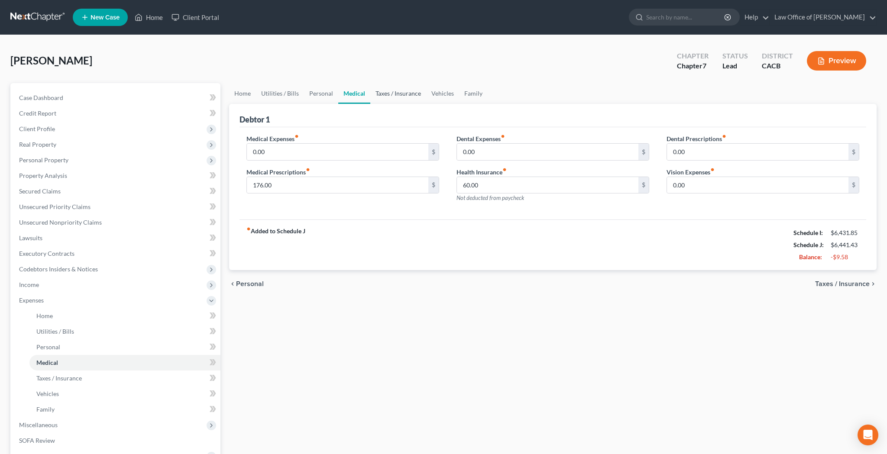
click at [398, 93] on link "Taxes / Insurance" at bounding box center [398, 93] width 56 height 21
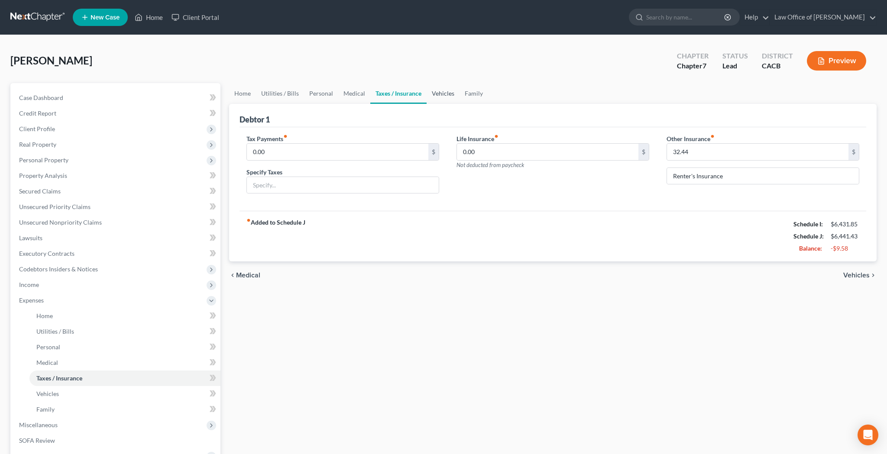
click at [450, 92] on link "Vehicles" at bounding box center [443, 93] width 33 height 21
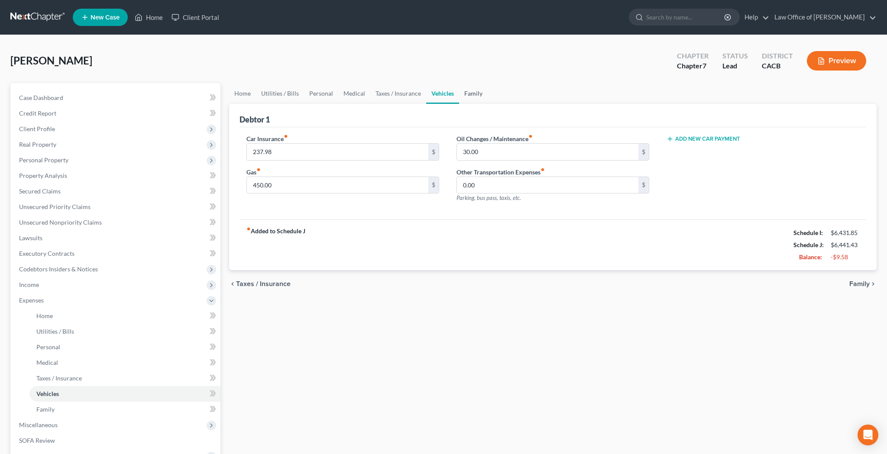
click at [472, 93] on link "Family" at bounding box center [473, 93] width 29 height 21
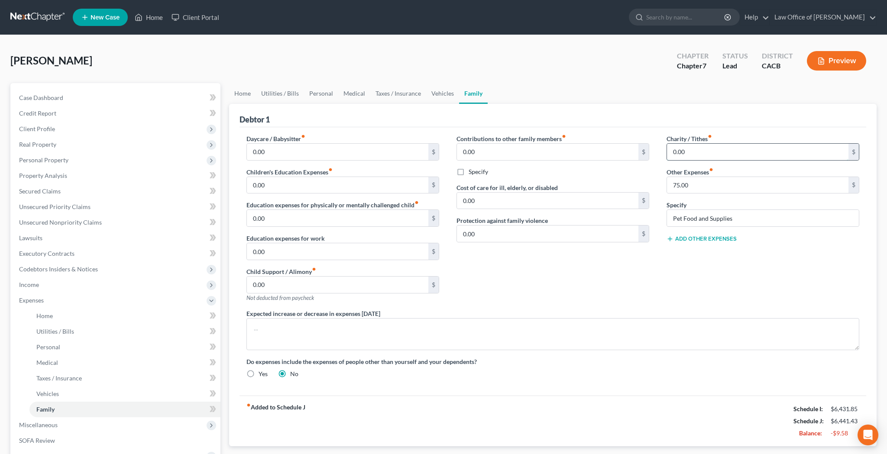
click at [686, 155] on input "0.00" at bounding box center [757, 152] width 181 height 16
type input "0.00"
click at [723, 222] on input "Pet Food and Supplies" at bounding box center [763, 218] width 192 height 16
click at [396, 97] on link "Taxes / Insurance" at bounding box center [398, 93] width 56 height 21
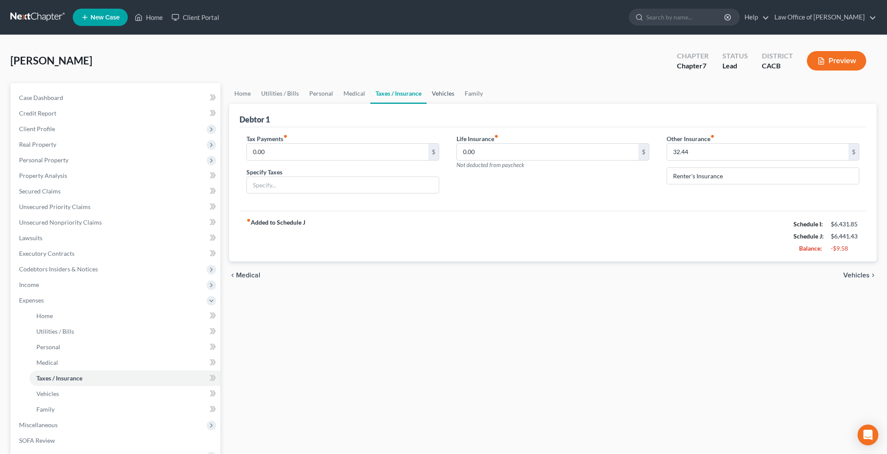
click at [442, 96] on link "Vehicles" at bounding box center [443, 93] width 33 height 21
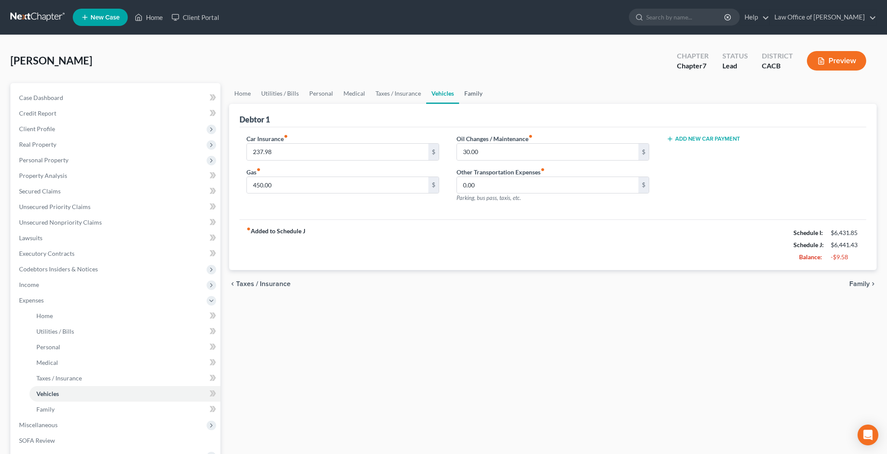
click at [467, 94] on link "Family" at bounding box center [473, 93] width 29 height 21
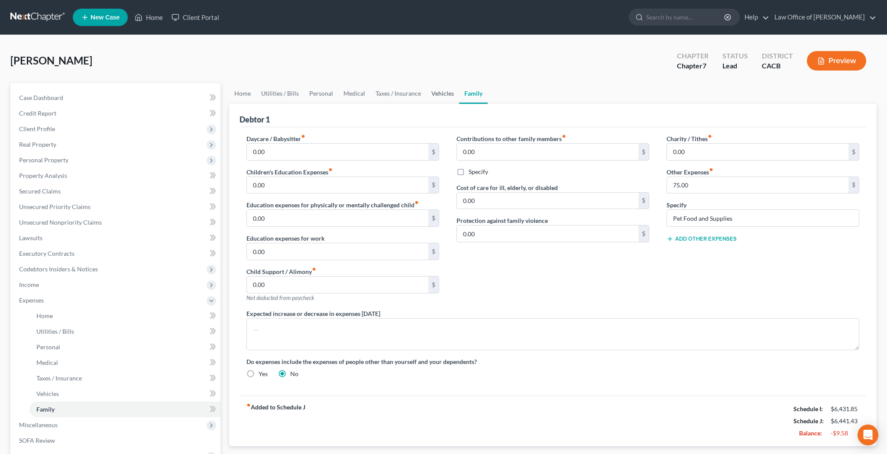
click at [437, 90] on link "Vehicles" at bounding box center [442, 93] width 33 height 21
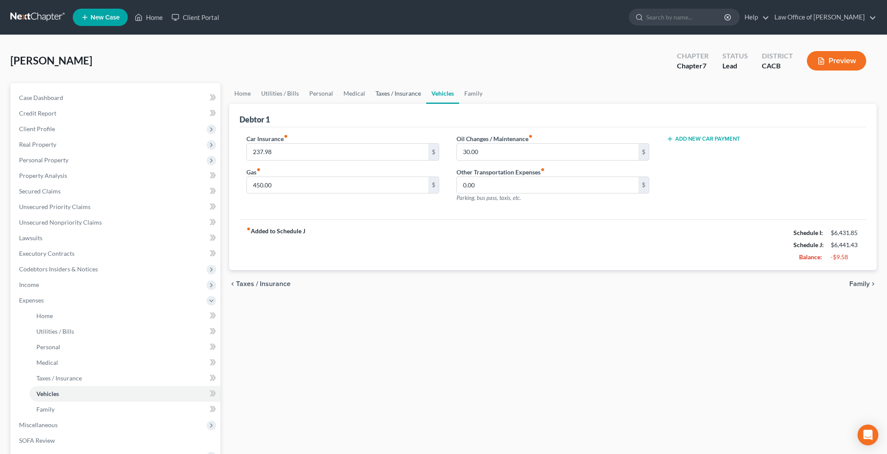
click at [401, 95] on link "Taxes / Insurance" at bounding box center [398, 93] width 56 height 21
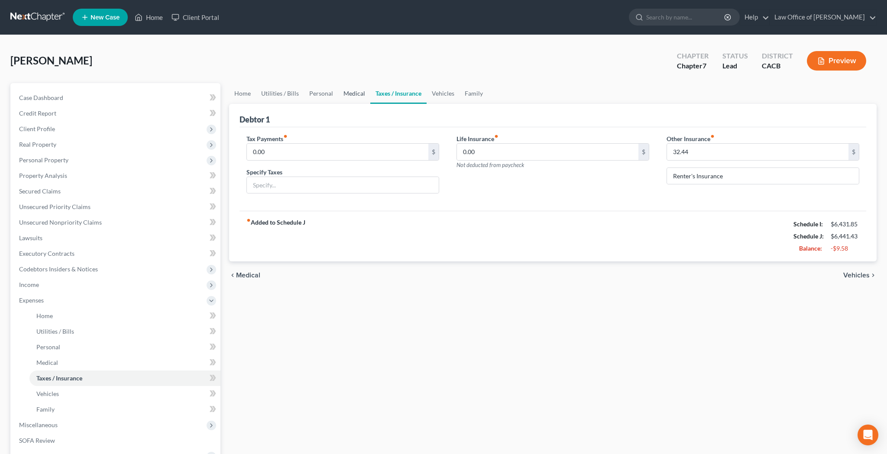
click at [351, 95] on link "Medical" at bounding box center [354, 93] width 32 height 21
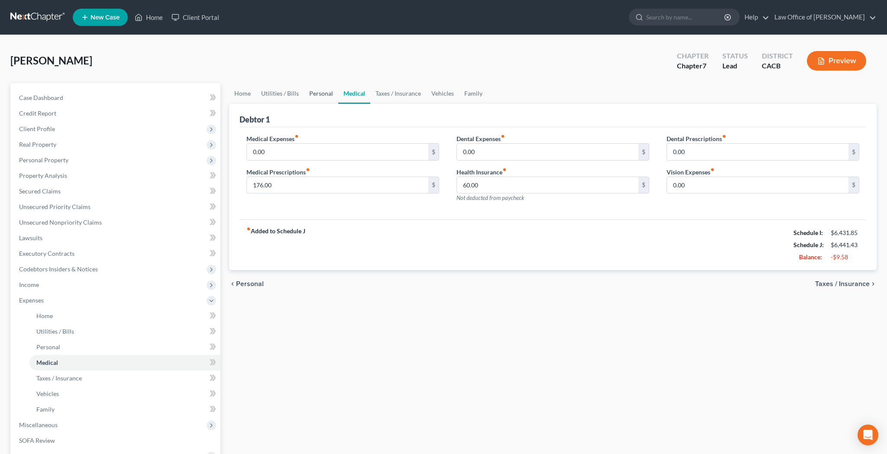
click at [320, 96] on link "Personal" at bounding box center [321, 93] width 34 height 21
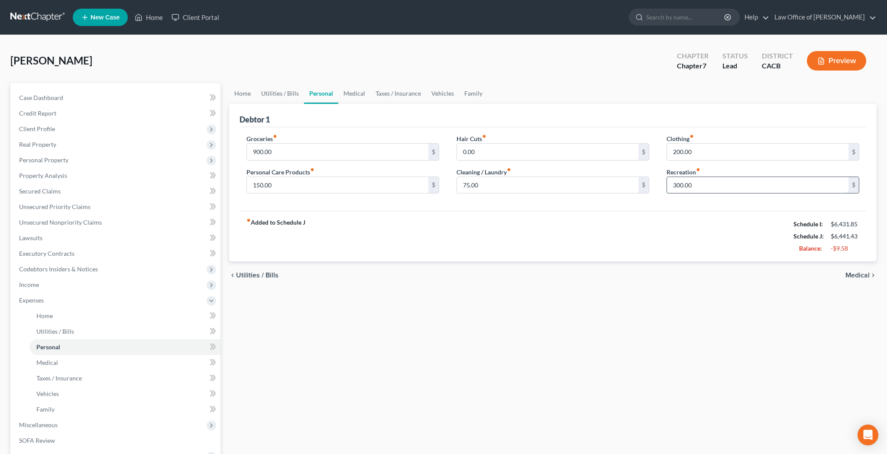
click at [700, 185] on input "300.00" at bounding box center [757, 185] width 181 height 16
click at [673, 230] on div "fiber_manual_record Added to Schedule J Schedule I: $6,431.85 Schedule J: $6,54…" at bounding box center [553, 236] width 627 height 51
click at [696, 151] on input "200.00" at bounding box center [757, 152] width 181 height 16
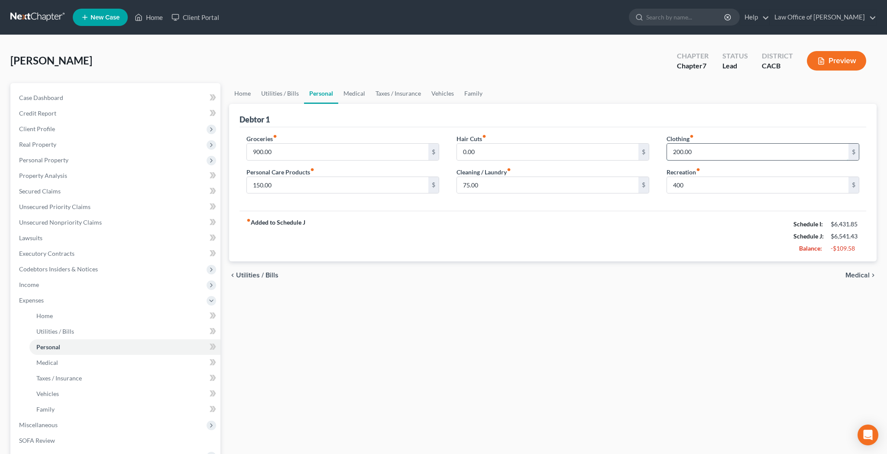
click at [696, 151] on input "200.00" at bounding box center [757, 152] width 181 height 16
click at [688, 217] on div "fiber_manual_record Added to Schedule J Schedule I: $6,431.85 Schedule J: $6,64…" at bounding box center [553, 236] width 627 height 51
click at [503, 188] on input "75.00" at bounding box center [547, 185] width 181 height 16
click at [499, 228] on div "fiber_manual_record Added to Schedule J Schedule I: $6,431.85 Schedule J: $6,66…" at bounding box center [553, 236] width 627 height 51
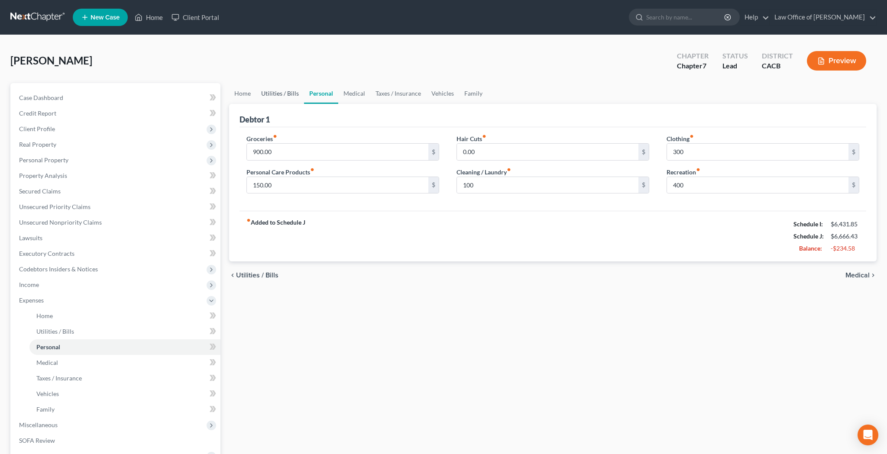
click at [284, 94] on link "Utilities / Bills" at bounding box center [280, 93] width 48 height 21
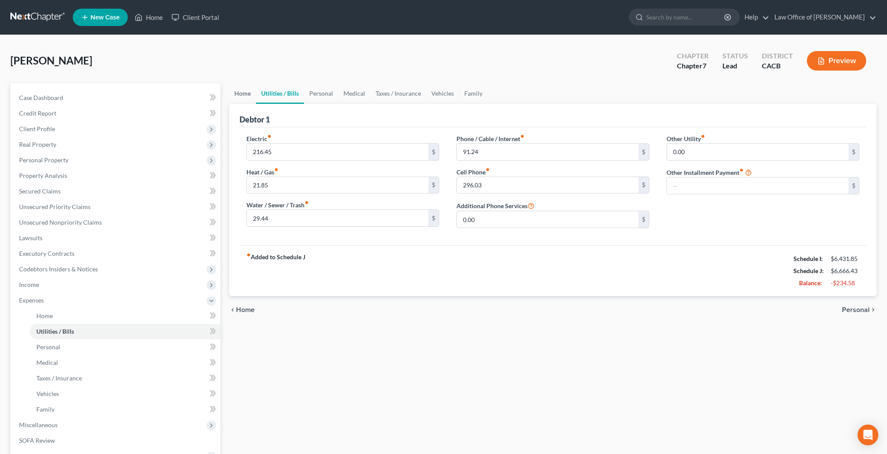
click at [241, 93] on link "Home" at bounding box center [242, 93] width 27 height 21
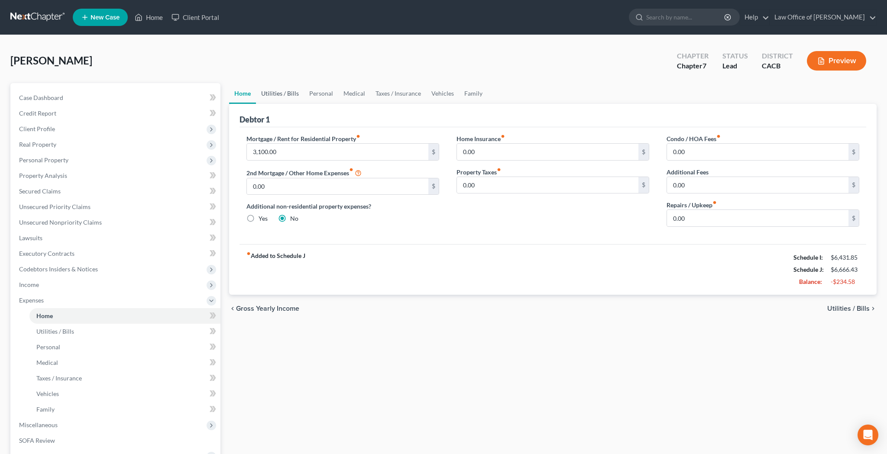
click at [274, 95] on link "Utilities / Bills" at bounding box center [280, 93] width 48 height 21
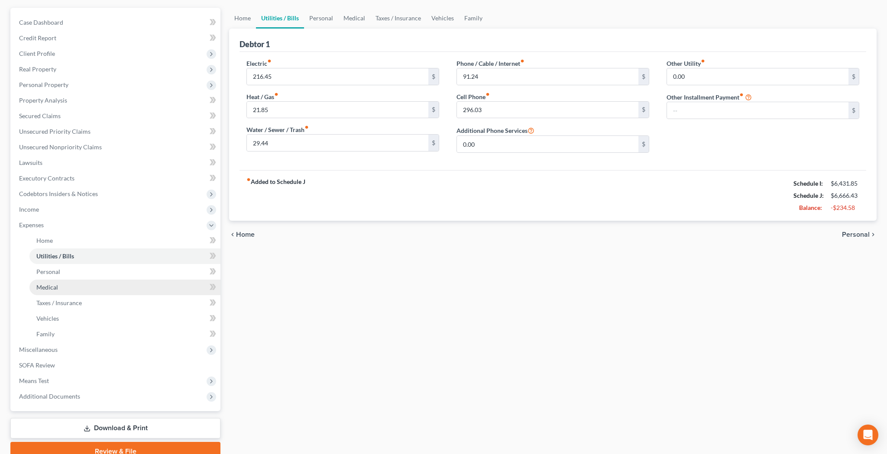
scroll to position [78, 0]
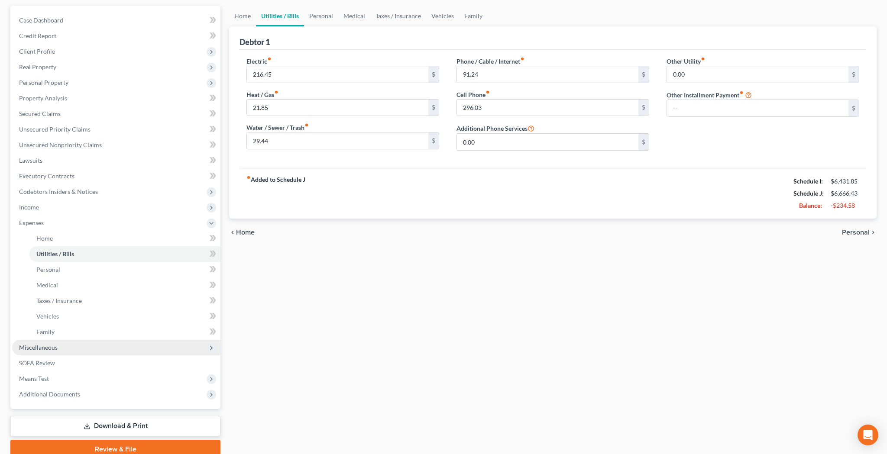
click at [100, 346] on span "Miscellaneous" at bounding box center [116, 348] width 208 height 16
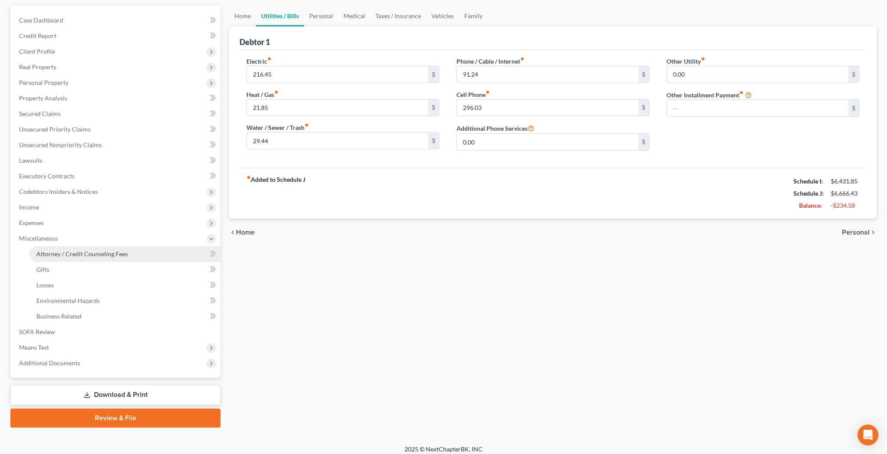
click at [97, 256] on span "Attorney / Credit Counseling Fees" at bounding box center [81, 253] width 91 height 7
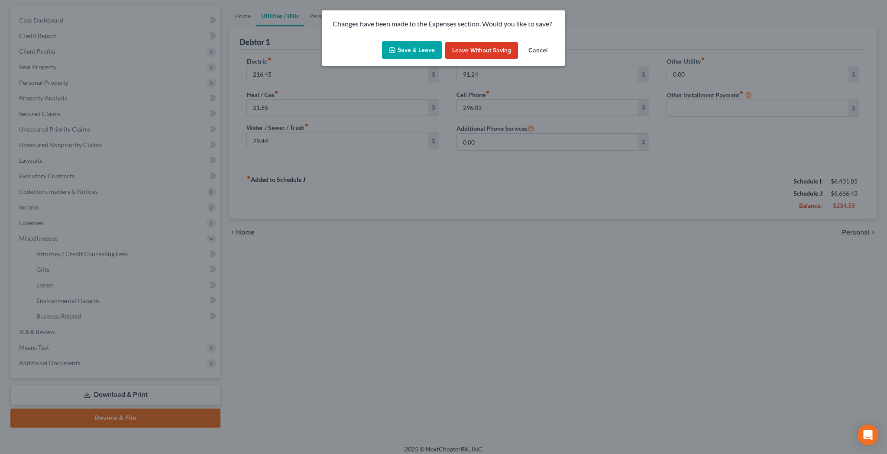
click at [417, 48] on button "Save & Leave" at bounding box center [412, 50] width 60 height 18
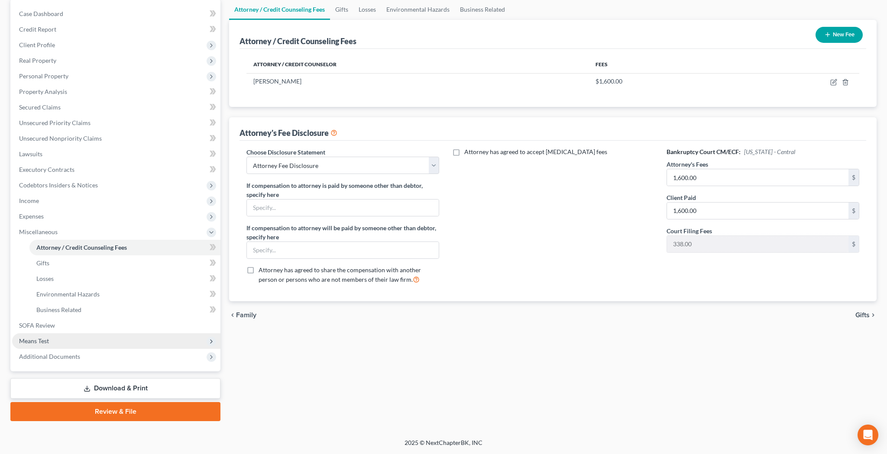
scroll to position [84, 0]
click at [74, 353] on span "Additional Documents" at bounding box center [49, 356] width 61 height 7
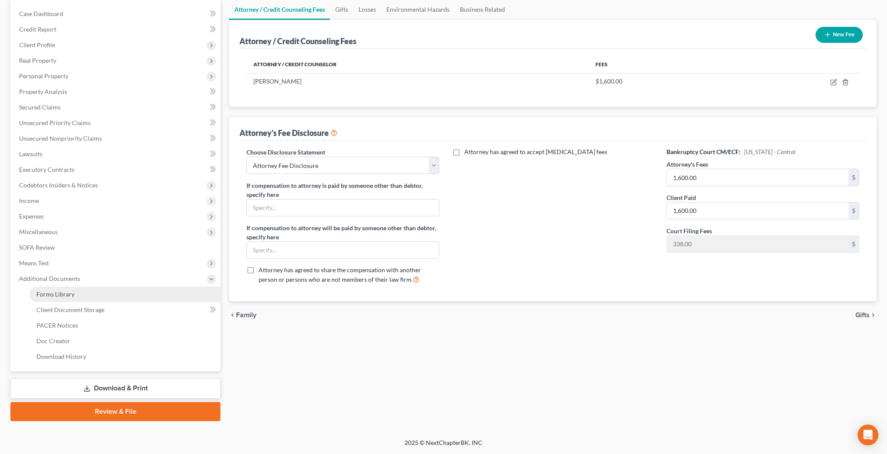
click at [80, 295] on link "Forms Library" at bounding box center [124, 295] width 191 height 16
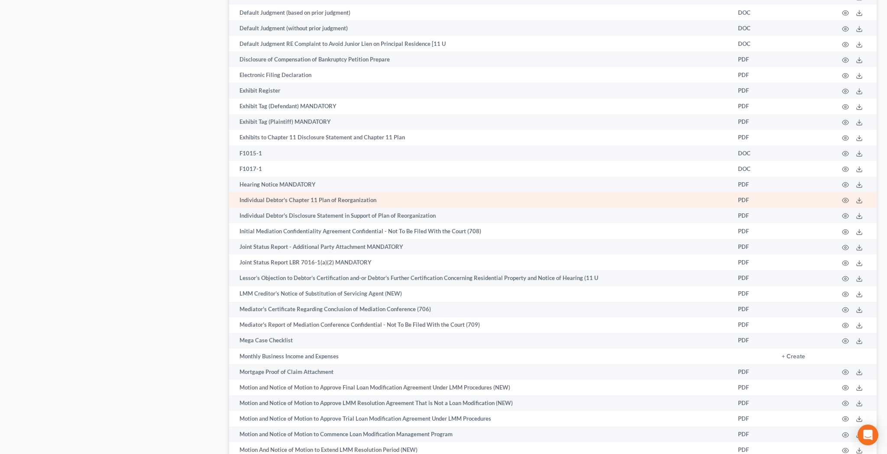
scroll to position [1733, 0]
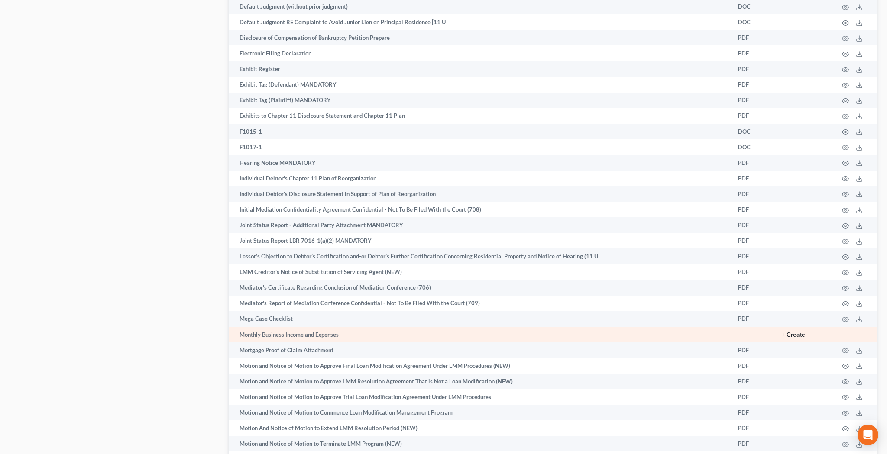
click at [799, 332] on button "+ Create" at bounding box center [793, 335] width 23 height 6
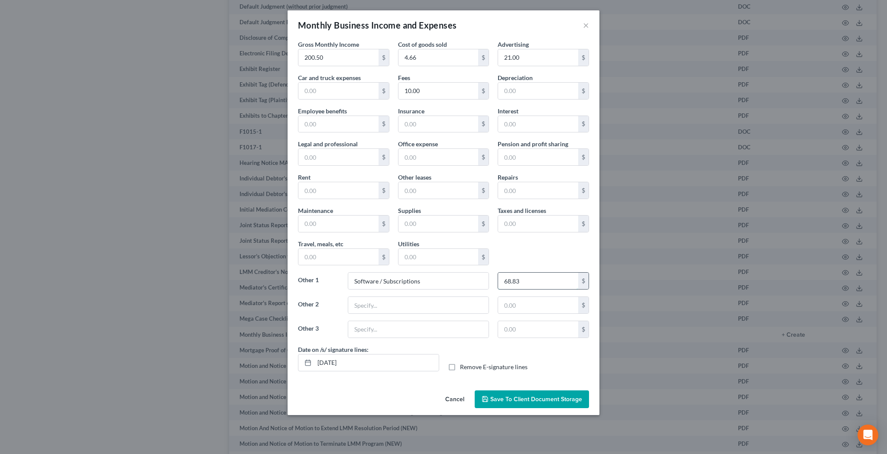
click at [534, 284] on input "68.83" at bounding box center [538, 281] width 80 height 16
click at [460, 368] on label "Remove E-signature lines" at bounding box center [494, 367] width 68 height 9
click at [463, 368] on input "Remove E-signature lines" at bounding box center [466, 366] width 6 height 6
click at [509, 405] on button "Save to Client Document Storage" at bounding box center [532, 400] width 114 height 18
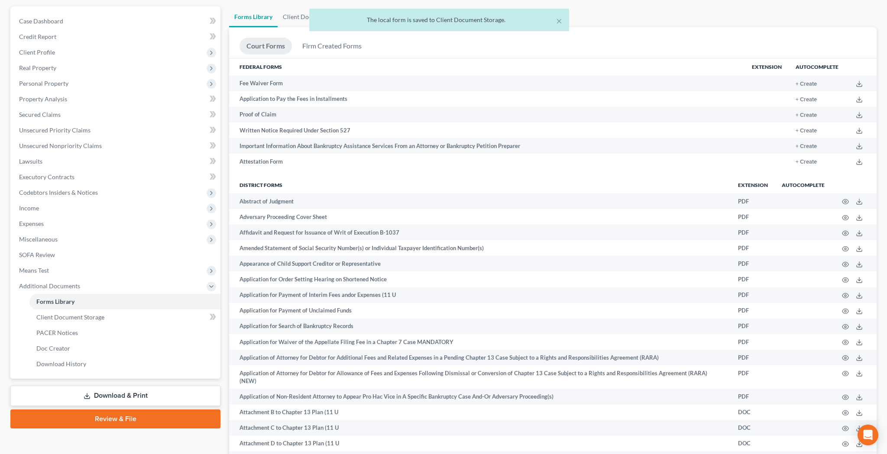
scroll to position [94, 0]
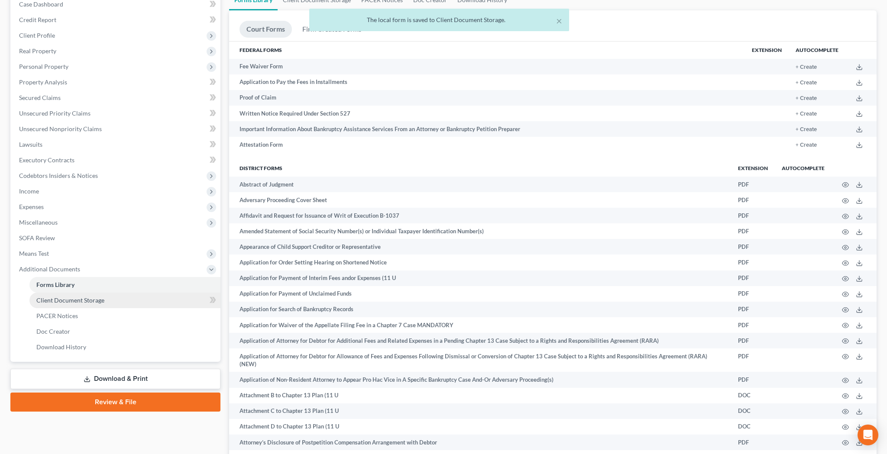
click at [102, 303] on span "Client Document Storage" at bounding box center [70, 300] width 68 height 7
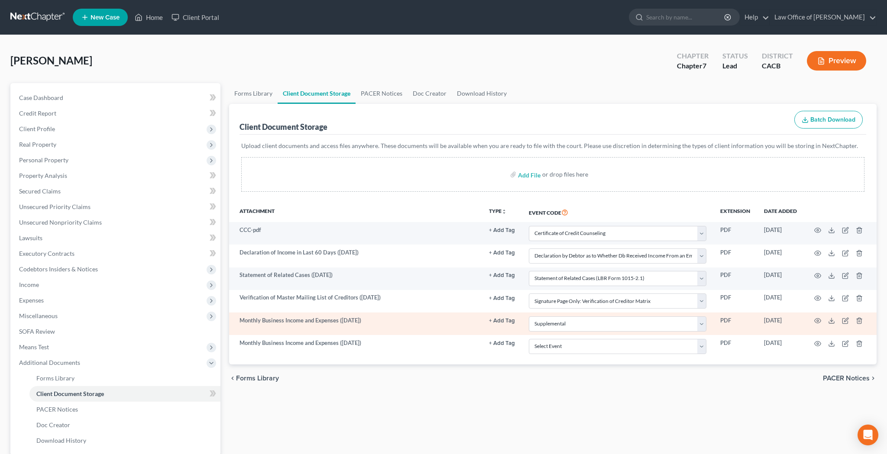
click at [863, 322] on td at bounding box center [840, 324] width 73 height 23
click at [859, 322] on line "button" at bounding box center [859, 322] width 0 height 2
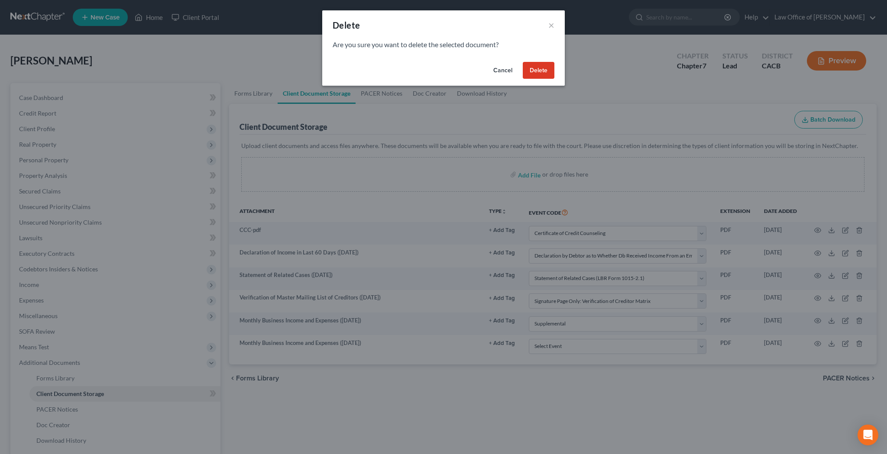
click at [541, 71] on button "Delete" at bounding box center [539, 70] width 32 height 17
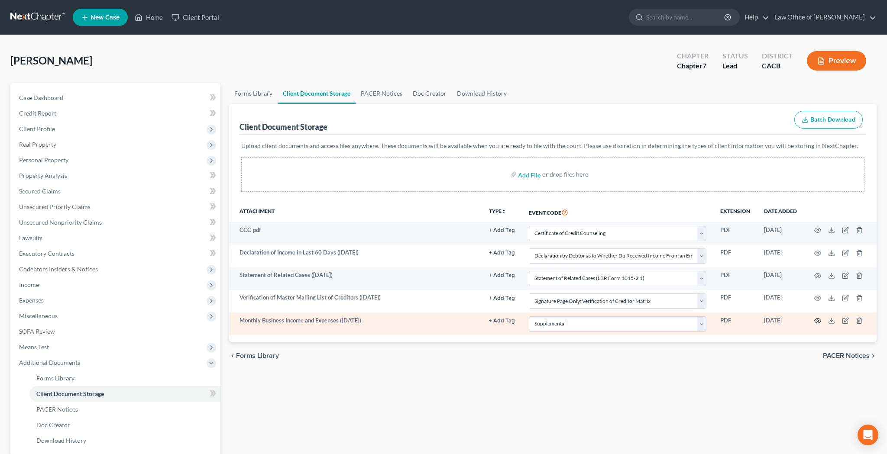
click at [818, 323] on icon "button" at bounding box center [817, 320] width 7 height 7
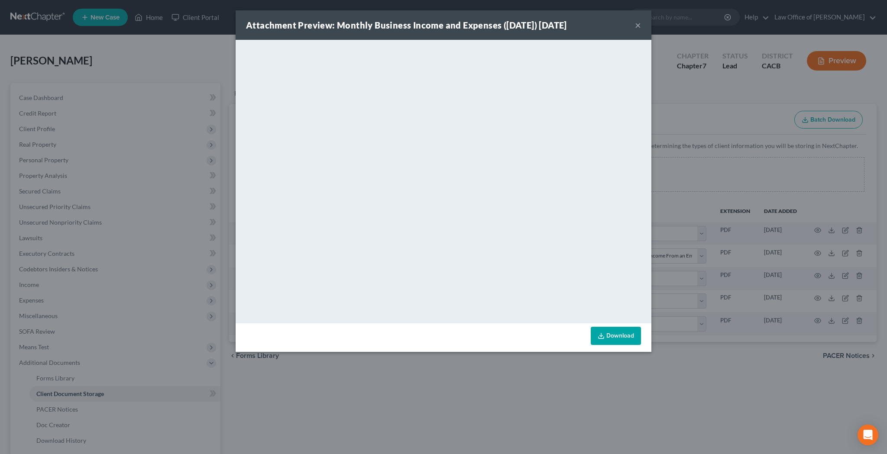
click at [618, 336] on link "Download" at bounding box center [616, 336] width 50 height 18
click at [640, 24] on button "×" at bounding box center [638, 25] width 6 height 10
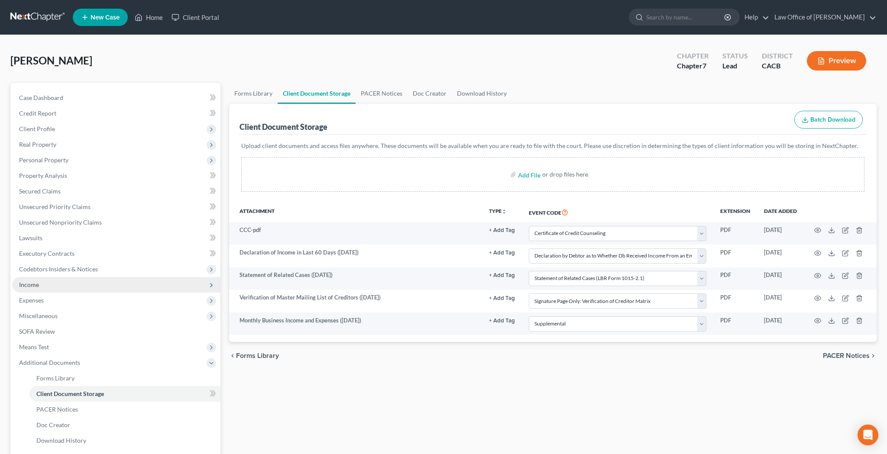
click at [64, 285] on span "Income" at bounding box center [116, 285] width 208 height 16
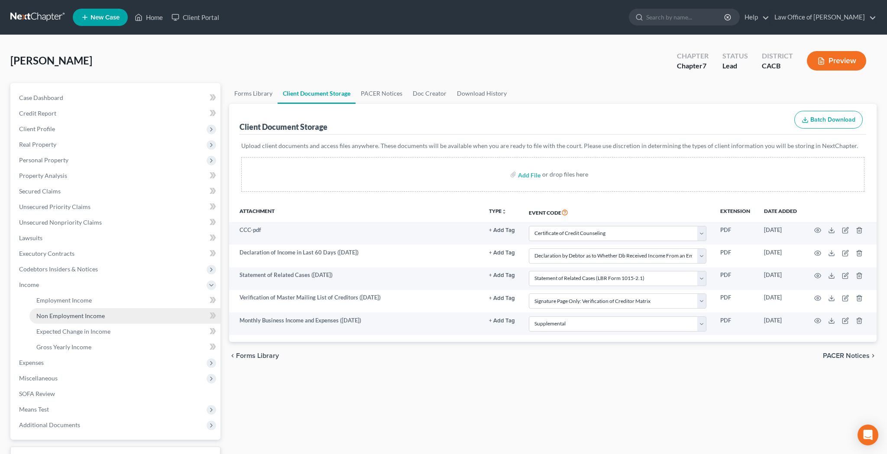
click at [68, 316] on span "Non Employment Income" at bounding box center [70, 315] width 68 height 7
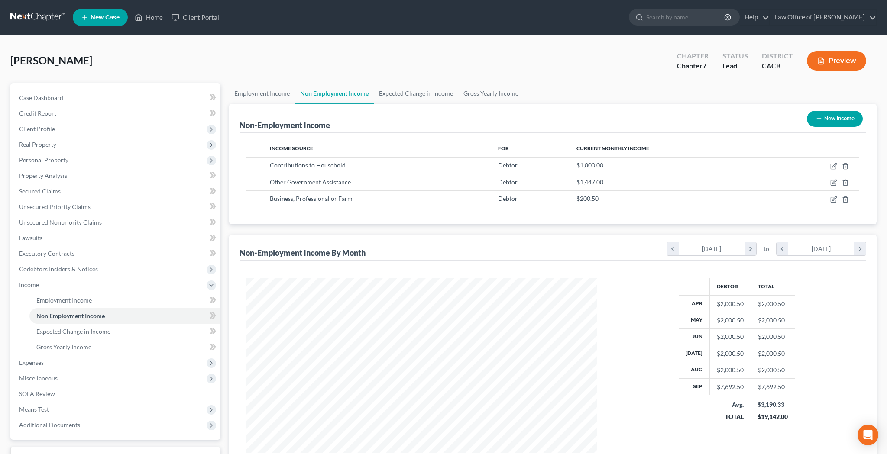
scroll to position [175, 368]
click at [830, 201] on icon "button" at bounding box center [833, 199] width 7 height 7
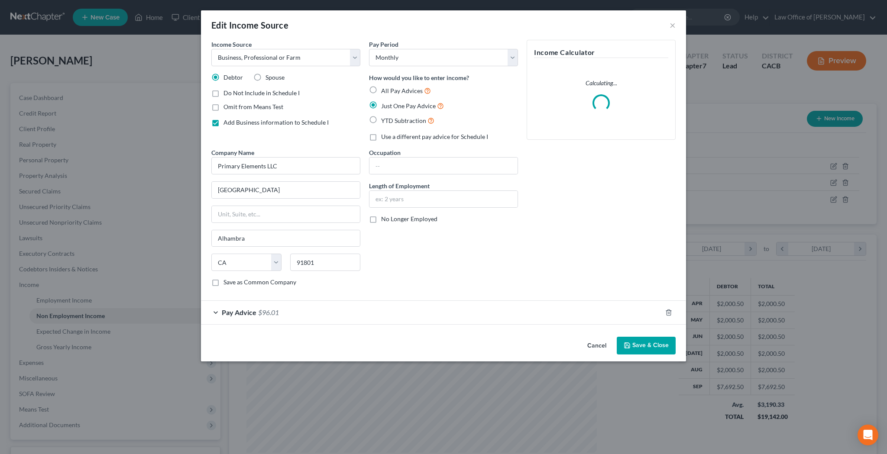
click at [216, 310] on div "Pay Advice $96.01" at bounding box center [431, 312] width 461 height 23
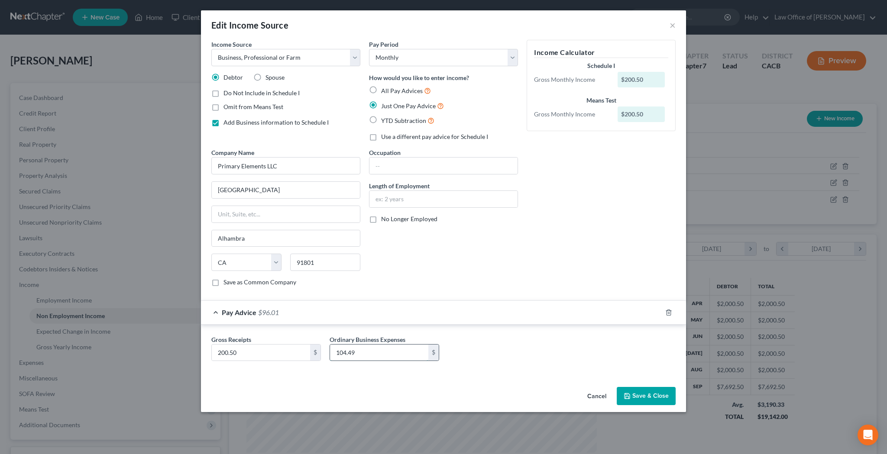
click at [368, 356] on input "104.49" at bounding box center [379, 353] width 98 height 16
click at [644, 393] on button "Save & Close" at bounding box center [646, 396] width 59 height 18
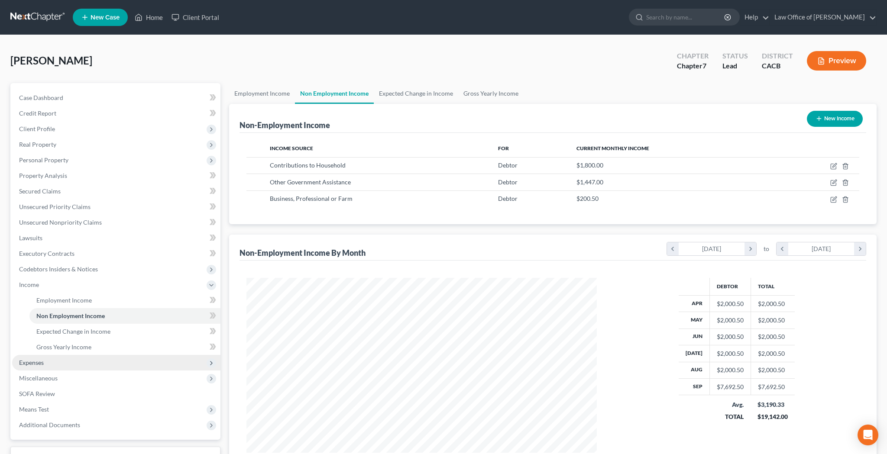
click at [70, 365] on span "Expenses" at bounding box center [116, 363] width 208 height 16
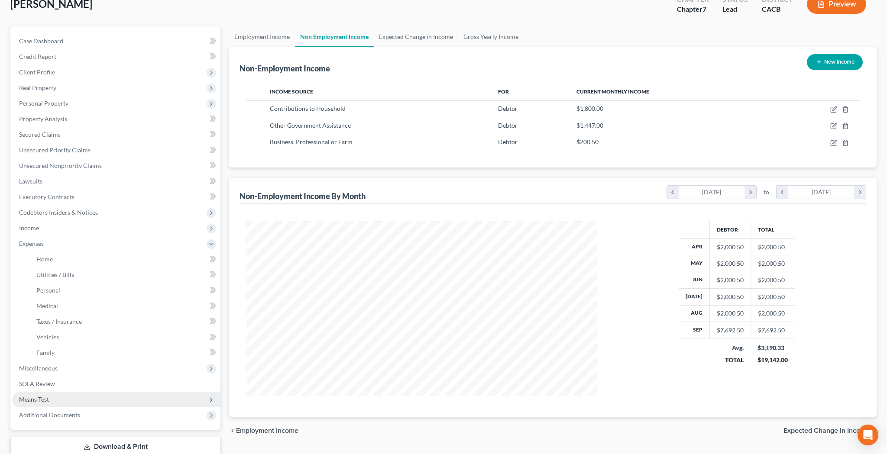
scroll to position [62, 0]
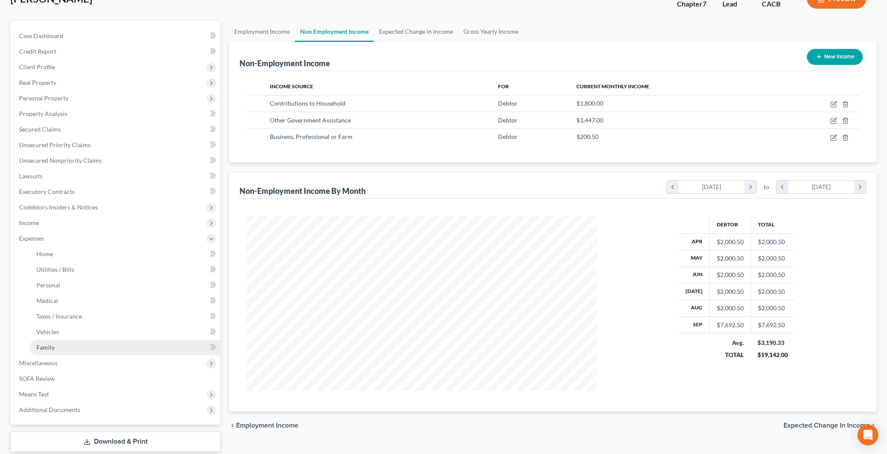
click at [91, 348] on link "Family" at bounding box center [124, 348] width 191 height 16
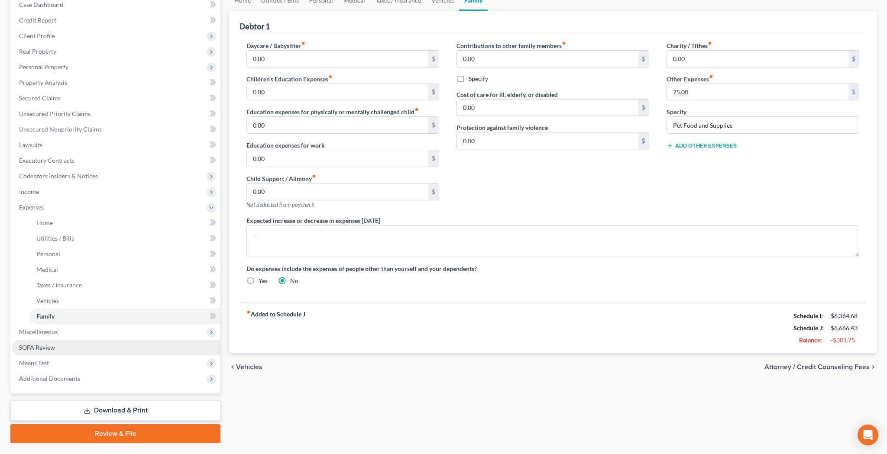
scroll to position [98, 0]
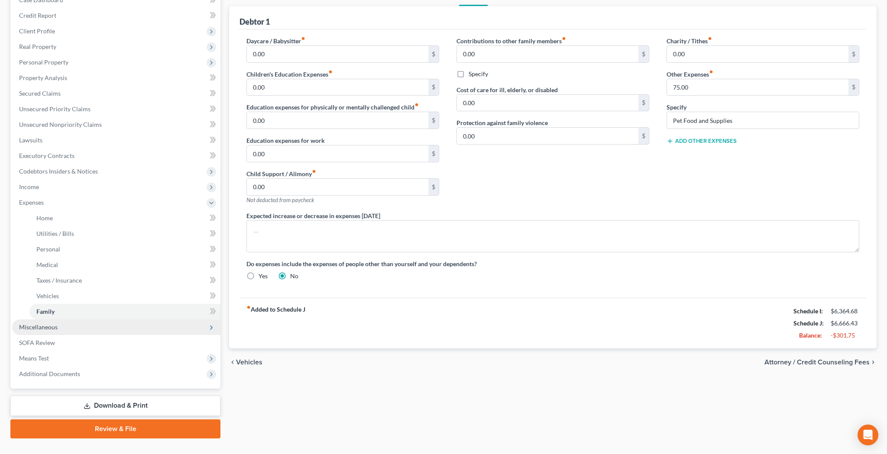
click at [73, 329] on span "Miscellaneous" at bounding box center [116, 328] width 208 height 16
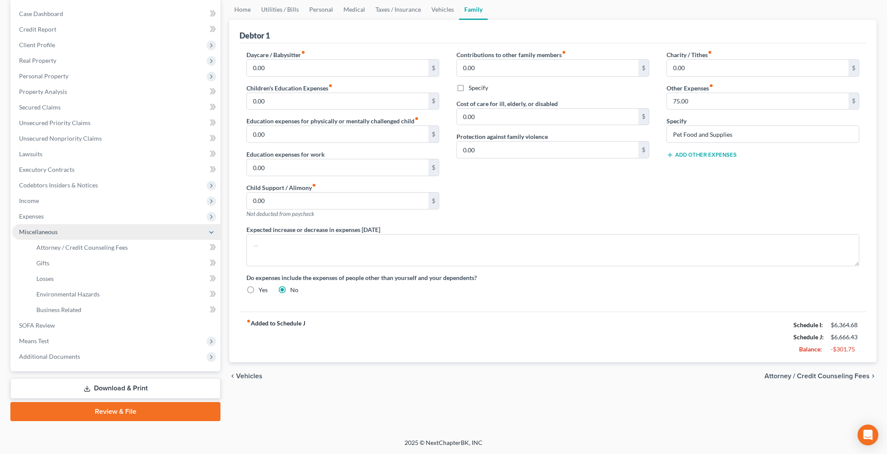
scroll to position [84, 0]
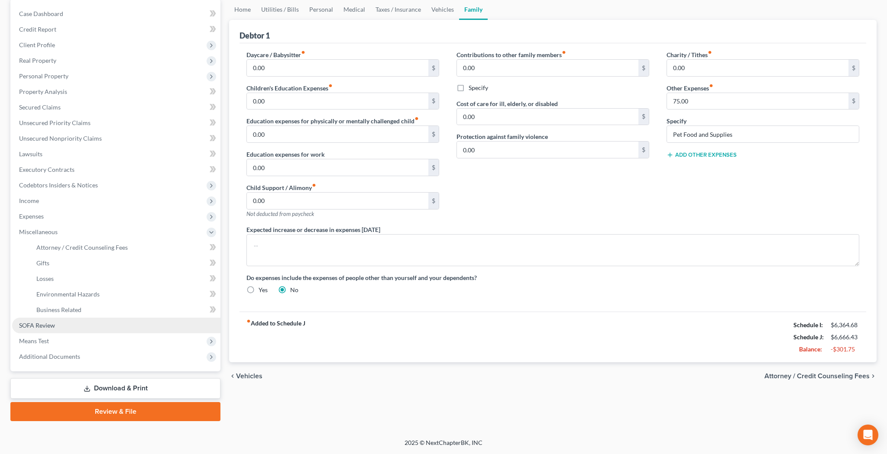
click at [56, 326] on link "SOFA Review" at bounding box center [116, 326] width 208 height 16
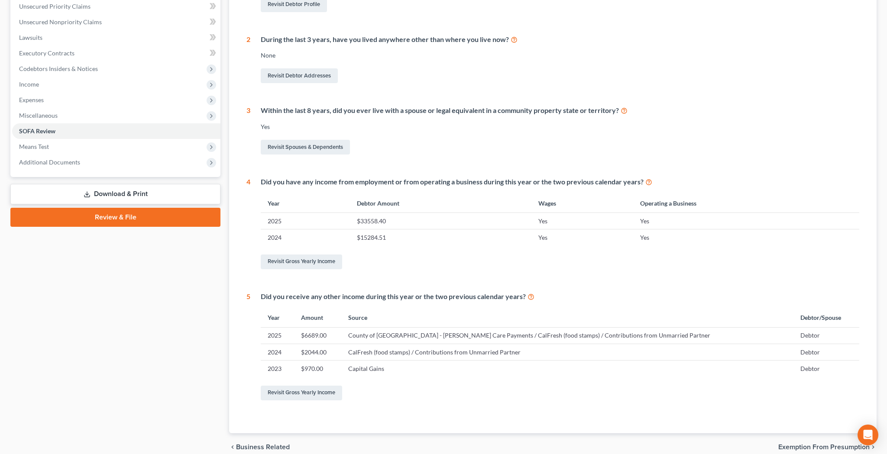
scroll to position [201, 0]
click at [290, 260] on link "Revisit Gross Yearly Income" at bounding box center [301, 261] width 81 height 15
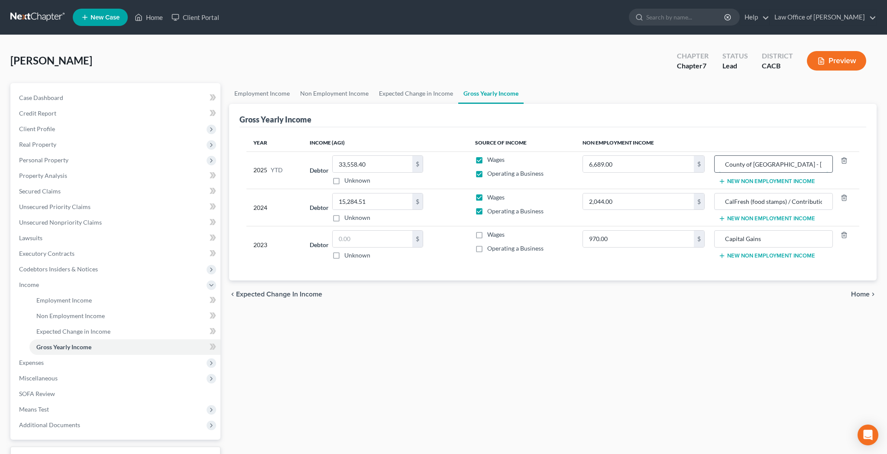
click at [793, 165] on input "County of [GEOGRAPHIC_DATA] - [PERSON_NAME] Care Payments / CalFresh (food stam…" at bounding box center [773, 164] width 109 height 16
click at [651, 165] on input "6,689.00" at bounding box center [638, 164] width 111 height 16
click at [660, 182] on td "24,689 $" at bounding box center [644, 170] width 136 height 37
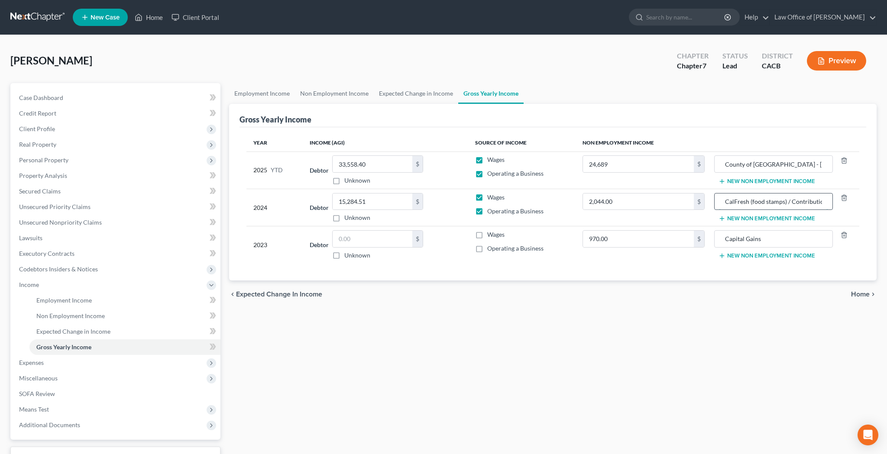
click at [794, 199] on input "CalFresh (food stamps) / Contributions from Unmarried Partner" at bounding box center [773, 202] width 109 height 16
click at [632, 202] on input "2,044.00" at bounding box center [638, 202] width 111 height 16
click at [591, 203] on input "023,644" at bounding box center [638, 202] width 111 height 16
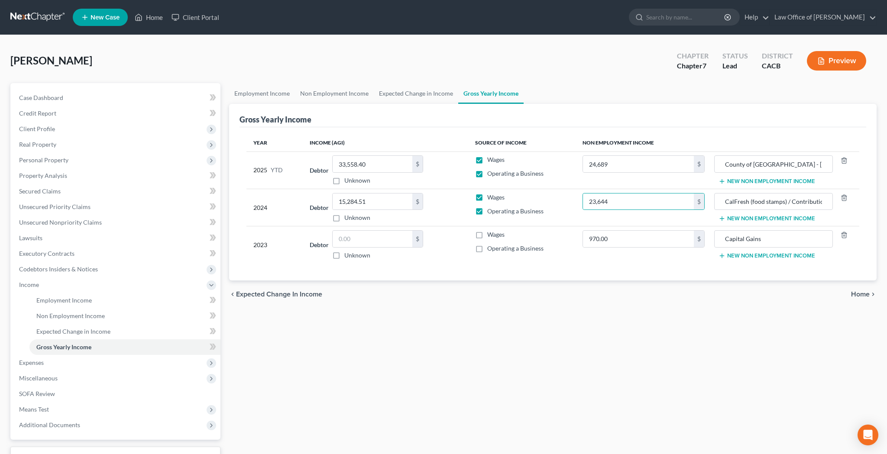
click at [621, 263] on div "Year Income (AGI) Source of Income Non Employment Income 2025 YTD Debtor 33,558…" at bounding box center [553, 204] width 627 height 154
click at [623, 239] on input "970.00" at bounding box center [638, 239] width 111 height 16
click at [617, 262] on td "22,570 $" at bounding box center [644, 245] width 136 height 37
click at [787, 242] on input "Capital Gains" at bounding box center [773, 239] width 109 height 16
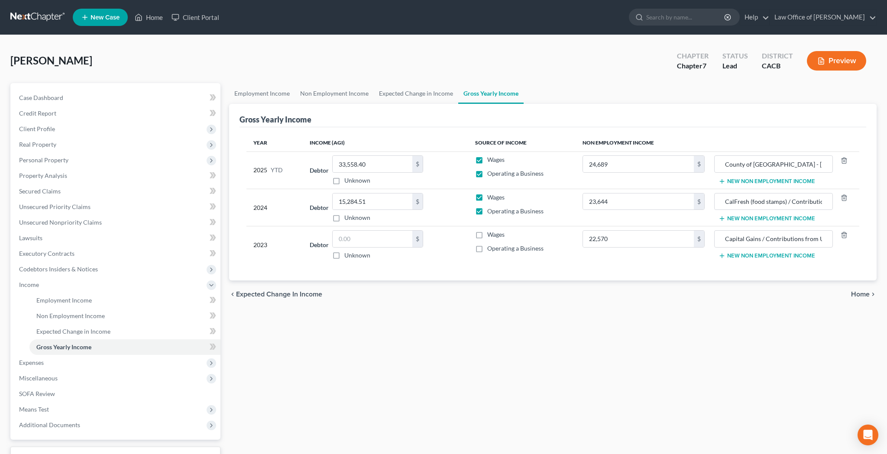
click at [730, 270] on div "Year Income (AGI) Source of Income Non Employment Income 2025 YTD Debtor 33,558…" at bounding box center [553, 204] width 627 height 154
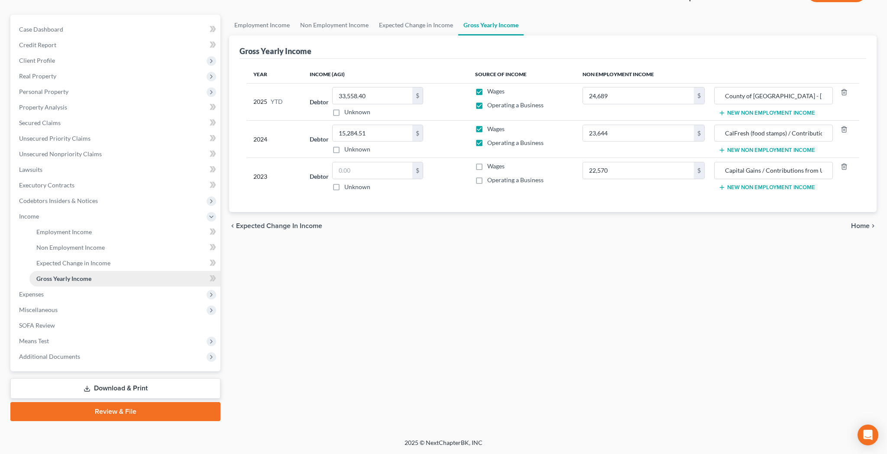
scroll to position [68, 0]
click at [70, 324] on link "SOFA Review" at bounding box center [116, 326] width 208 height 16
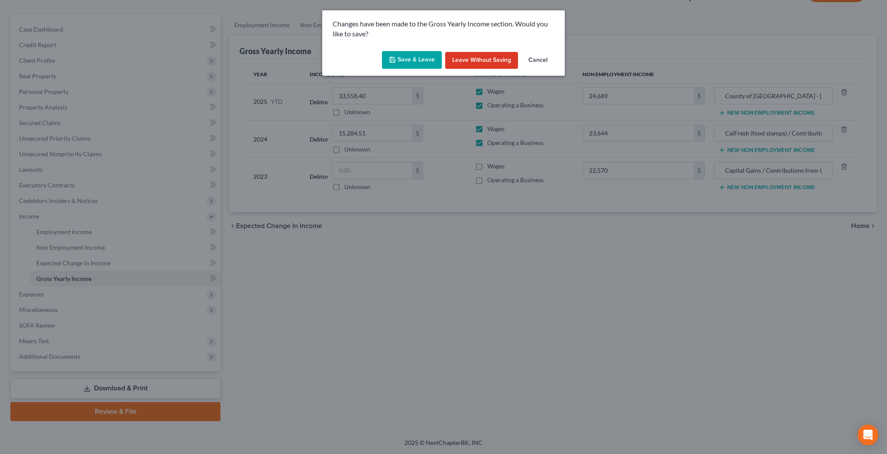
click at [427, 62] on button "Save & Leave" at bounding box center [412, 60] width 60 height 18
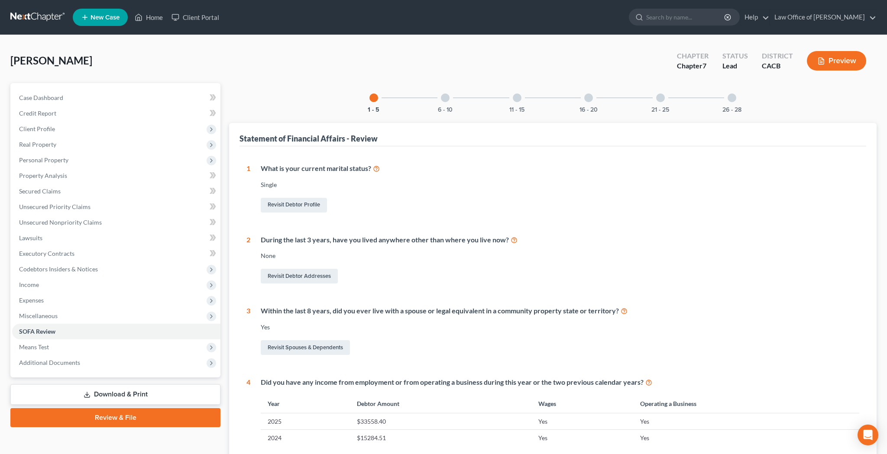
click at [445, 101] on div at bounding box center [445, 98] width 9 height 9
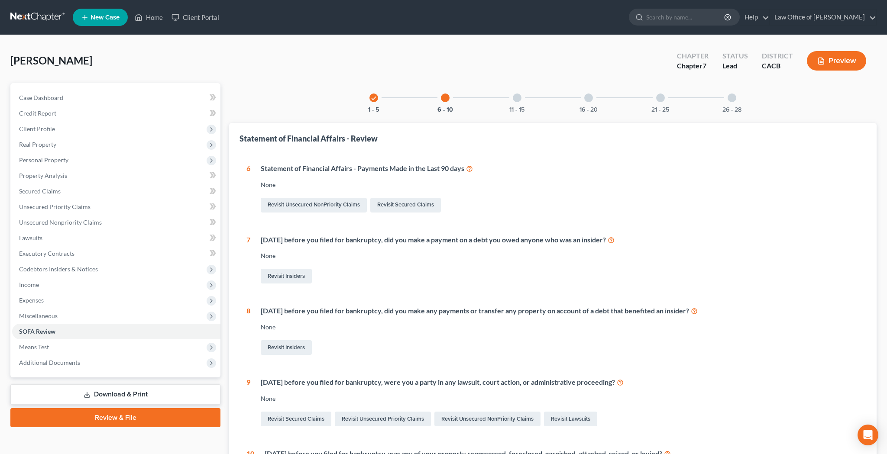
click at [519, 97] on div at bounding box center [517, 98] width 9 height 9
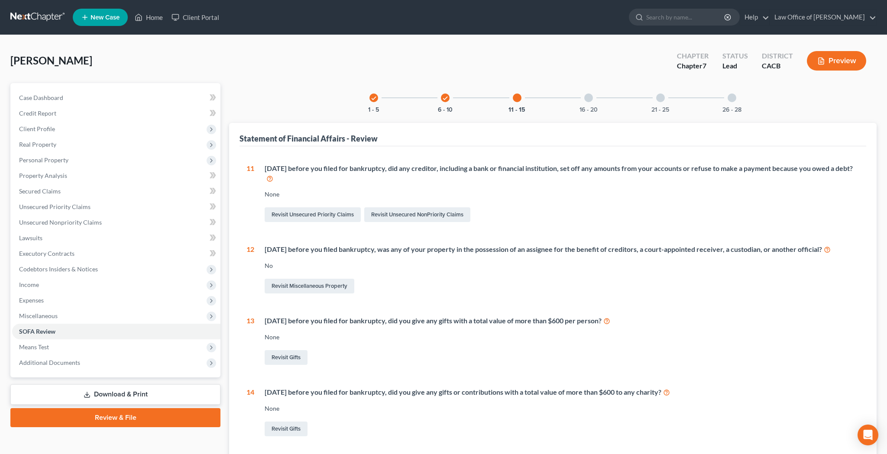
click at [589, 98] on div at bounding box center [588, 98] width 9 height 9
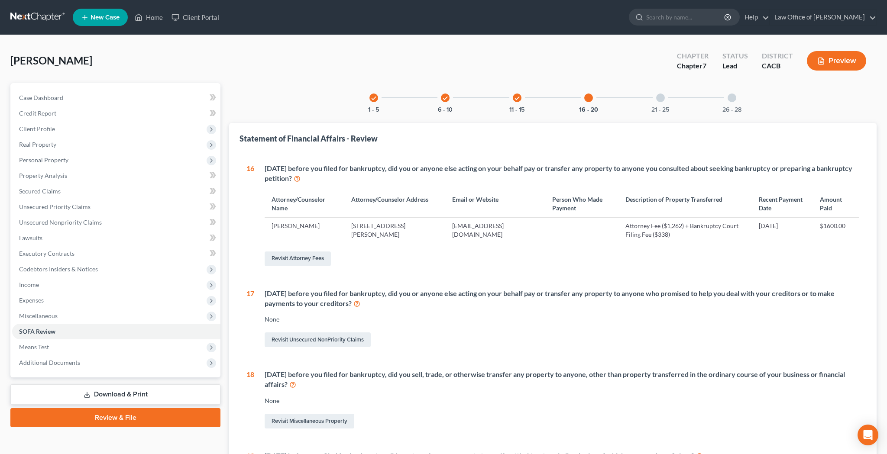
click at [659, 101] on div at bounding box center [660, 98] width 9 height 9
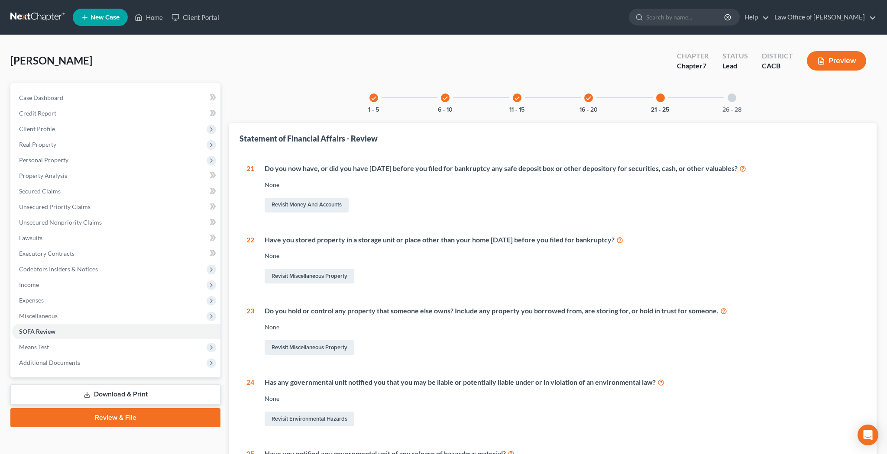
click at [732, 95] on div at bounding box center [732, 98] width 9 height 9
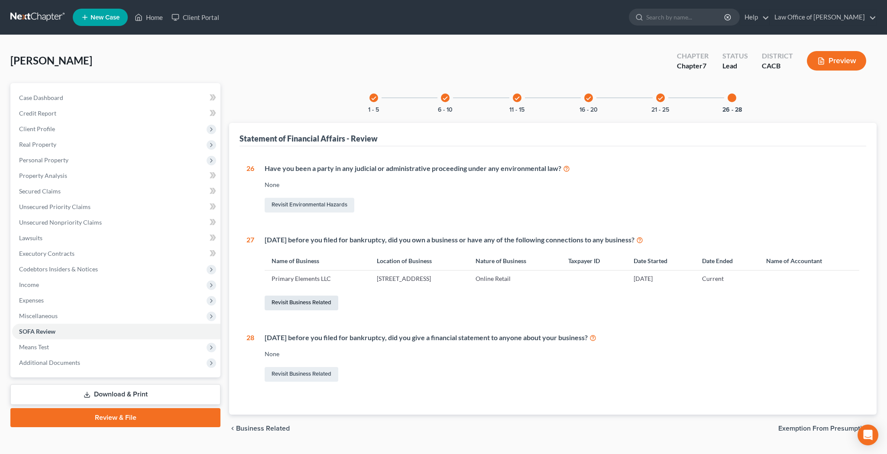
click at [322, 302] on link "Revisit Business Related" at bounding box center [302, 303] width 74 height 15
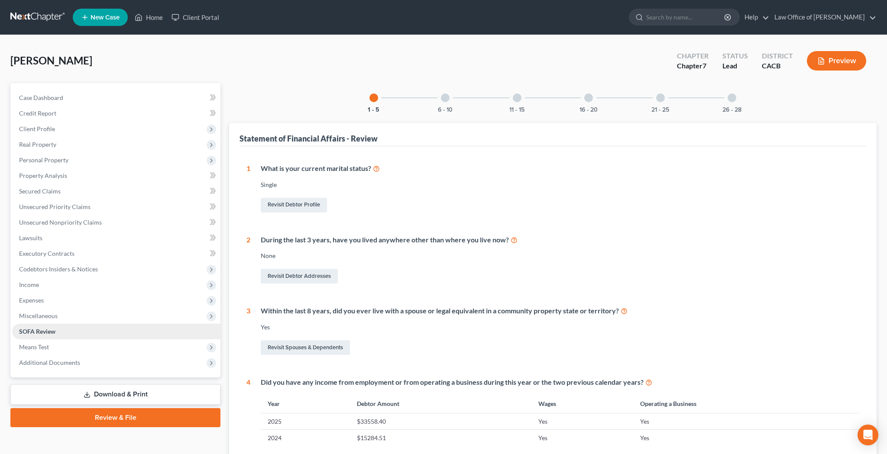
click at [79, 333] on link "SOFA Review" at bounding box center [116, 332] width 208 height 16
click at [736, 97] on div at bounding box center [732, 98] width 9 height 9
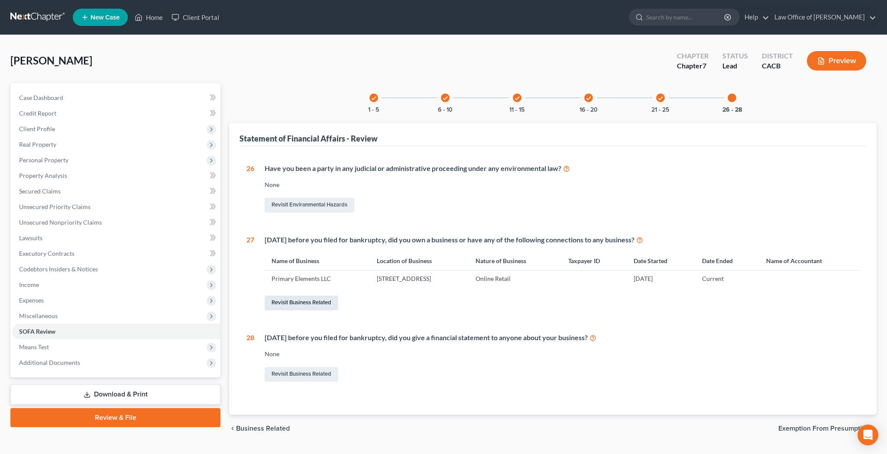
click at [327, 301] on link "Revisit Business Related" at bounding box center [302, 303] width 74 height 15
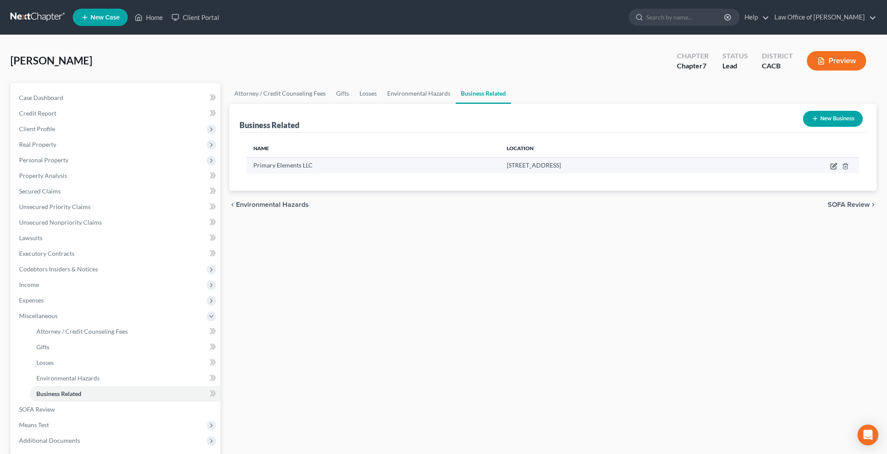
click at [832, 166] on icon "button" at bounding box center [833, 166] width 7 height 7
select select "member"
select select "4"
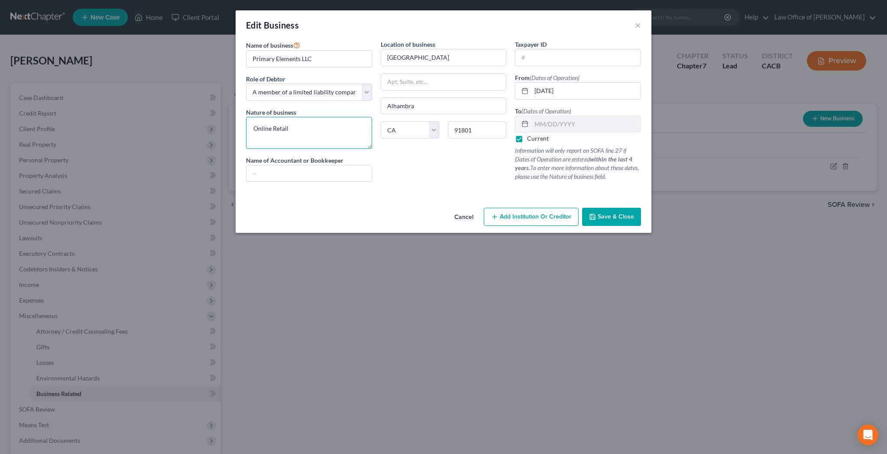
click at [311, 130] on textarea "Online Retail" at bounding box center [309, 133] width 126 height 32
type textarea "O"
click at [421, 175] on div "Location of business 428 La France Ave Alhambra State AL AK AR AZ CA CO CT DE D…" at bounding box center [443, 114] width 135 height 149
click at [254, 130] on textarea "Sale of Natural Deodorant" at bounding box center [309, 133] width 126 height 32
type textarea "Online Sale of Natural Deodorant"
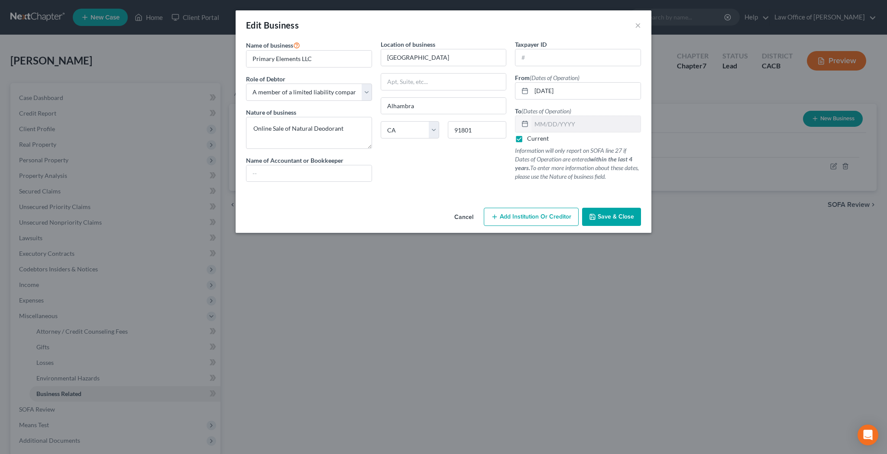
click at [606, 216] on span "Save & Close" at bounding box center [616, 216] width 36 height 7
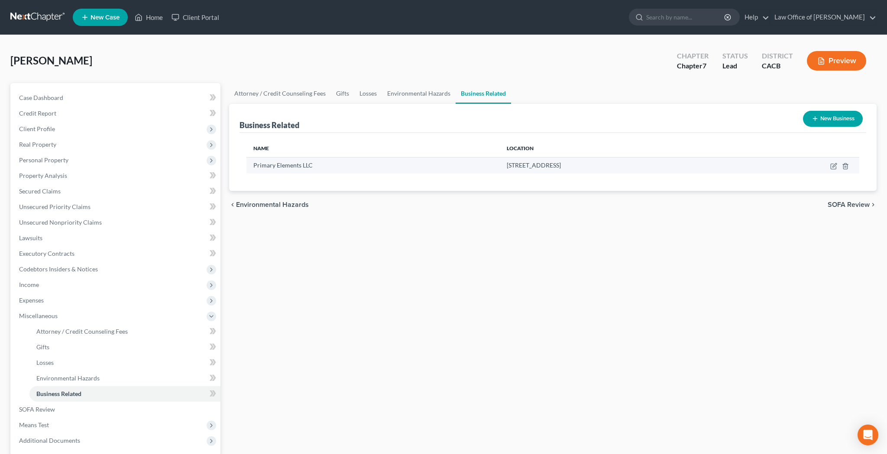
click at [829, 165] on td at bounding box center [797, 165] width 124 height 16
click at [832, 166] on icon "button" at bounding box center [833, 166] width 7 height 7
select select "member"
select select "4"
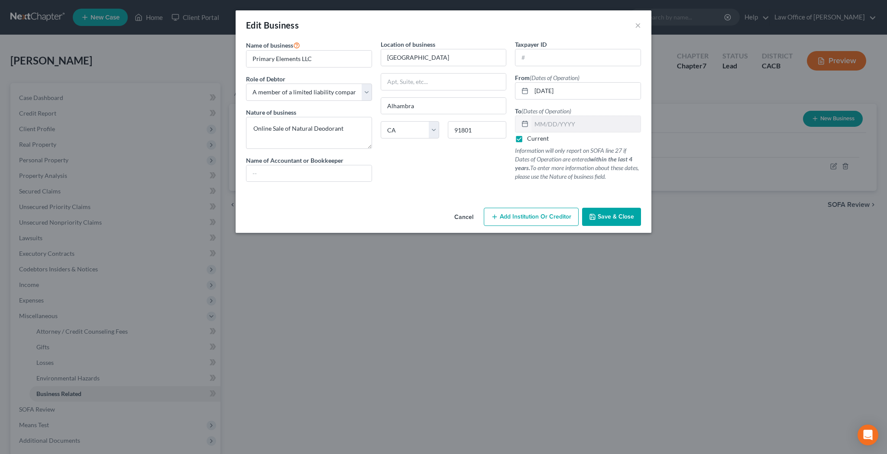
click at [613, 219] on span "Save & Close" at bounding box center [616, 216] width 36 height 7
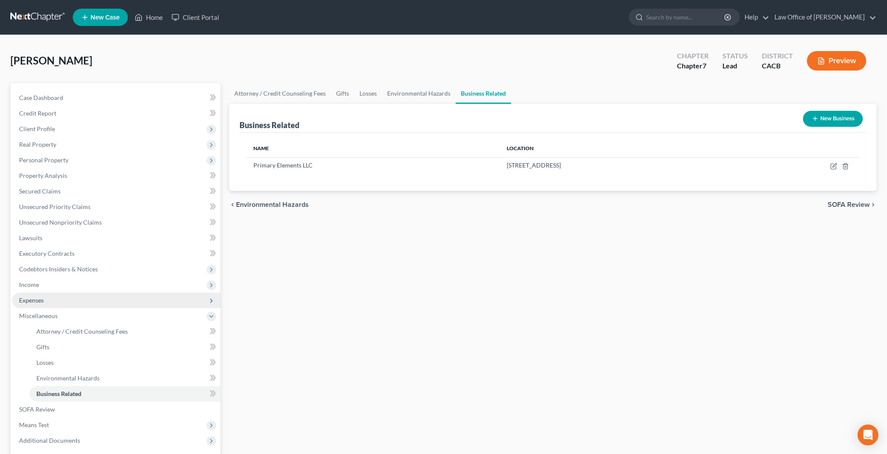
click at [89, 303] on span "Expenses" at bounding box center [116, 301] width 208 height 16
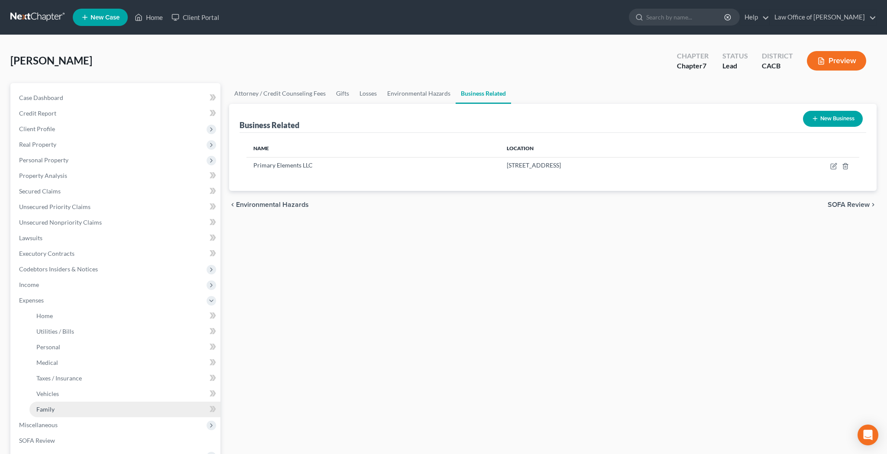
click at [81, 410] on link "Family" at bounding box center [124, 410] width 191 height 16
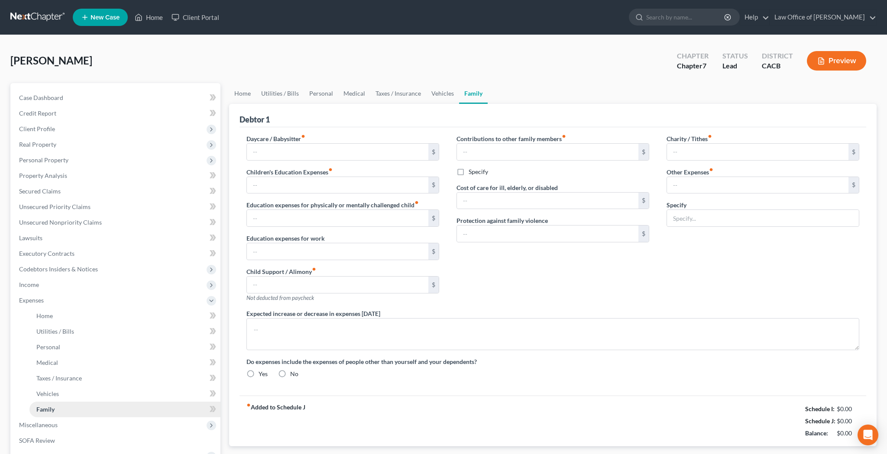
type input "0.00"
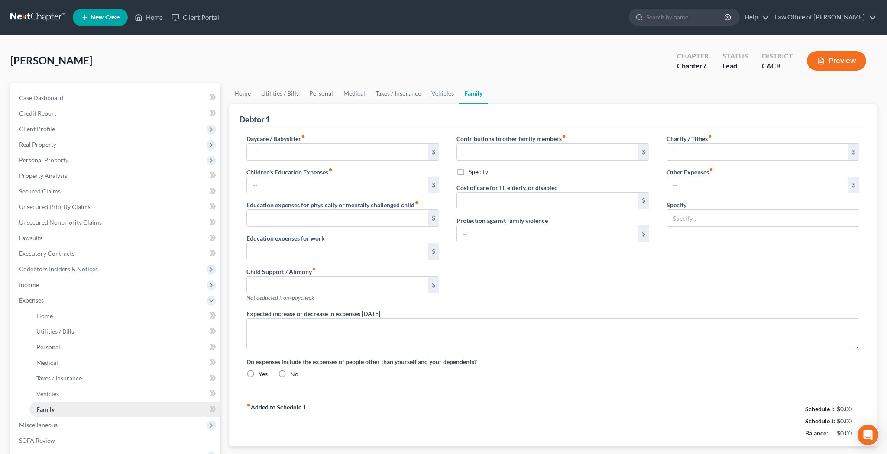
type input "0.00"
type input "75.00"
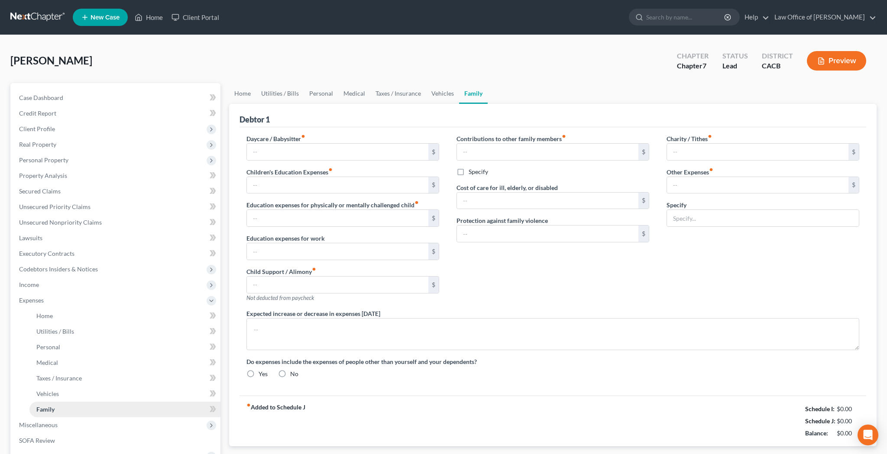
type input "Pet Food and Supplies"
radio input "true"
click at [244, 94] on link "Home" at bounding box center [242, 93] width 27 height 21
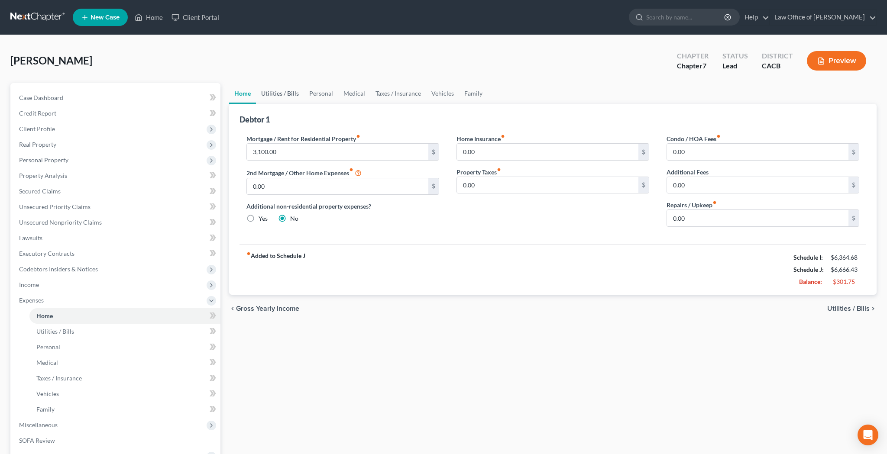
click at [278, 97] on link "Utilities / Bills" at bounding box center [280, 93] width 48 height 21
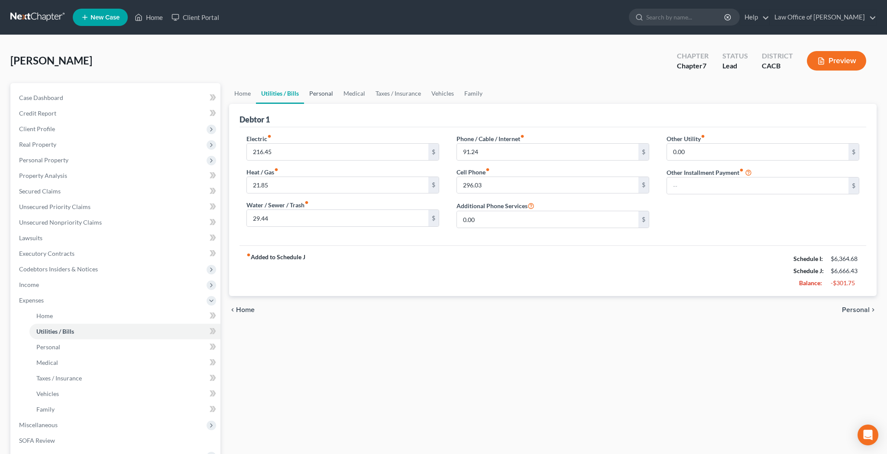
click at [316, 96] on link "Personal" at bounding box center [321, 93] width 34 height 21
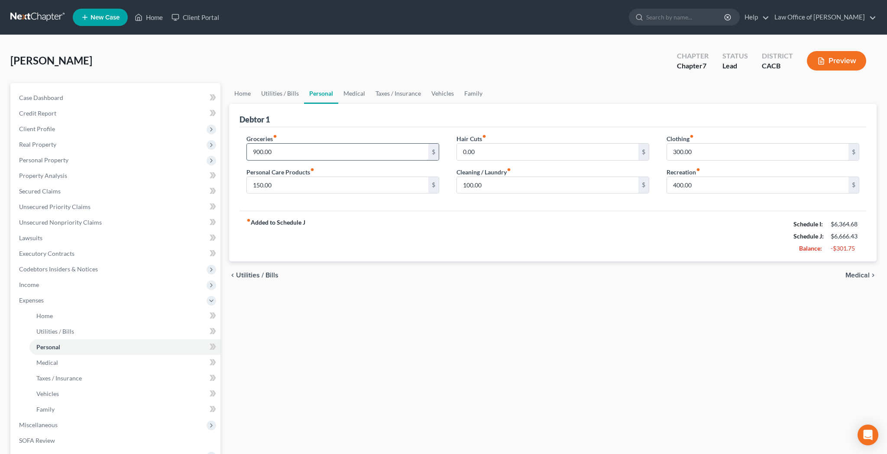
click at [309, 155] on input "900.00" at bounding box center [337, 152] width 181 height 16
type input "950"
click at [340, 220] on div "fiber_manual_record Added to Schedule J Schedule I: $6,364.68 Schedule J: $6,71…" at bounding box center [553, 236] width 627 height 51
click at [351, 96] on link "Medical" at bounding box center [354, 93] width 32 height 21
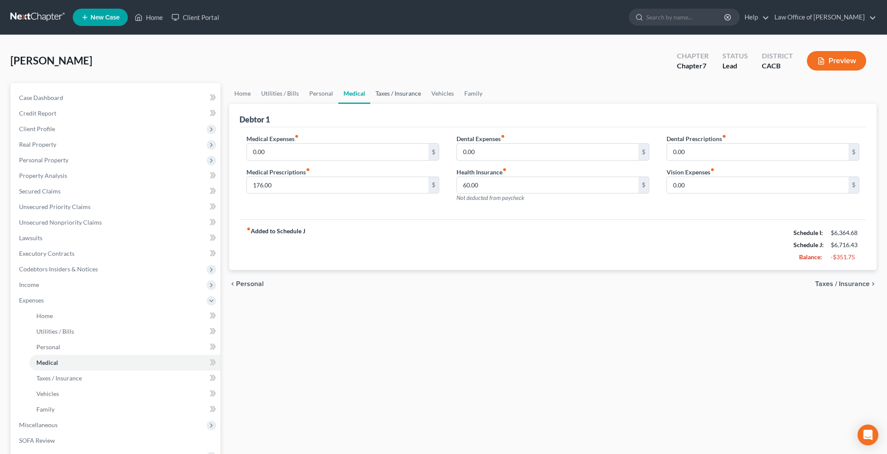
click at [391, 95] on link "Taxes / Insurance" at bounding box center [398, 93] width 56 height 21
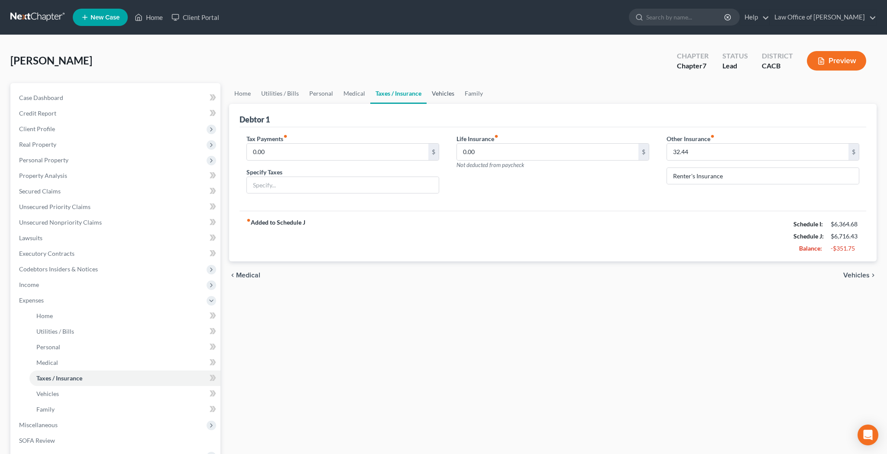
click at [442, 95] on link "Vehicles" at bounding box center [443, 93] width 33 height 21
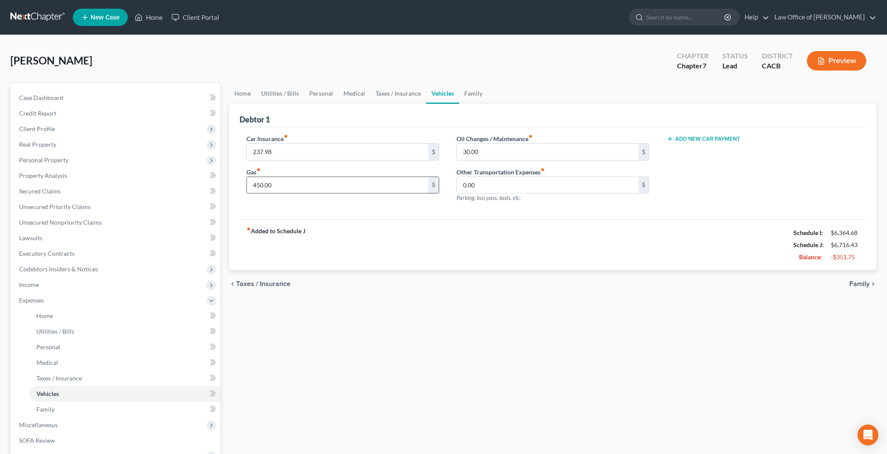
click at [370, 182] on input "450.00" at bounding box center [337, 185] width 181 height 16
type input "500"
click at [408, 207] on div "Car Insurance fiber_manual_record 237.98 $ Gas fiber_manual_record 500 $" at bounding box center [343, 171] width 210 height 75
click at [475, 95] on link "Family" at bounding box center [473, 93] width 29 height 21
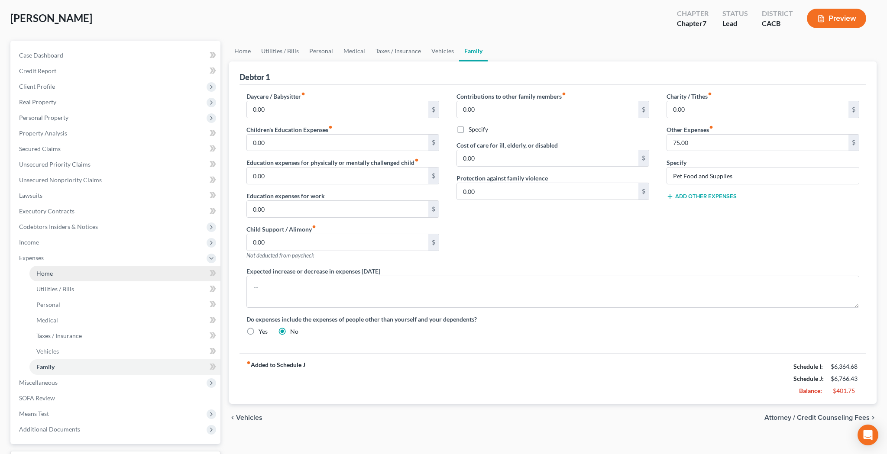
scroll to position [42, 0]
click at [74, 242] on span "Income" at bounding box center [116, 243] width 208 height 16
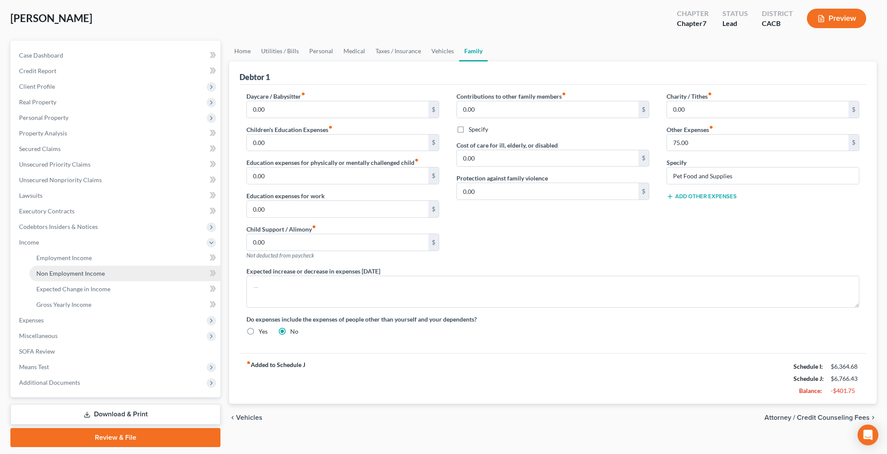
click at [74, 275] on span "Non Employment Income" at bounding box center [70, 273] width 68 height 7
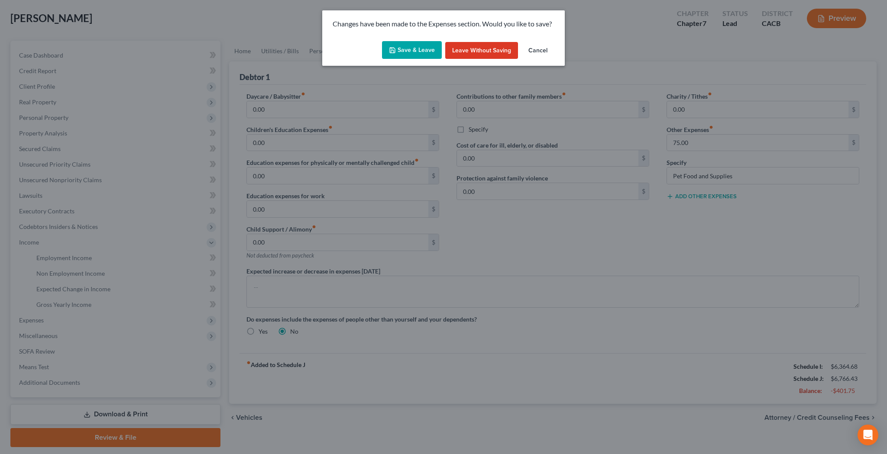
click at [422, 49] on button "Save & Leave" at bounding box center [412, 50] width 60 height 18
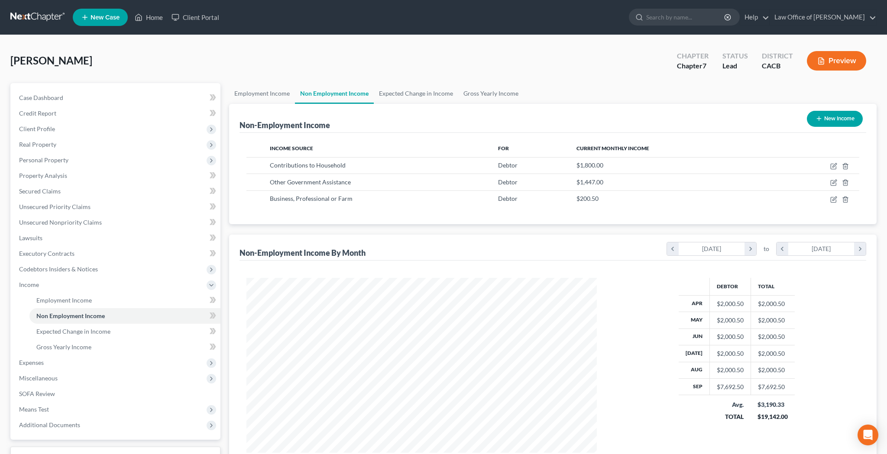
scroll to position [175, 368]
click at [832, 167] on icon "button" at bounding box center [833, 166] width 7 height 7
select select "8"
select select "0"
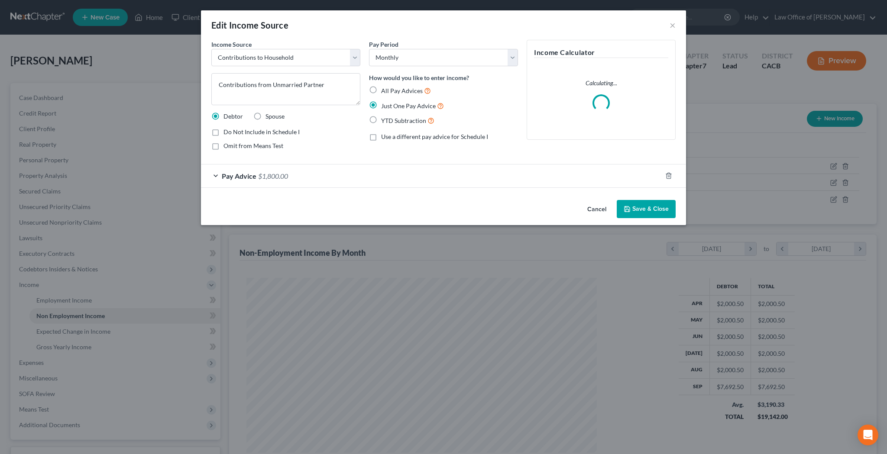
click at [215, 175] on div "Pay Advice $1,800.00" at bounding box center [431, 176] width 461 height 23
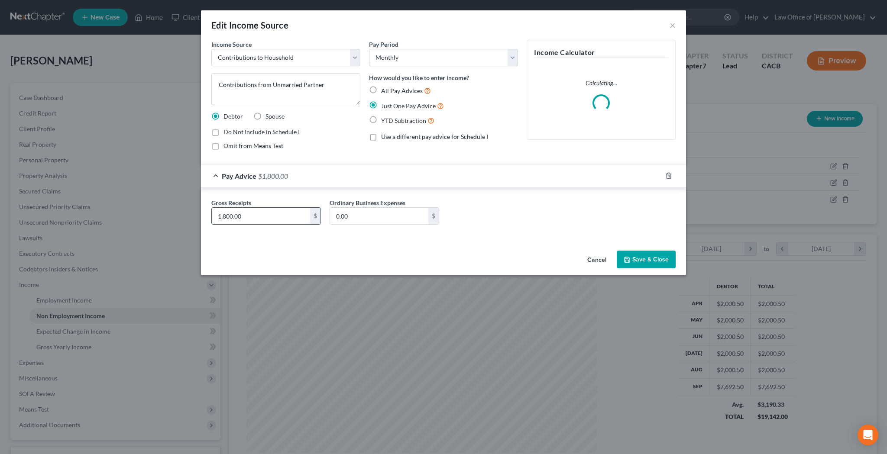
click at [256, 211] on input "1,800.00" at bounding box center [261, 216] width 98 height 16
type input "2,000"
click at [649, 260] on button "Save & Close" at bounding box center [646, 260] width 59 height 18
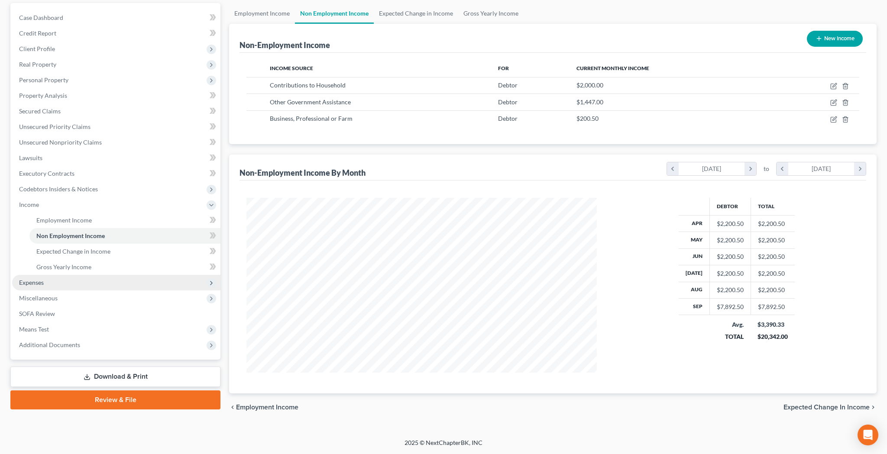
scroll to position [80, 0]
click at [62, 314] on link "SOFA Review" at bounding box center [116, 314] width 208 height 16
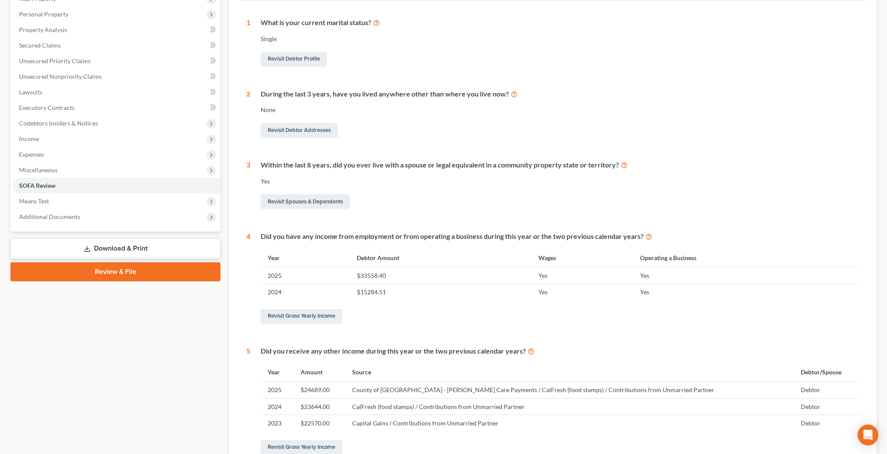
scroll to position [151, 0]
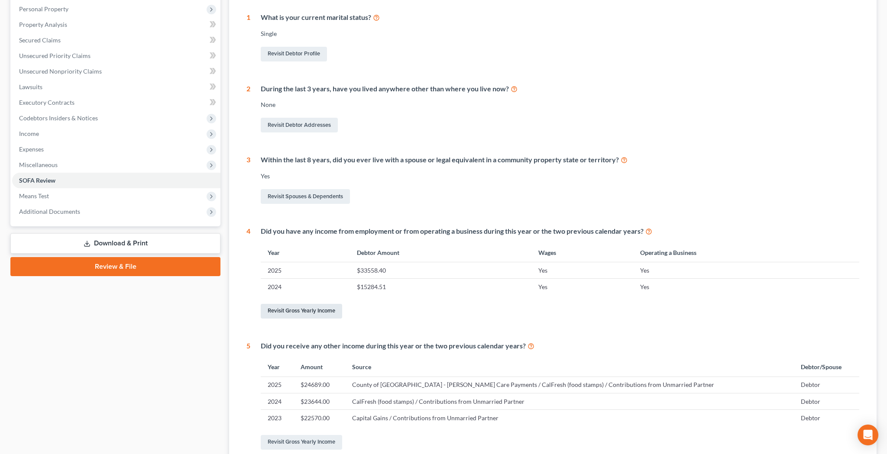
click at [304, 309] on link "Revisit Gross Yearly Income" at bounding box center [301, 311] width 81 height 15
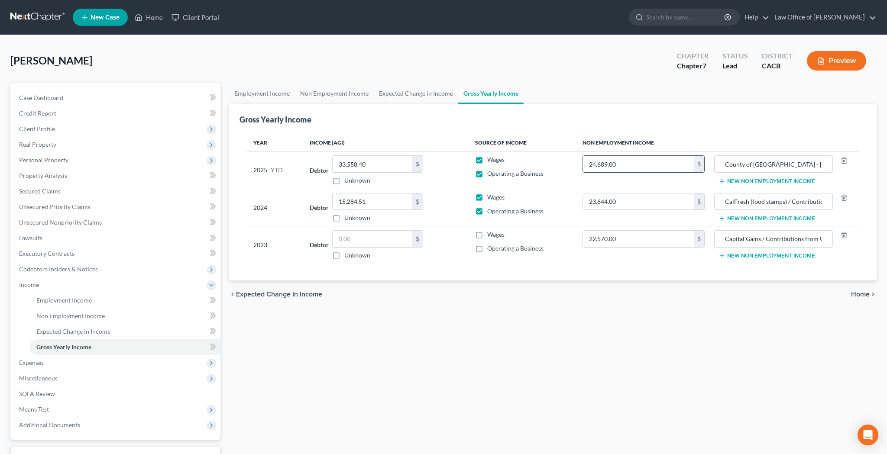
click at [608, 165] on input "24,689.00" at bounding box center [638, 164] width 111 height 16
type input "26,689"
click at [632, 198] on input "23,644.00" at bounding box center [638, 202] width 111 height 16
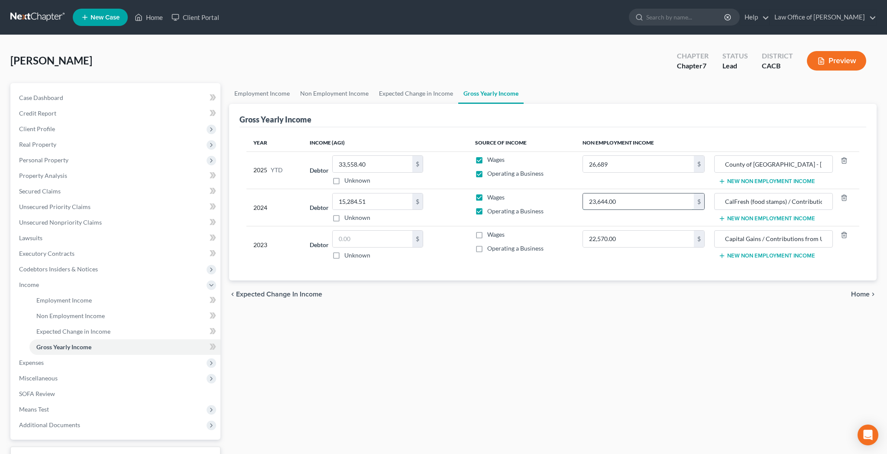
click at [632, 198] on input "23,644.00" at bounding box center [638, 202] width 111 height 16
type input "26,044"
click at [648, 239] on input "22,570.00" at bounding box center [638, 239] width 111 height 16
click at [637, 236] on input "22,570.00" at bounding box center [638, 239] width 111 height 16
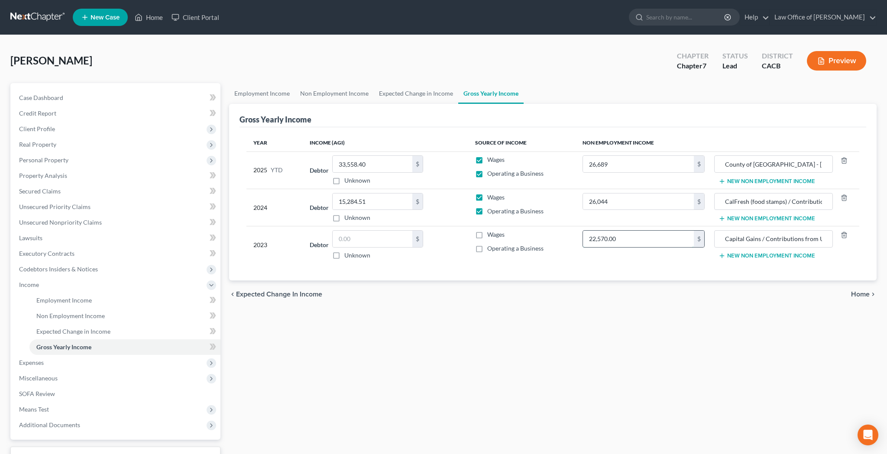
click at [637, 236] on input "22,570.00" at bounding box center [638, 239] width 111 height 16
click at [648, 266] on div "Year Income (AGI) Source of Income Non Employment Income 2025 YTD Debtor 33,558…" at bounding box center [553, 204] width 627 height 154
click at [75, 407] on span "Means Test" at bounding box center [116, 410] width 208 height 16
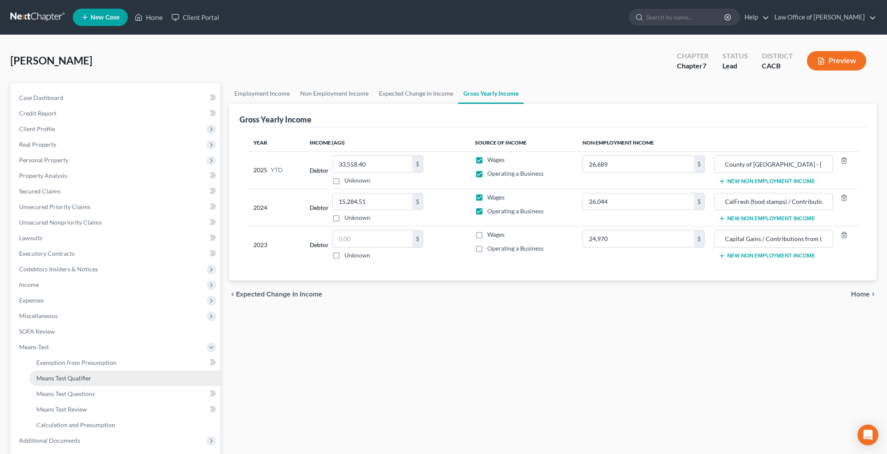
click at [75, 382] on span "Means Test Qualifier" at bounding box center [63, 378] width 55 height 7
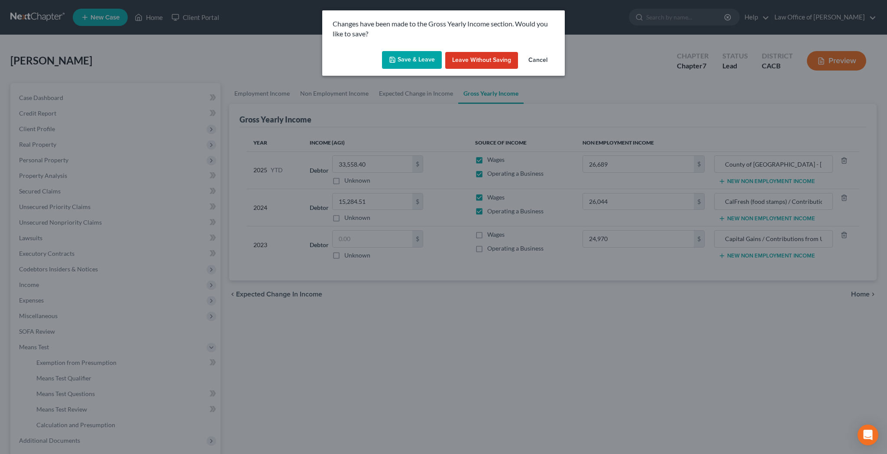
click at [409, 60] on button "Save & Leave" at bounding box center [412, 60] width 60 height 18
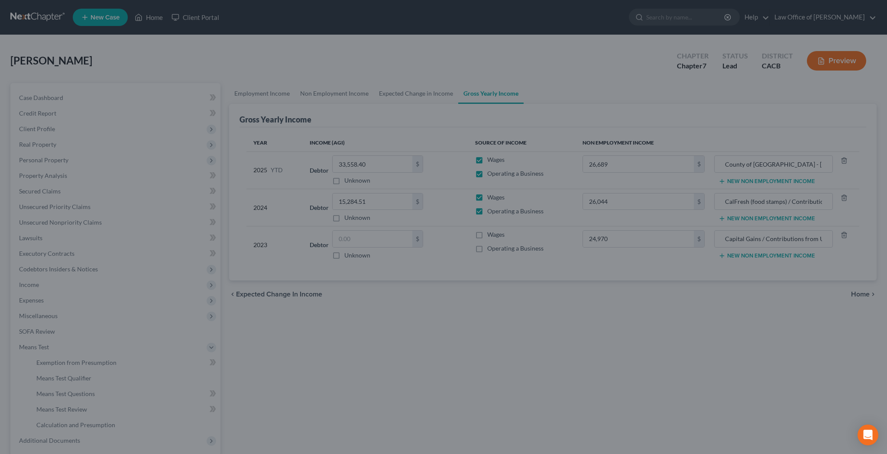
type input "24,970.00"
type input "26,044.00"
type input "26,689.00"
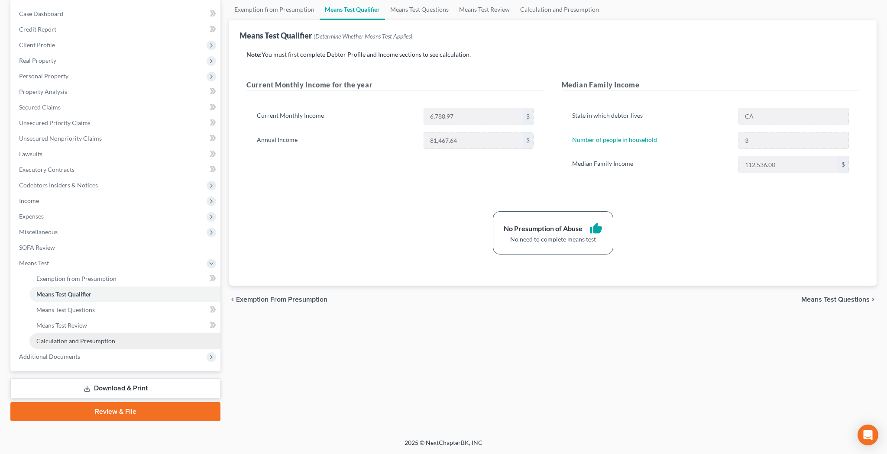
scroll to position [84, 0]
click at [96, 359] on span "Additional Documents" at bounding box center [116, 357] width 208 height 16
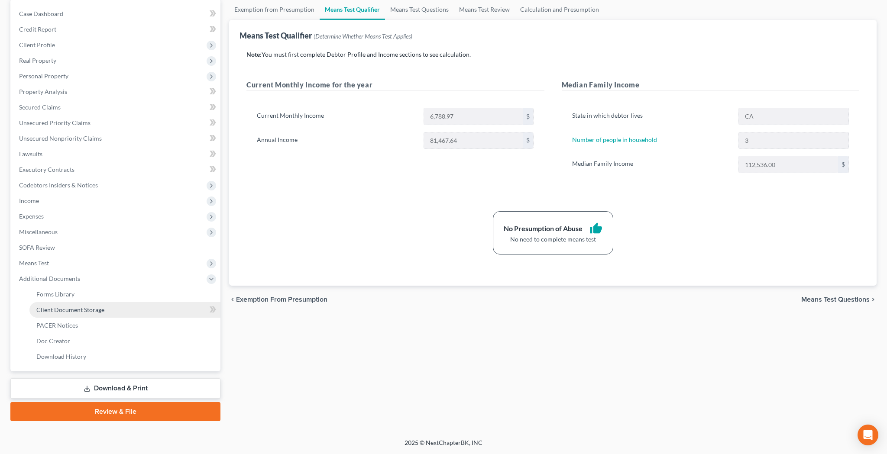
click at [95, 314] on link "Client Document Storage" at bounding box center [124, 310] width 191 height 16
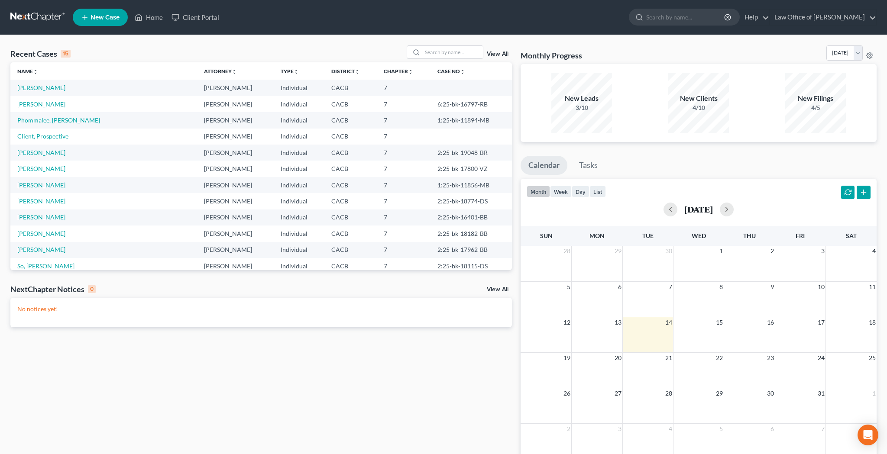
click at [38, 92] on td "[PERSON_NAME]" at bounding box center [103, 88] width 187 height 16
click at [38, 90] on link "[PERSON_NAME]" at bounding box center [41, 87] width 48 height 7
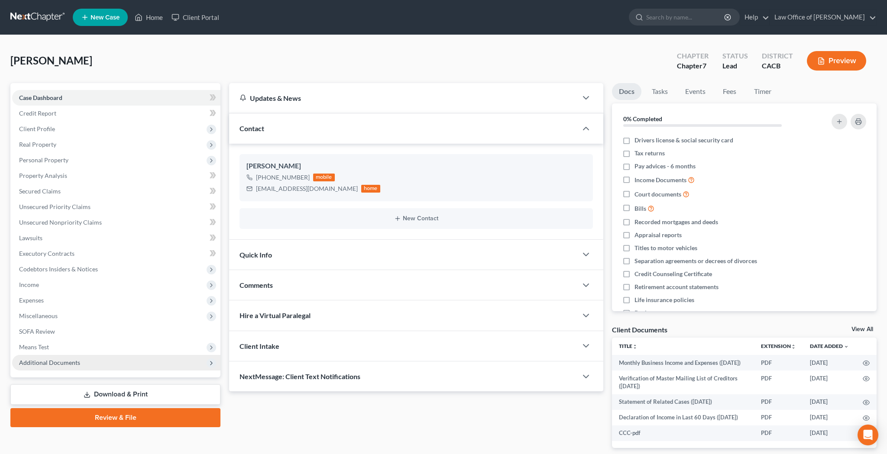
click at [82, 363] on span "Additional Documents" at bounding box center [116, 363] width 208 height 16
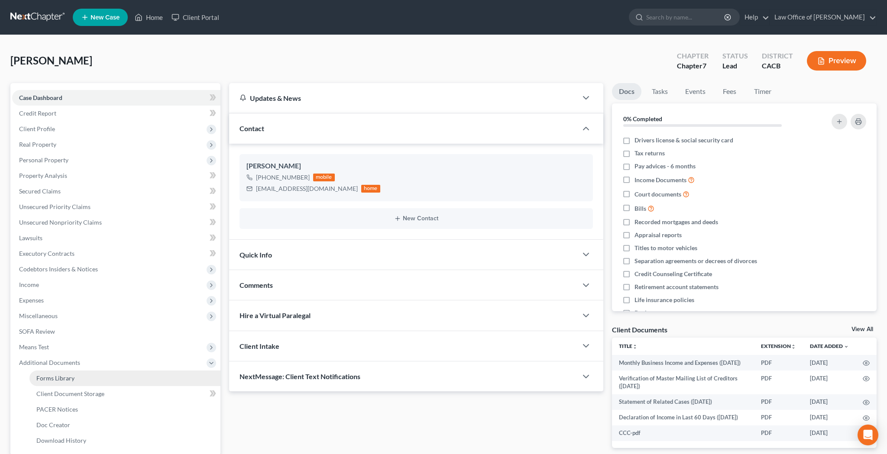
click at [80, 373] on link "Forms Library" at bounding box center [124, 379] width 191 height 16
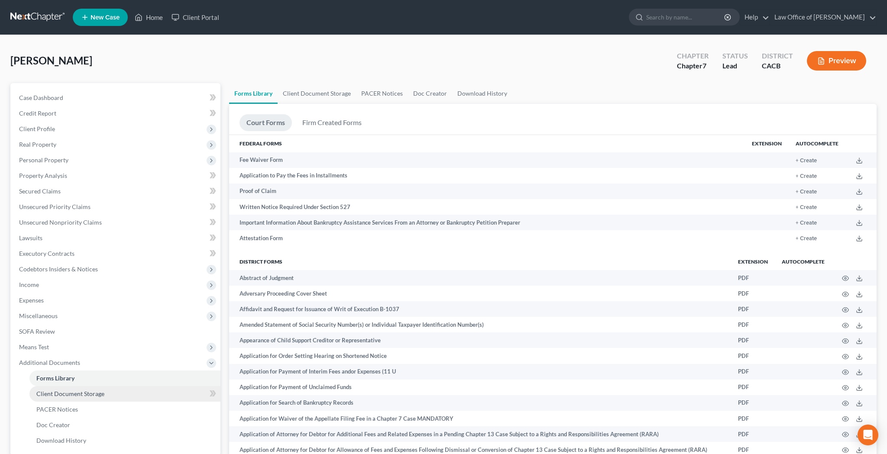
click at [136, 392] on link "Client Document Storage" at bounding box center [124, 394] width 191 height 16
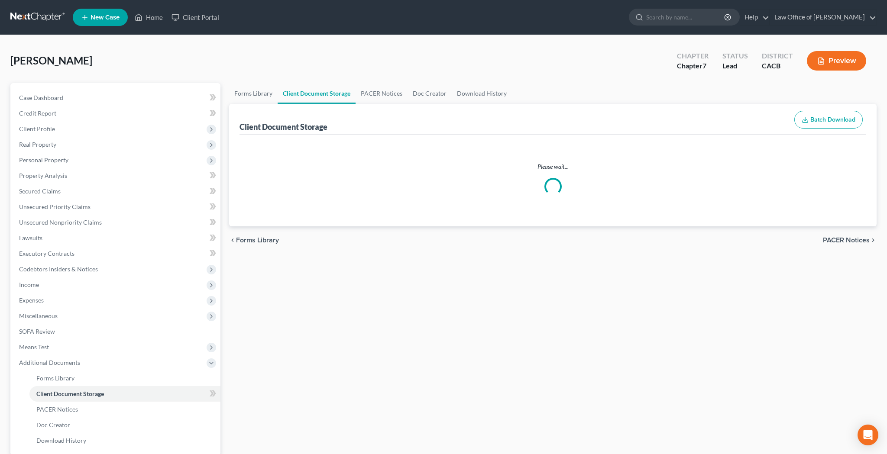
select select "10"
select select "30"
select select "65"
select select "59"
select select "70"
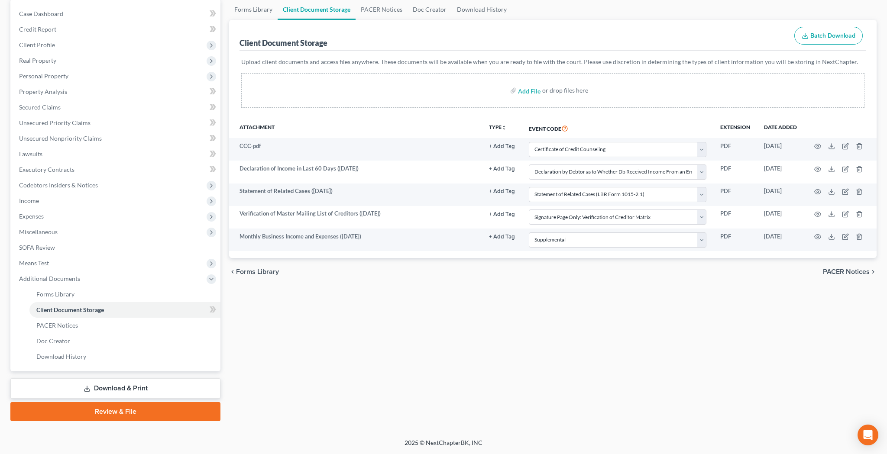
click at [133, 386] on link "Download & Print" at bounding box center [115, 389] width 210 height 20
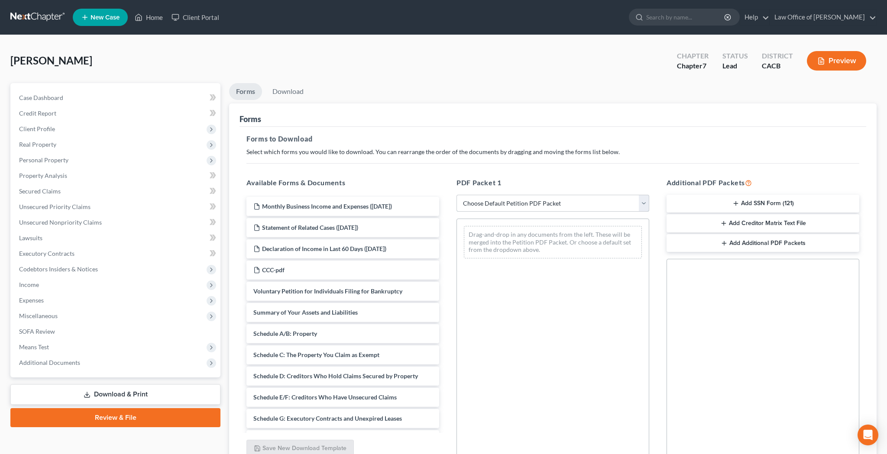
select select "4"
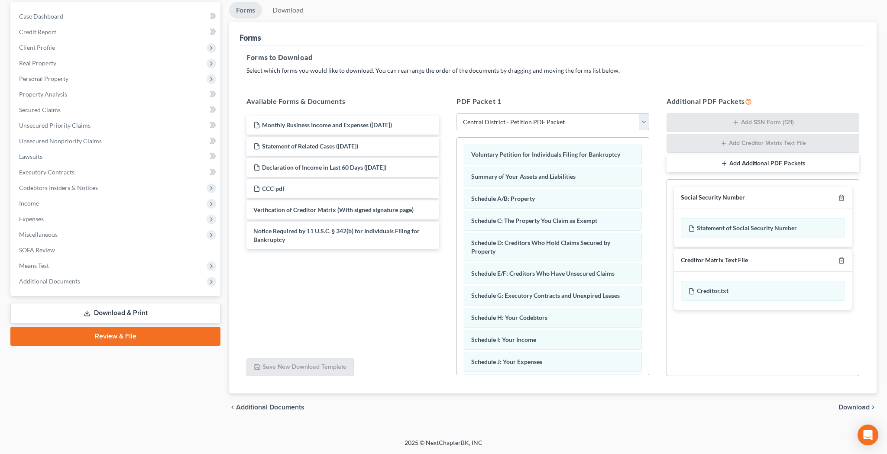
scroll to position [81, 0]
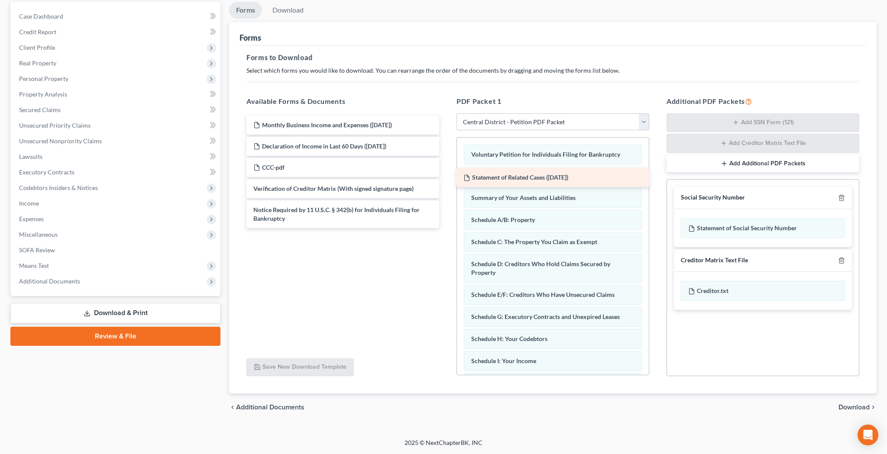
drag, startPoint x: 383, startPoint y: 146, endPoint x: 593, endPoint y: 177, distance: 212.4
click at [446, 177] on div "Statement of Related Cases (10/14/2025) Monthly Business Income and Expenses (1…" at bounding box center [343, 172] width 207 height 113
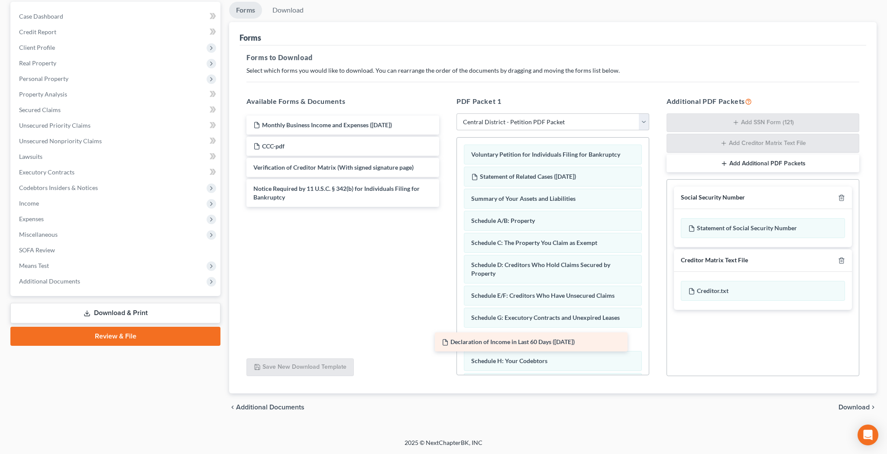
drag, startPoint x: 383, startPoint y: 143, endPoint x: 577, endPoint y: 356, distance: 288.2
click at [446, 207] on div "Declaration of Income in Last 60 Days (10/14/2025) Monthly Business Income and …" at bounding box center [343, 161] width 207 height 91
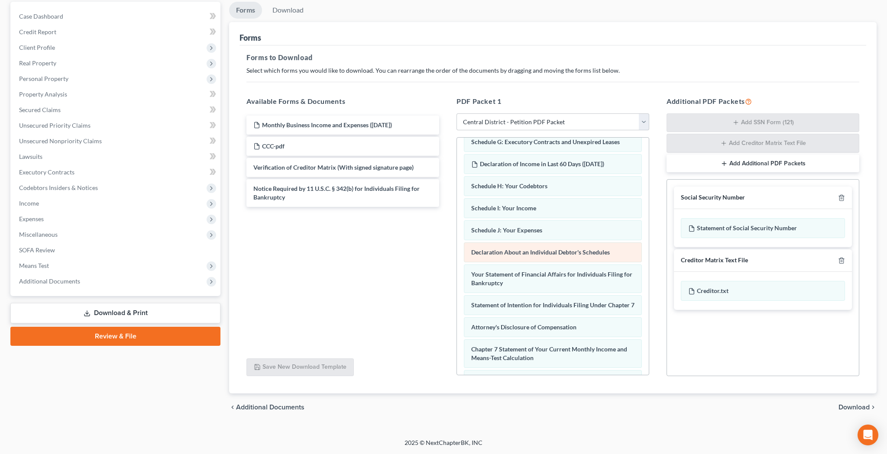
scroll to position [166, 0]
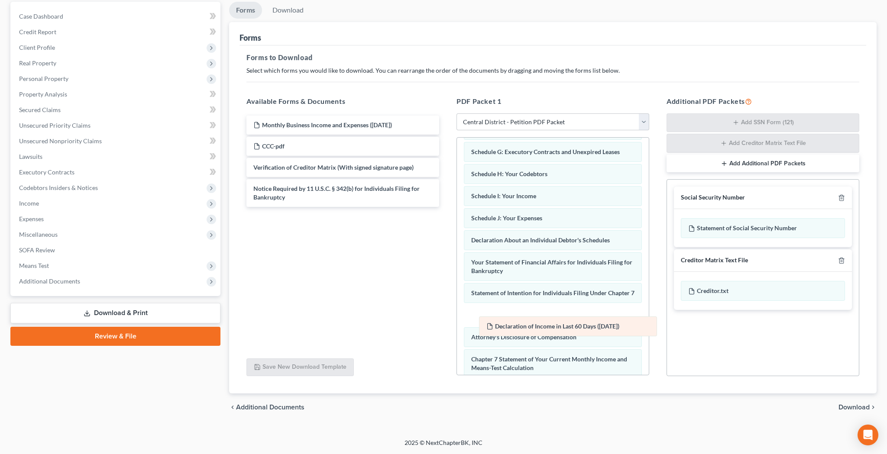
drag, startPoint x: 551, startPoint y: 172, endPoint x: 566, endPoint y: 324, distance: 153.2
click at [566, 324] on div "Declaration of Income in Last 60 Days (10/14/2025) Voluntary Petition for Indiv…" at bounding box center [553, 207] width 192 height 470
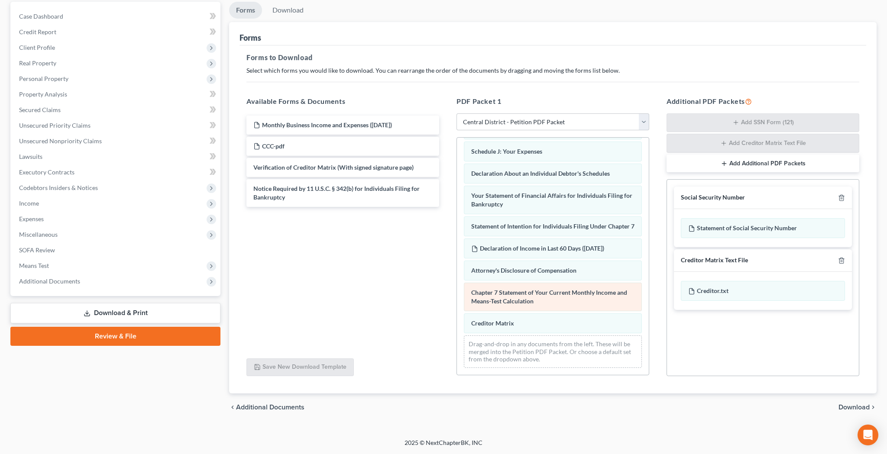
scroll to position [240, 0]
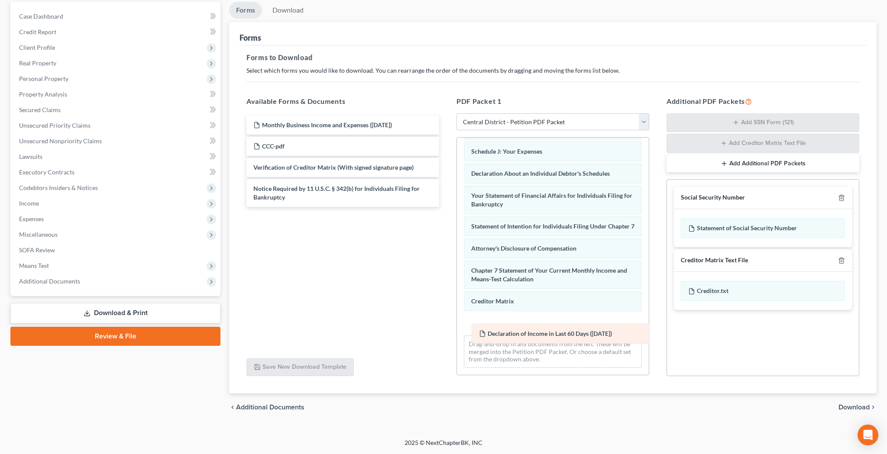
drag, startPoint x: 547, startPoint y: 252, endPoint x: 554, endPoint y: 341, distance: 89.5
click at [554, 342] on div "Declaration of Income in Last 60 Days (10/14/2025) Voluntary Petition for Indiv…" at bounding box center [553, 140] width 192 height 470
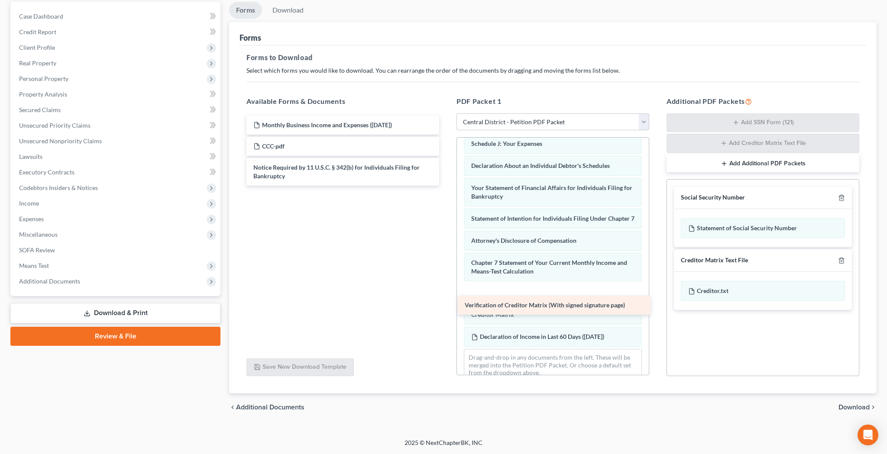
drag, startPoint x: 369, startPoint y: 166, endPoint x: 580, endPoint y: 304, distance: 252.1
click at [446, 186] on div "Verification of Creditor Matrix (With signed signature page) Monthly Business I…" at bounding box center [343, 151] width 207 height 70
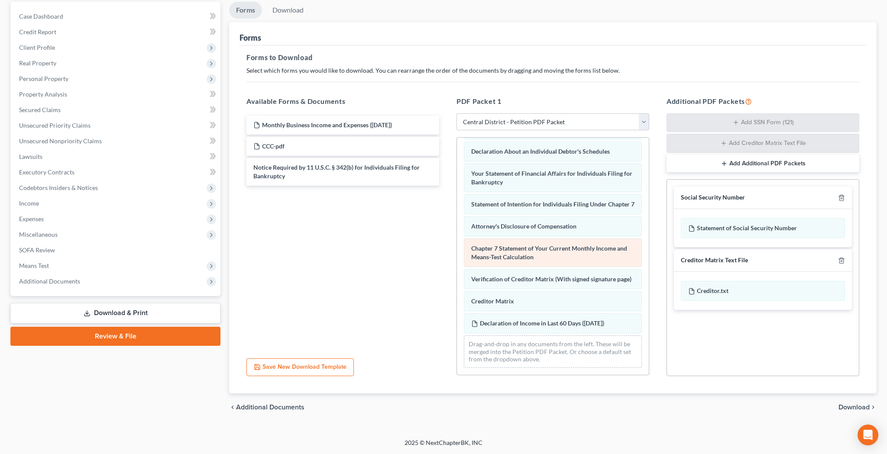
scroll to position [262, 0]
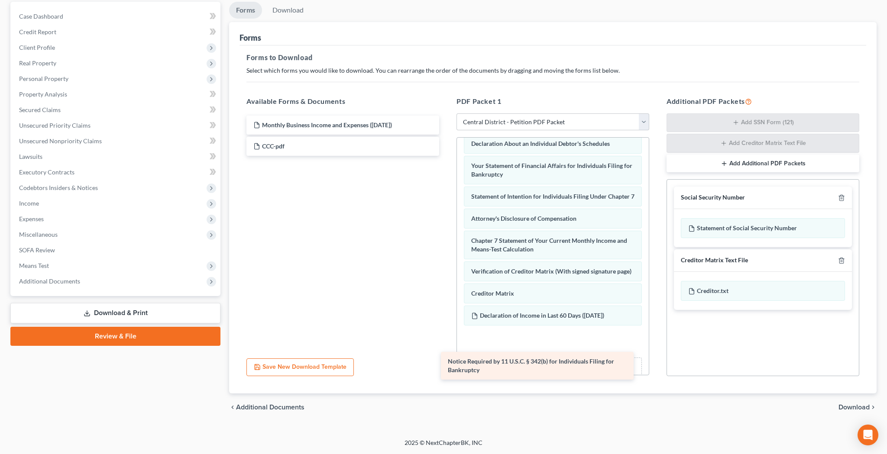
drag, startPoint x: 361, startPoint y: 173, endPoint x: 558, endPoint y: 368, distance: 277.2
click at [446, 156] on div "Notice Required by 11 U.S.C. § 342(b) for Individuals Filing for Bankruptcy Mon…" at bounding box center [343, 136] width 207 height 40
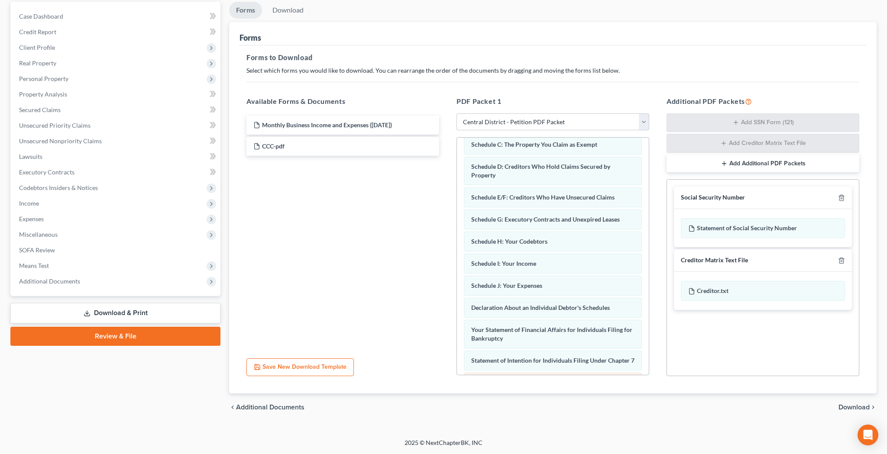
scroll to position [90, 0]
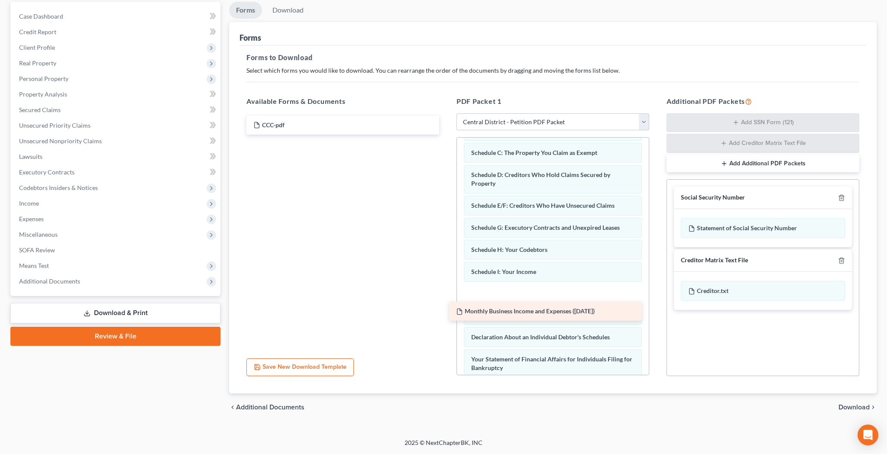
drag, startPoint x: 371, startPoint y: 123, endPoint x: 580, endPoint y: 295, distance: 270.7
click at [446, 135] on div "Monthly Business Income and Expenses (10/14/2025) Monthly Business Income and E…" at bounding box center [343, 125] width 207 height 19
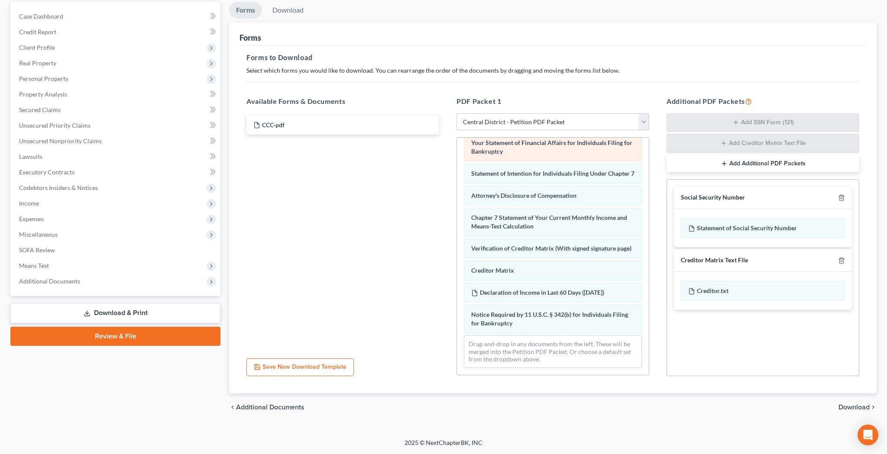
scroll to position [315, 0]
click at [852, 407] on span "Download" at bounding box center [854, 407] width 31 height 7
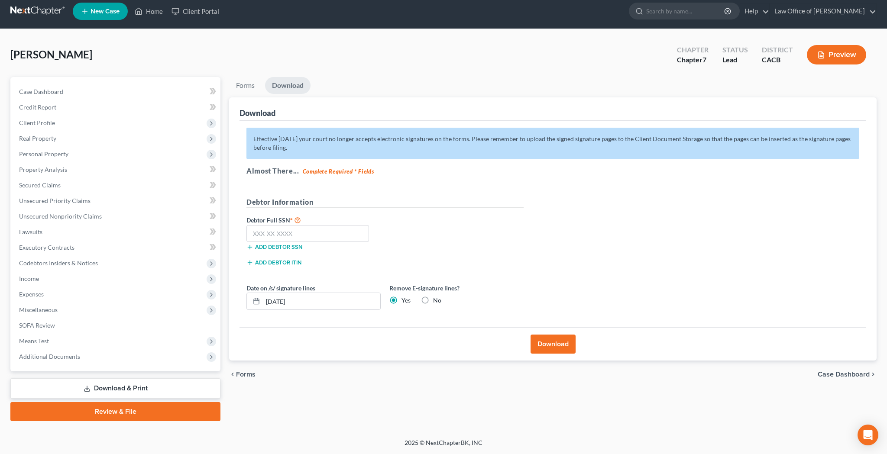
scroll to position [6, 0]
click at [339, 231] on input "text" at bounding box center [307, 233] width 123 height 17
type input "462-45-5105"
click at [547, 344] on button "Download" at bounding box center [553, 344] width 45 height 19
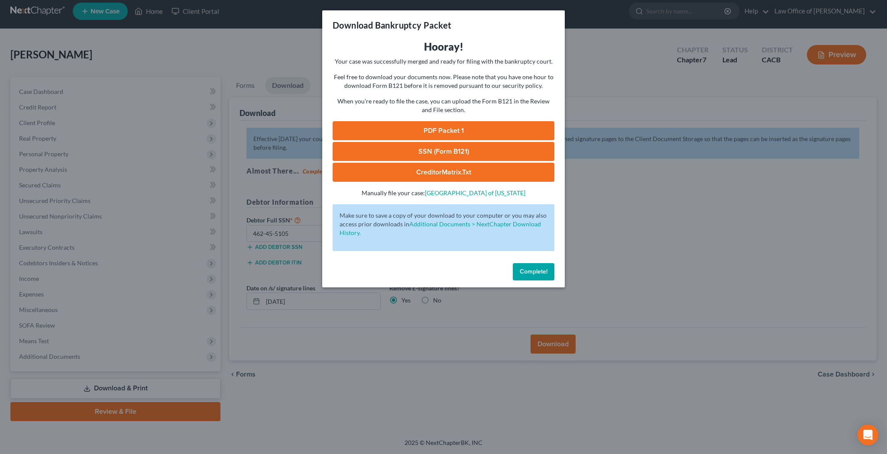
click at [447, 126] on link "PDF Packet 1" at bounding box center [444, 130] width 222 height 19
click at [458, 152] on link "SSN (Form B121)" at bounding box center [444, 151] width 222 height 19
click at [538, 274] on span "Complete!" at bounding box center [534, 271] width 28 height 7
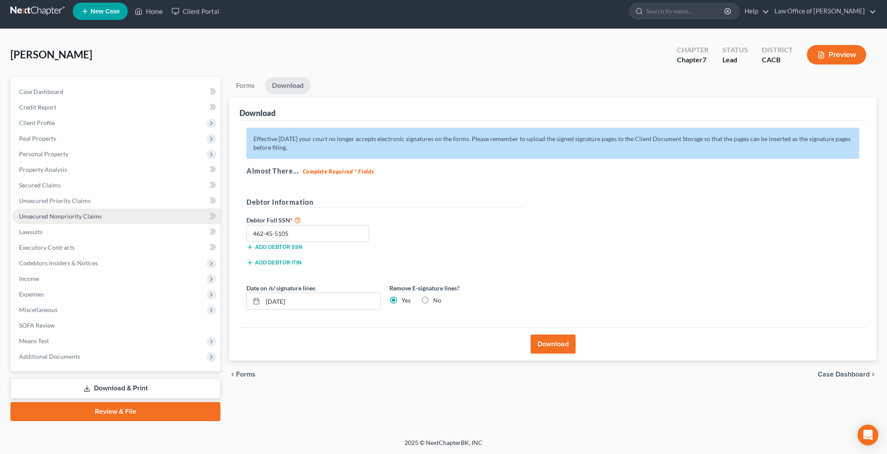
click at [55, 214] on span "Unsecured Nonpriority Claims" at bounding box center [60, 216] width 83 height 7
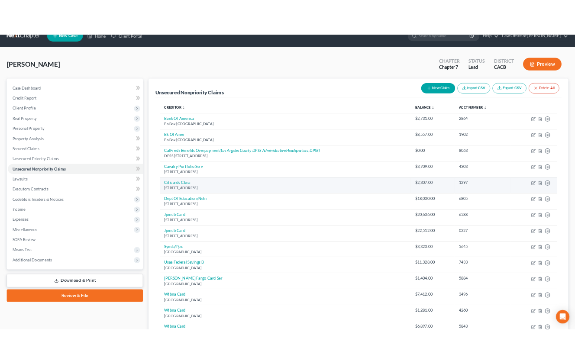
scroll to position [16, 0]
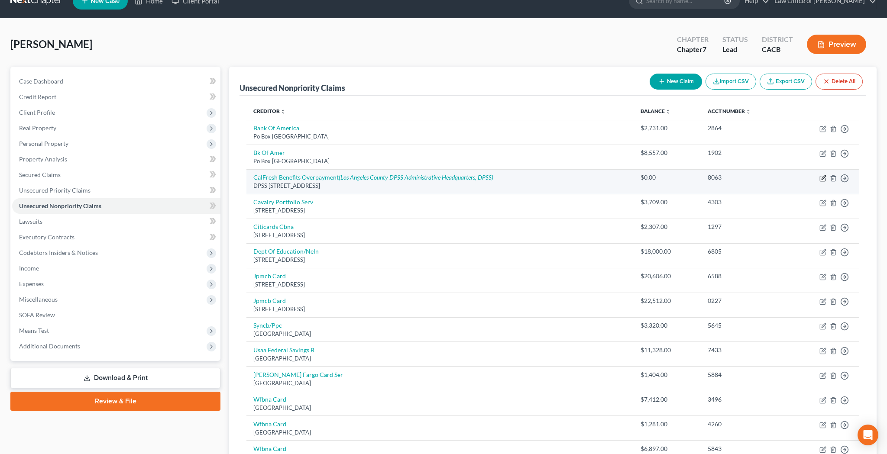
click at [820, 177] on icon "button" at bounding box center [822, 178] width 5 height 5
select select "4"
select select "14"
select select "0"
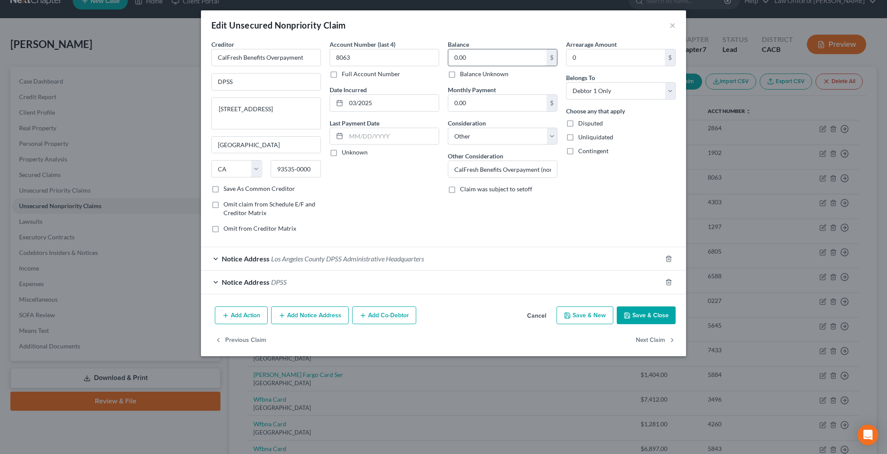
click at [495, 60] on input "0.00" at bounding box center [497, 57] width 98 height 16
type input "1,742"
click at [403, 190] on div "Account Number (last 4) 8063 Full Account Number Date Incurred 03/2025 Last Pay…" at bounding box center [384, 140] width 118 height 200
click at [660, 317] on button "Save & Close" at bounding box center [646, 316] width 59 height 18
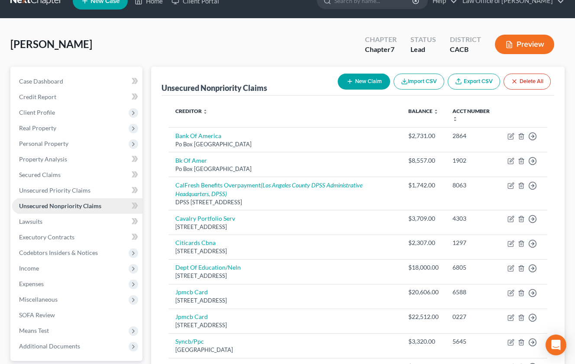
click at [64, 207] on span "Unsecured Nonpriority Claims" at bounding box center [60, 205] width 82 height 7
click at [62, 270] on span "Income" at bounding box center [77, 269] width 130 height 16
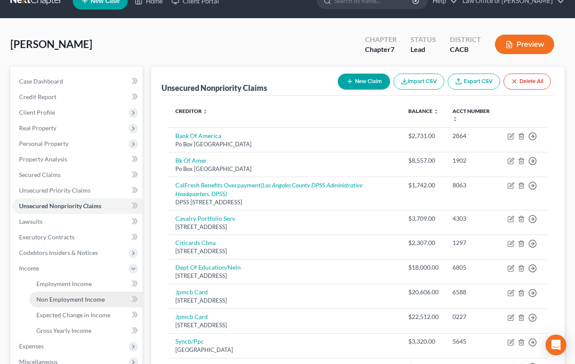
click at [68, 296] on span "Non Employment Income" at bounding box center [70, 299] width 68 height 7
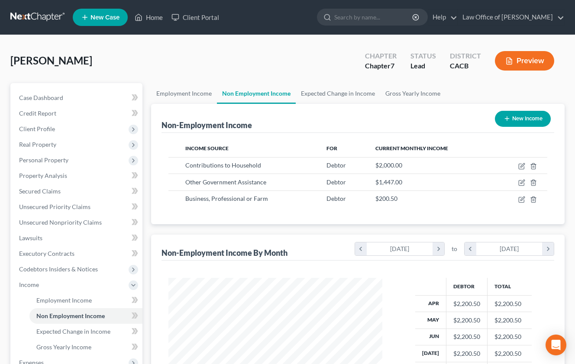
scroll to position [155, 231]
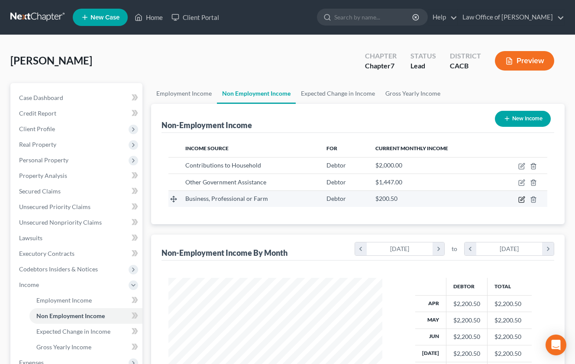
click at [520, 201] on icon "button" at bounding box center [521, 199] width 7 height 7
select select "10"
select select "0"
select select "4"
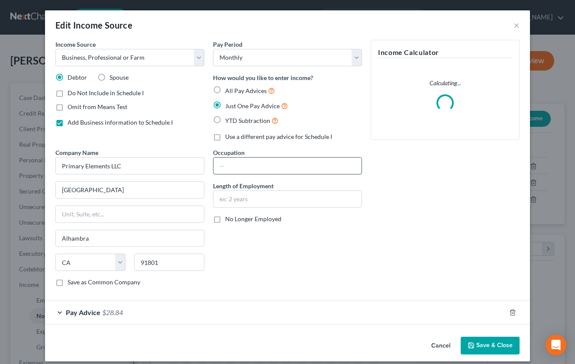
click at [267, 168] on input "text" at bounding box center [288, 166] width 148 height 16
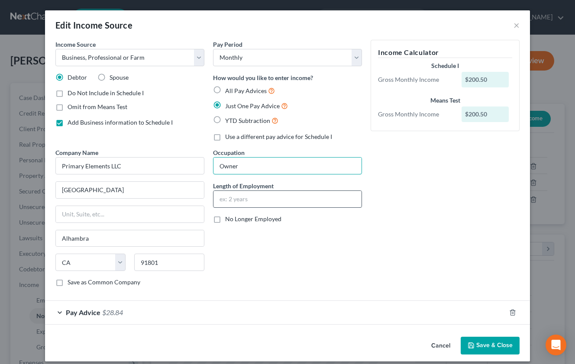
type input "Owner"
click at [263, 195] on input "text" at bounding box center [288, 199] width 148 height 16
type input "5 years, 2 months"
click at [489, 345] on button "Save & Close" at bounding box center [490, 346] width 59 height 18
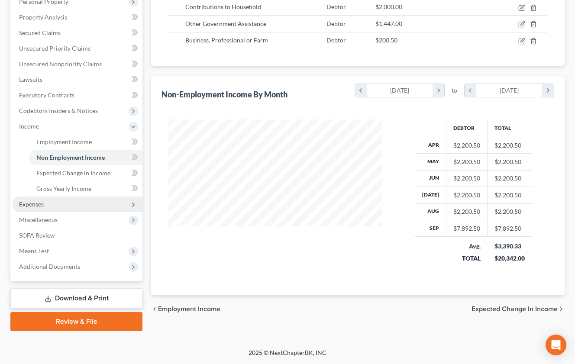
scroll to position [159, 0]
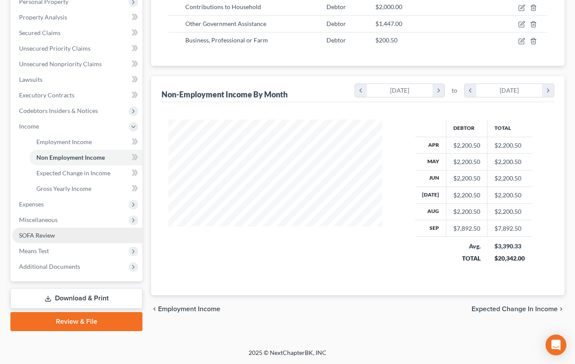
click at [56, 236] on link "SOFA Review" at bounding box center [77, 236] width 130 height 16
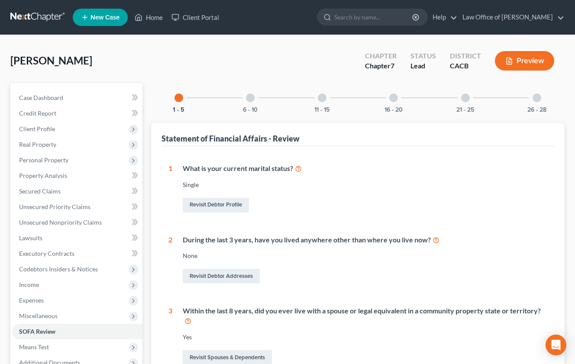
click at [538, 98] on div at bounding box center [537, 98] width 9 height 9
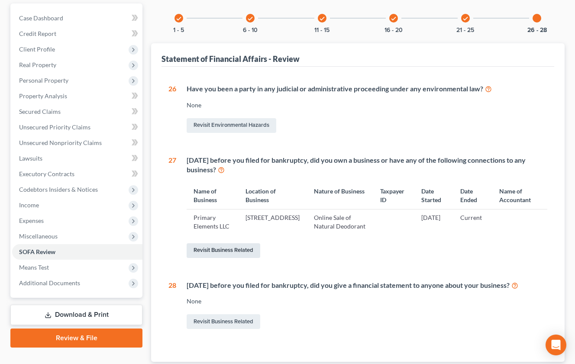
click at [242, 256] on link "Revisit Business Related" at bounding box center [224, 250] width 74 height 15
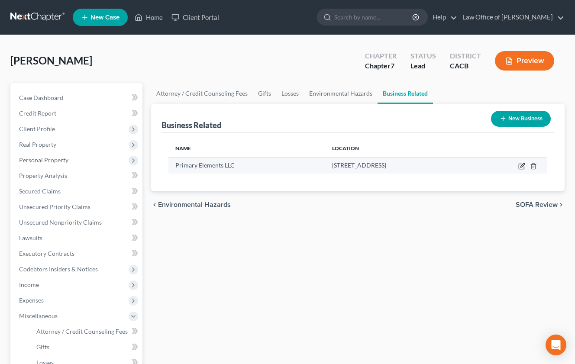
click at [522, 168] on icon "button" at bounding box center [521, 166] width 7 height 7
select select "member"
select select "4"
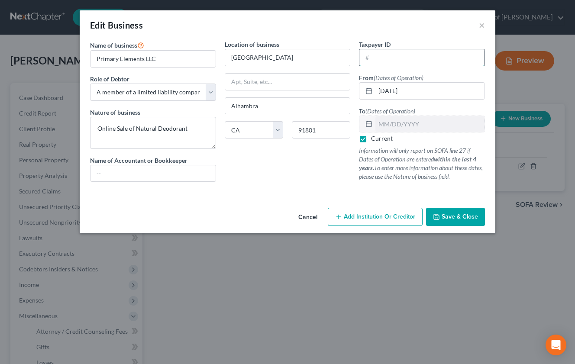
click at [405, 61] on input "text" at bounding box center [422, 57] width 125 height 16
type input "32-0628567"
click at [469, 217] on span "Save & Close" at bounding box center [460, 216] width 36 height 7
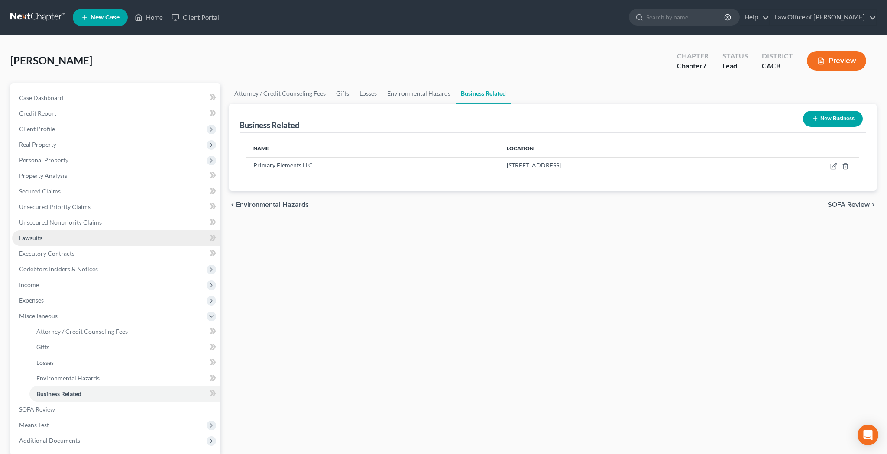
click at [81, 236] on link "Lawsuits" at bounding box center [116, 238] width 208 height 16
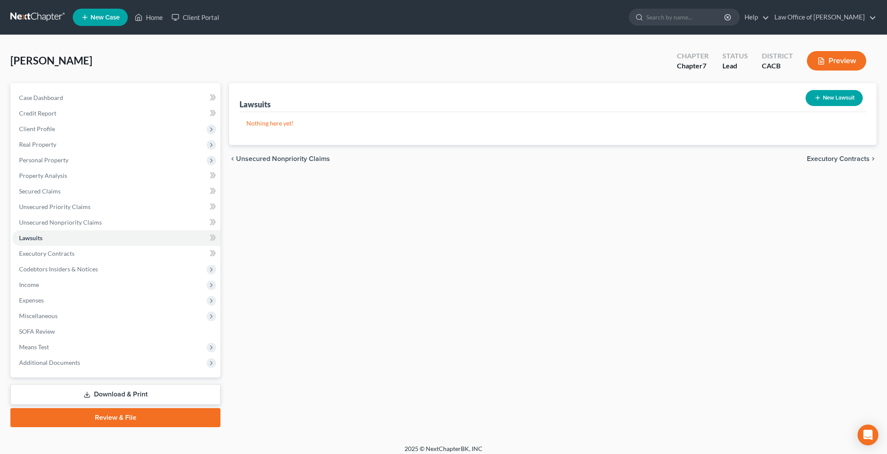
click at [826, 102] on button "New Lawsuit" at bounding box center [834, 98] width 57 height 16
select select "0"
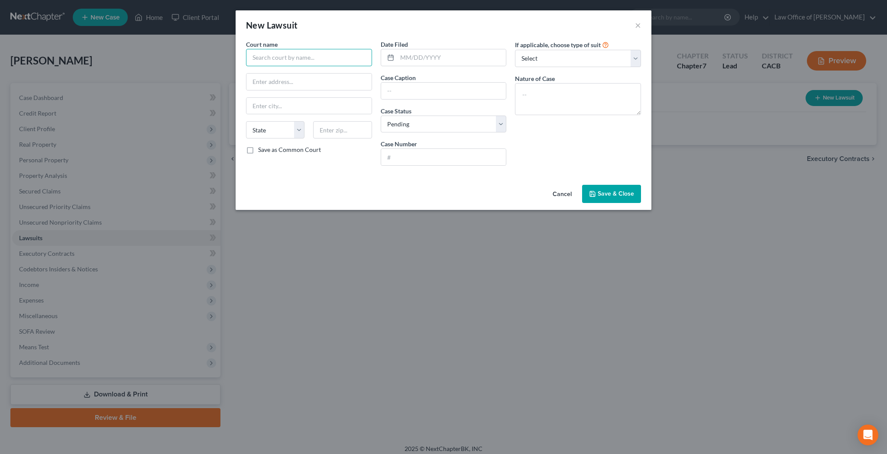
click at [327, 62] on input "text" at bounding box center [309, 57] width 126 height 17
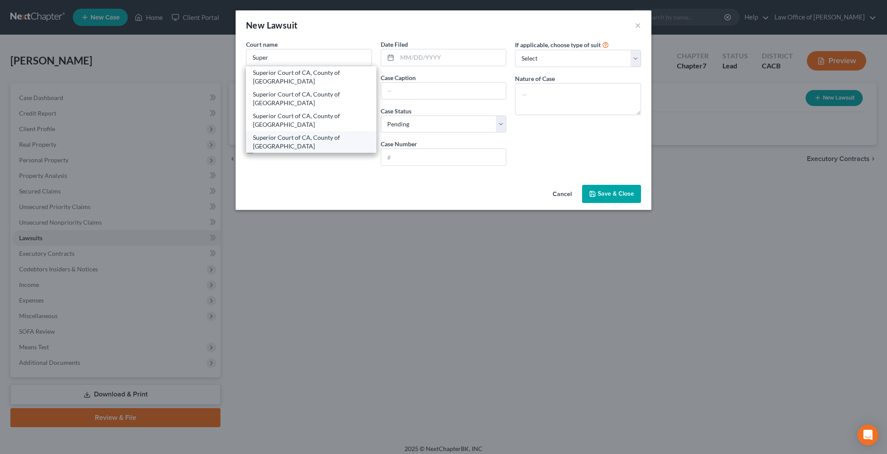
click at [317, 140] on div "Superior Court of CA, County of Los Angeles" at bounding box center [311, 141] width 117 height 17
type input "Superior Court of CA, County of Los Angeles"
type input "900 Third St"
type input "San Fernando"
select select "4"
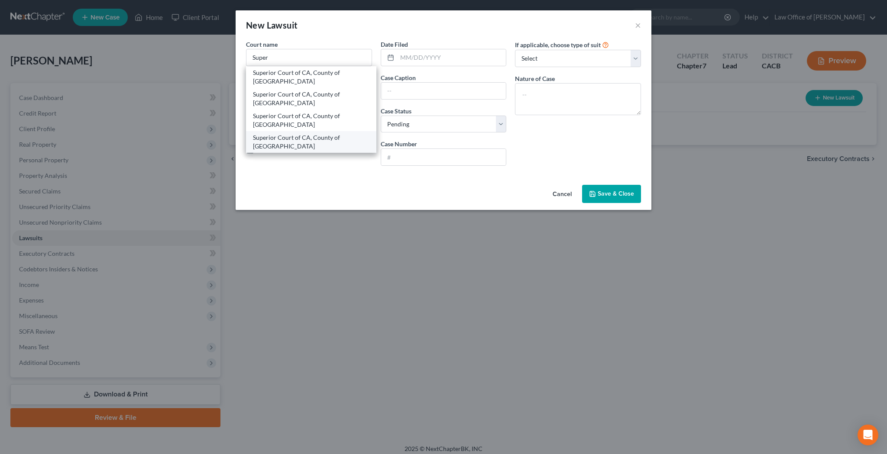
type input "91340"
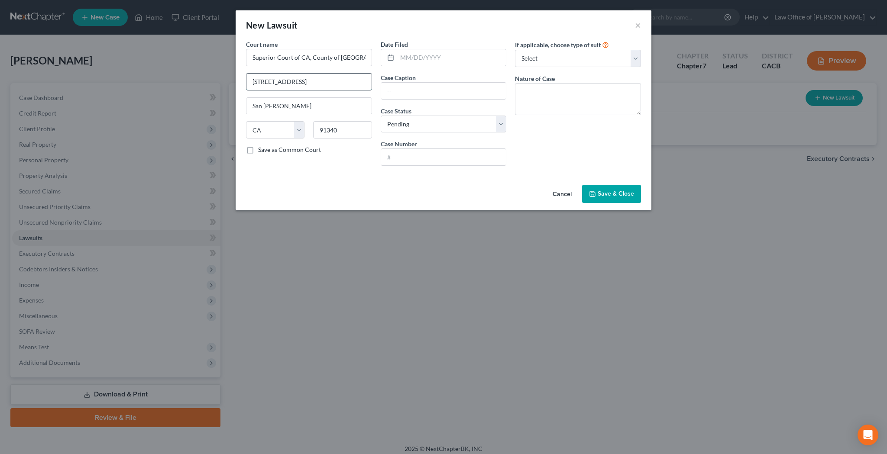
click at [304, 87] on input "900 Third St" at bounding box center [308, 82] width 125 height 16
click at [304, 59] on input "Superior Court of CA, County of Los Angeles" at bounding box center [309, 57] width 126 height 17
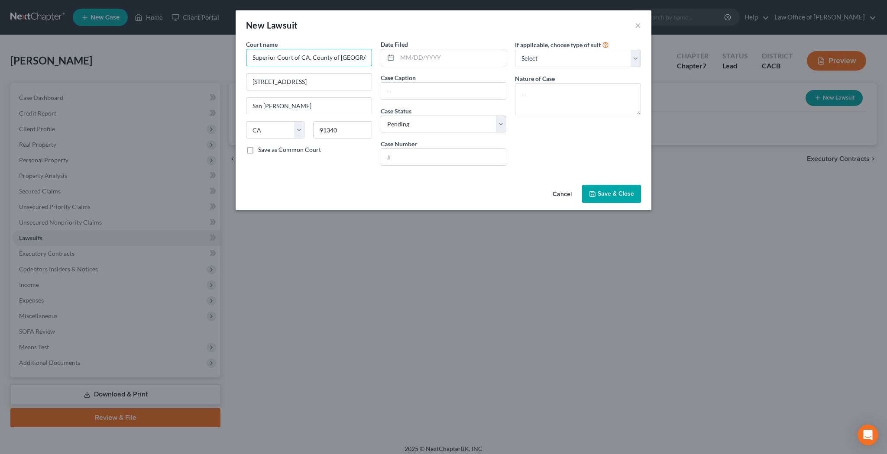
click at [304, 59] on input "Superior Court of CA, County of Los Angeles" at bounding box center [309, 57] width 126 height 17
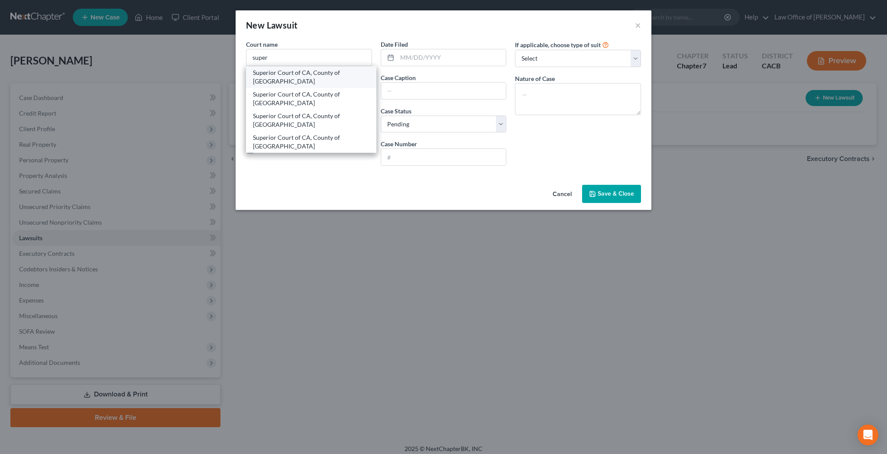
click at [308, 78] on div "Superior Court of CA, County of Los Angeles" at bounding box center [311, 76] width 117 height 17
type input "Superior Court of CA, County of Los Angeles"
type input "6230 Sylmar Ave"
type input "Van Nuys"
type input "91401"
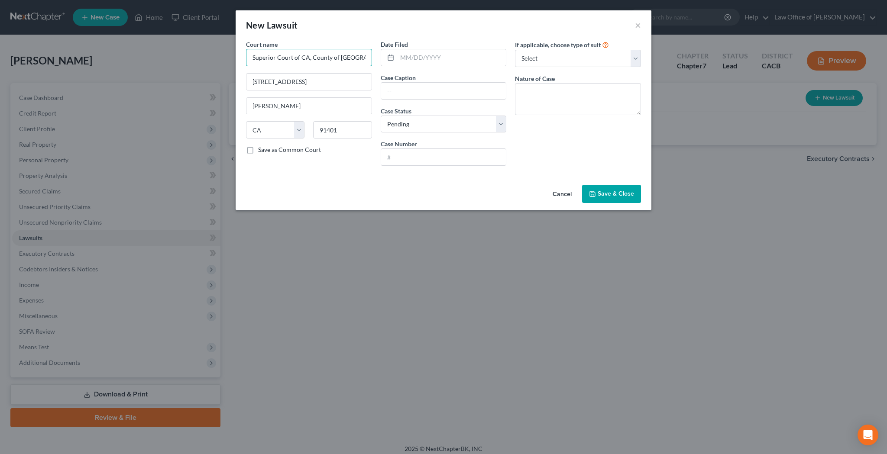
click at [310, 62] on input "Superior Court of CA, County of Los Angeles" at bounding box center [309, 57] width 126 height 17
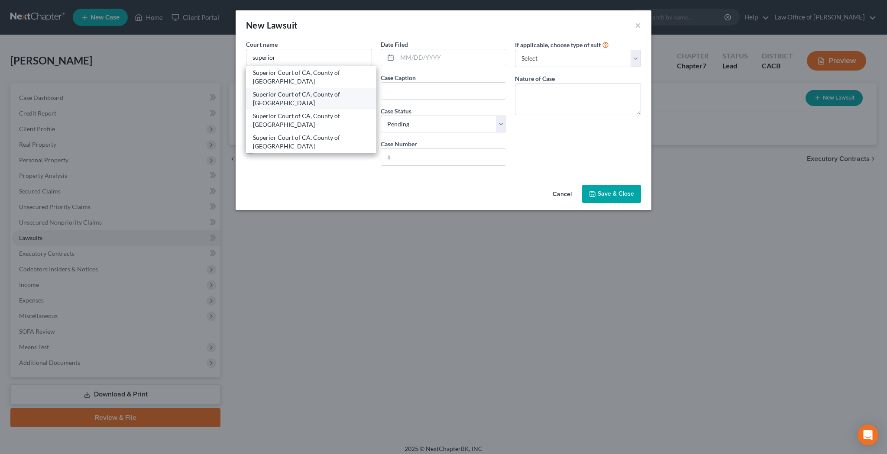
click at [309, 100] on div "Superior Court of CA, County of Los Angeles" at bounding box center [311, 98] width 117 height 17
type input "Superior Court of CA, County of Los Angeles"
type input "12720 Norwalk Blvd"
type input "Norwalk"
type input "90650"
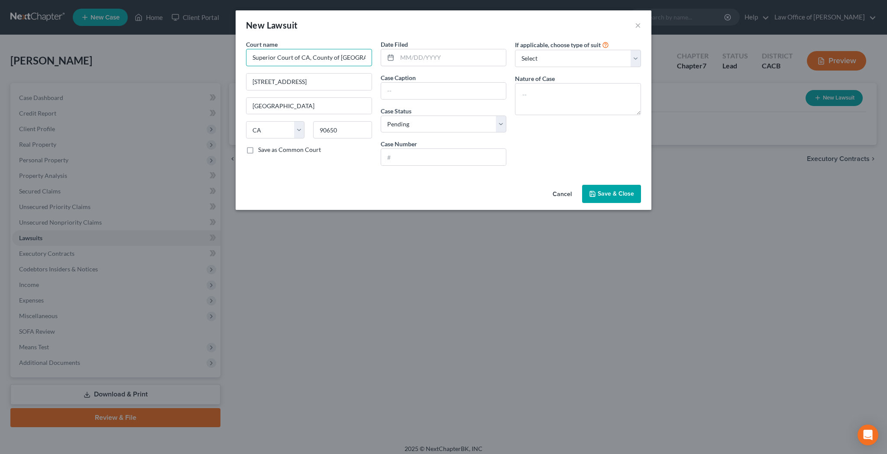
click at [310, 58] on input "Superior Court of CA, County of Los Angeles" at bounding box center [309, 57] width 126 height 17
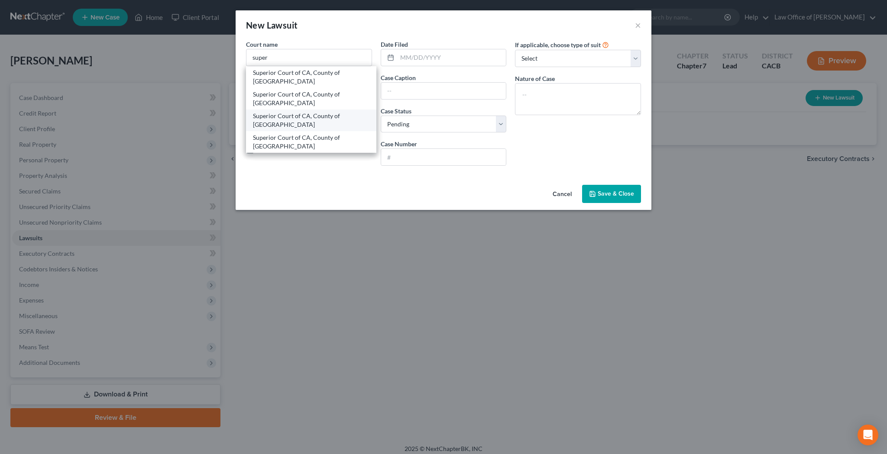
click at [310, 118] on div "Superior Court of CA, County of Los Angeles" at bounding box center [311, 120] width 117 height 17
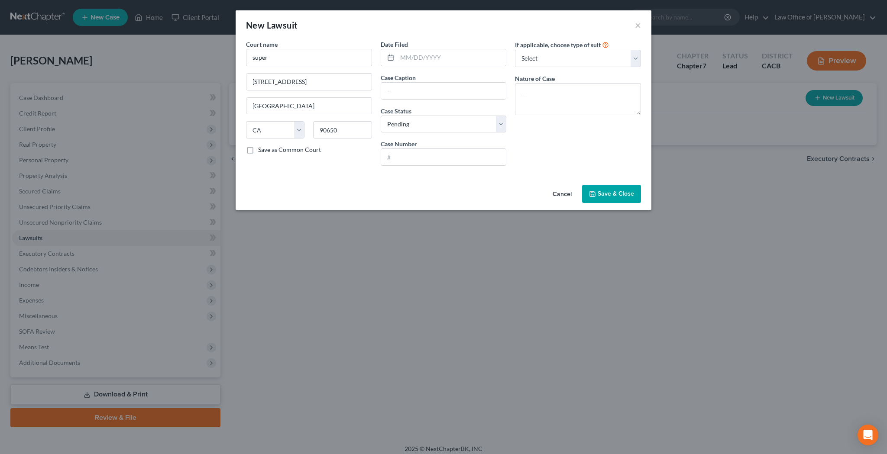
type input "Superior Court of CA, County of Los Angeles"
type input "9425 Penfield Ave"
type input "Chatsworth"
type input "91311"
click at [418, 58] on input "text" at bounding box center [451, 57] width 109 height 16
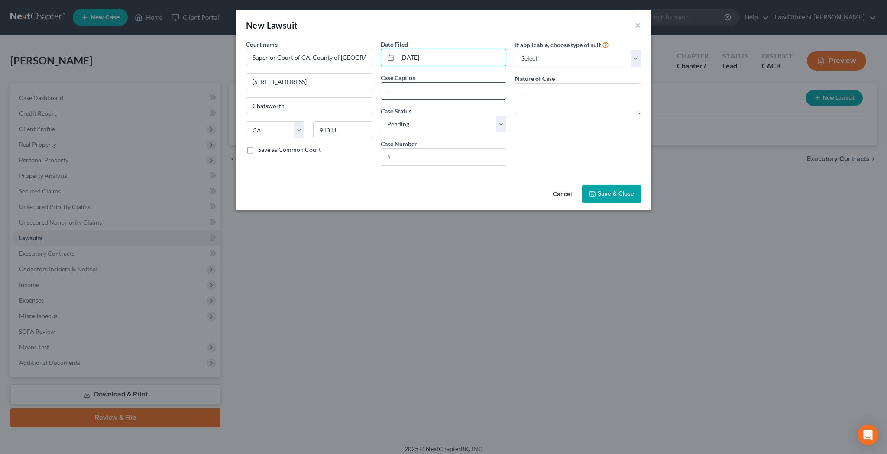
type input "08/05/2025"
click at [404, 90] on input "text" at bounding box center [443, 91] width 125 height 16
type input "Wells Fargo Bank, N.A. v. Jessica L Olsen"
click at [407, 156] on input "text" at bounding box center [443, 157] width 125 height 16
type input "25CHLC37343"
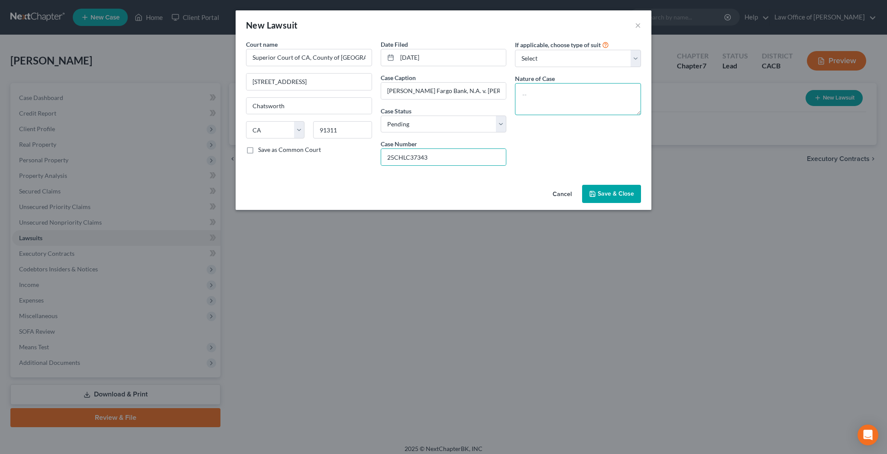
click at [544, 100] on textarea at bounding box center [578, 99] width 126 height 32
type textarea "Collections Lawsuit"
click at [609, 195] on span "Save & Close" at bounding box center [616, 193] width 36 height 7
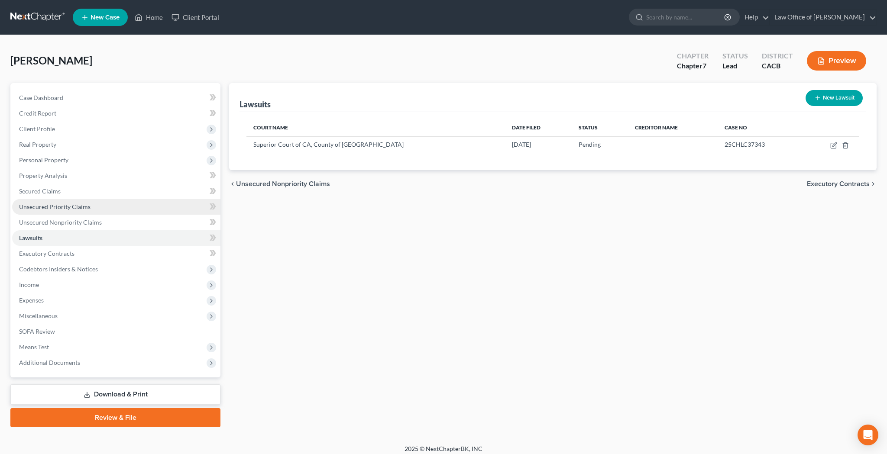
click at [72, 205] on span "Unsecured Priority Claims" at bounding box center [54, 206] width 71 height 7
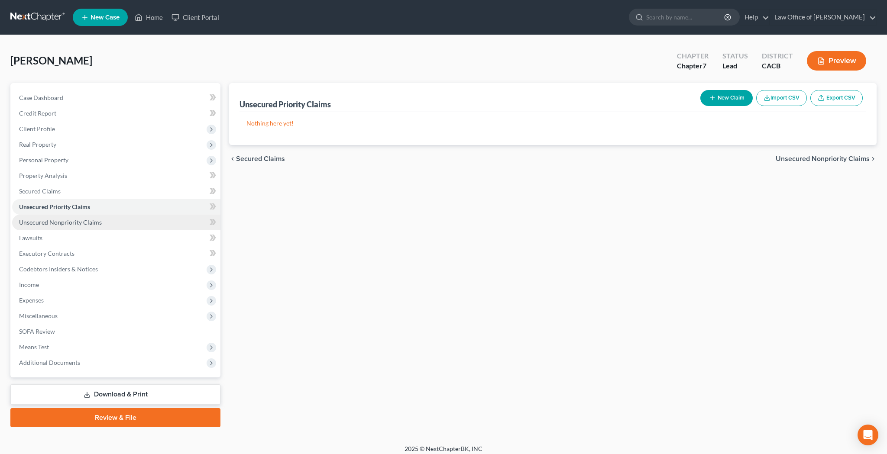
click at [72, 217] on link "Unsecured Nonpriority Claims" at bounding box center [116, 223] width 208 height 16
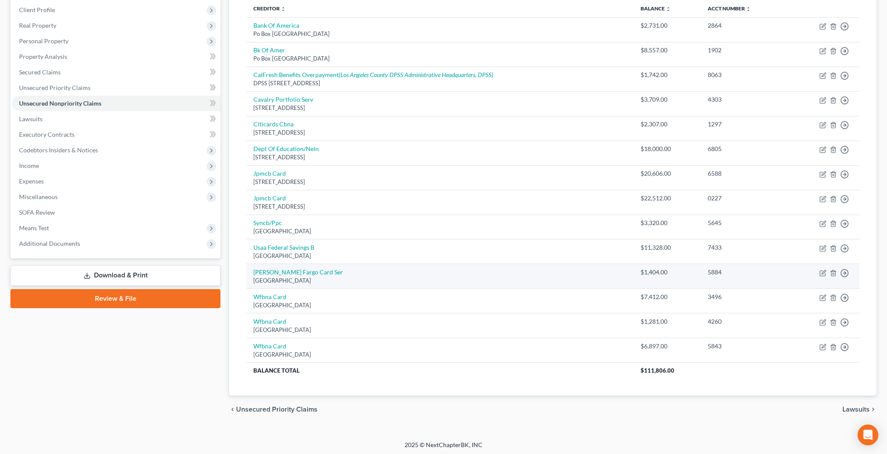
scroll to position [118, 0]
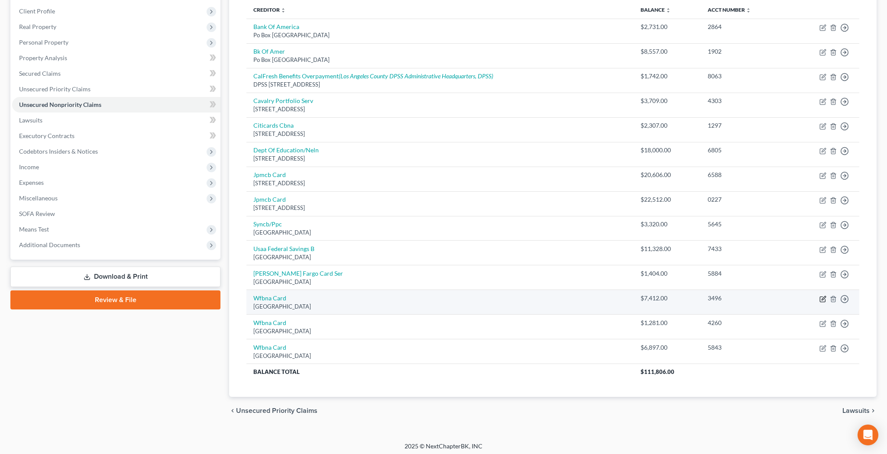
click at [821, 296] on icon "button" at bounding box center [822, 299] width 7 height 7
select select "24"
select select "2"
select select "0"
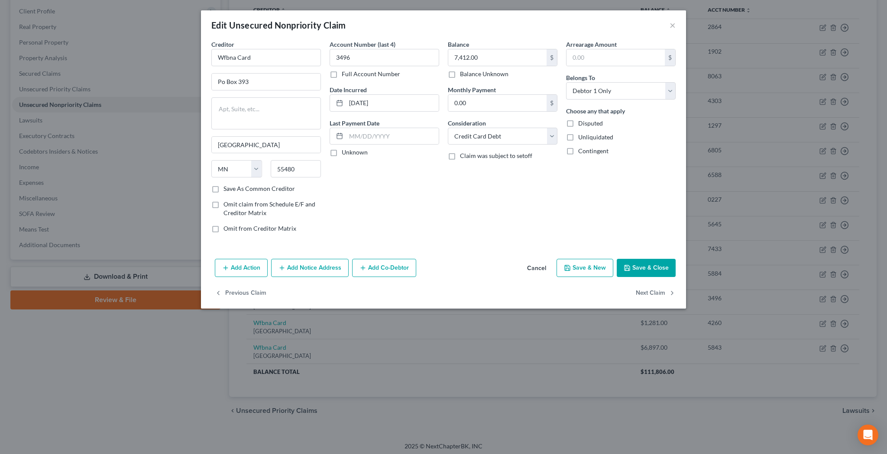
click at [302, 267] on button "Add Notice Address" at bounding box center [310, 268] width 78 height 18
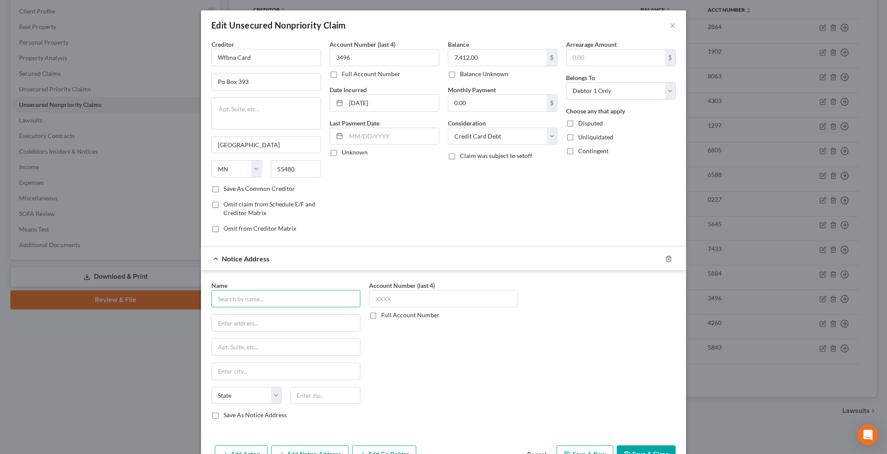
click at [289, 294] on input "text" at bounding box center [285, 298] width 149 height 17
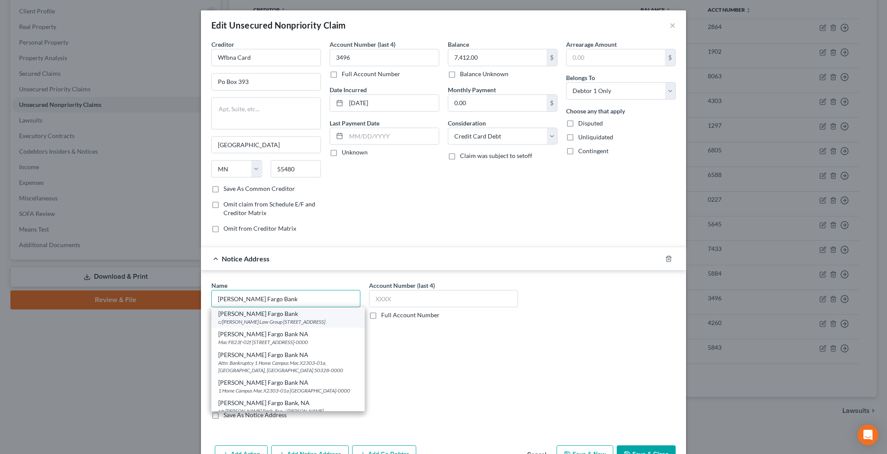
scroll to position [0, 0]
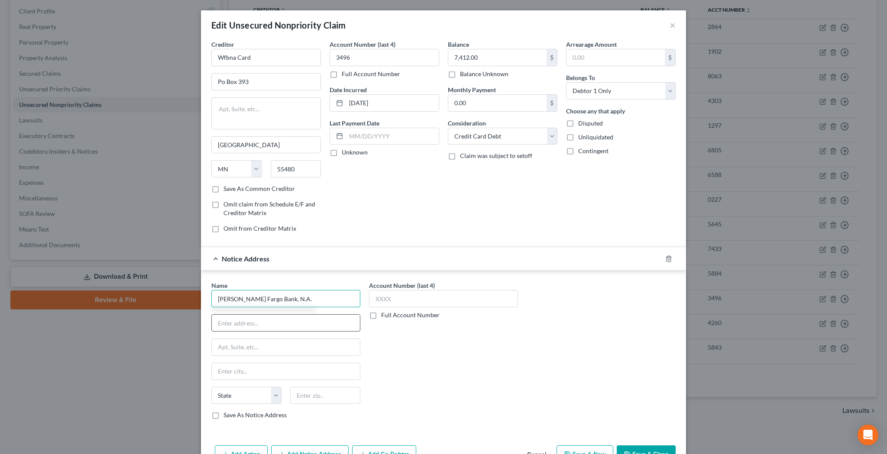
type input "Wells Fargo Bank, N.A."
click at [270, 327] on input "text" at bounding box center [286, 323] width 148 height 16
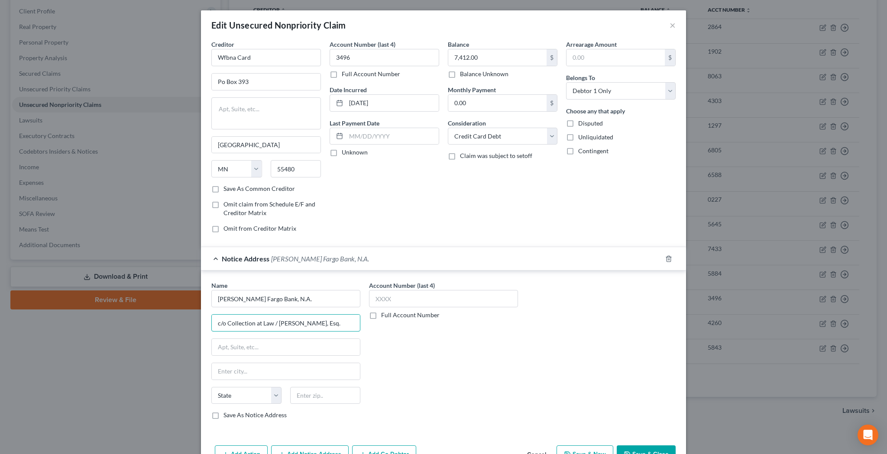
type input "c/o Collection at Law / David Bartley, Esq."
click at [462, 363] on div "Account Number (last 4) Full Account Number" at bounding box center [444, 354] width 158 height 146
click at [297, 345] on input "text" at bounding box center [286, 347] width 148 height 16
type input "3835 E Thousand Oaks Blvd #R349"
click at [314, 395] on input "text" at bounding box center [325, 395] width 70 height 17
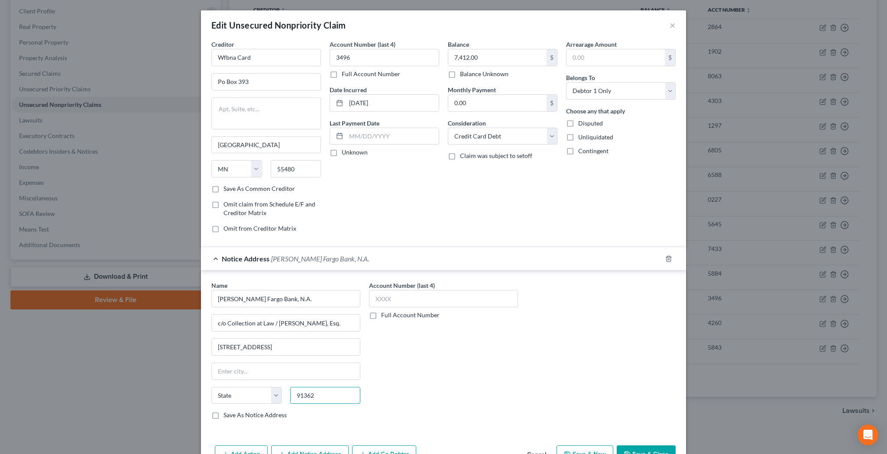
type input "91362"
click at [400, 373] on div "Account Number (last 4) Full Account Number" at bounding box center [444, 354] width 158 height 146
type input "Thousand Oaks"
select select "4"
click at [397, 295] on input "text" at bounding box center [443, 298] width 149 height 17
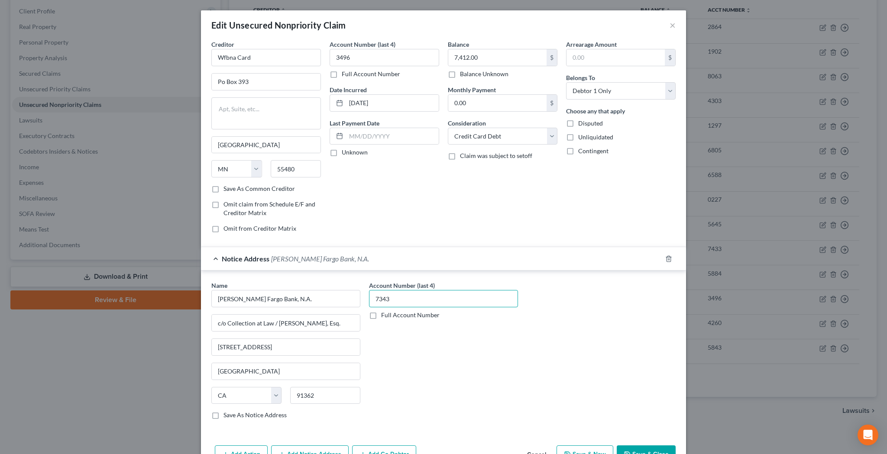
type input "7343"
click at [441, 360] on div "Account Number (last 4) 7343 Full Account Number" at bounding box center [444, 354] width 158 height 146
click at [274, 325] on input "c/o Collection at Law / David Bartley, Esq." at bounding box center [286, 323] width 148 height 16
type input "c/o Collection at Law, Inc. / David Bartley, Esq."
click at [512, 371] on div "Account Number (last 4) 7343 Full Account Number" at bounding box center [444, 354] width 158 height 146
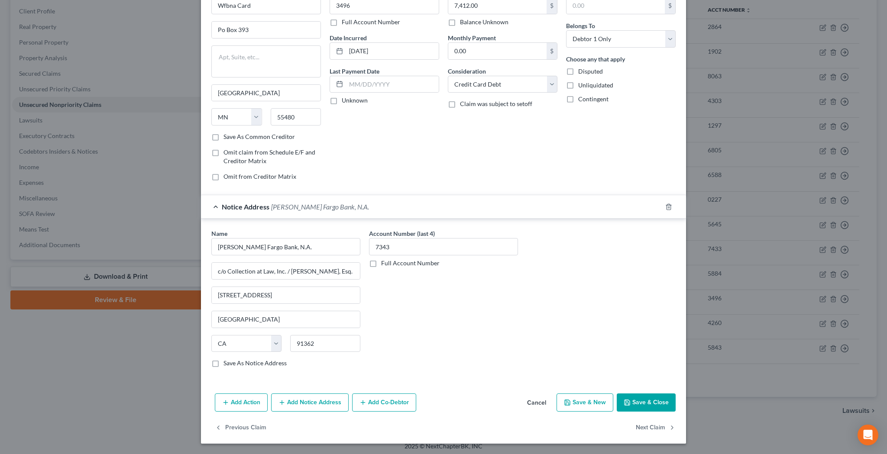
scroll to position [52, 0]
click at [658, 404] on button "Save & Close" at bounding box center [646, 403] width 59 height 18
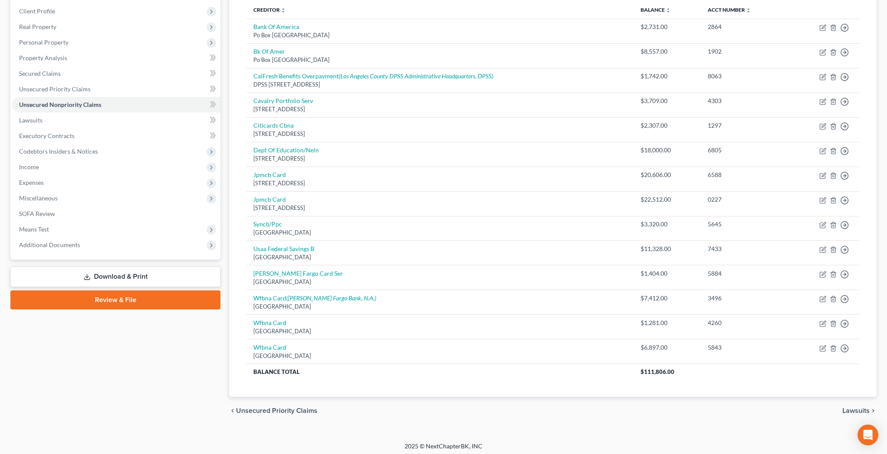
click at [166, 269] on link "Download & Print" at bounding box center [115, 277] width 210 height 20
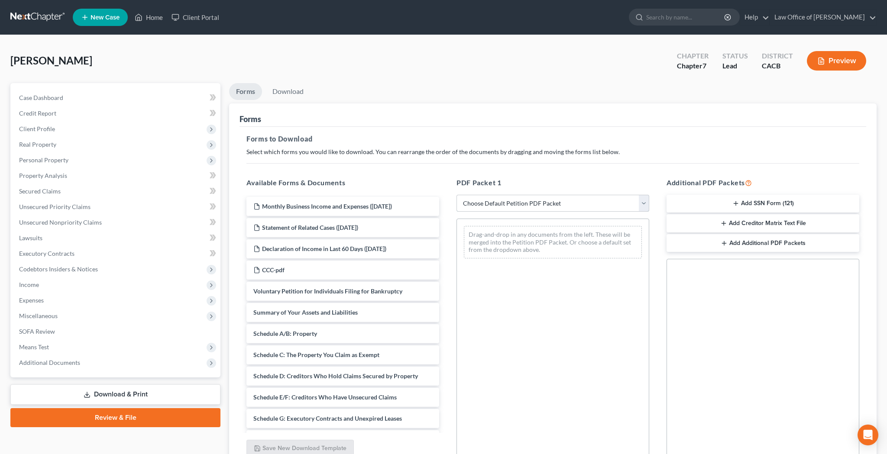
select select "4"
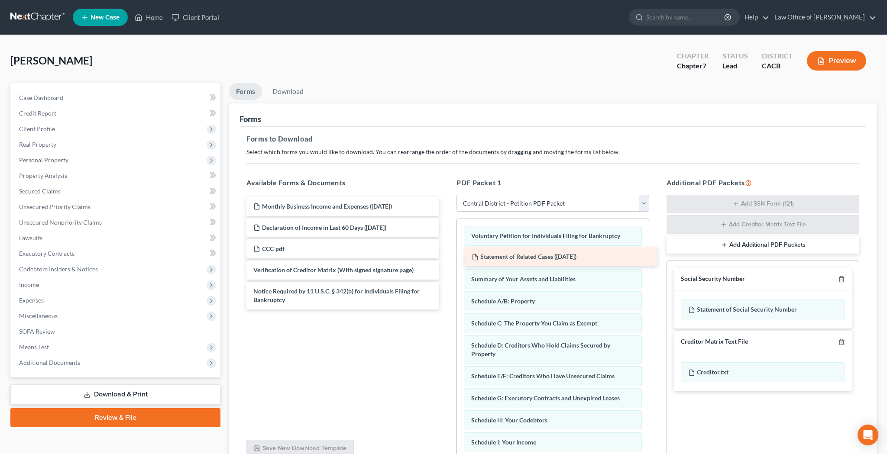
drag, startPoint x: 364, startPoint y: 225, endPoint x: 583, endPoint y: 253, distance: 220.1
click at [446, 253] on div "Statement of Related Cases (10/14/2025) Monthly Business Income and Expenses (1…" at bounding box center [343, 253] width 207 height 113
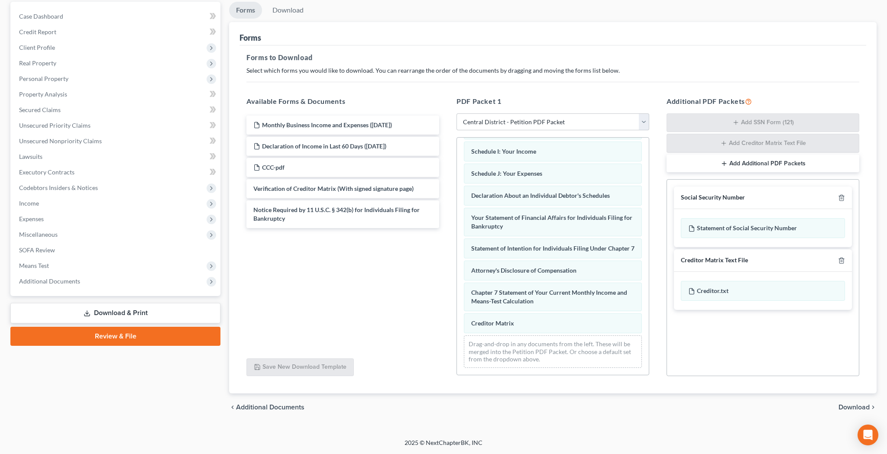
scroll to position [81, 0]
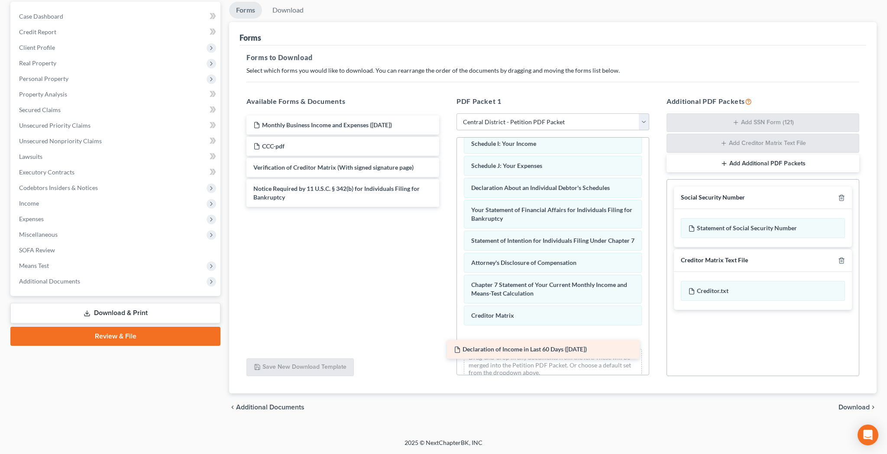
drag, startPoint x: 375, startPoint y: 145, endPoint x: 577, endPoint y: 358, distance: 294.4
click at [446, 207] on div "Declaration of Income in Last 60 Days (10/14/2025) Monthly Business Income and …" at bounding box center [343, 161] width 207 height 91
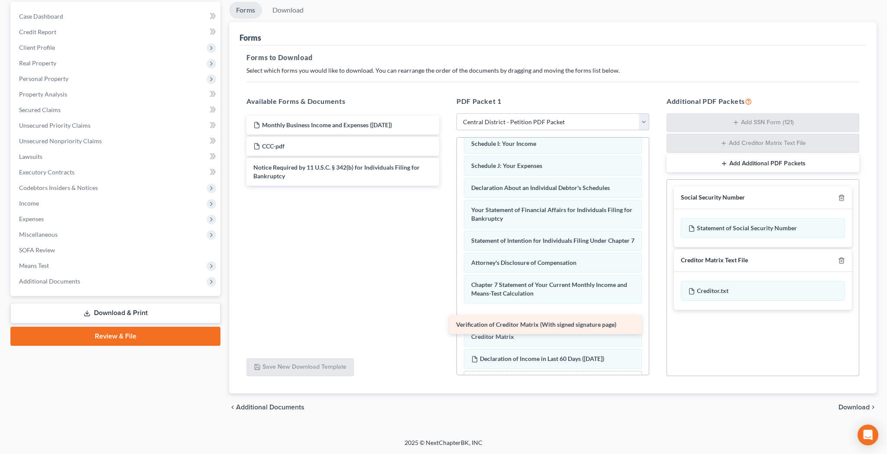
drag, startPoint x: 360, startPoint y: 167, endPoint x: 570, endPoint y: 324, distance: 262.1
click at [446, 186] on div "Verification of Creditor Matrix (With signed signature page) Monthly Business I…" at bounding box center [343, 151] width 207 height 70
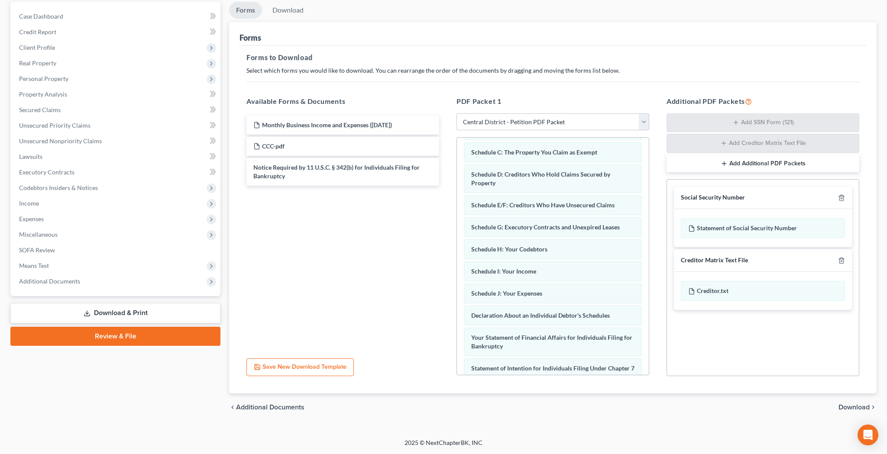
scroll to position [92, 0]
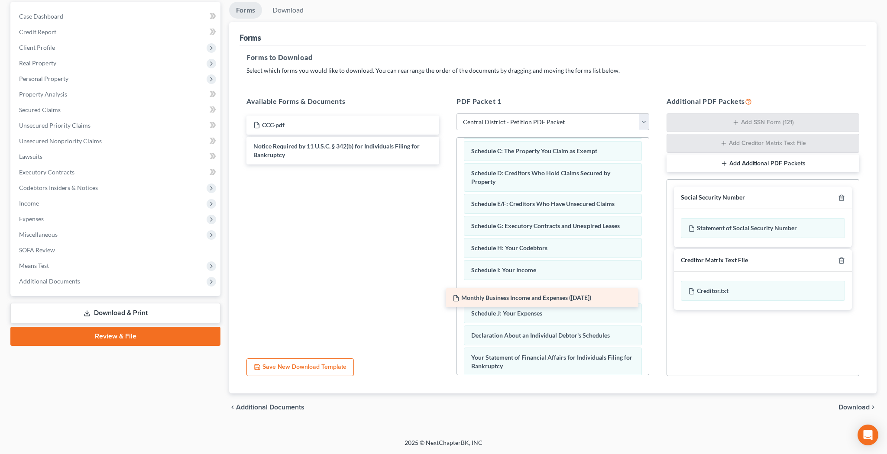
drag, startPoint x: 364, startPoint y: 123, endPoint x: 573, endPoint y: 288, distance: 267.0
click at [446, 165] on div "Monthly Business Income and Expenses (10/14/2025) Monthly Business Income and E…" at bounding box center [343, 140] width 207 height 49
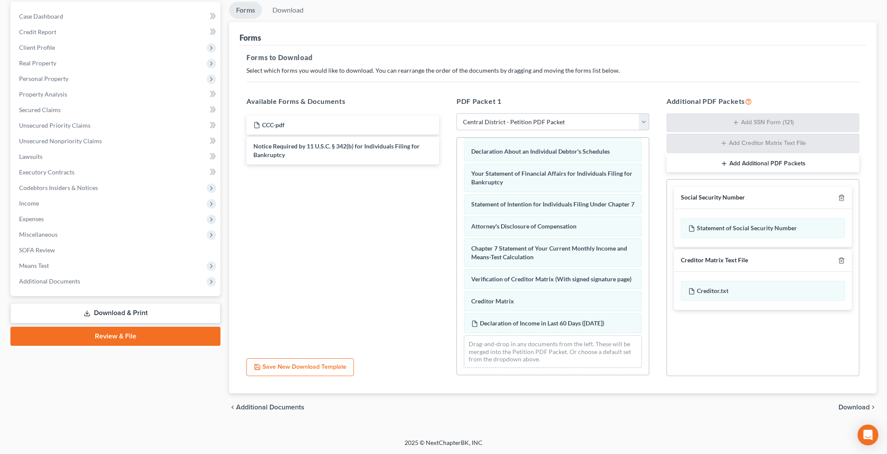
scroll to position [285, 0]
click at [854, 407] on span "Download" at bounding box center [854, 407] width 31 height 7
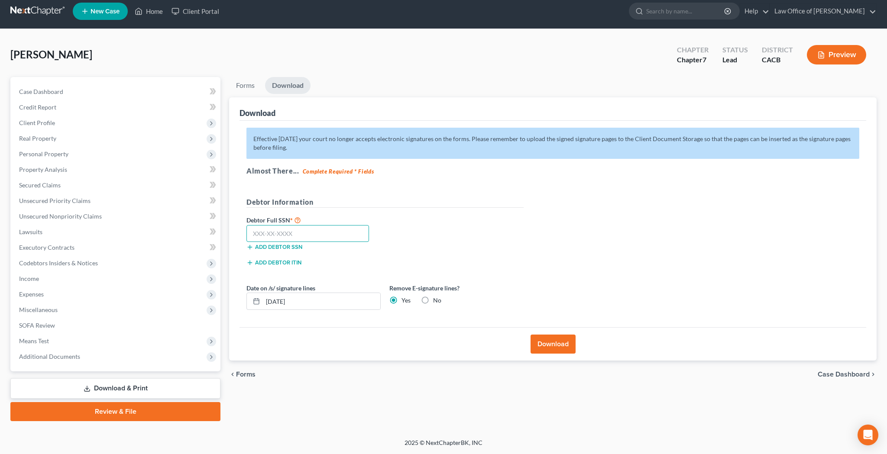
click at [309, 232] on input "text" at bounding box center [307, 233] width 123 height 17
type input "462-45-5105"
click at [549, 345] on button "Download" at bounding box center [553, 344] width 45 height 19
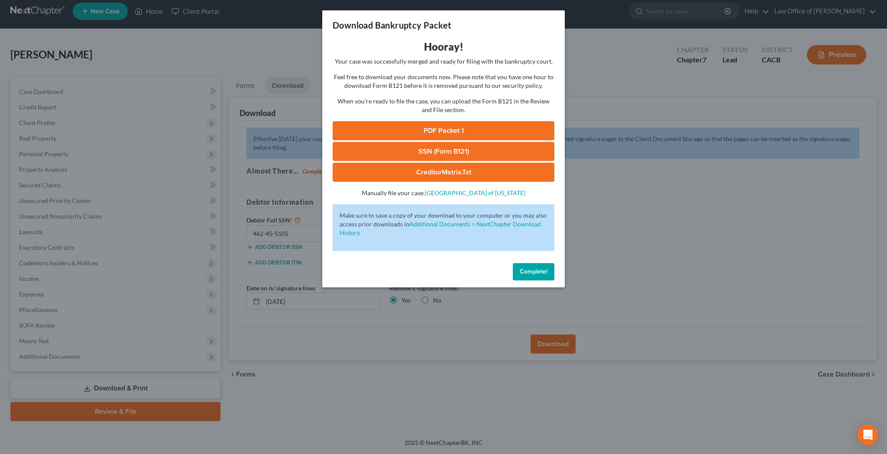
click at [415, 131] on link "PDF Packet 1" at bounding box center [444, 130] width 222 height 19
click at [423, 152] on link "SSN (Form B121)" at bounding box center [444, 151] width 222 height 19
click at [526, 270] on span "Complete!" at bounding box center [534, 271] width 28 height 7
